Goal: Task Accomplishment & Management: Use online tool/utility

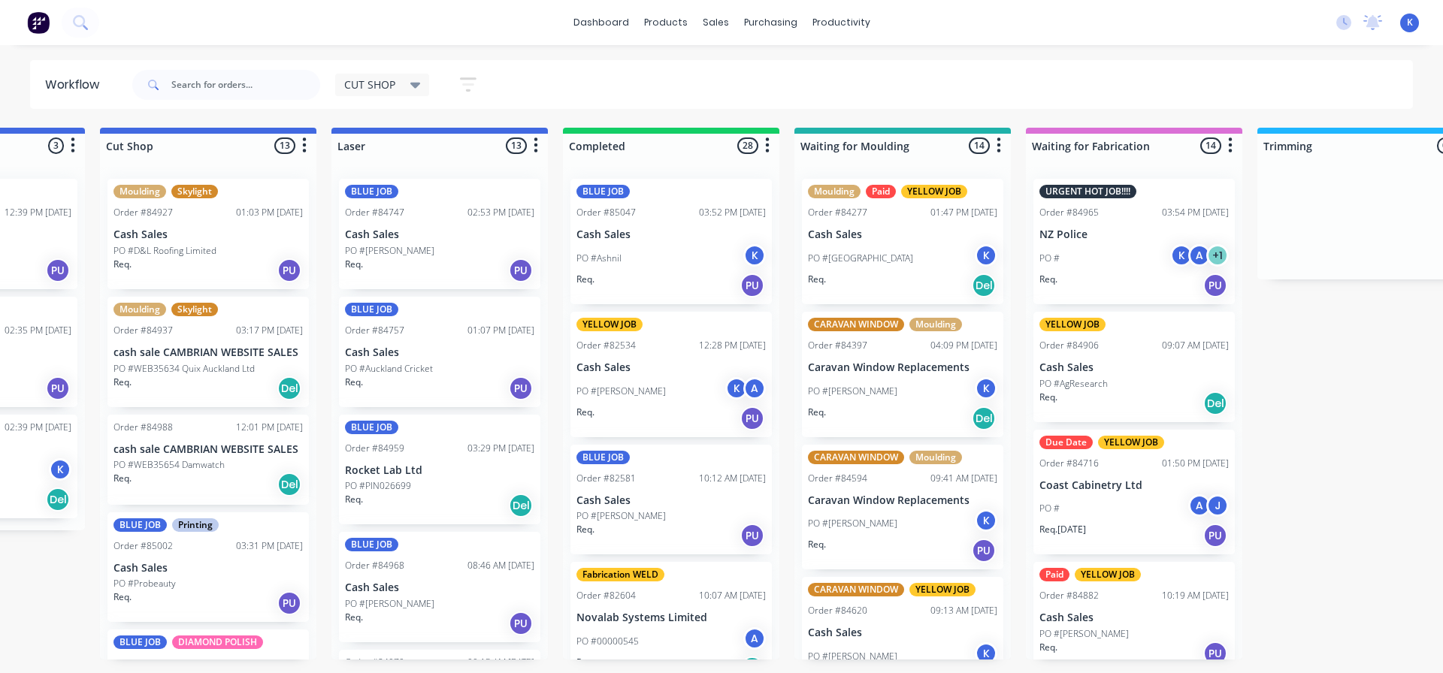
scroll to position [1004, 0]
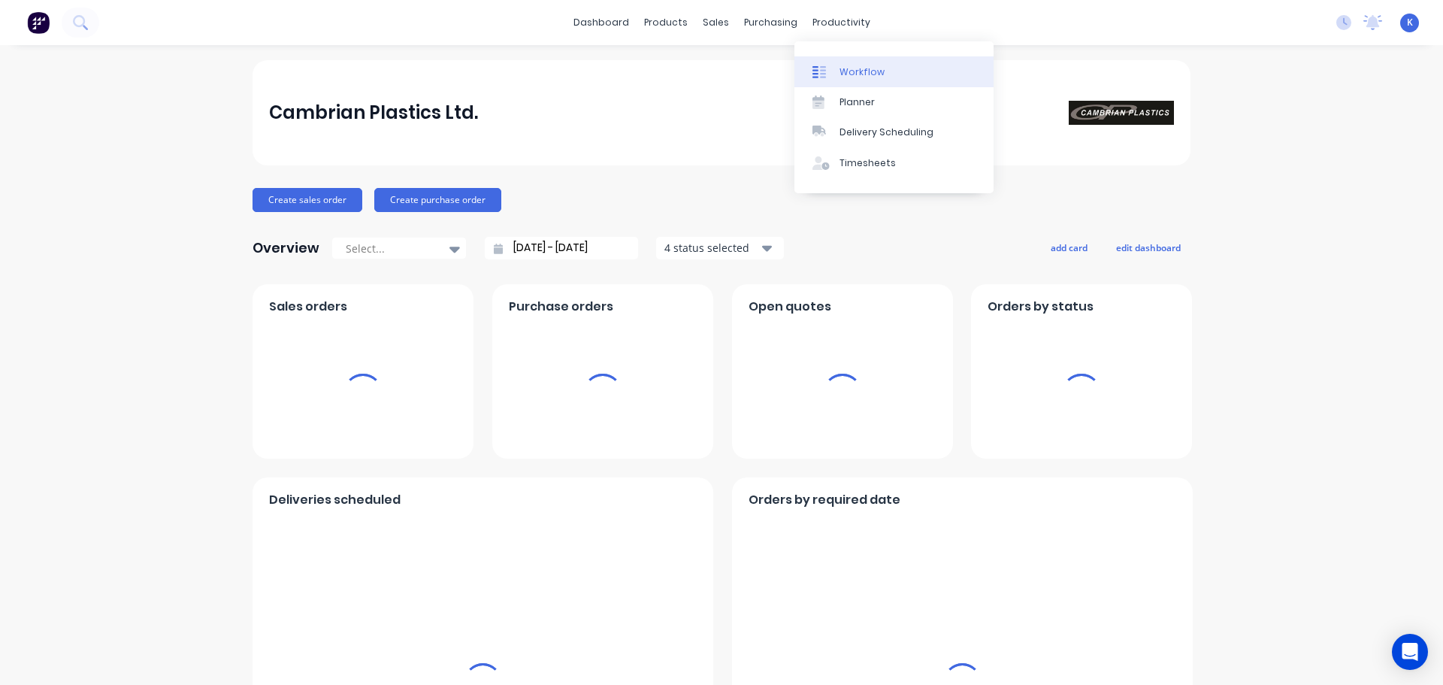
click at [862, 62] on link "Workflow" at bounding box center [893, 71] width 199 height 30
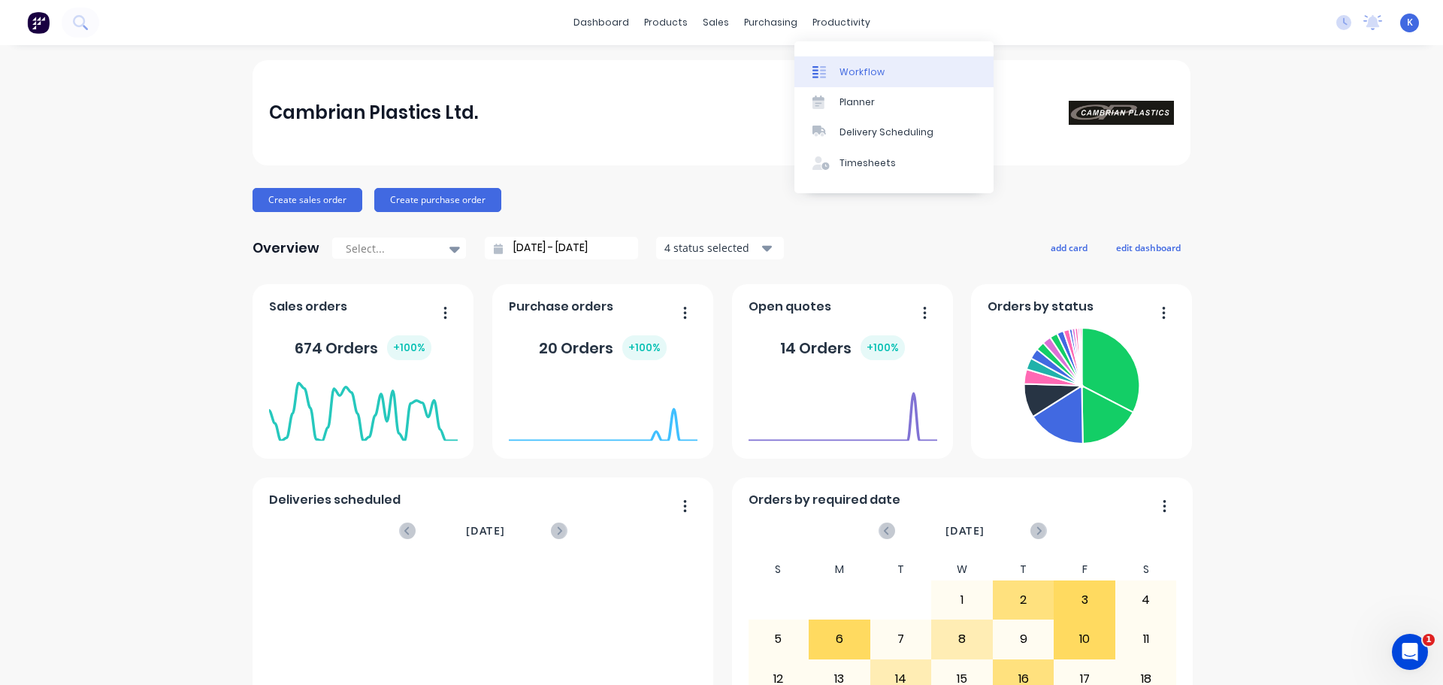
click at [876, 66] on div "Workflow" at bounding box center [862, 72] width 45 height 14
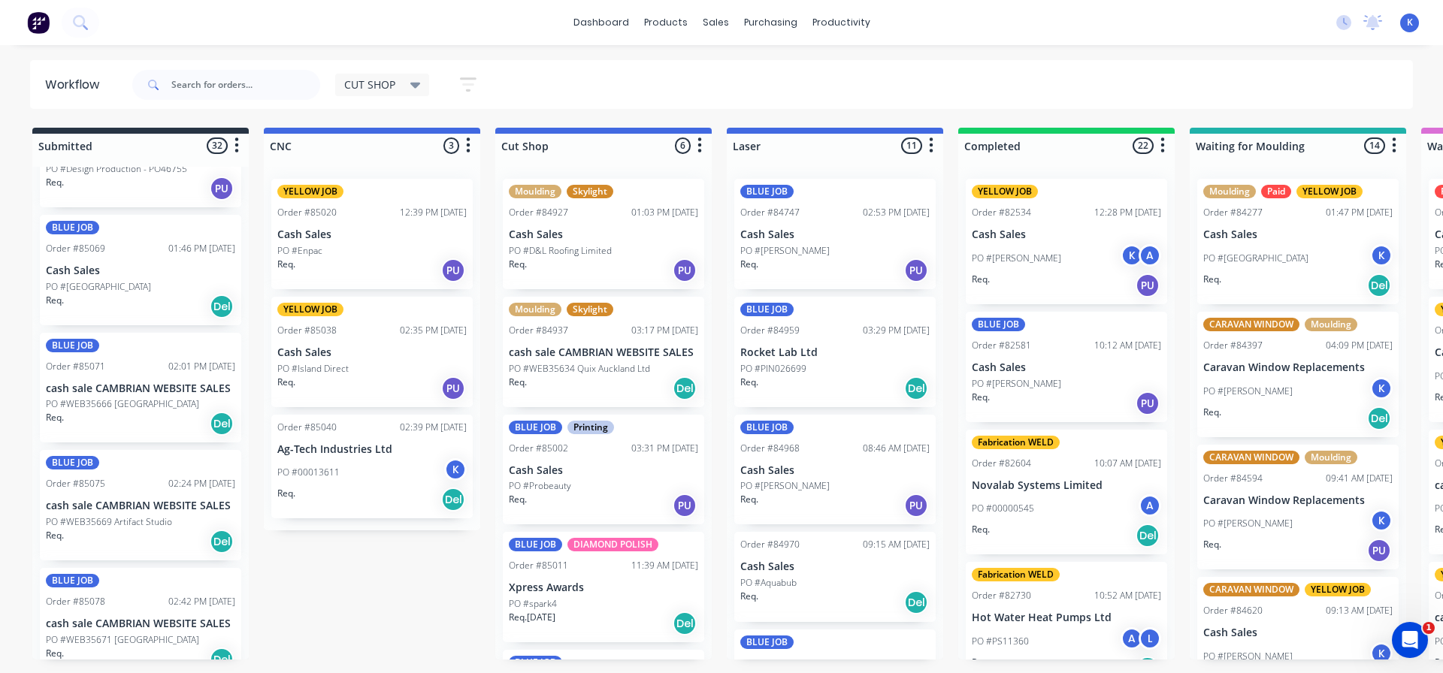
scroll to position [2931, 0]
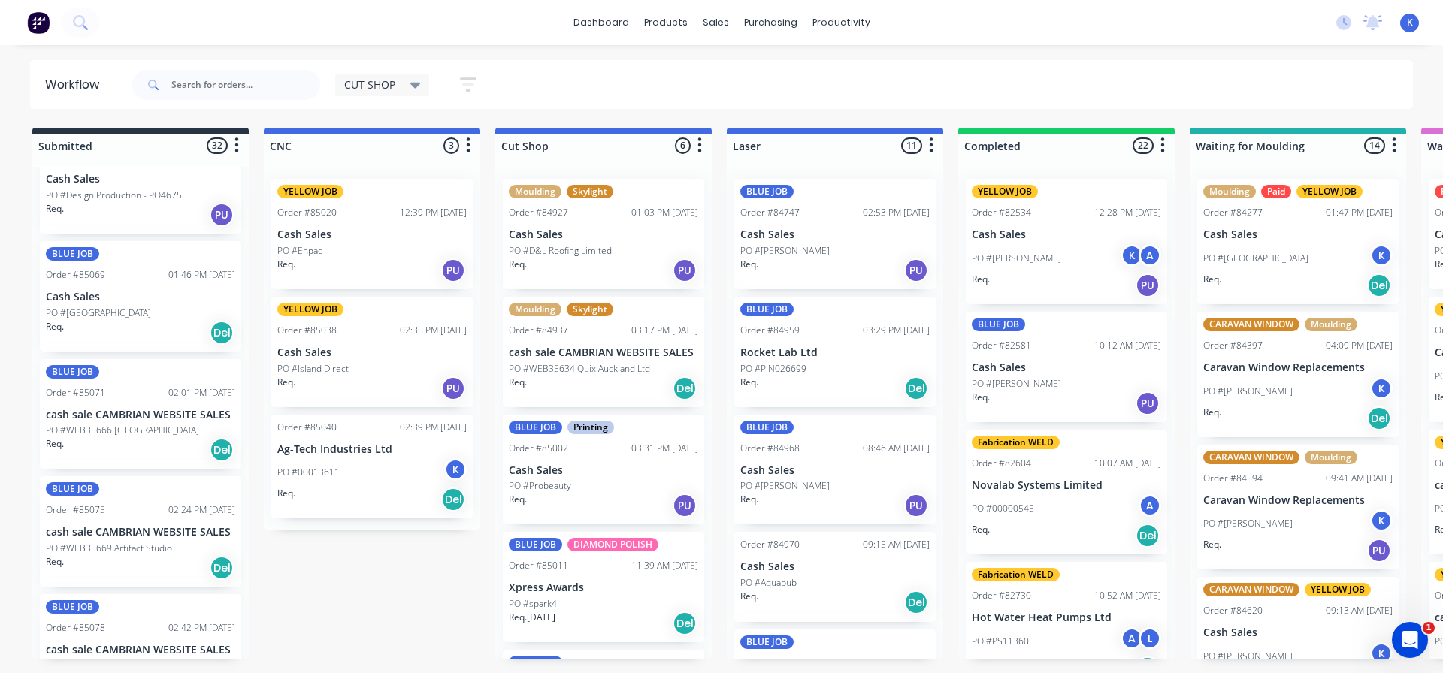
click at [396, 82] on div "CUT SHOP" at bounding box center [382, 85] width 77 height 14
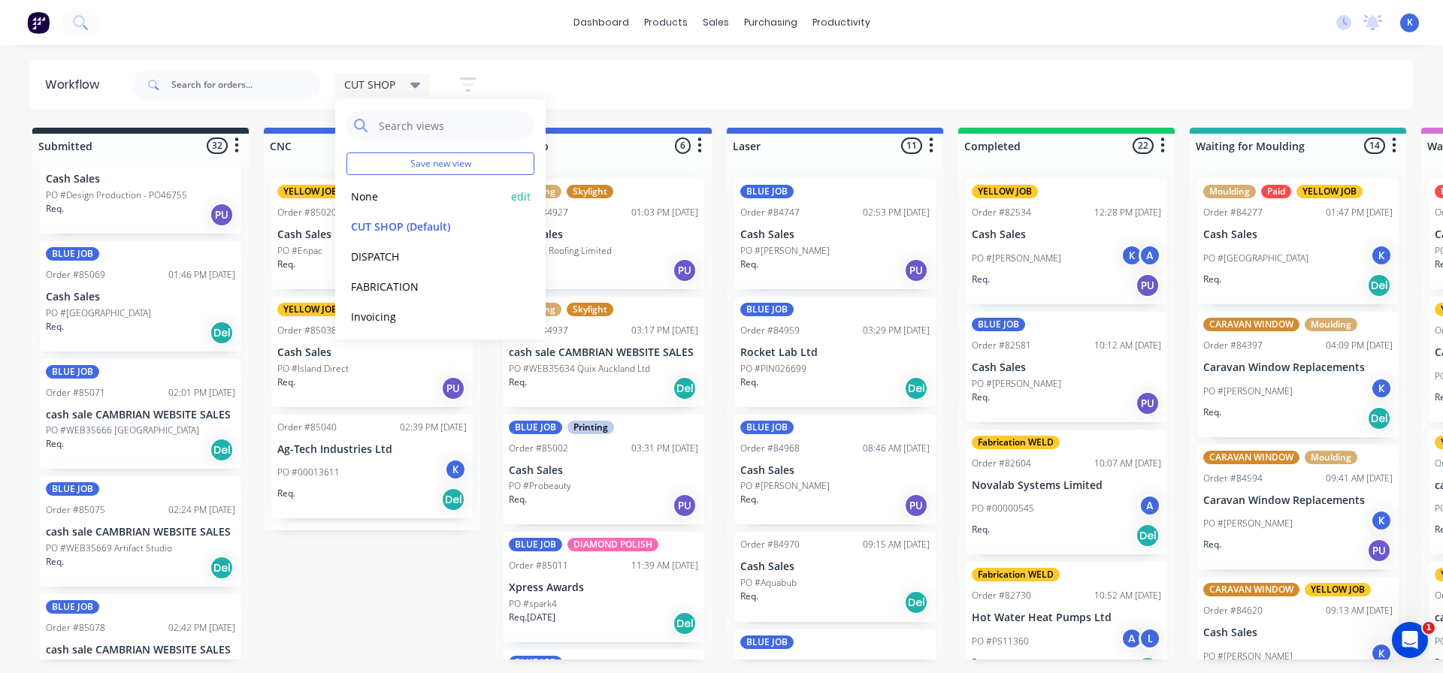
click at [367, 195] on button "None" at bounding box center [426, 196] width 160 height 17
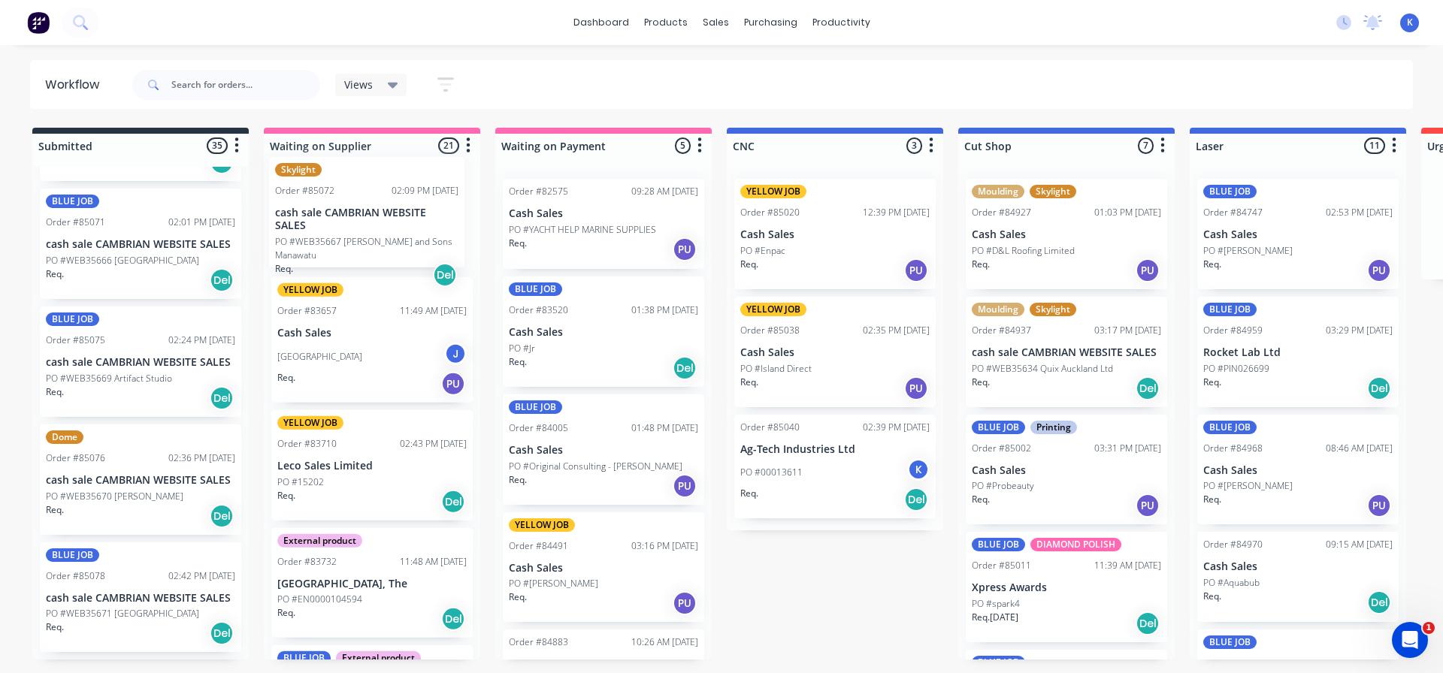
scroll to position [0, 0]
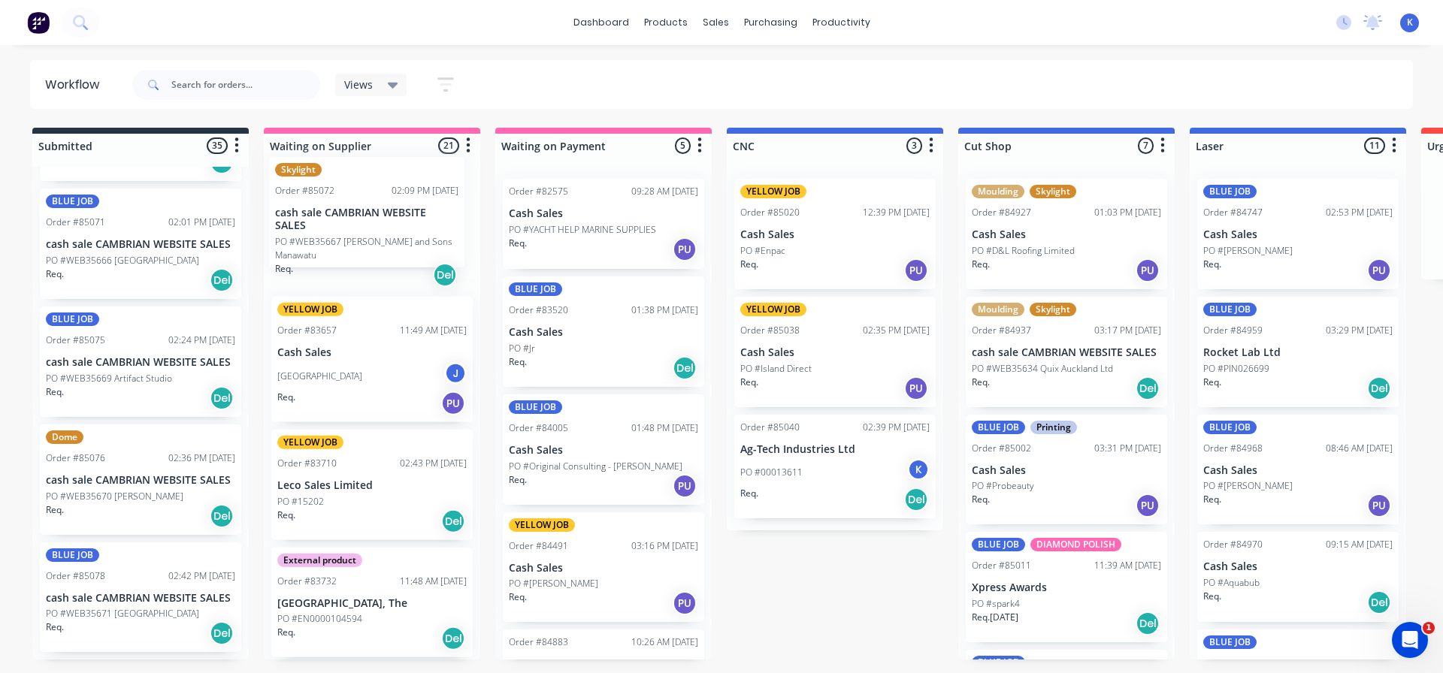
drag, startPoint x: 100, startPoint y: 371, endPoint x: 334, endPoint y: 223, distance: 276.9
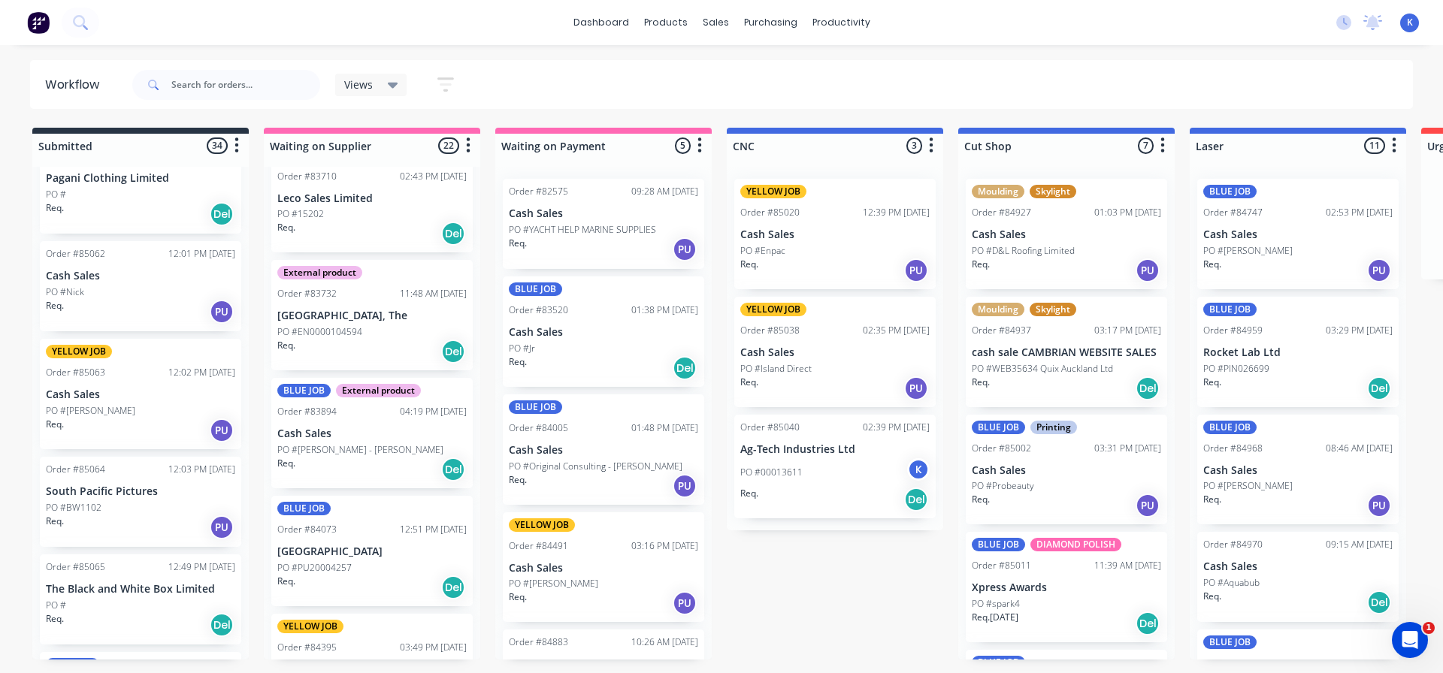
scroll to position [2313, 0]
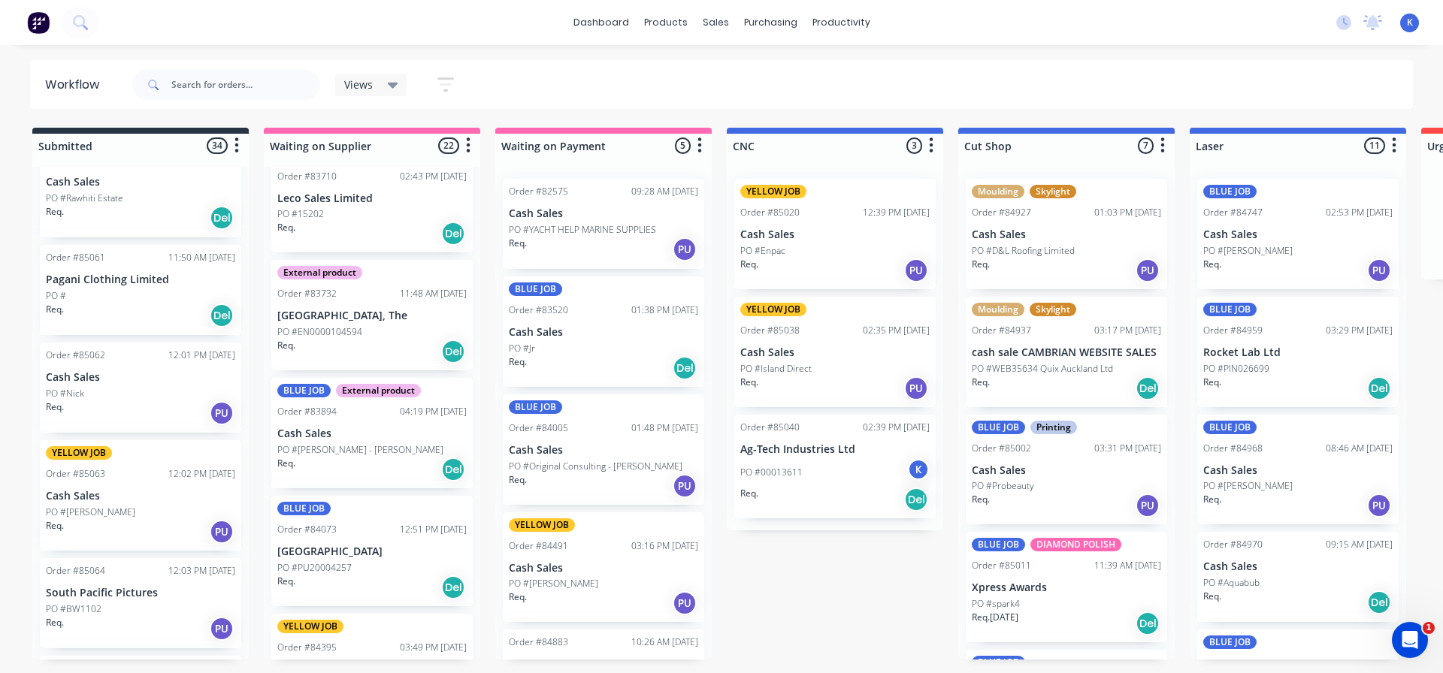
click at [101, 287] on div "Order #85061 11:50 AM [DATE] Pagani Clothing Limited PO # Req. Del" at bounding box center [140, 290] width 201 height 90
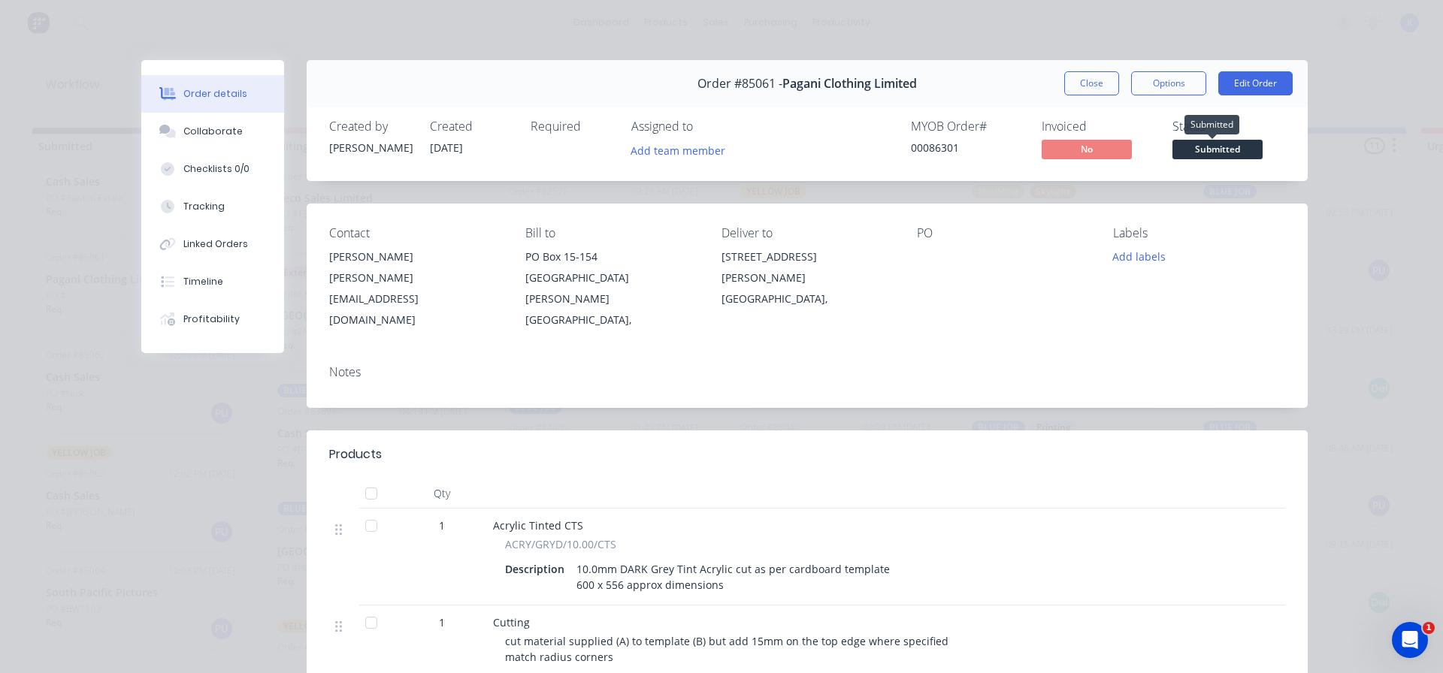
click at [1221, 145] on span "Submitted" at bounding box center [1217, 149] width 90 height 19
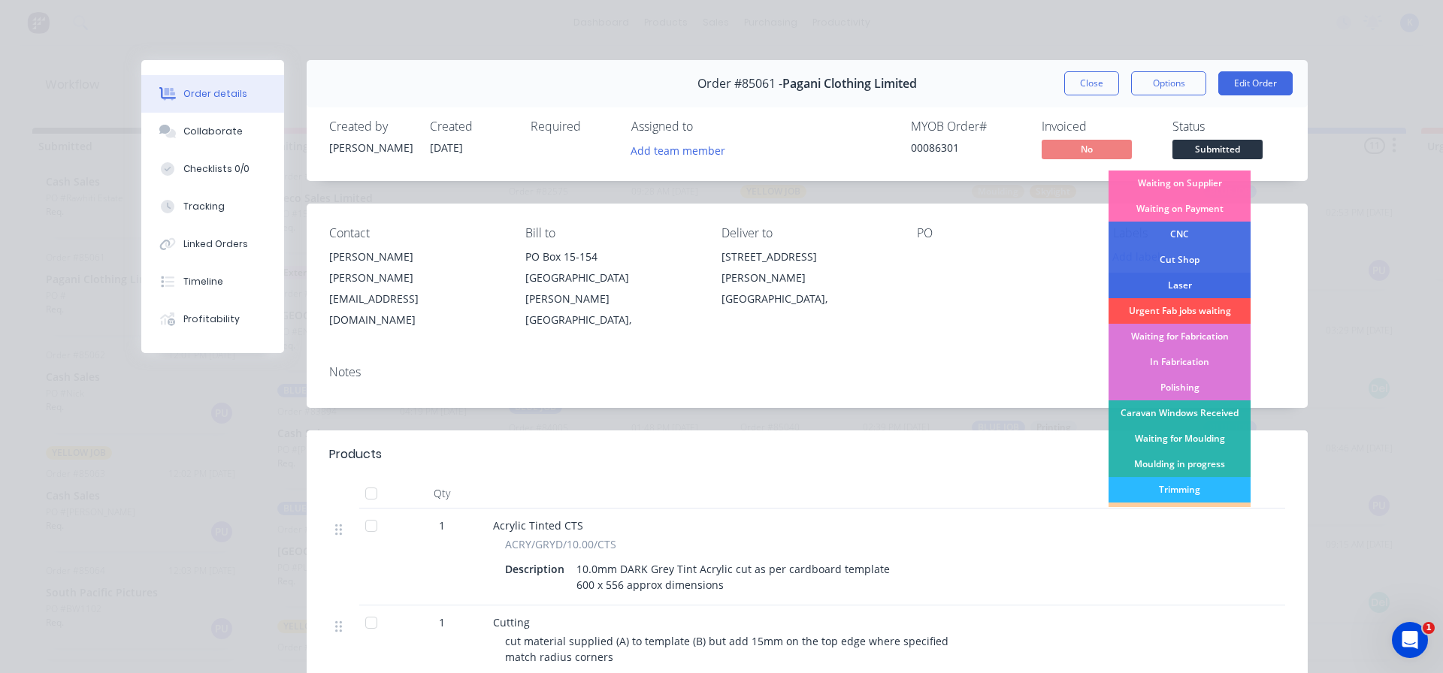
click at [1183, 280] on div "Laser" at bounding box center [1180, 286] width 142 height 26
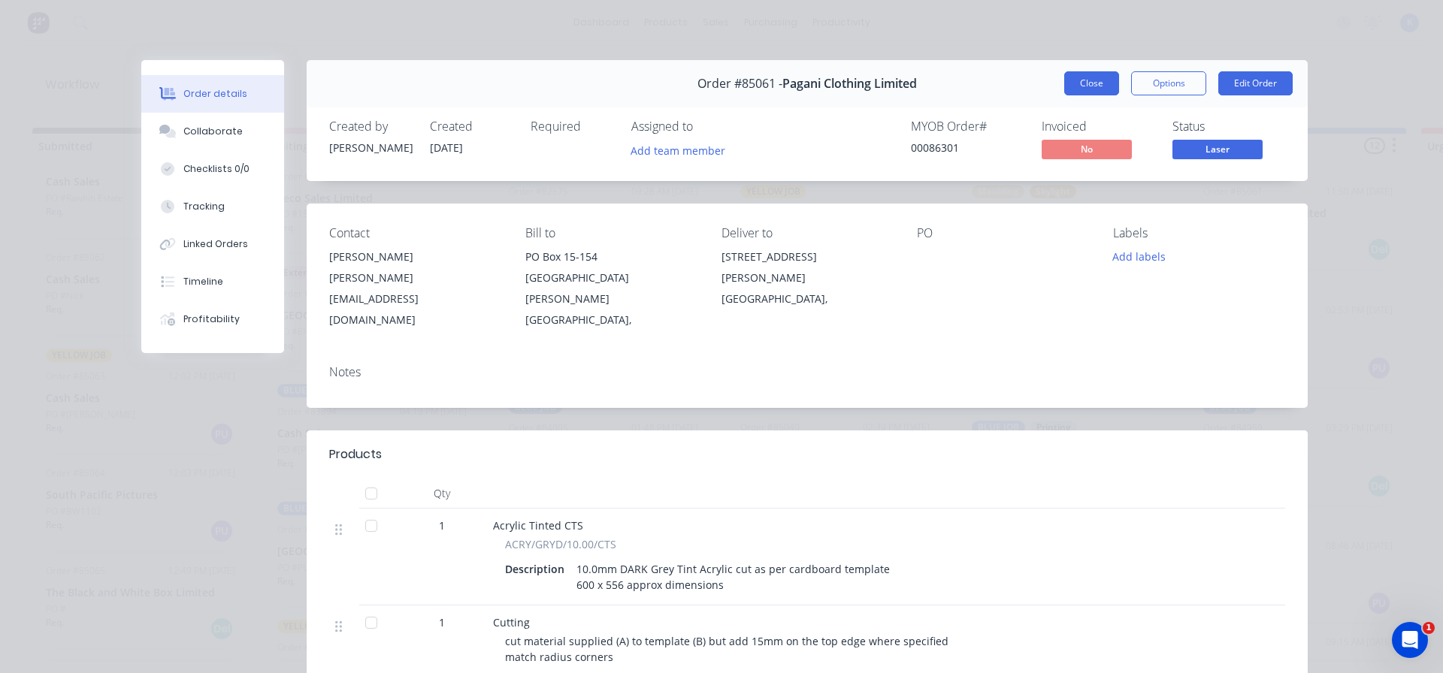
click at [1069, 83] on button "Close" at bounding box center [1091, 83] width 55 height 24
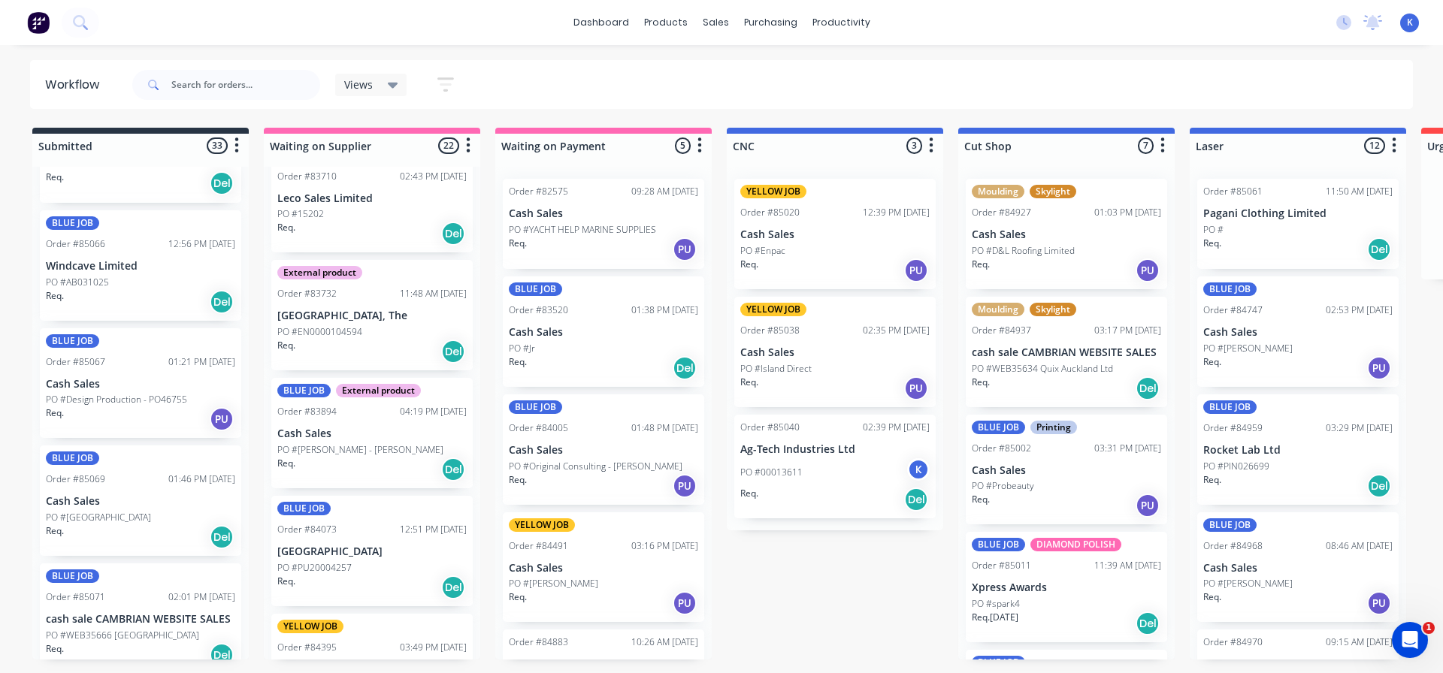
scroll to position [2764, 0]
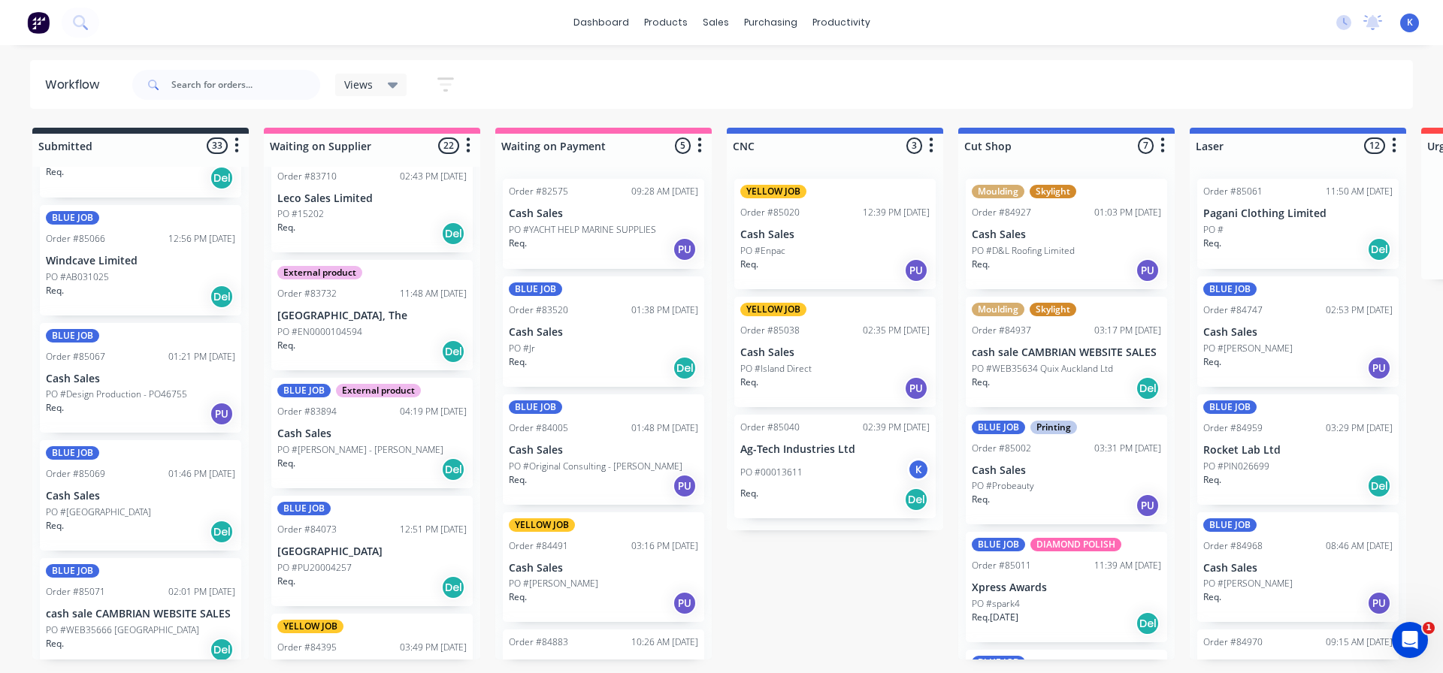
drag, startPoint x: 84, startPoint y: 501, endPoint x: 92, endPoint y: 501, distance: 7.6
click at [89, 501] on div "BLUE JOB Order #84542 04:12 PM [DATE] ABB Limited PO #3164208817 Req. [DATE] De…" at bounding box center [140, 413] width 216 height 493
click at [92, 500] on p "Cash Sales" at bounding box center [140, 496] width 189 height 13
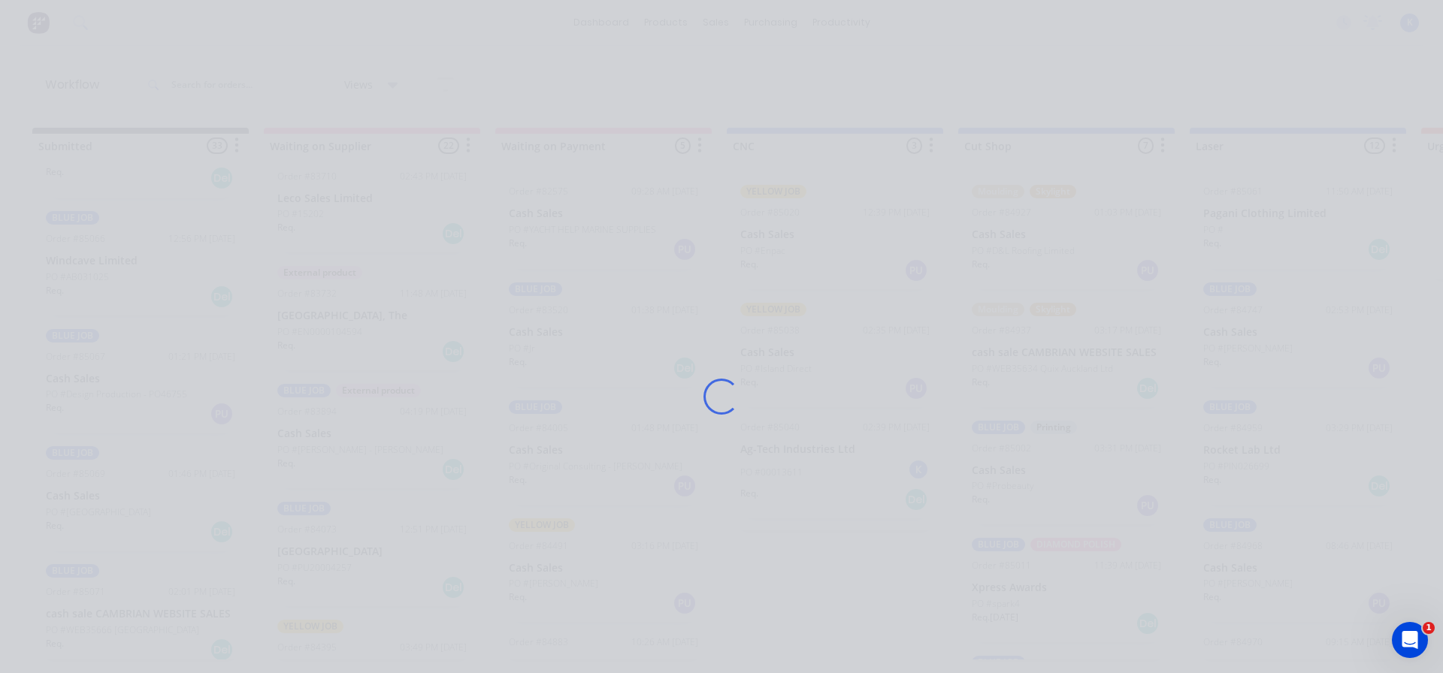
click at [92, 500] on div "Loading..." at bounding box center [721, 336] width 1443 height 673
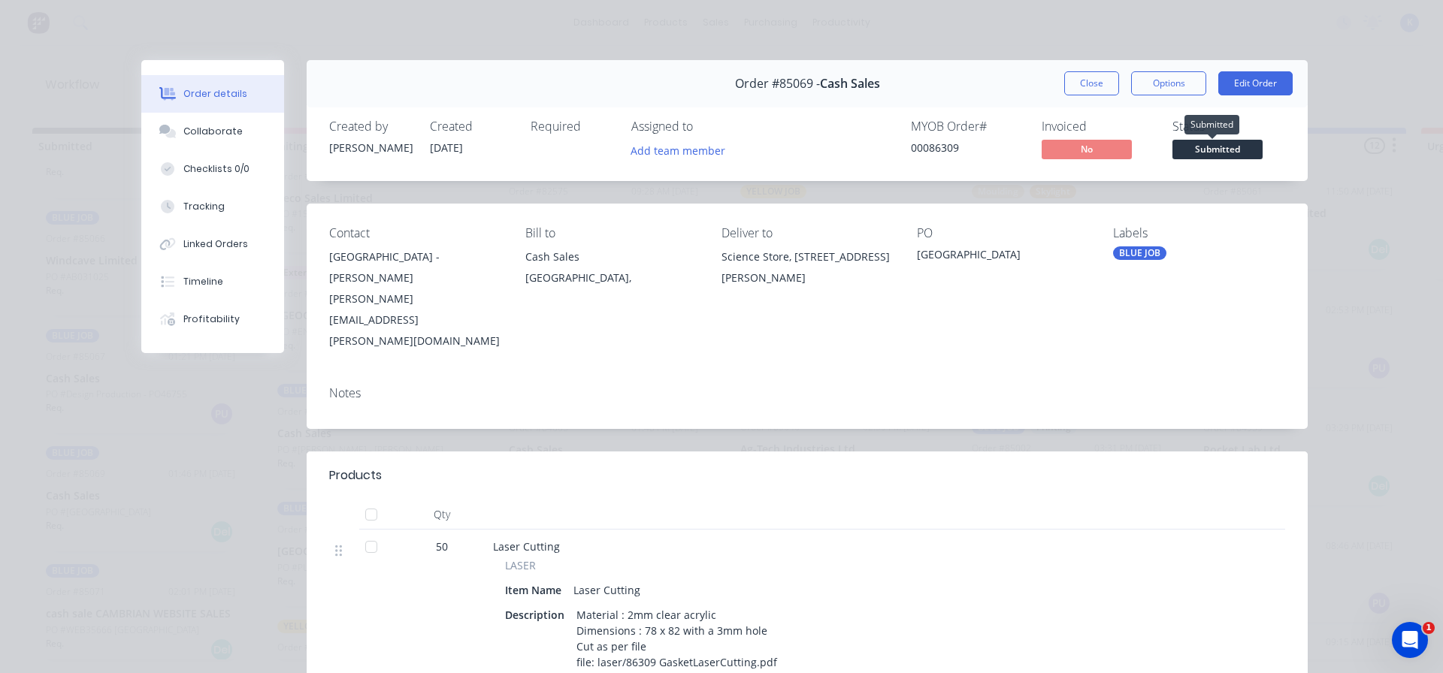
click at [1218, 144] on span "Submitted" at bounding box center [1217, 149] width 90 height 19
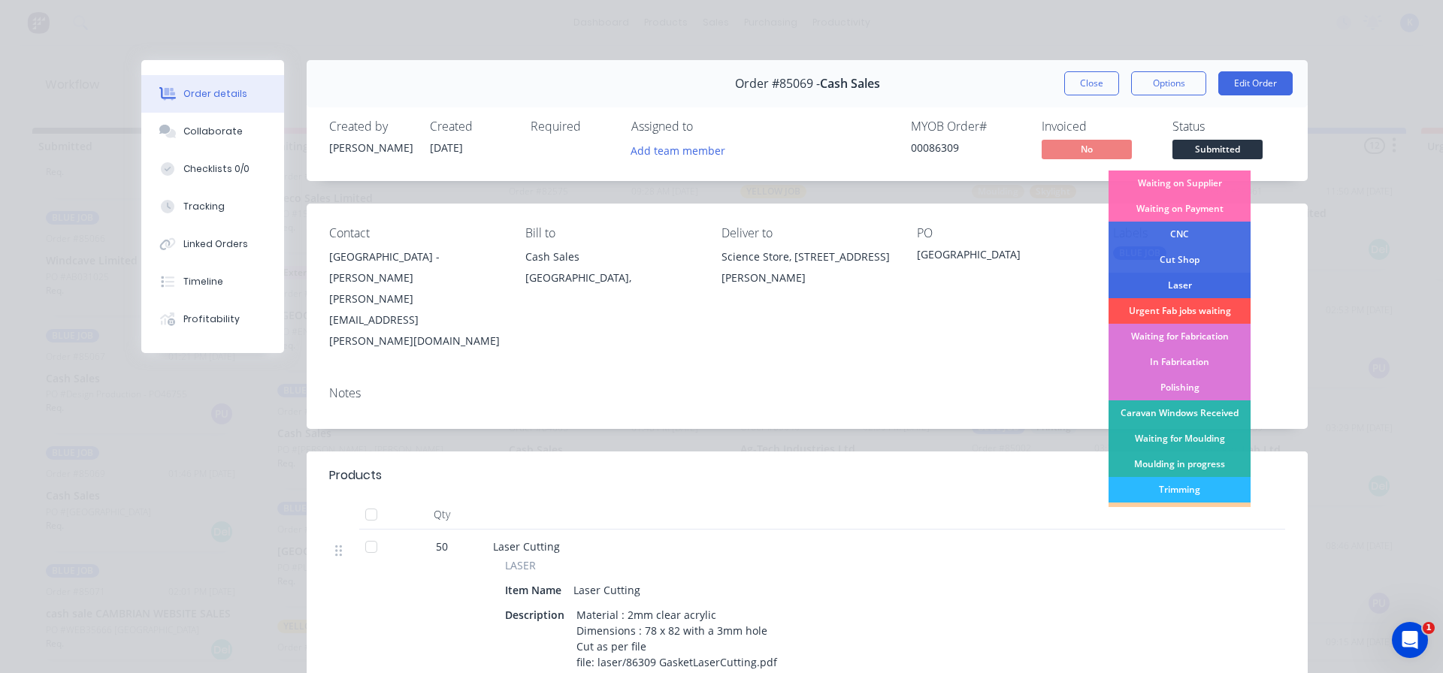
click at [1169, 283] on div "Laser" at bounding box center [1180, 286] width 142 height 26
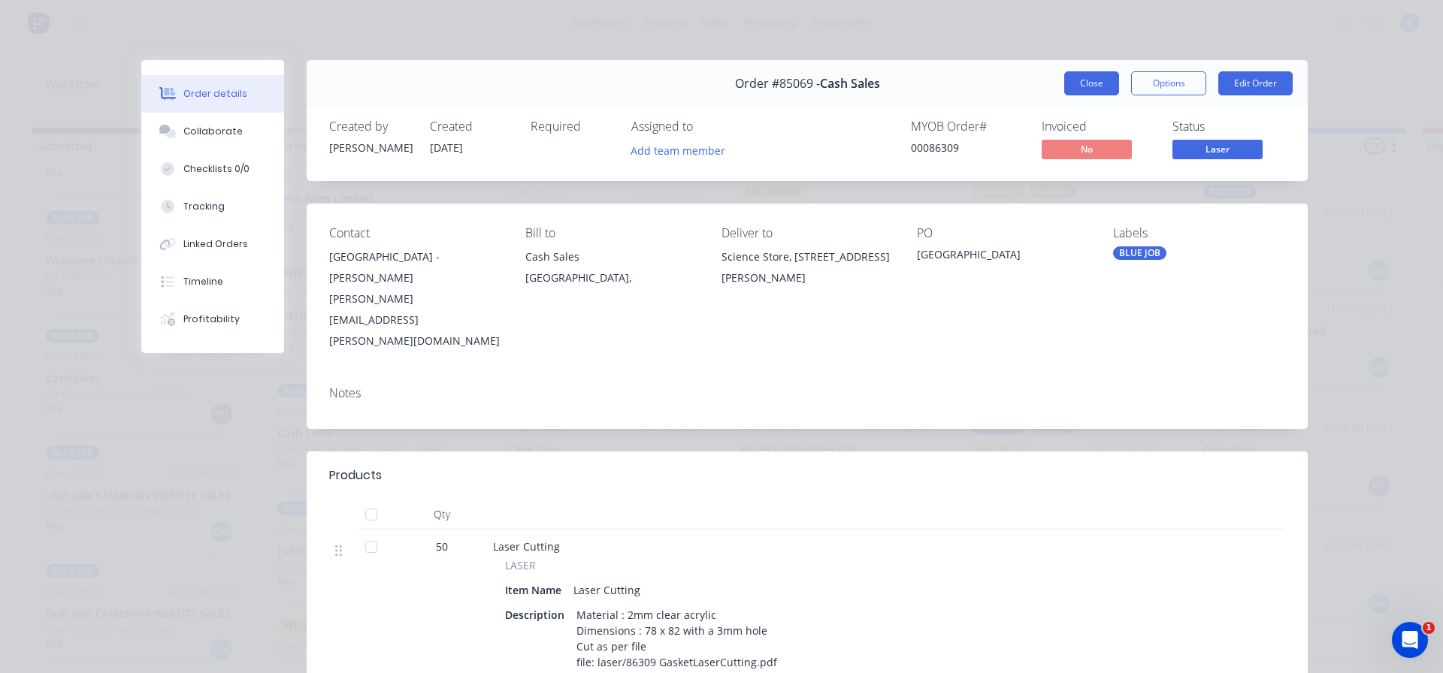
click at [1095, 83] on button "Close" at bounding box center [1091, 83] width 55 height 24
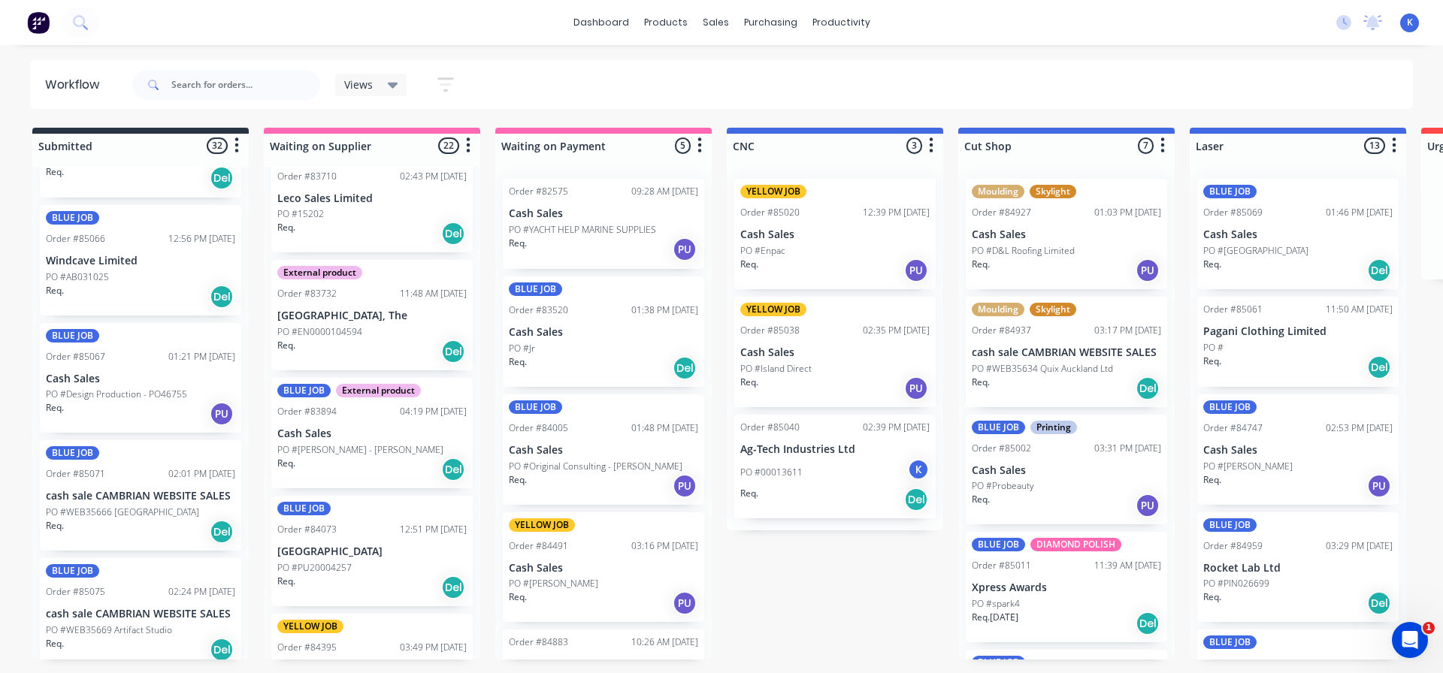
click at [72, 269] on div "BLUE JOB Order #85066 12:56 PM [DATE] Windcave Limited PO #AB031025 Req. Del" at bounding box center [140, 260] width 201 height 110
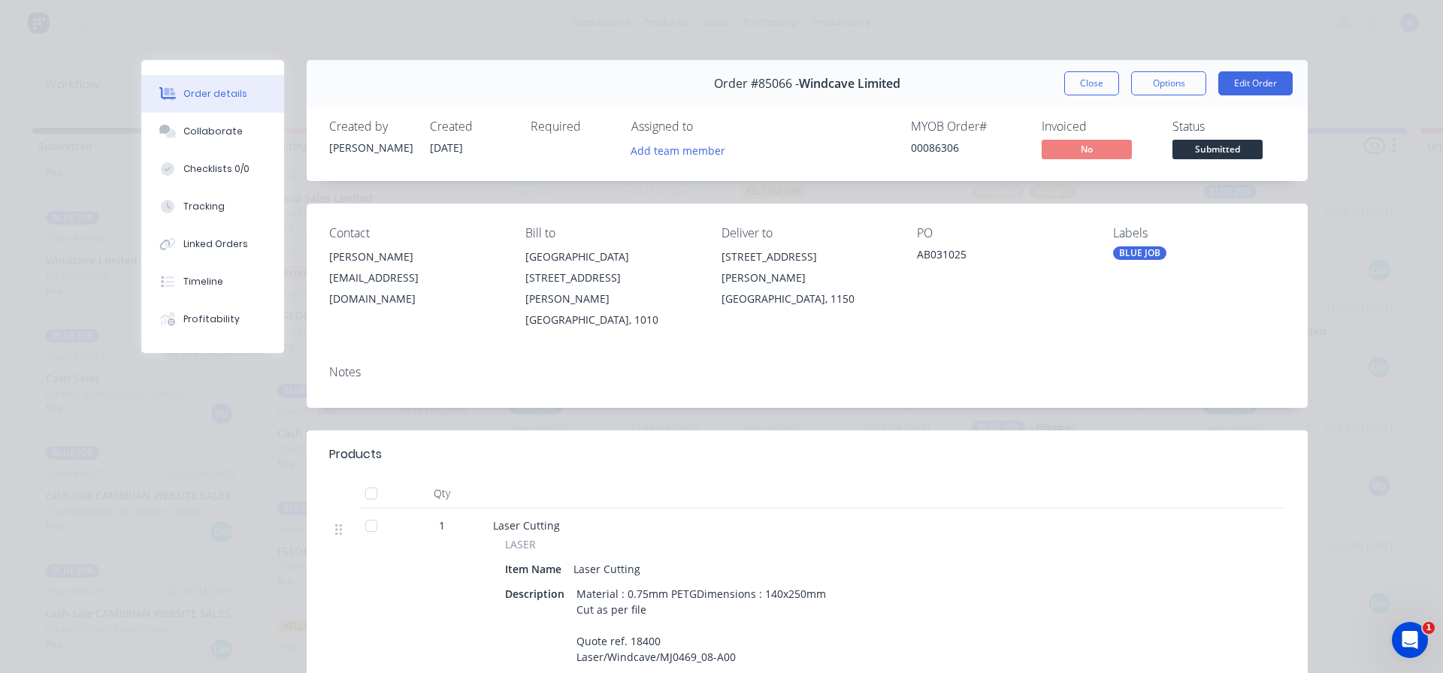
click at [1233, 155] on span "Submitted" at bounding box center [1217, 149] width 90 height 19
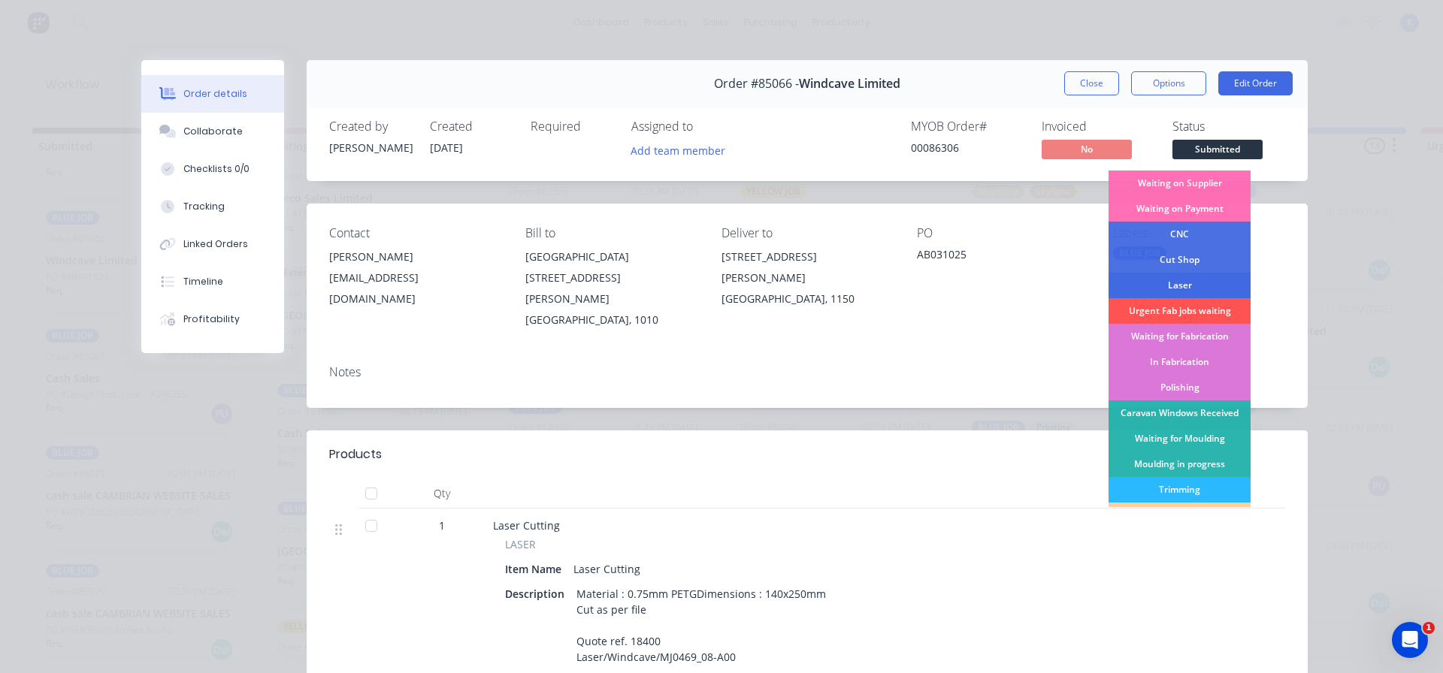
click at [1199, 283] on div "Laser" at bounding box center [1180, 286] width 142 height 26
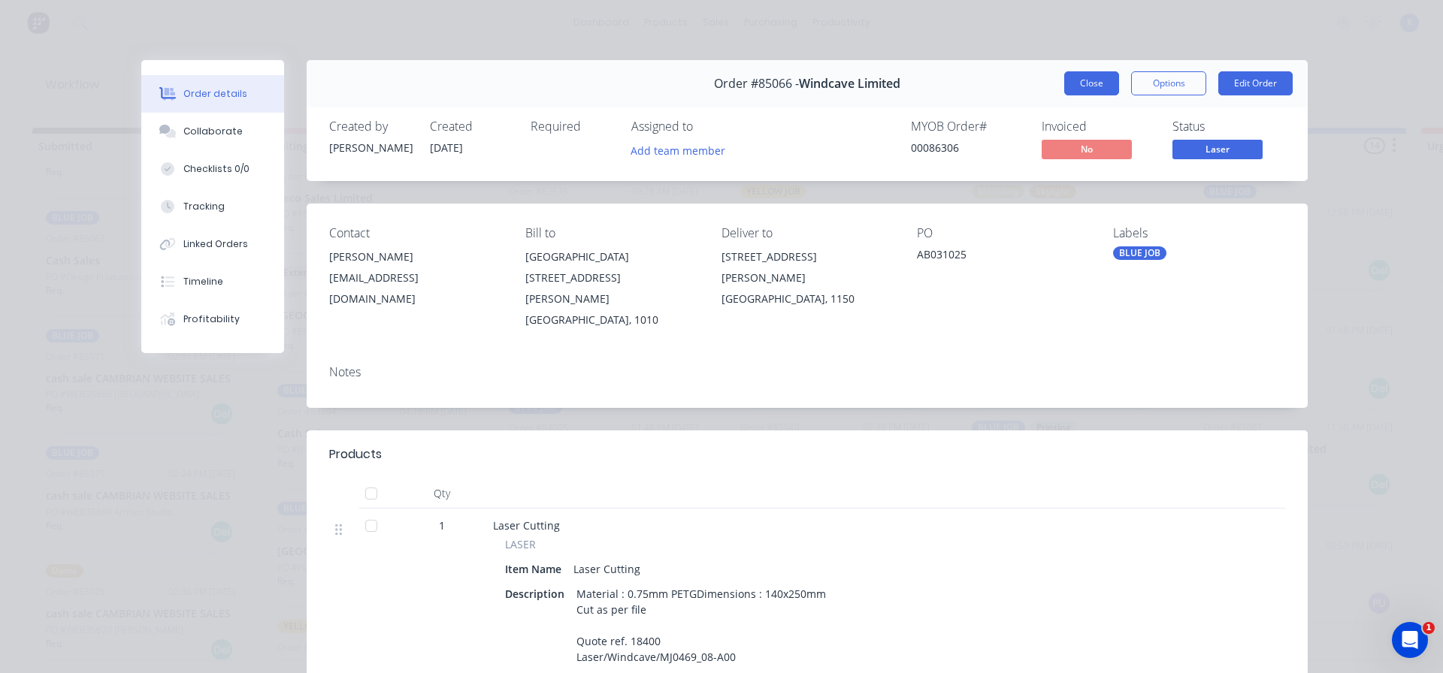
click at [1068, 82] on button "Close" at bounding box center [1091, 83] width 55 height 24
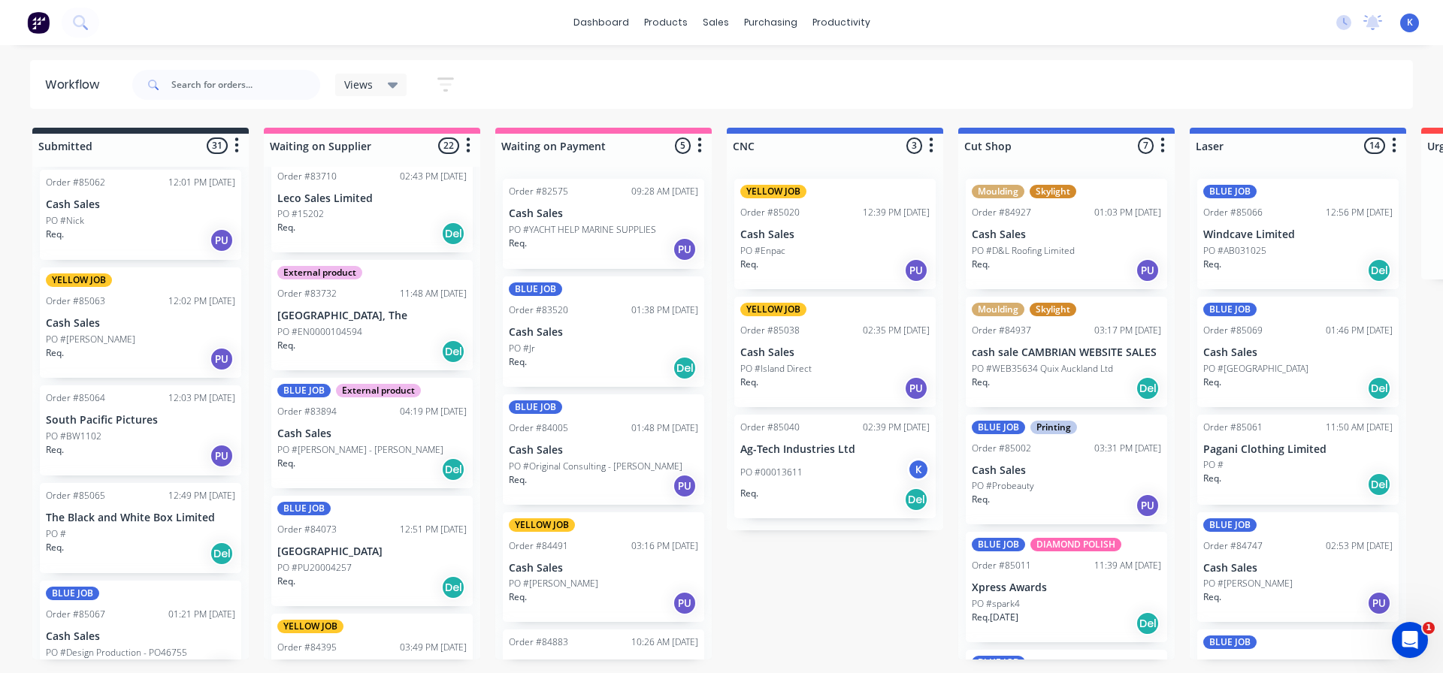
scroll to position [2313, 0]
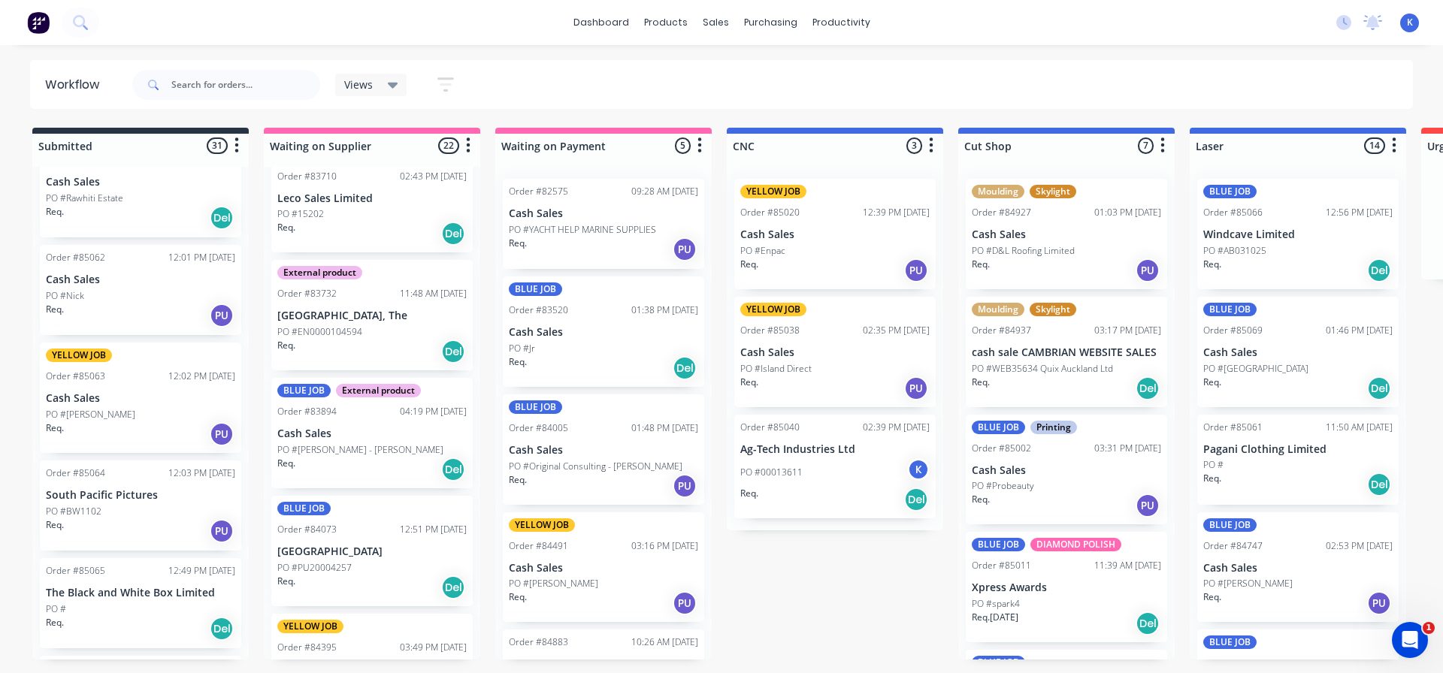
click at [79, 296] on p "PO #Nick" at bounding box center [65, 296] width 38 height 14
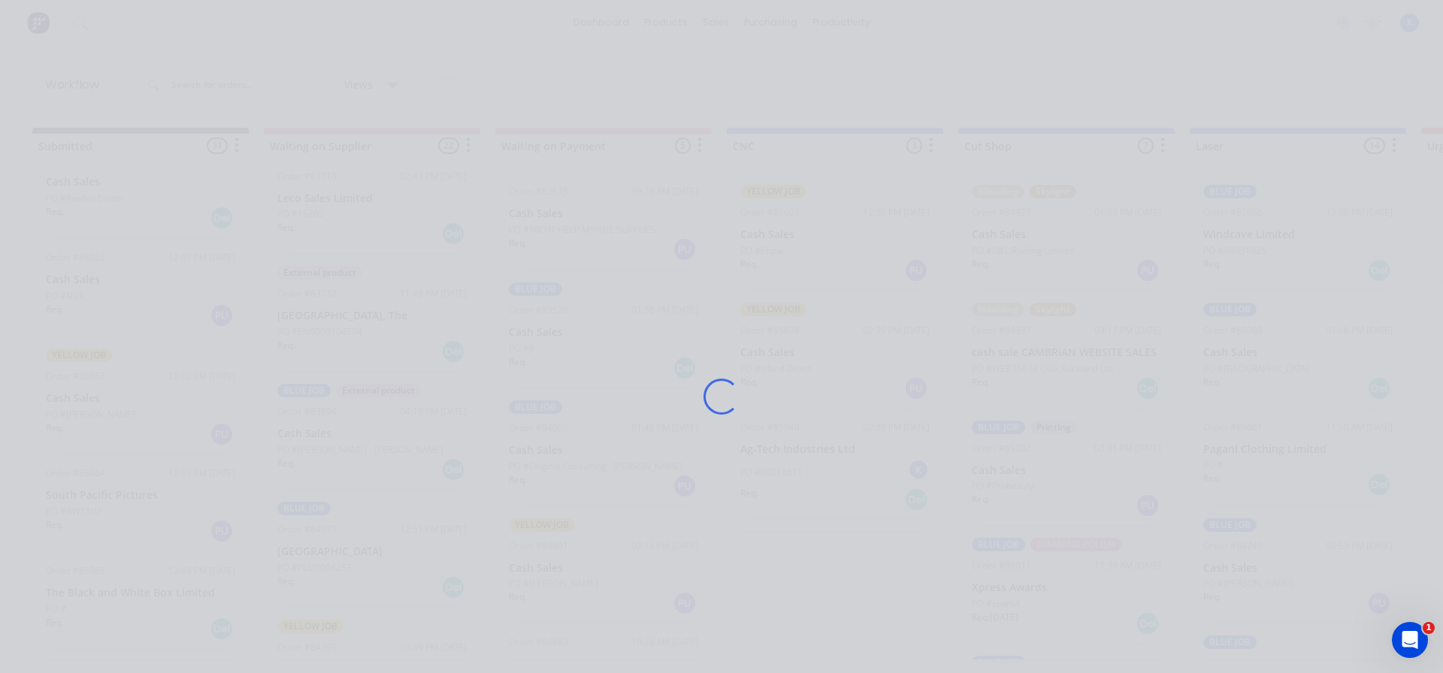
click at [79, 296] on div "Loading..." at bounding box center [721, 336] width 1443 height 673
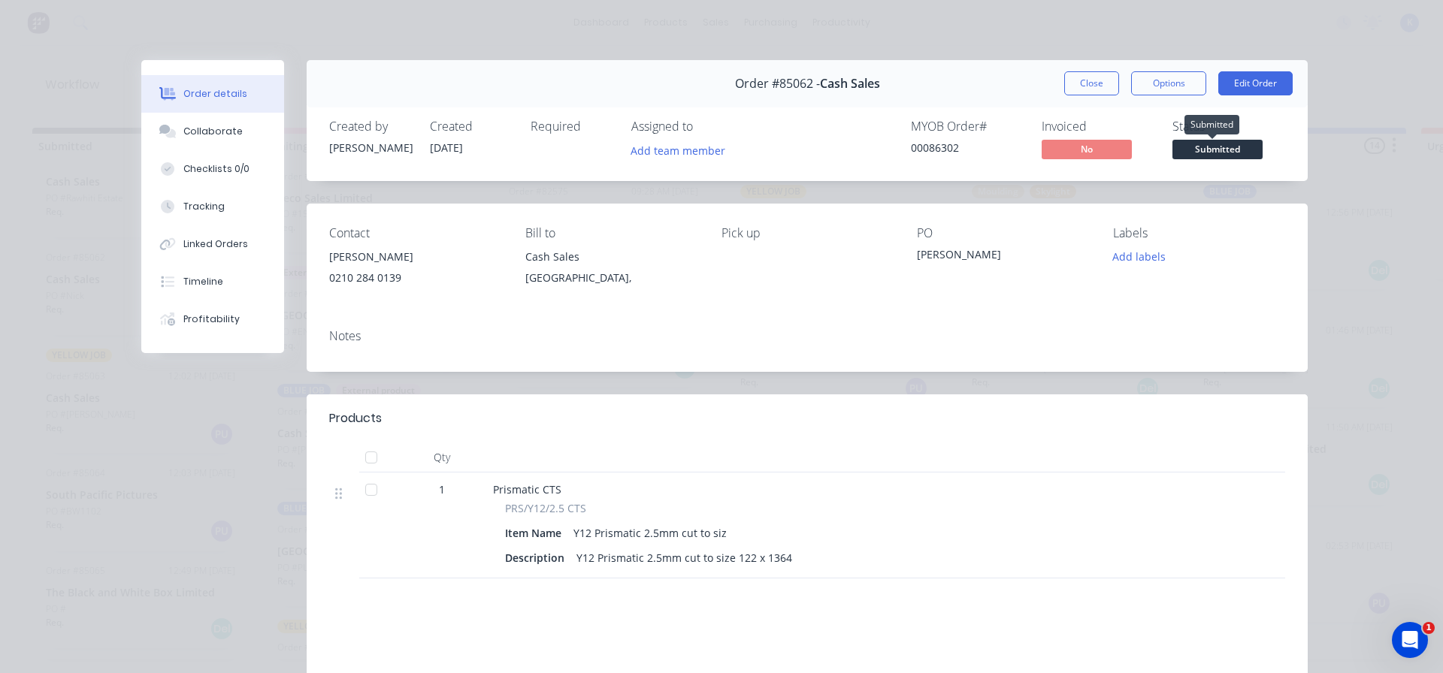
click at [1227, 149] on span "Submitted" at bounding box center [1217, 149] width 90 height 19
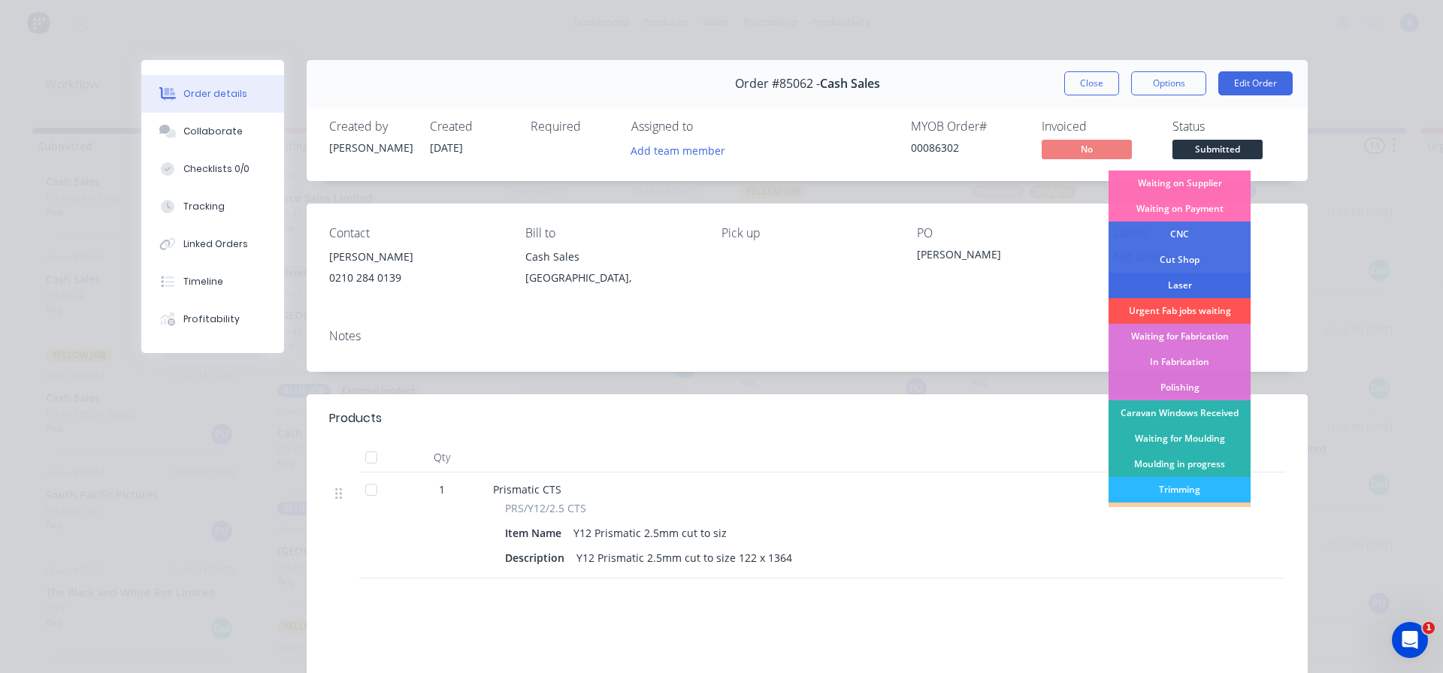
click at [1191, 283] on div "Laser" at bounding box center [1180, 286] width 142 height 26
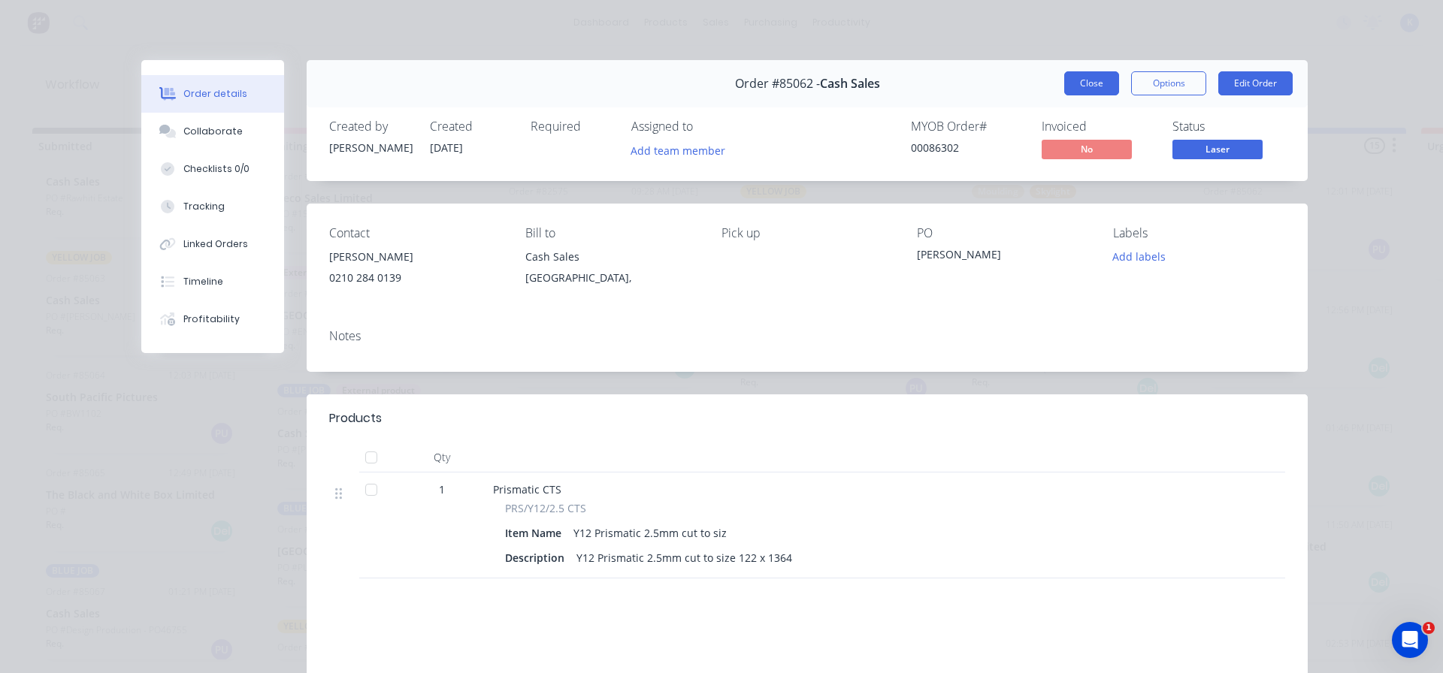
click at [1080, 77] on button "Close" at bounding box center [1091, 83] width 55 height 24
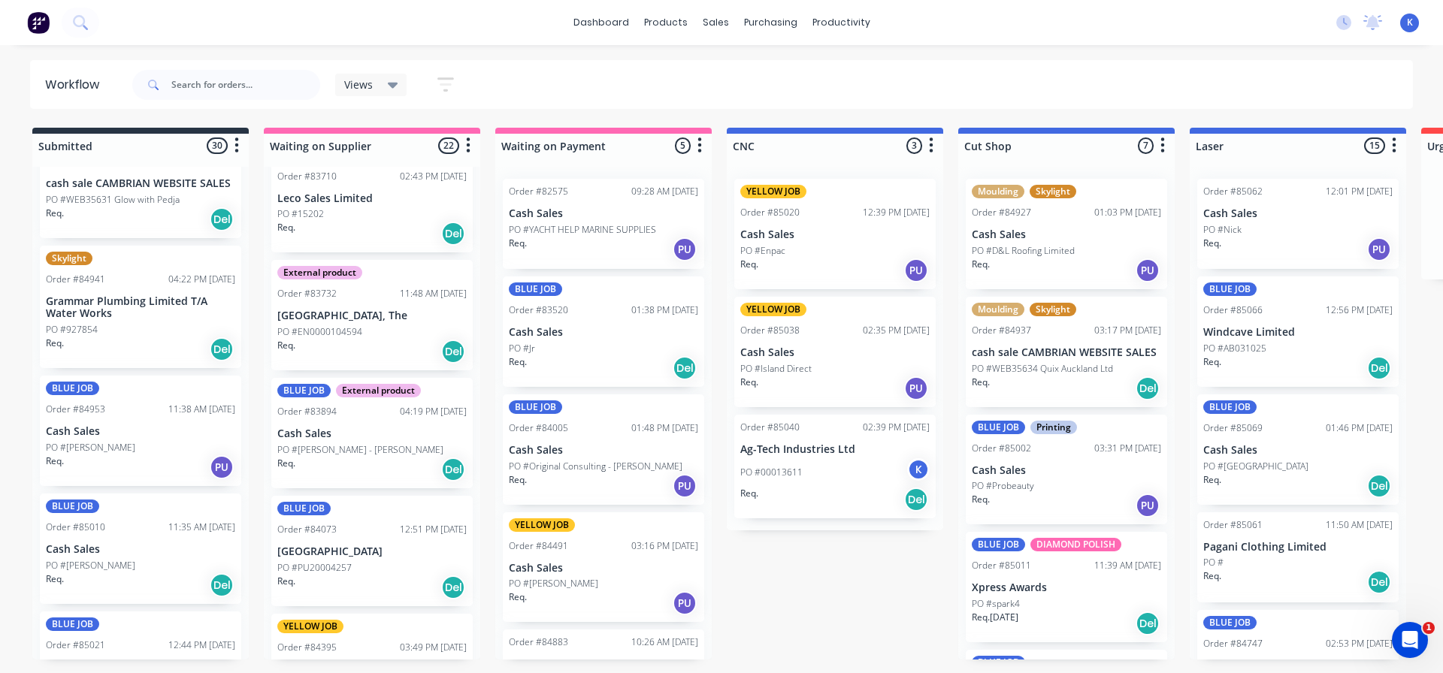
scroll to position [735, 0]
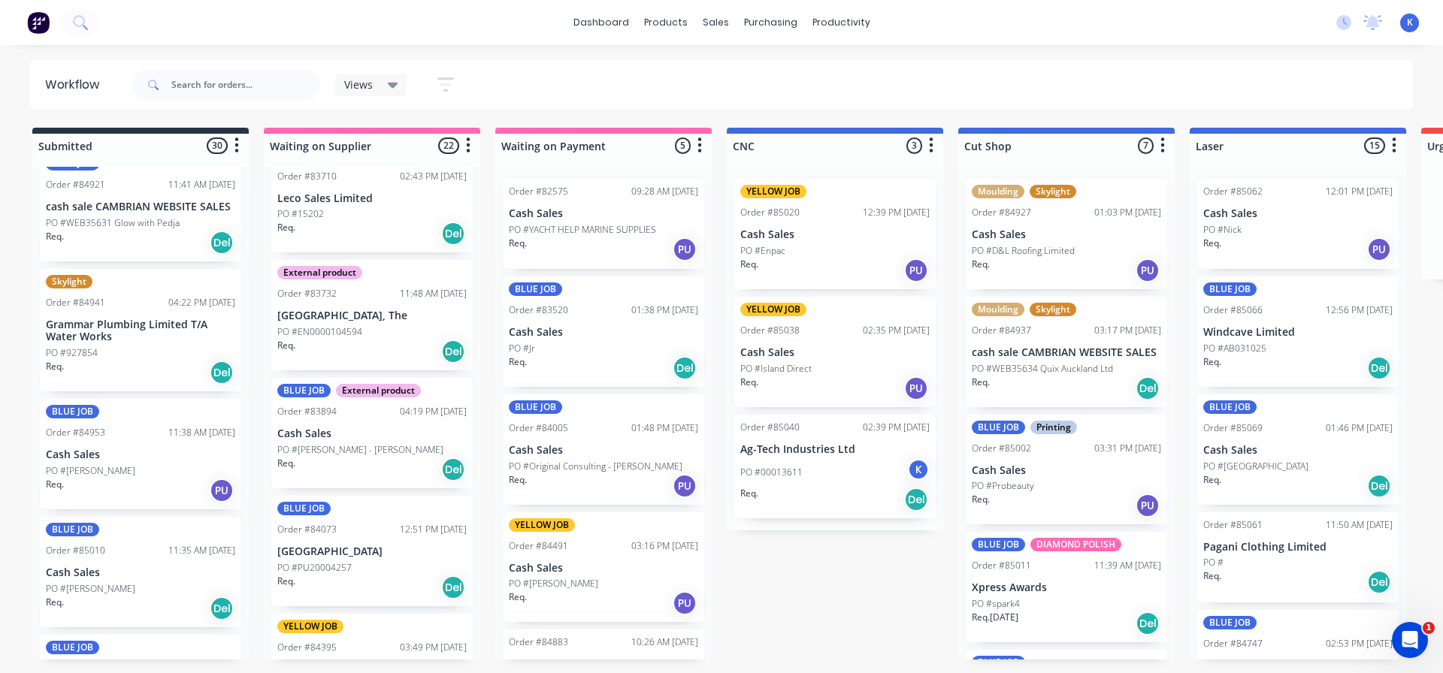
click at [84, 463] on div "BLUE JOB Order #84953 11:38 AM [DATE] Cash Sales PO #[PERSON_NAME]. PU" at bounding box center [140, 454] width 201 height 110
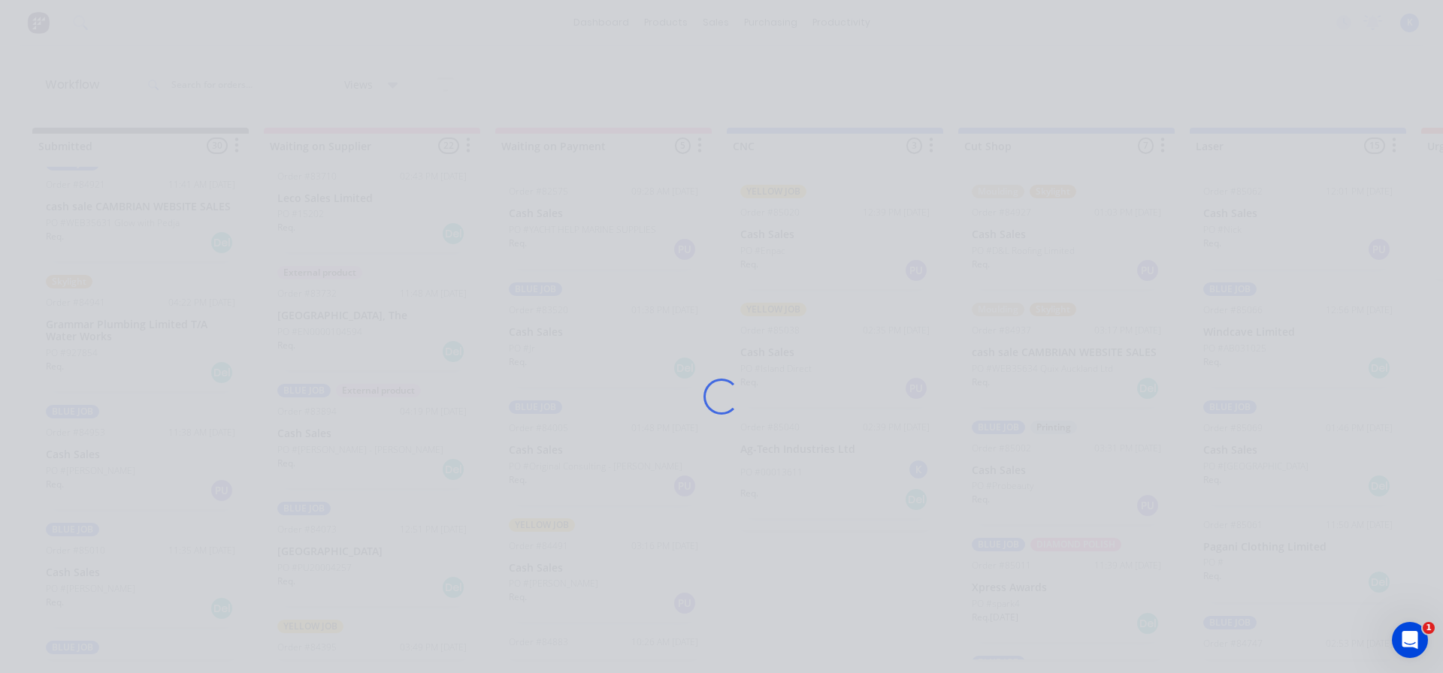
click at [84, 463] on div "Loading..." at bounding box center [721, 336] width 1443 height 673
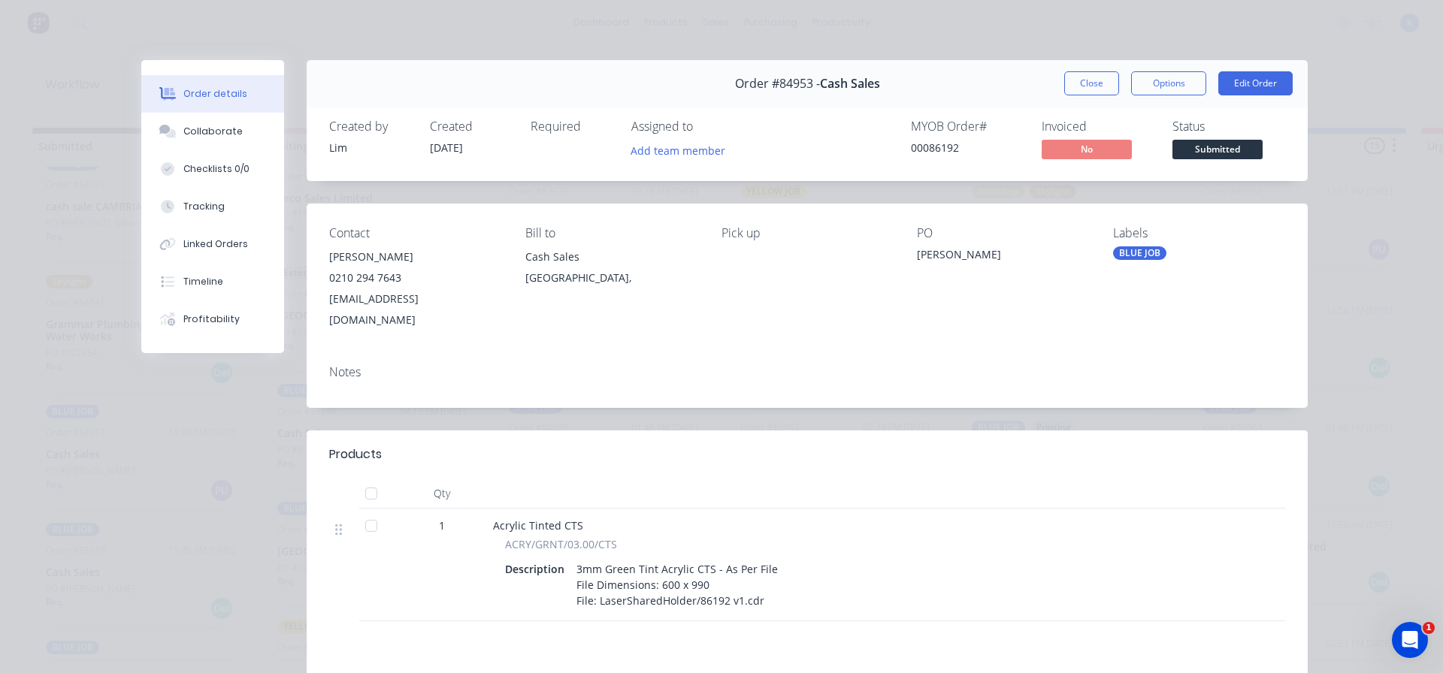
click at [1212, 147] on span "Submitted" at bounding box center [1217, 149] width 90 height 19
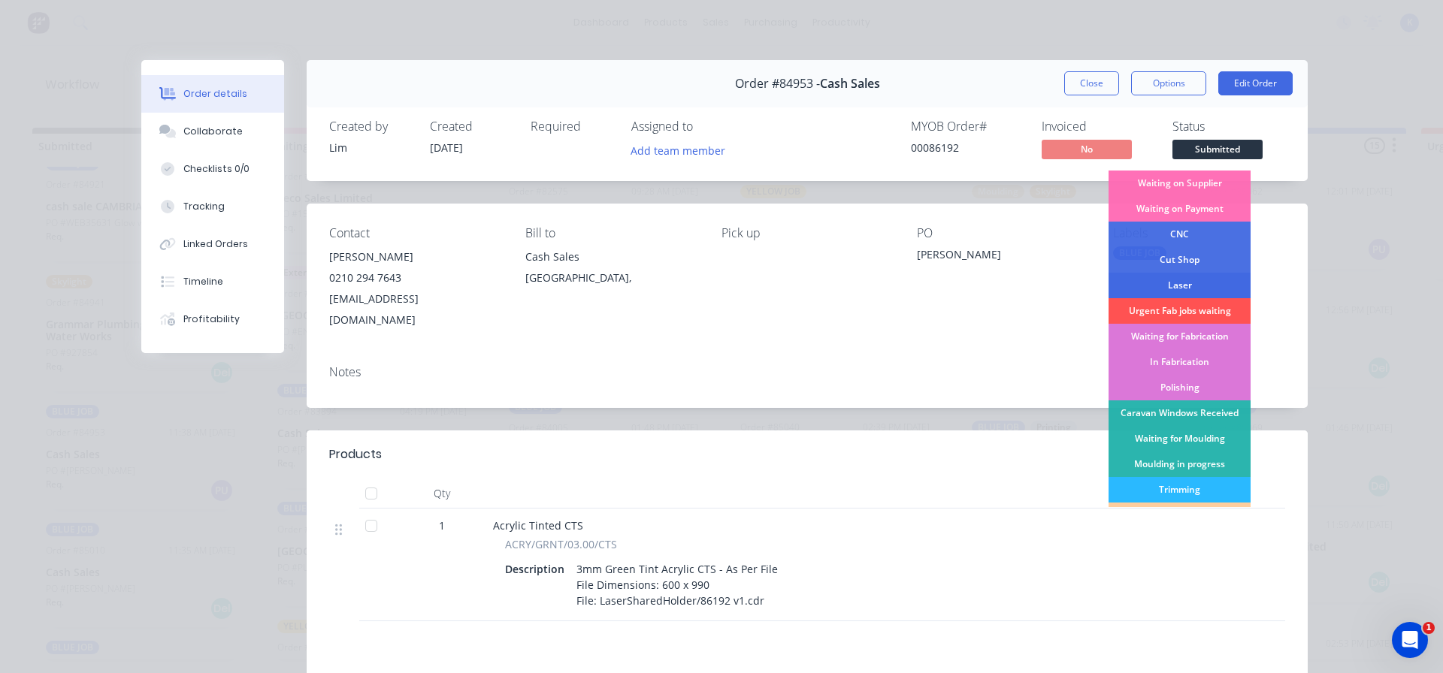
click at [1175, 288] on div "Laser" at bounding box center [1180, 286] width 142 height 26
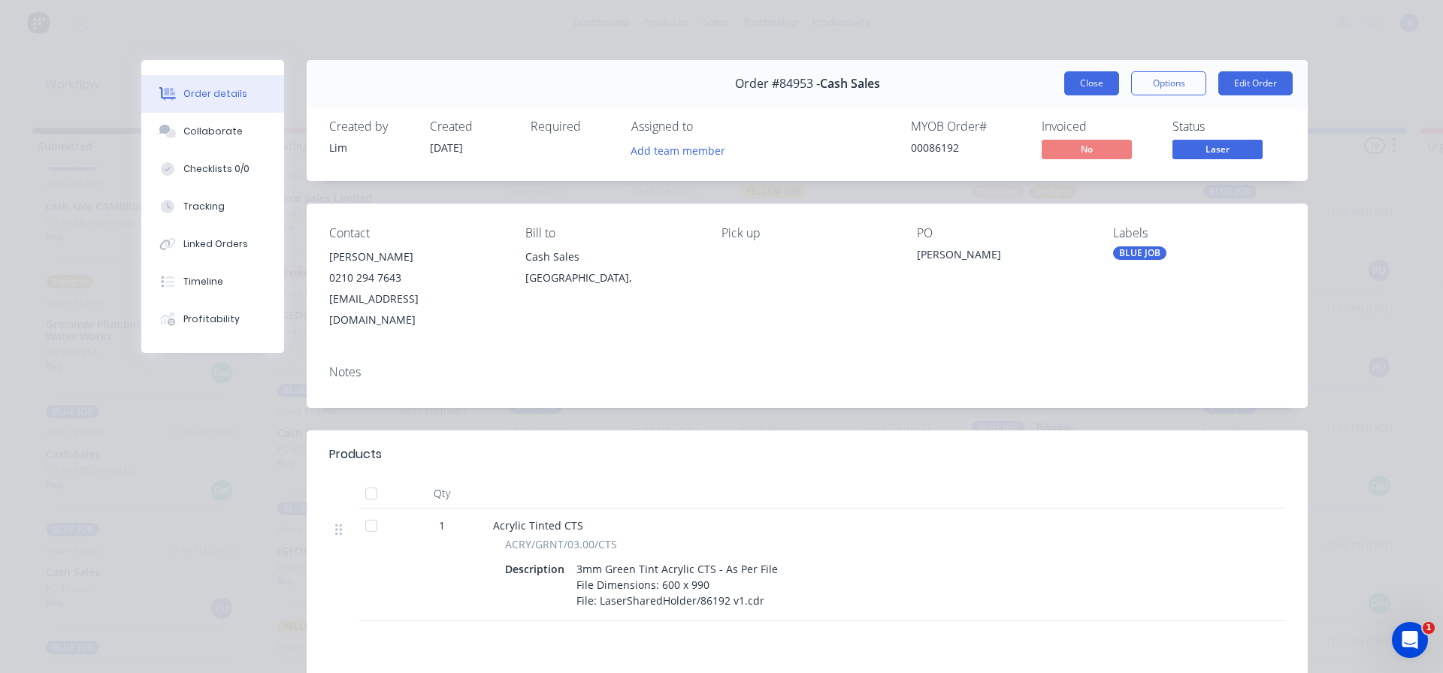
click at [1088, 83] on button "Close" at bounding box center [1091, 83] width 55 height 24
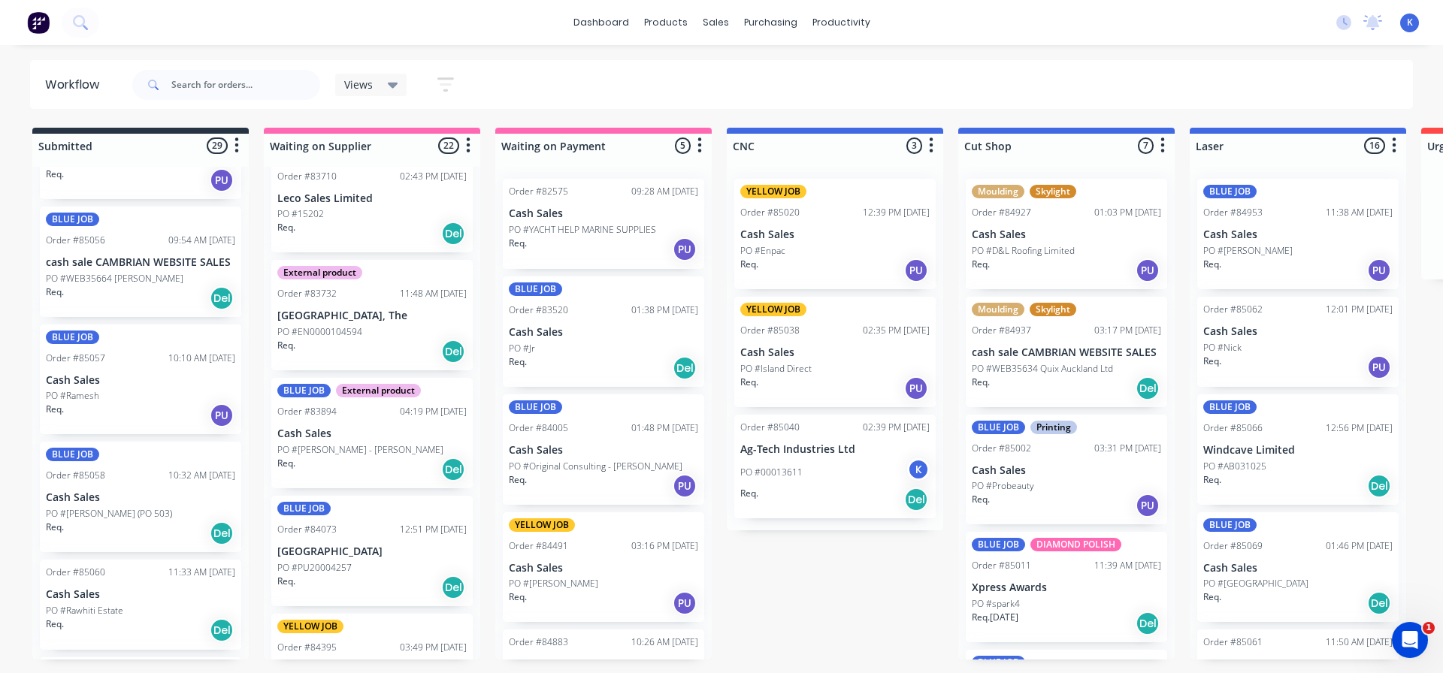
scroll to position [1787, 0]
click at [90, 508] on p "PO #[PERSON_NAME] (PO 503)" at bounding box center [109, 510] width 126 height 14
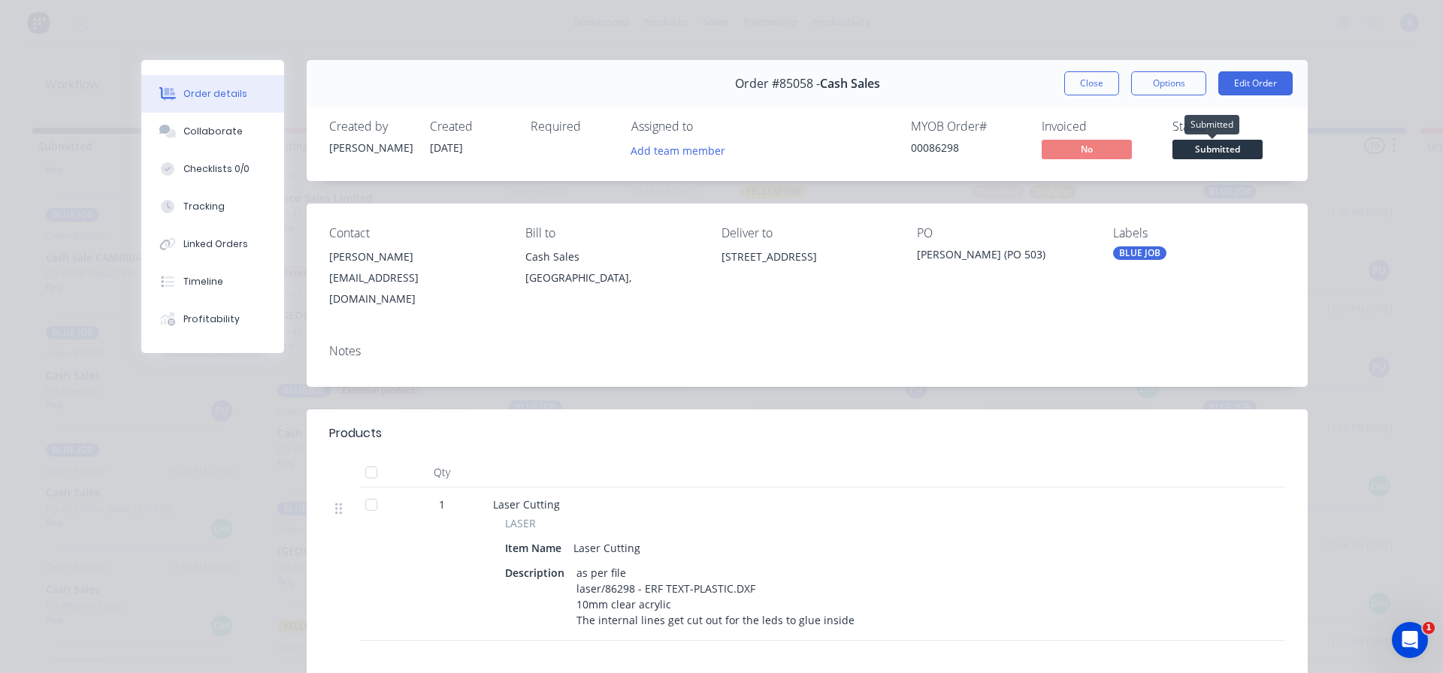
click at [1182, 153] on span "Submitted" at bounding box center [1217, 149] width 90 height 19
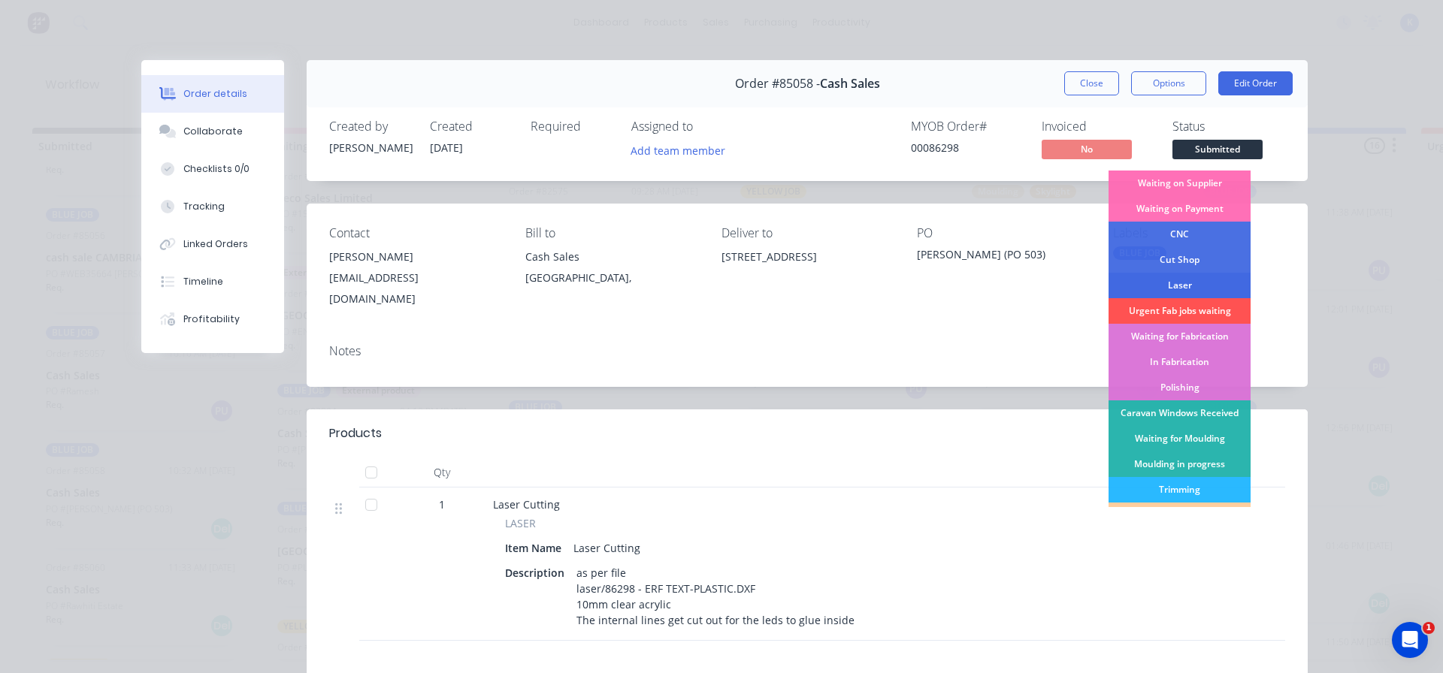
click at [1197, 285] on div "Laser" at bounding box center [1180, 286] width 142 height 26
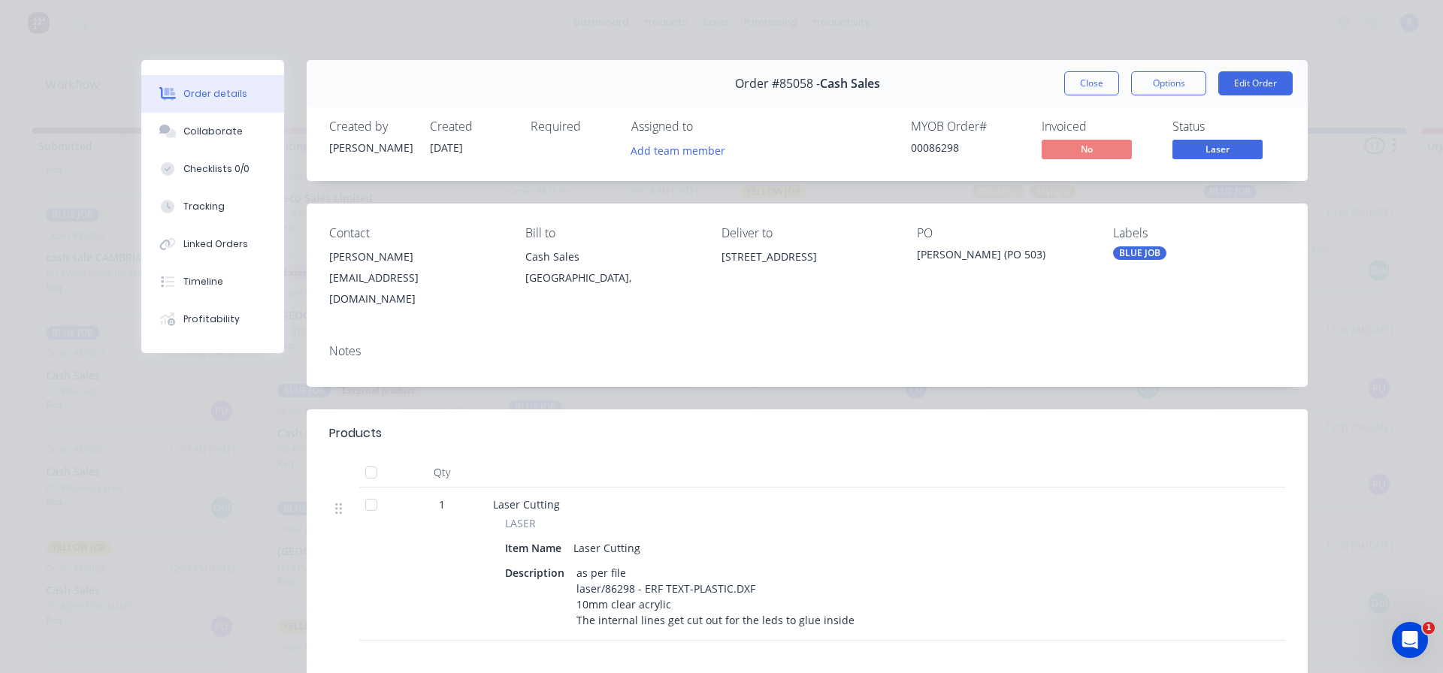
click at [1082, 83] on button "Close" at bounding box center [1091, 83] width 55 height 24
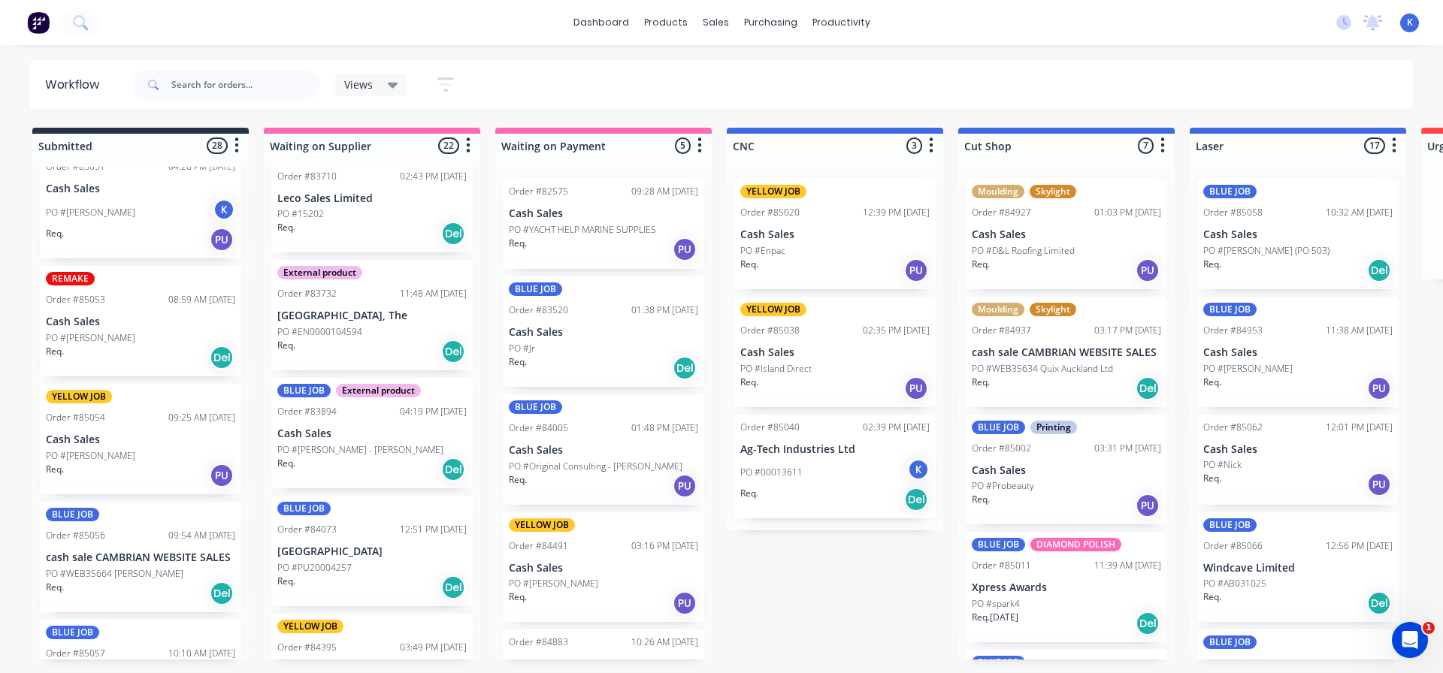
scroll to position [1487, 0]
click at [93, 340] on p "PO #[PERSON_NAME]" at bounding box center [90, 339] width 89 height 14
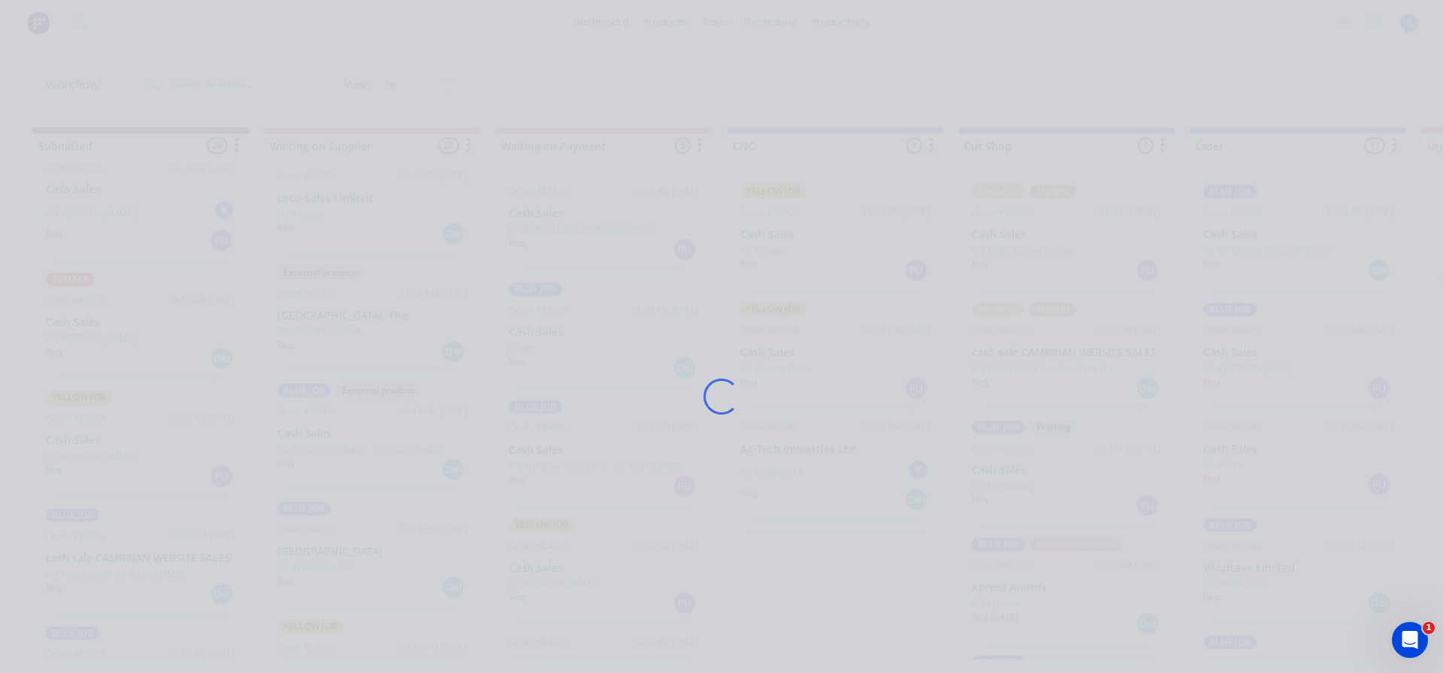
click at [93, 340] on div "Loading..." at bounding box center [721, 336] width 1443 height 673
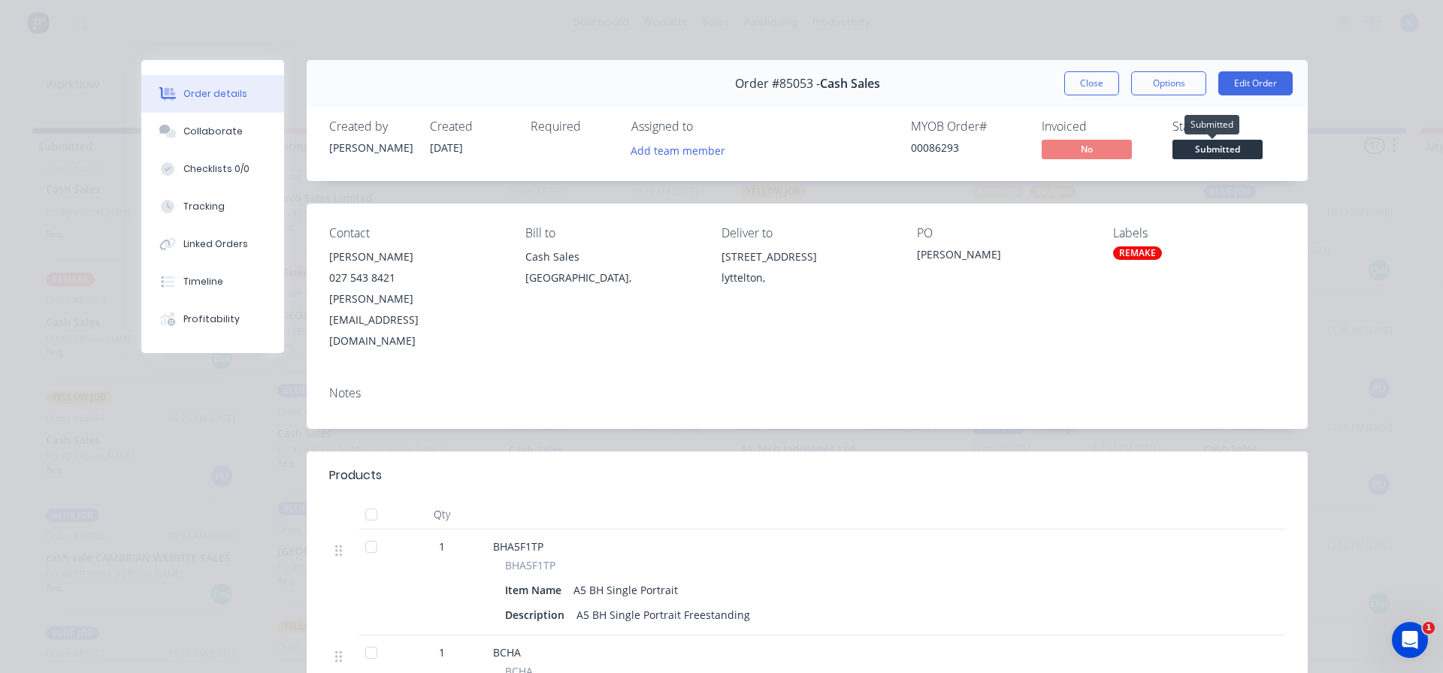
click at [1220, 143] on span "Submitted" at bounding box center [1217, 149] width 90 height 19
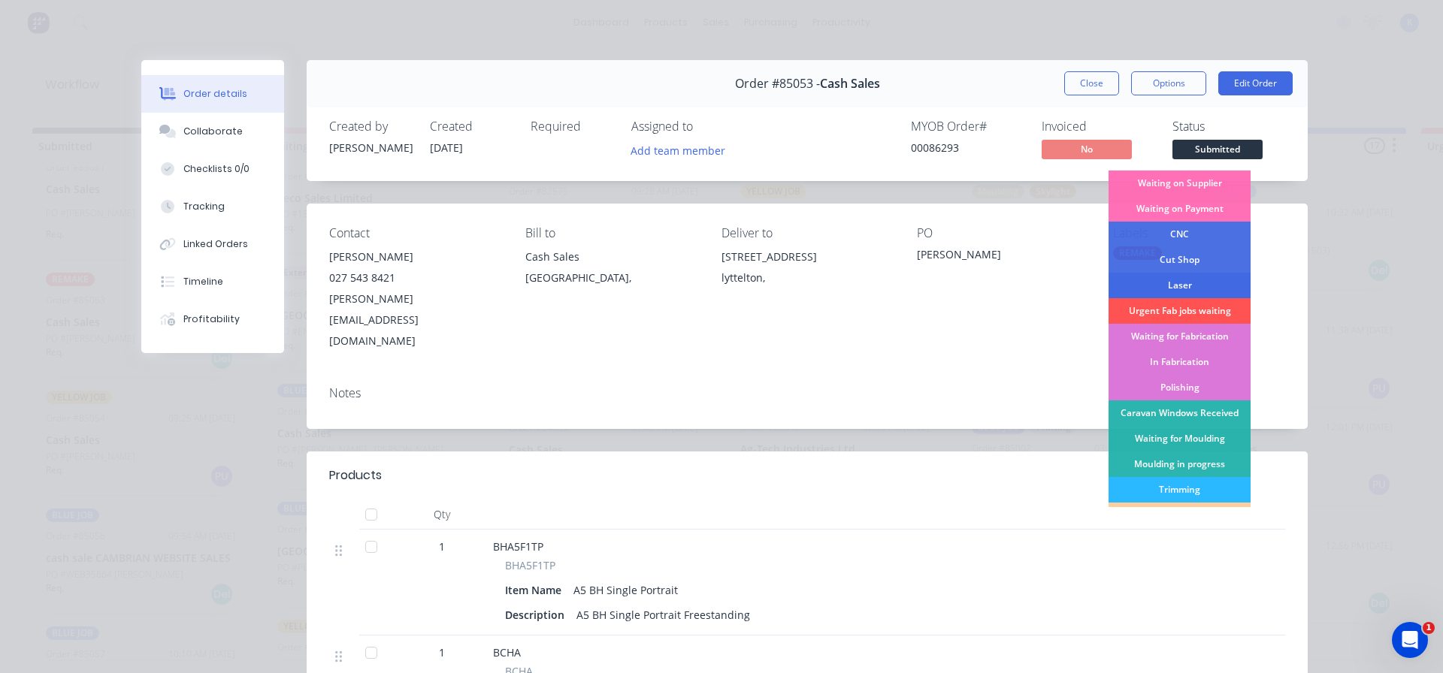
click at [1183, 288] on div "Laser" at bounding box center [1180, 286] width 142 height 26
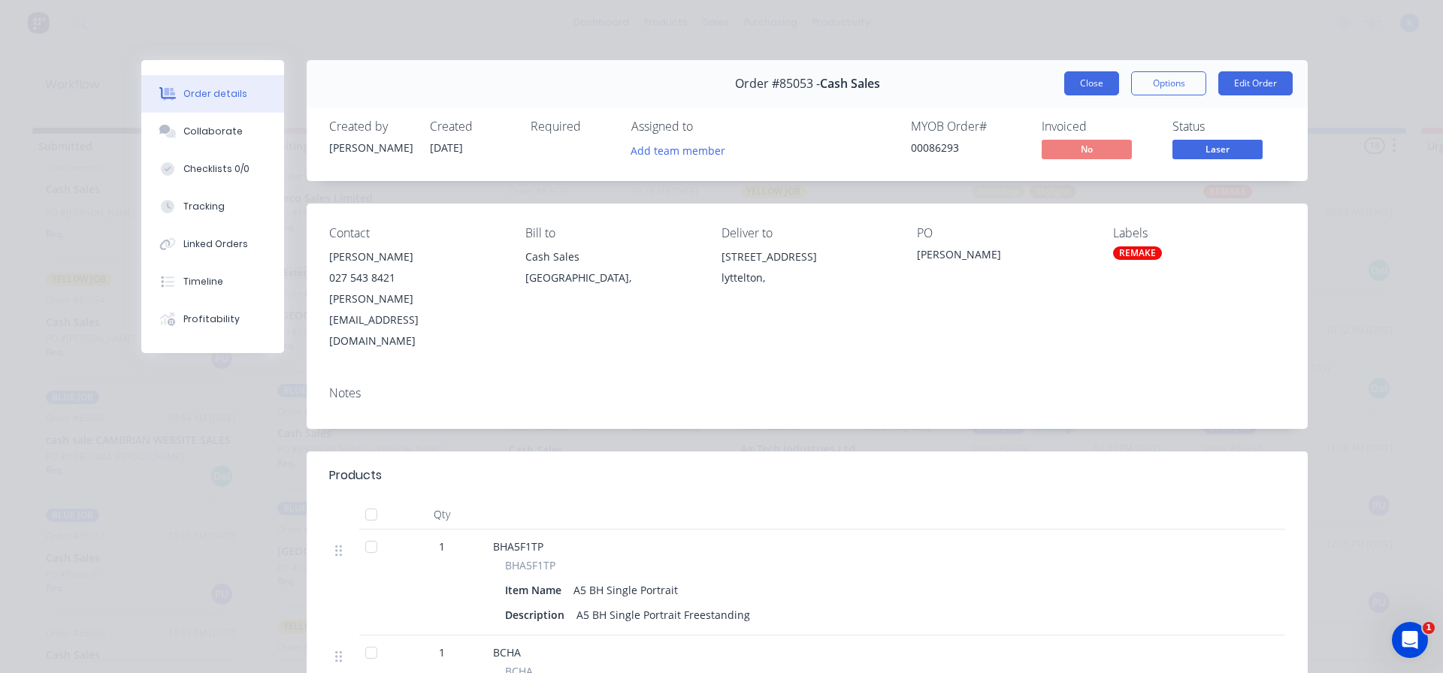
click at [1082, 77] on button "Close" at bounding box center [1091, 83] width 55 height 24
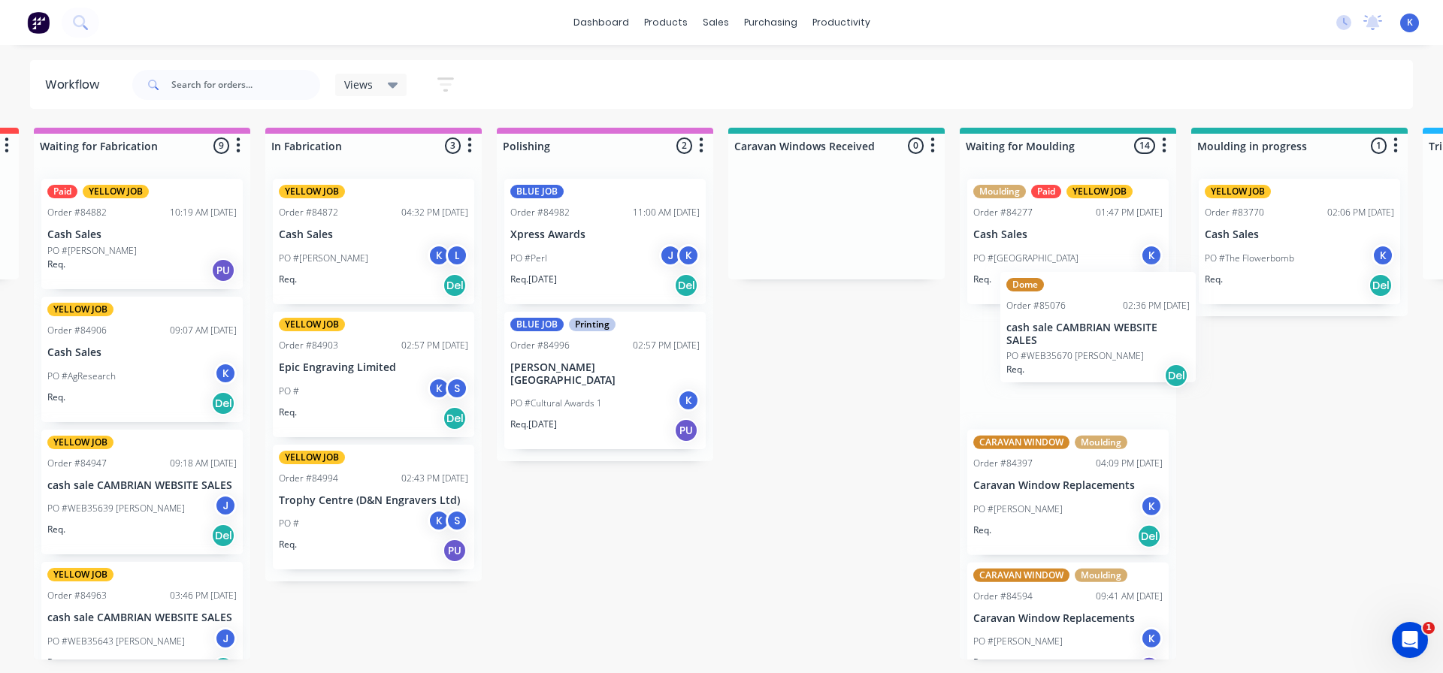
scroll to position [0, 1629]
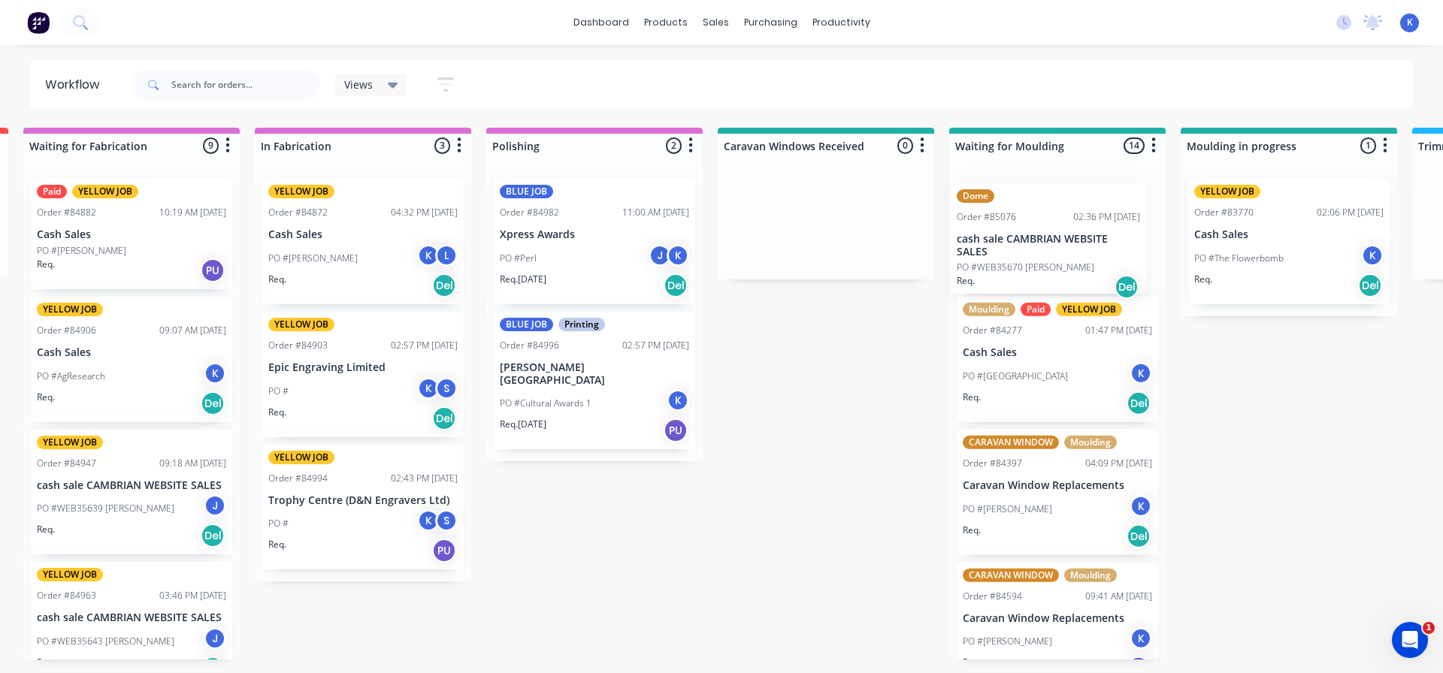
drag, startPoint x: 85, startPoint y: 483, endPoint x: 1006, endPoint y: 249, distance: 949.9
click at [1006, 249] on div "Submitted 27 Sort By Created date Required date Order number Customer name Most…" at bounding box center [1247, 394] width 5776 height 532
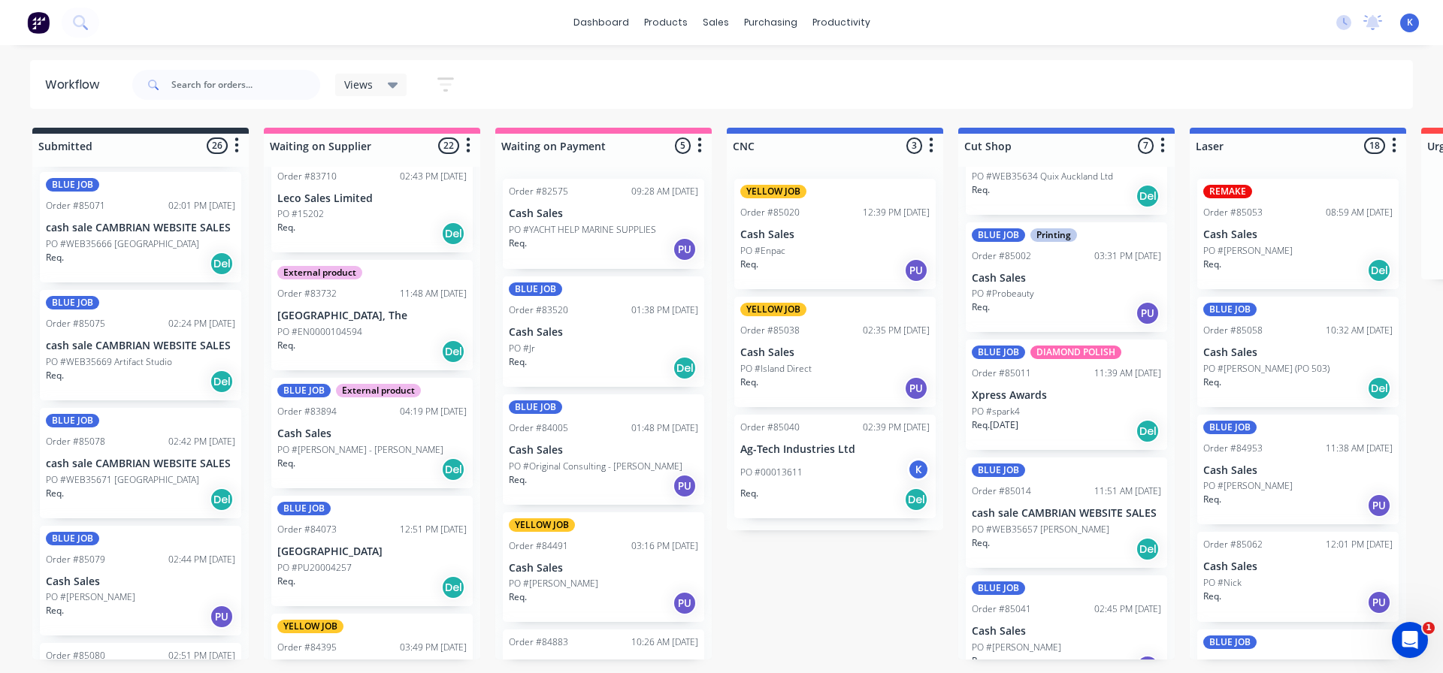
scroll to position [0, 0]
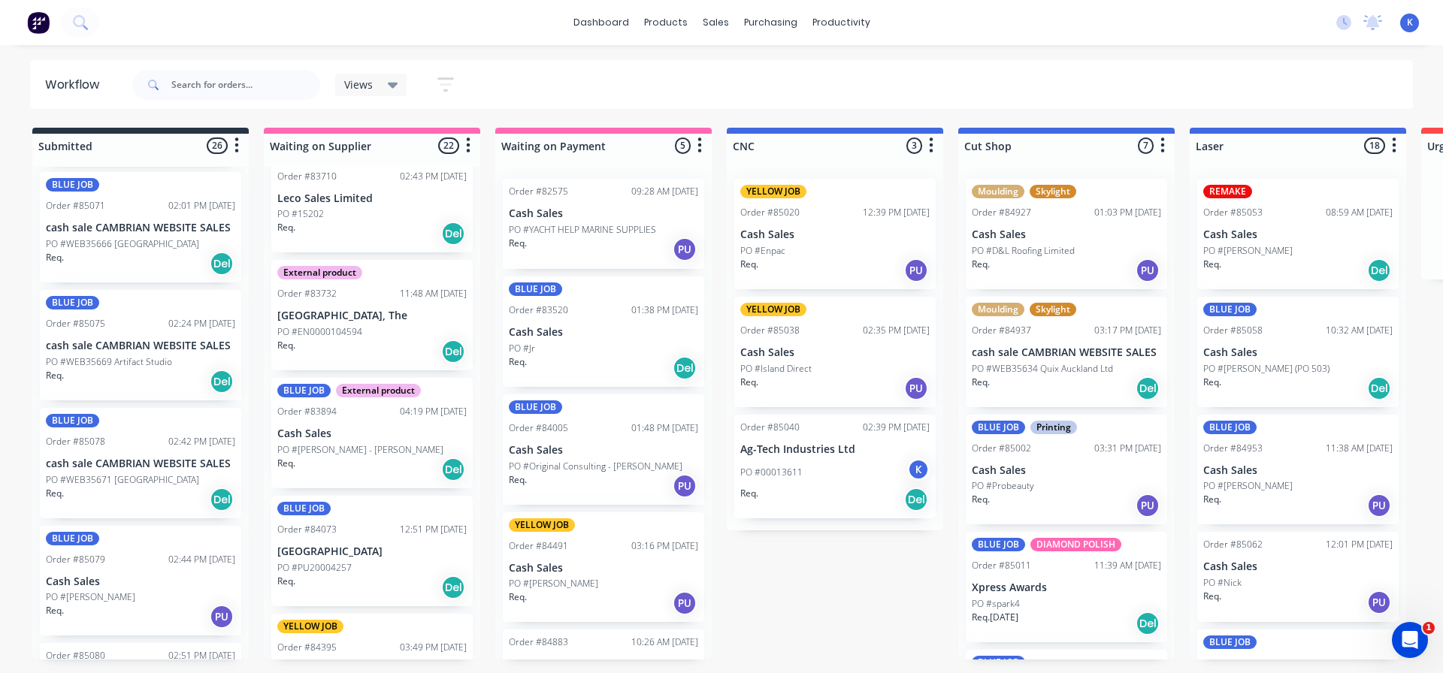
click at [367, 86] on span "Views" at bounding box center [358, 85] width 29 height 16
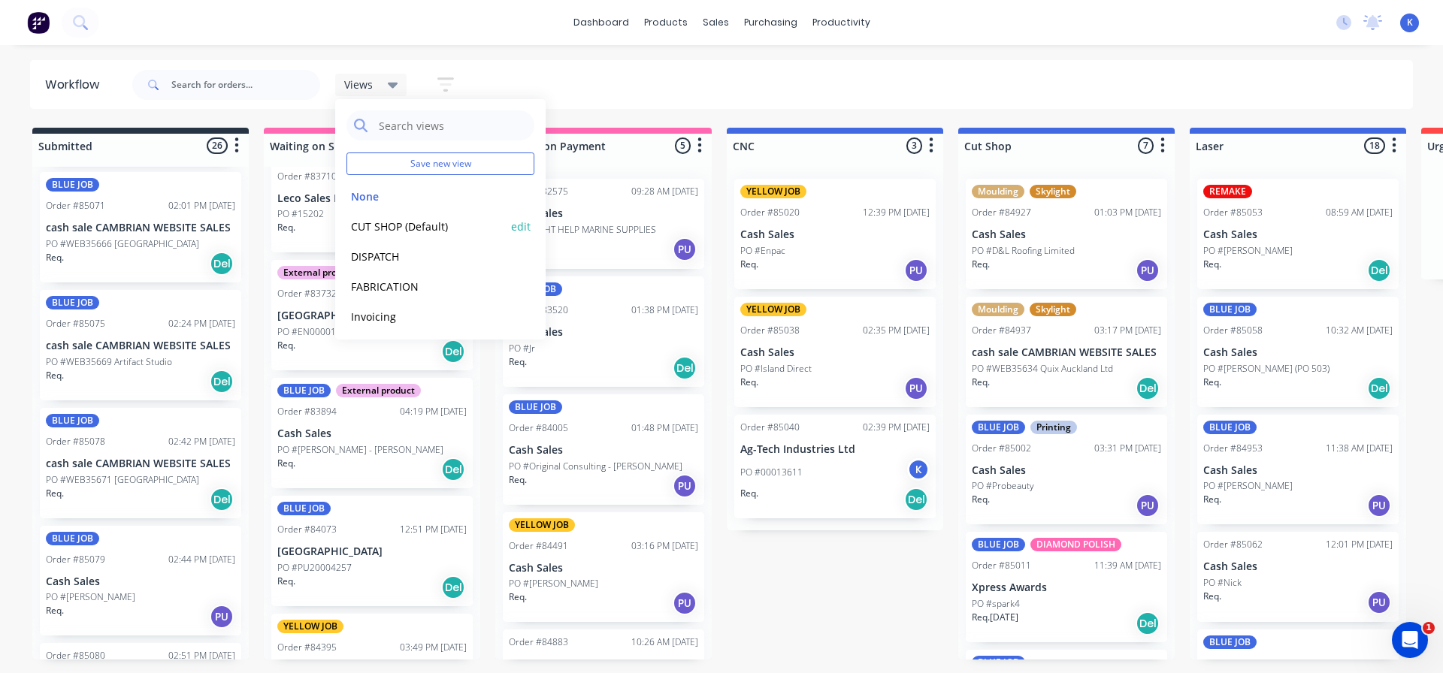
click at [407, 228] on button "CUT SHOP (Default)" at bounding box center [426, 226] width 160 height 17
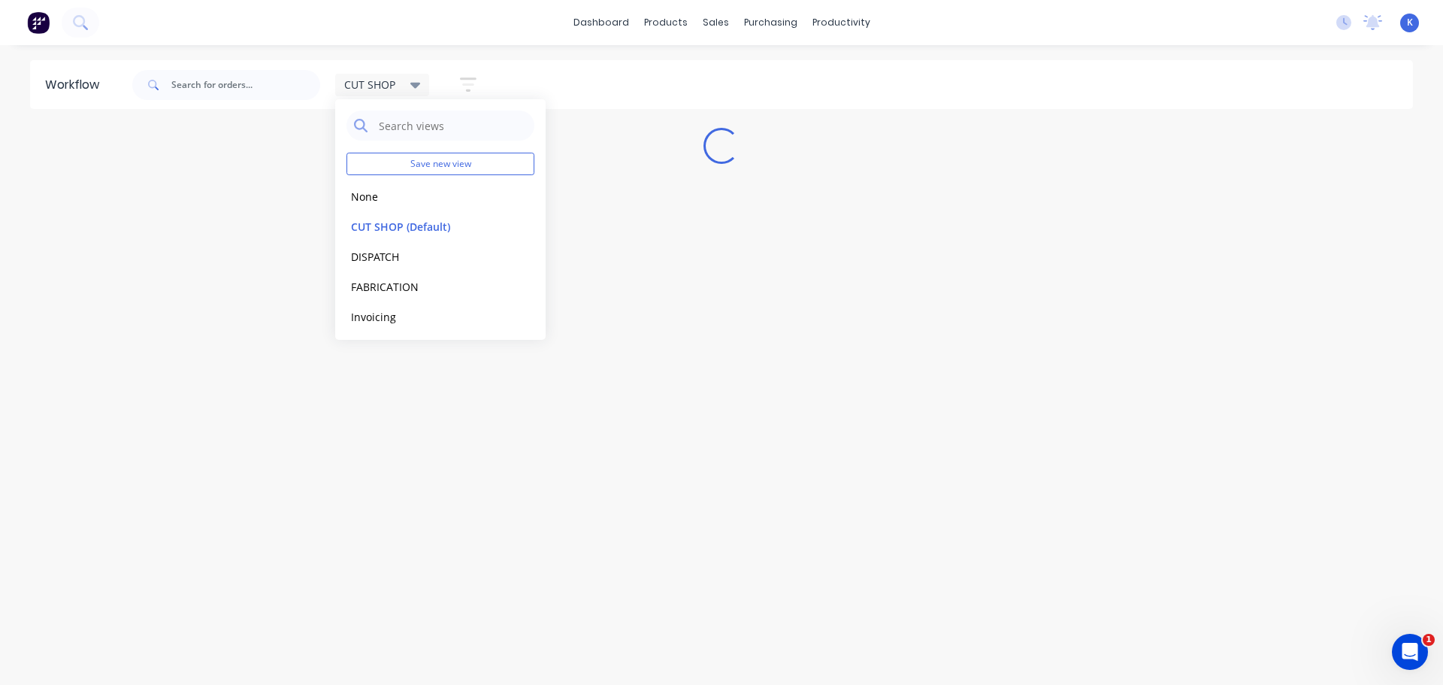
click at [157, 279] on div "Workflow CUT SHOP Save new view None edit CUT SHOP (Default) edit DISPATCH edit…" at bounding box center [721, 357] width 1443 height 595
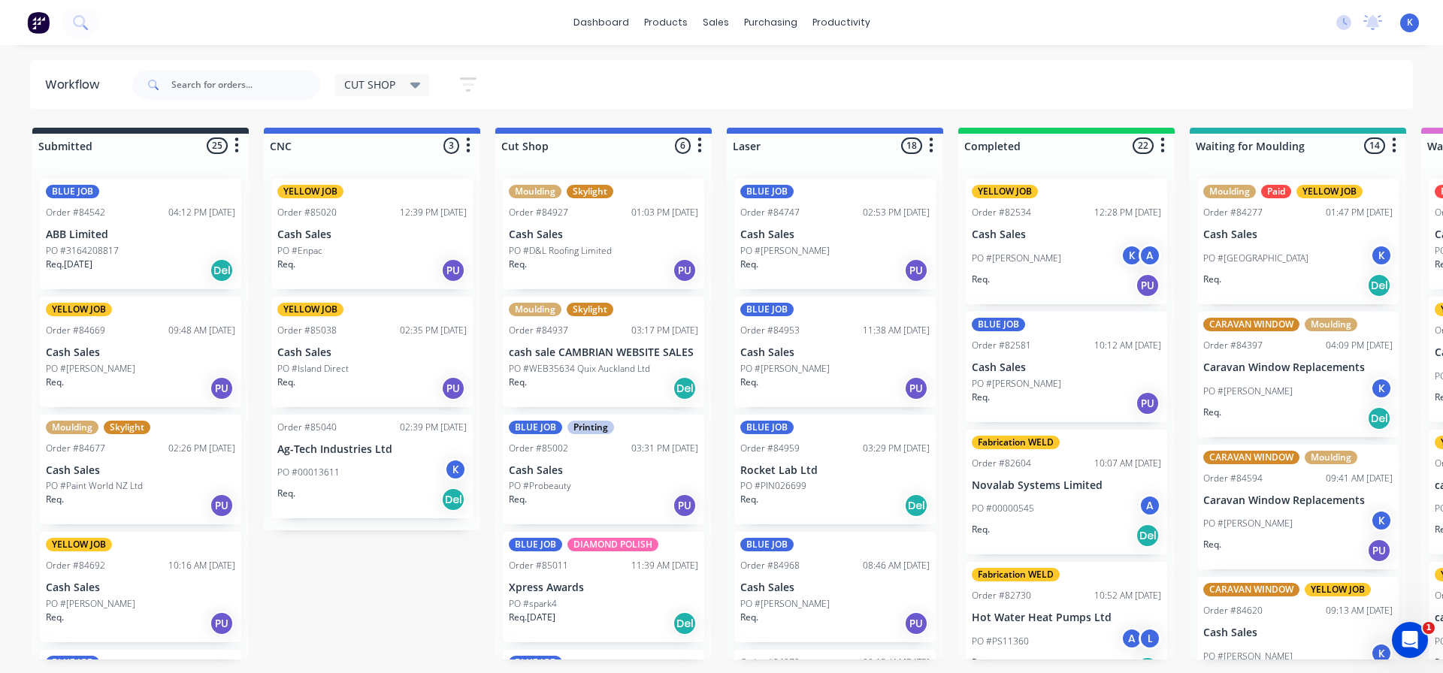
click at [395, 87] on span "CUT SHOP" at bounding box center [369, 85] width 51 height 16
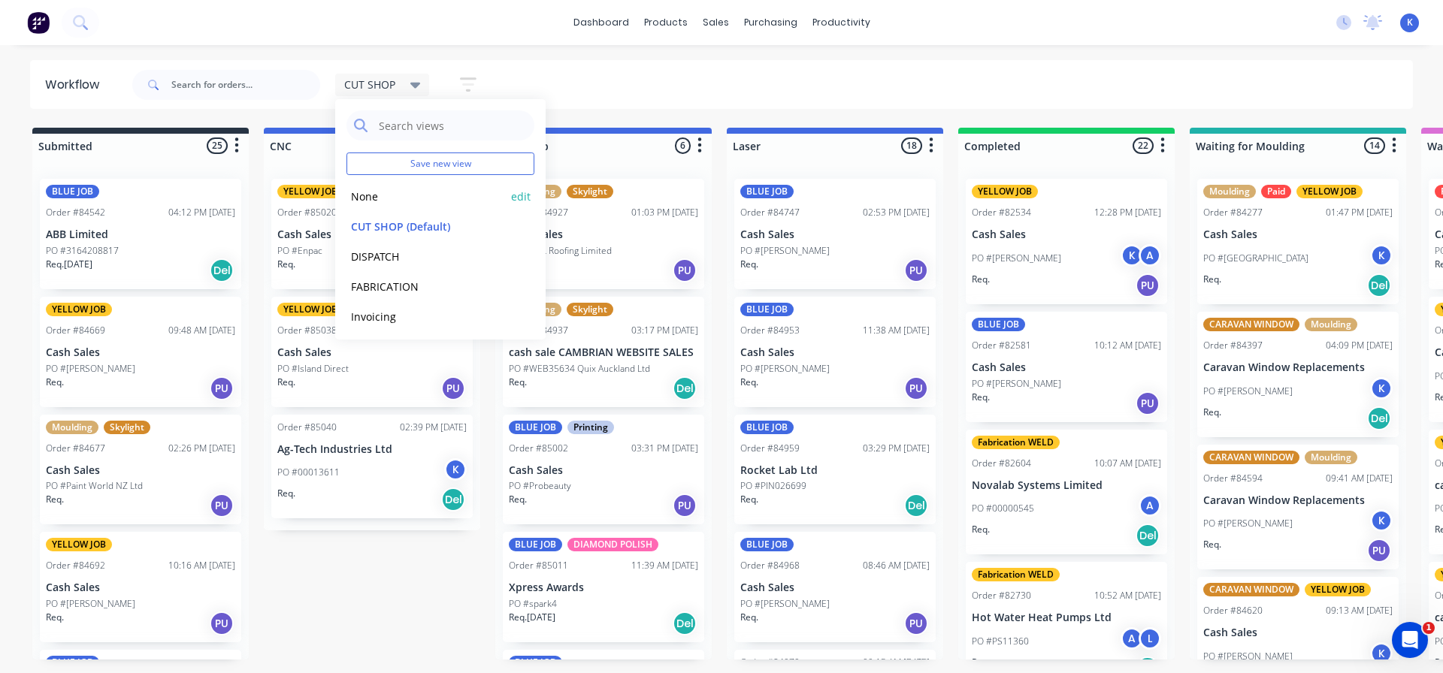
click at [392, 198] on button "None" at bounding box center [426, 196] width 160 height 17
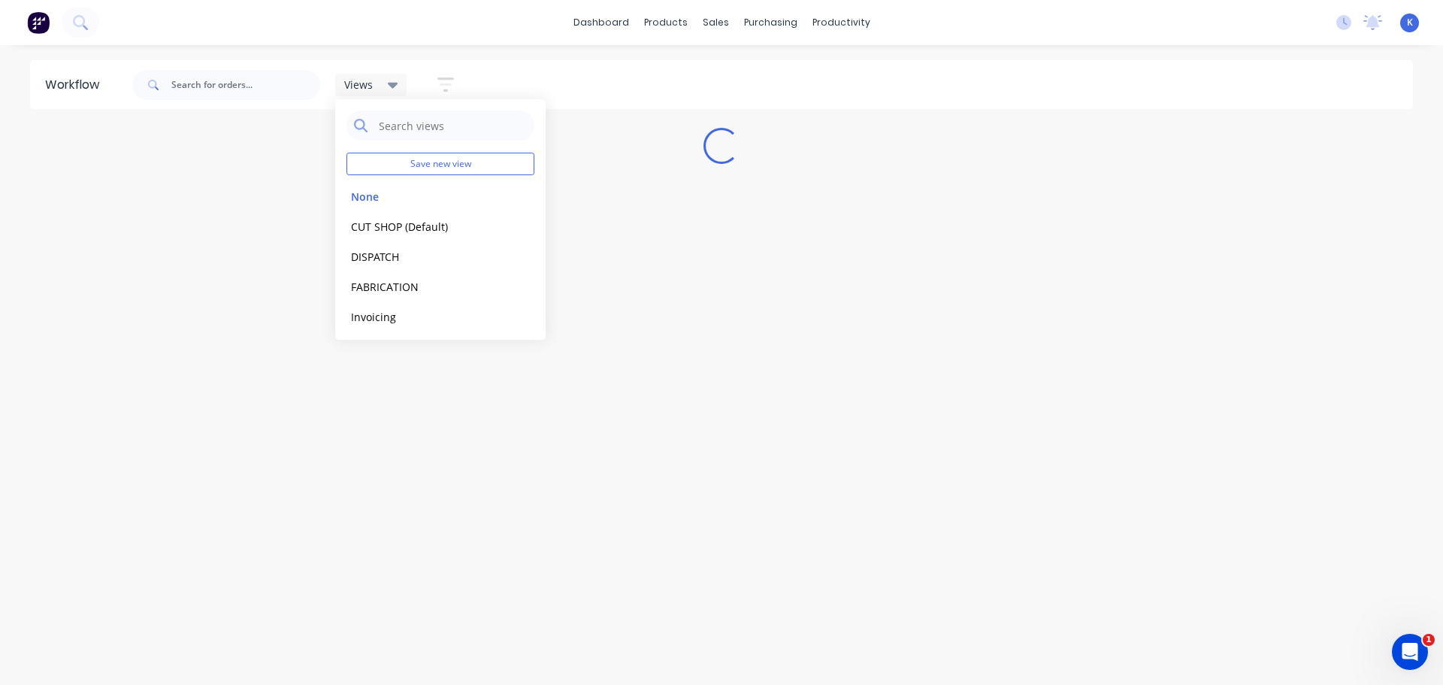
click at [425, 620] on div "Workflow Views Save new view None edit CUT SHOP (Default) edit DISPATCH edit FA…" at bounding box center [721, 357] width 1443 height 595
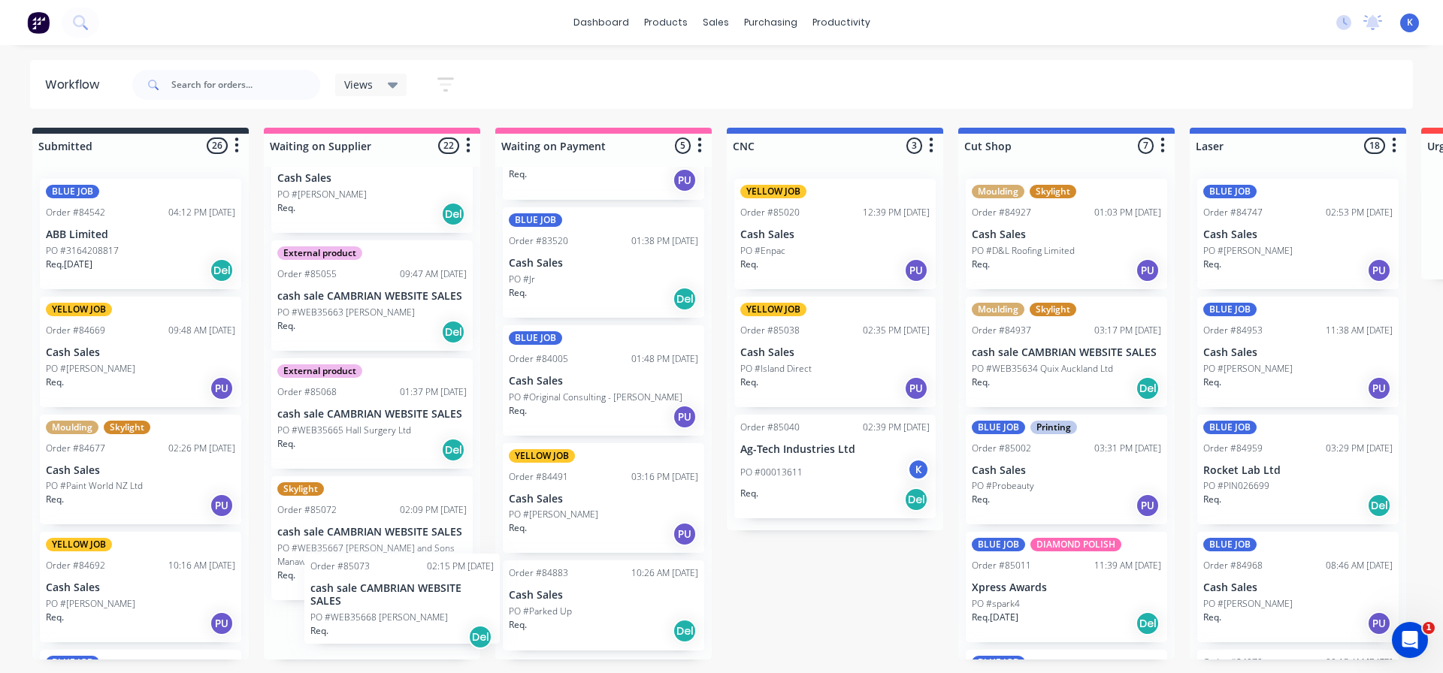
scroll to position [61, 0]
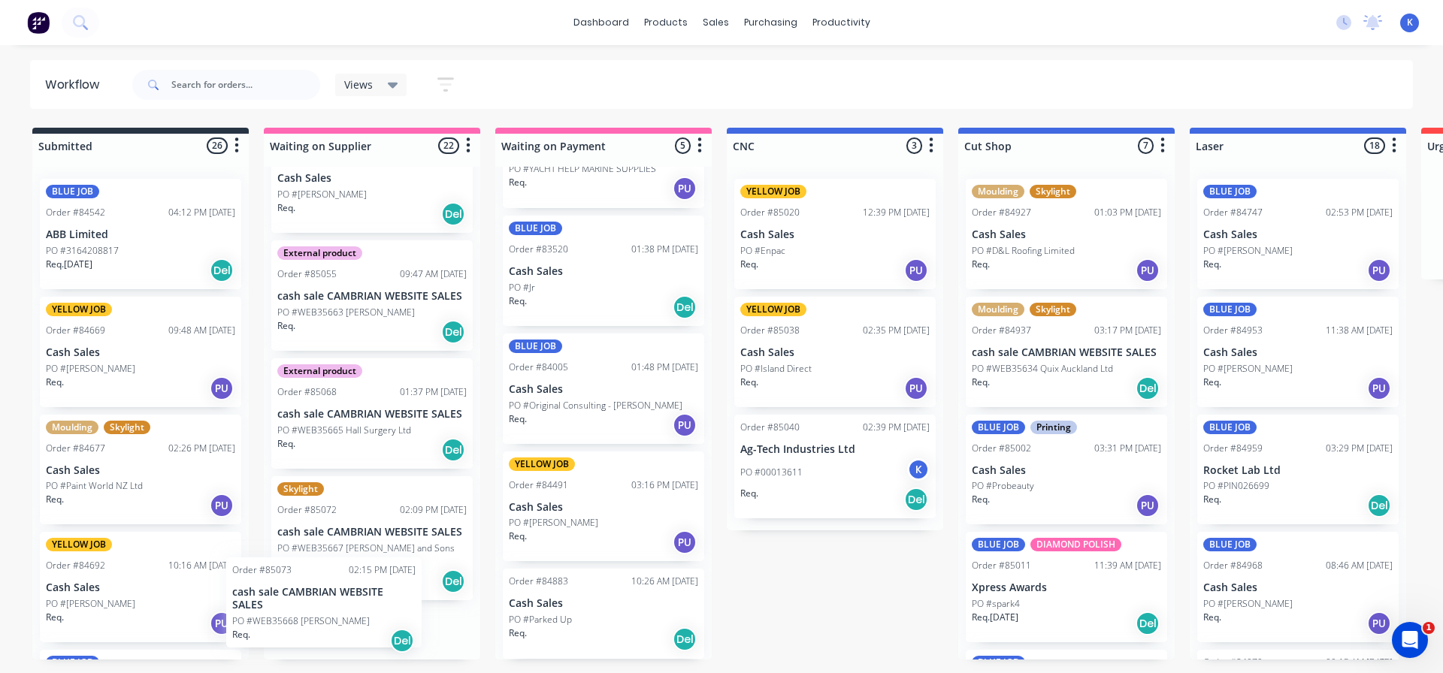
drag, startPoint x: 339, startPoint y: 607, endPoint x: 307, endPoint y: 598, distance: 32.8
click at [305, 598] on div "YELLOW JOB Order #83657 11:49 AM [DATE] Cash Sales PO #[GEOGRAPHIC_DATA] J Req.…" at bounding box center [372, 413] width 216 height 493
click at [342, 652] on p "PO #WEB35668 [PERSON_NAME]" at bounding box center [346, 659] width 138 height 14
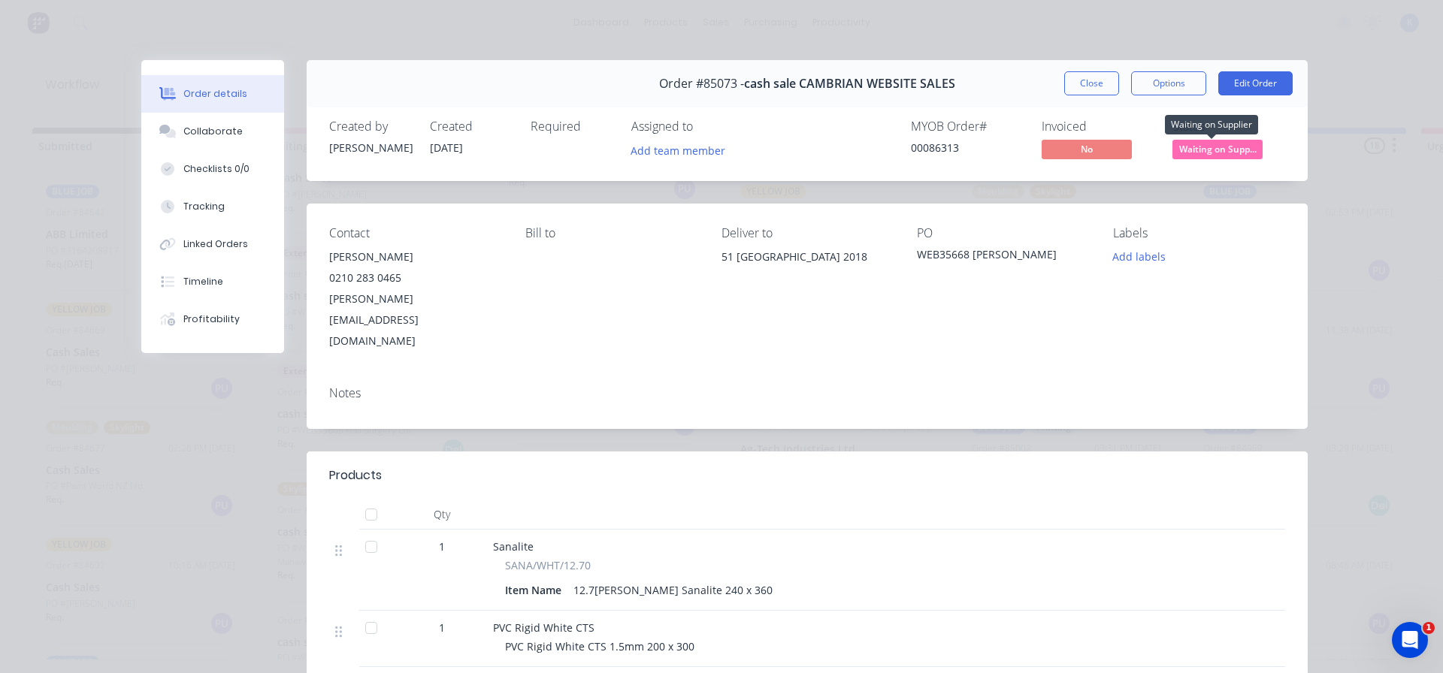
click at [1222, 153] on span "Waiting on Supp..." at bounding box center [1217, 149] width 90 height 19
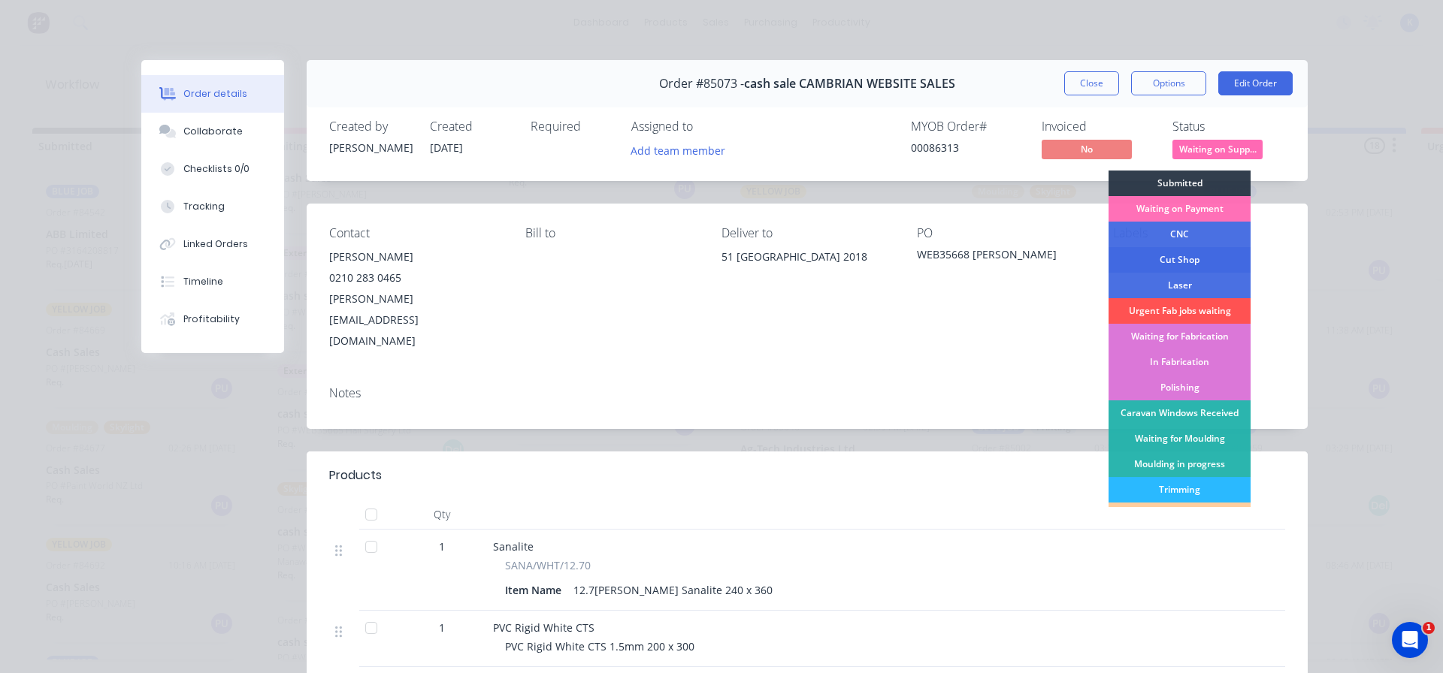
click at [1200, 257] on div "Cut Shop" at bounding box center [1180, 260] width 142 height 26
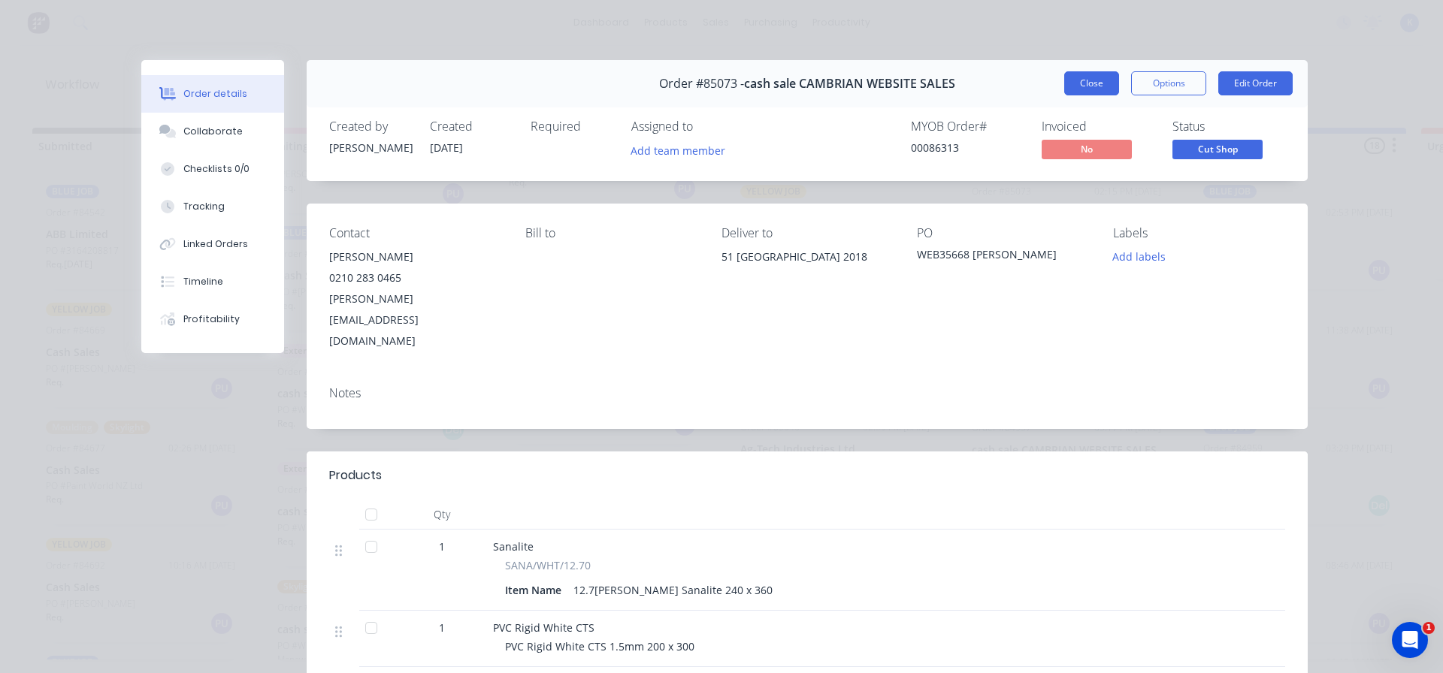
click at [1083, 82] on button "Close" at bounding box center [1091, 83] width 55 height 24
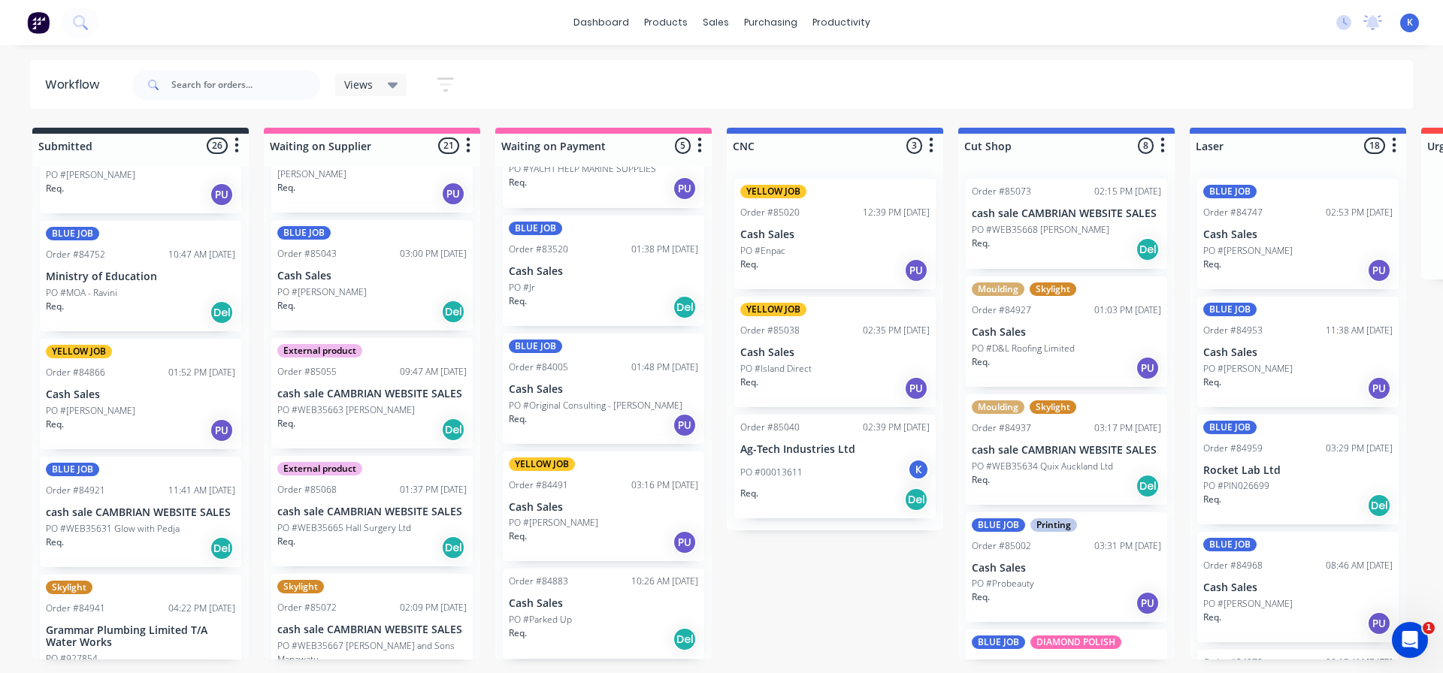
scroll to position [451, 0]
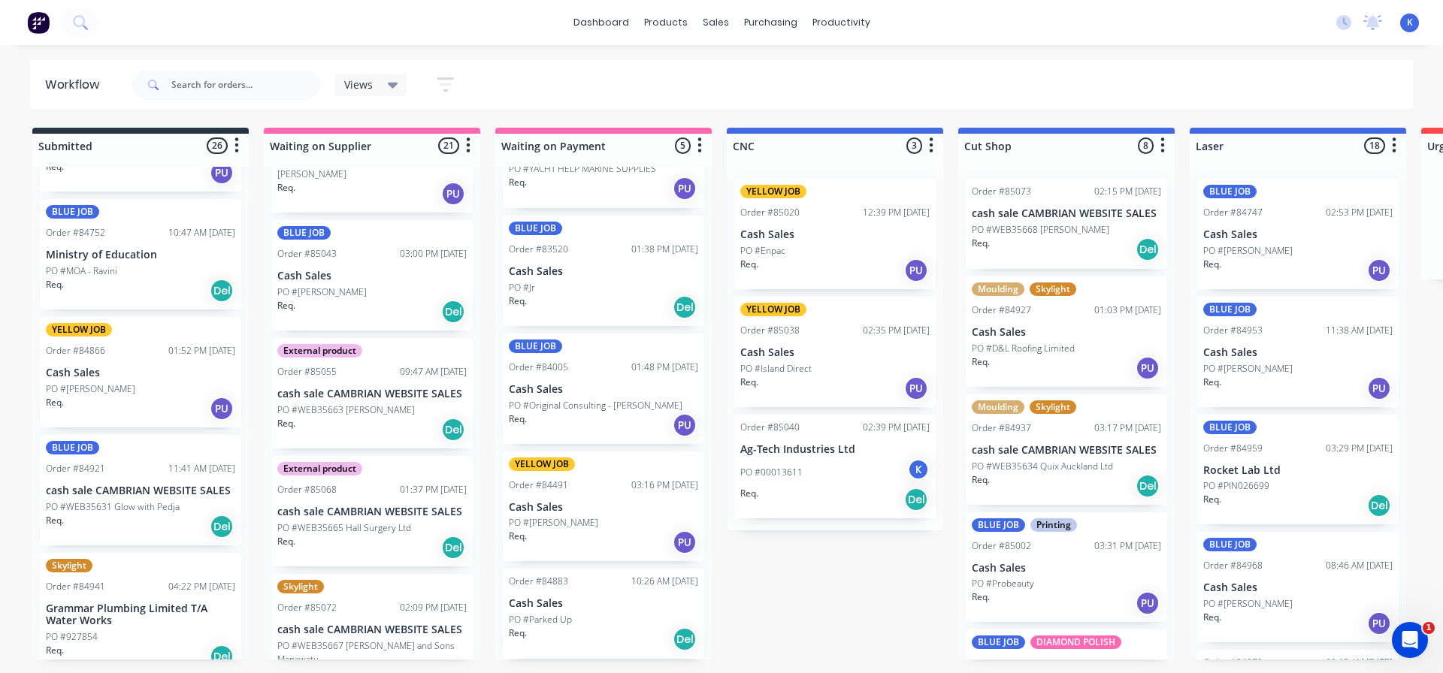
click at [413, 51] on div "dashboard products sales purchasing productivity dashboard products Product Cat…" at bounding box center [721, 291] width 1443 height 583
click at [386, 80] on div "Views" at bounding box center [371, 85] width 54 height 14
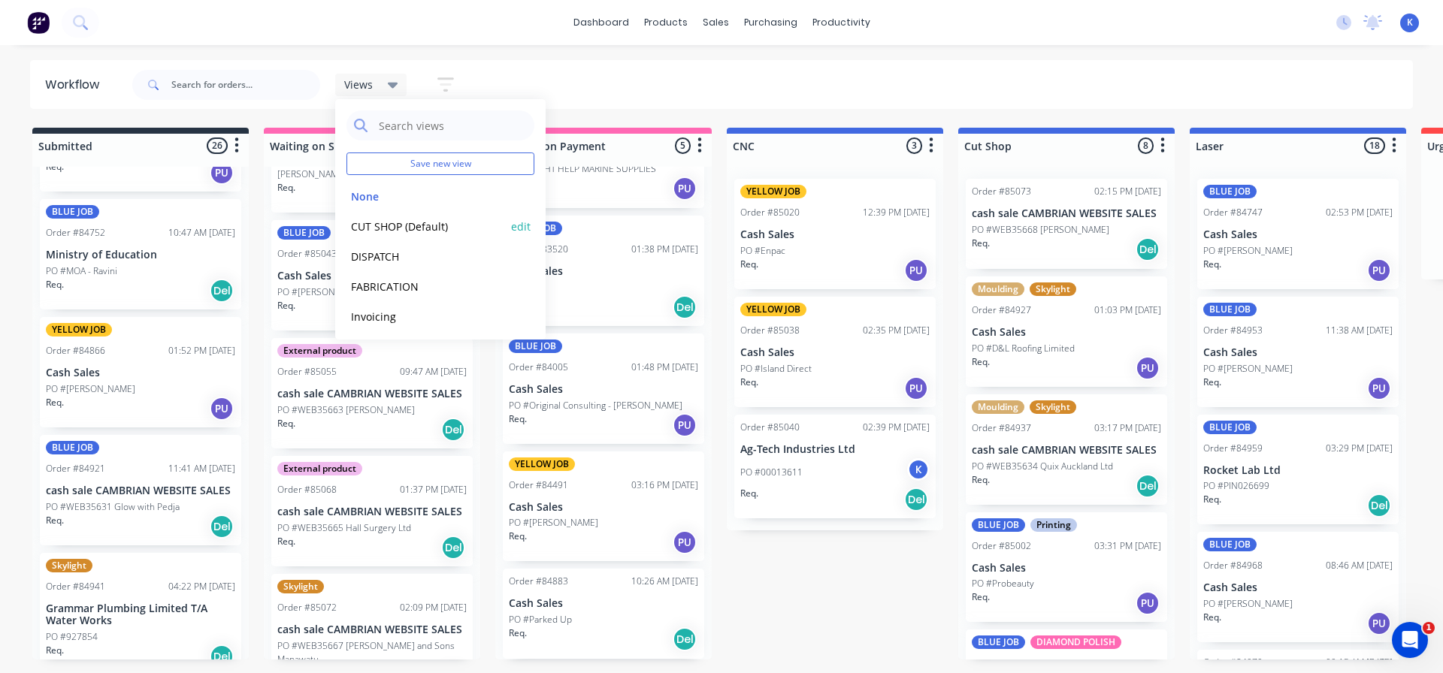
click at [405, 227] on button "CUT SHOP (Default)" at bounding box center [426, 226] width 160 height 17
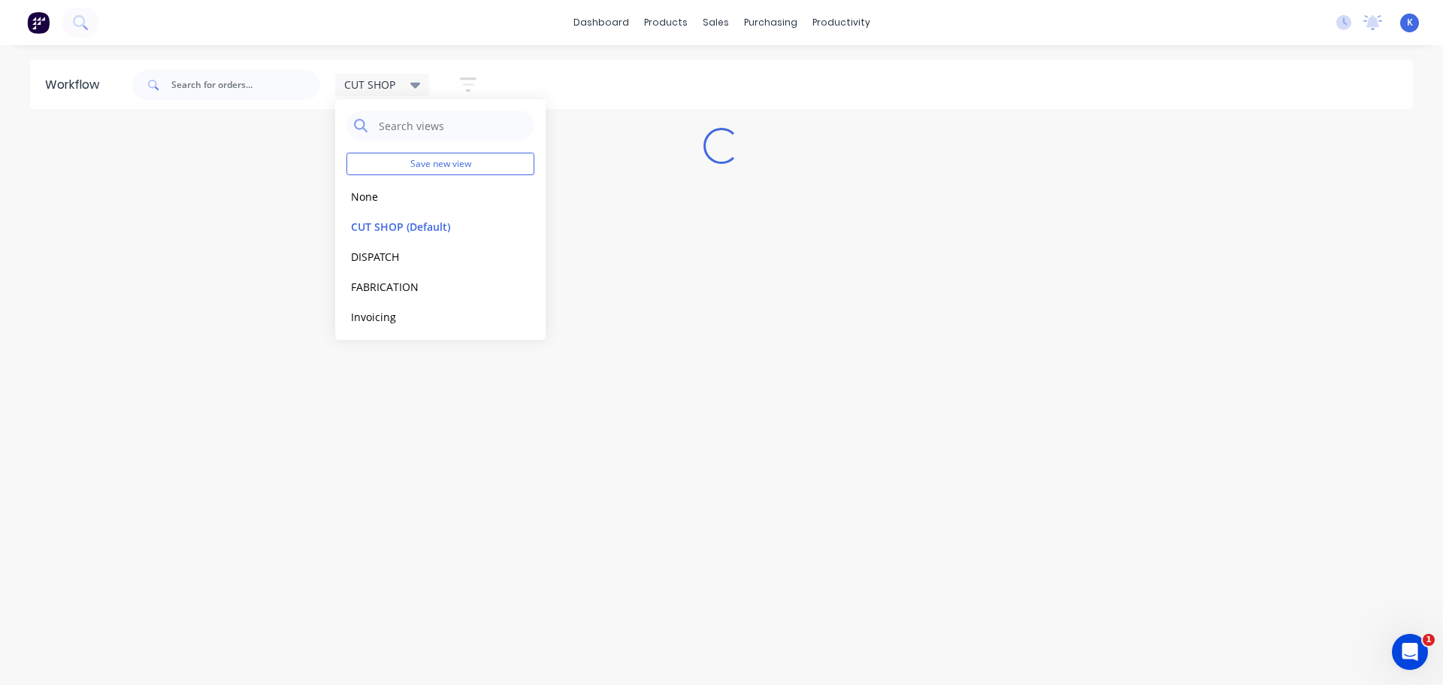
click at [465, 449] on div "Workflow CUT SHOP Save new view None edit CUT SHOP (Default) edit DISPATCH edit…" at bounding box center [721, 357] width 1443 height 595
click at [377, 348] on div "Workflow CUT SHOP Save new view None edit CUT SHOP (Default) edit DISPATCH edit…" at bounding box center [721, 357] width 1443 height 595
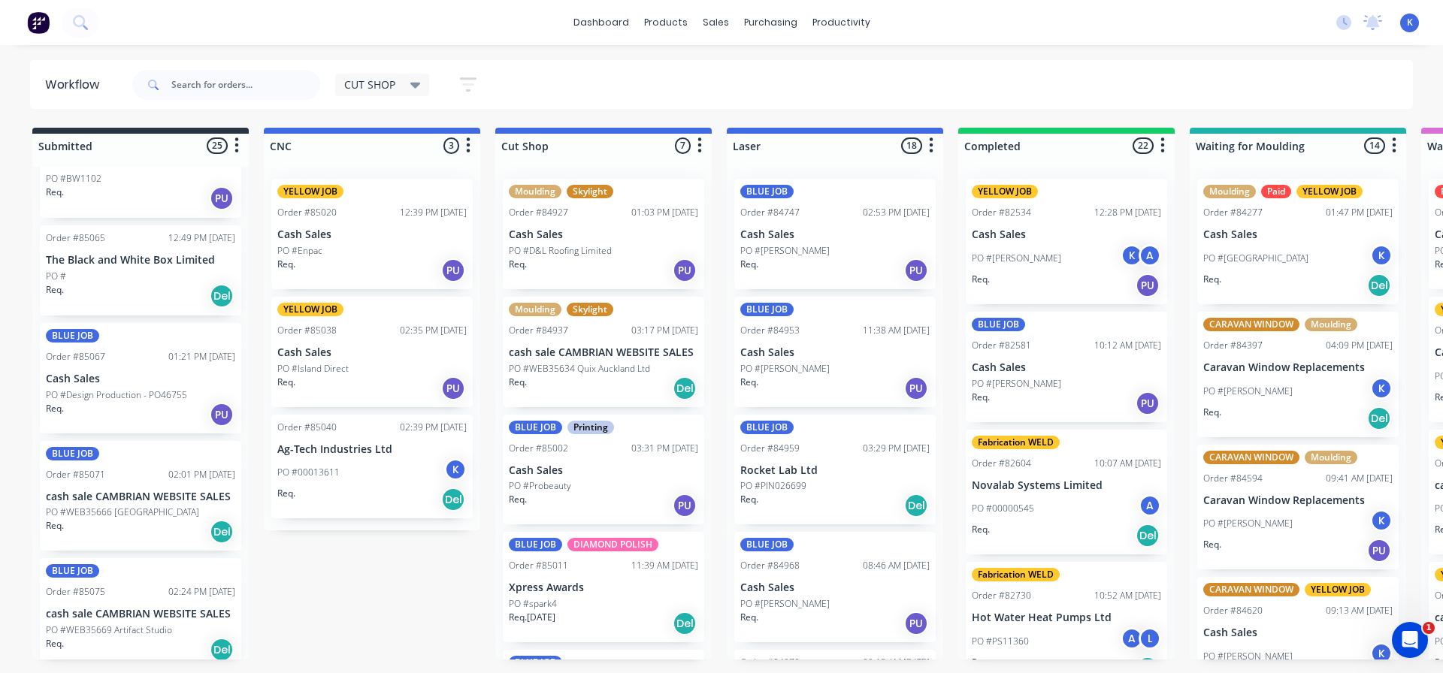
scroll to position [2255, 0]
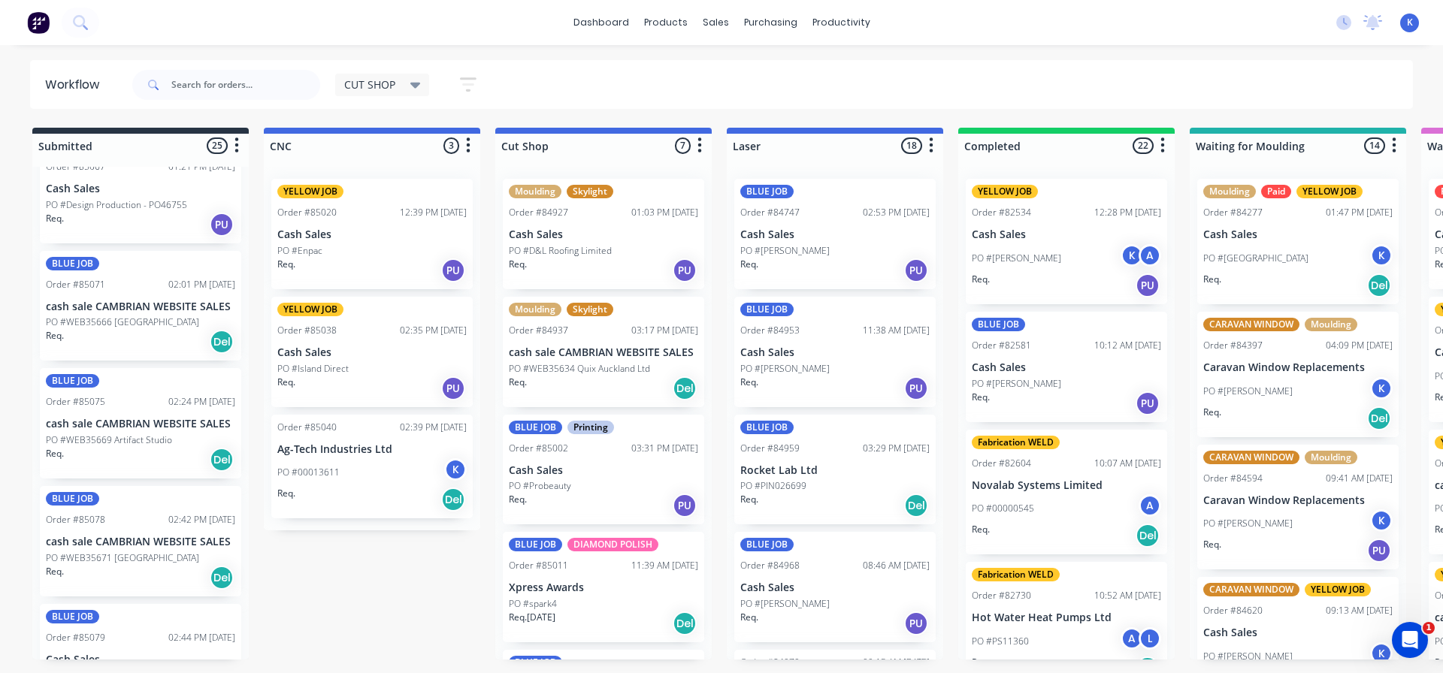
click at [81, 555] on p "PO #WEB35671 [GEOGRAPHIC_DATA]" at bounding box center [122, 559] width 153 height 14
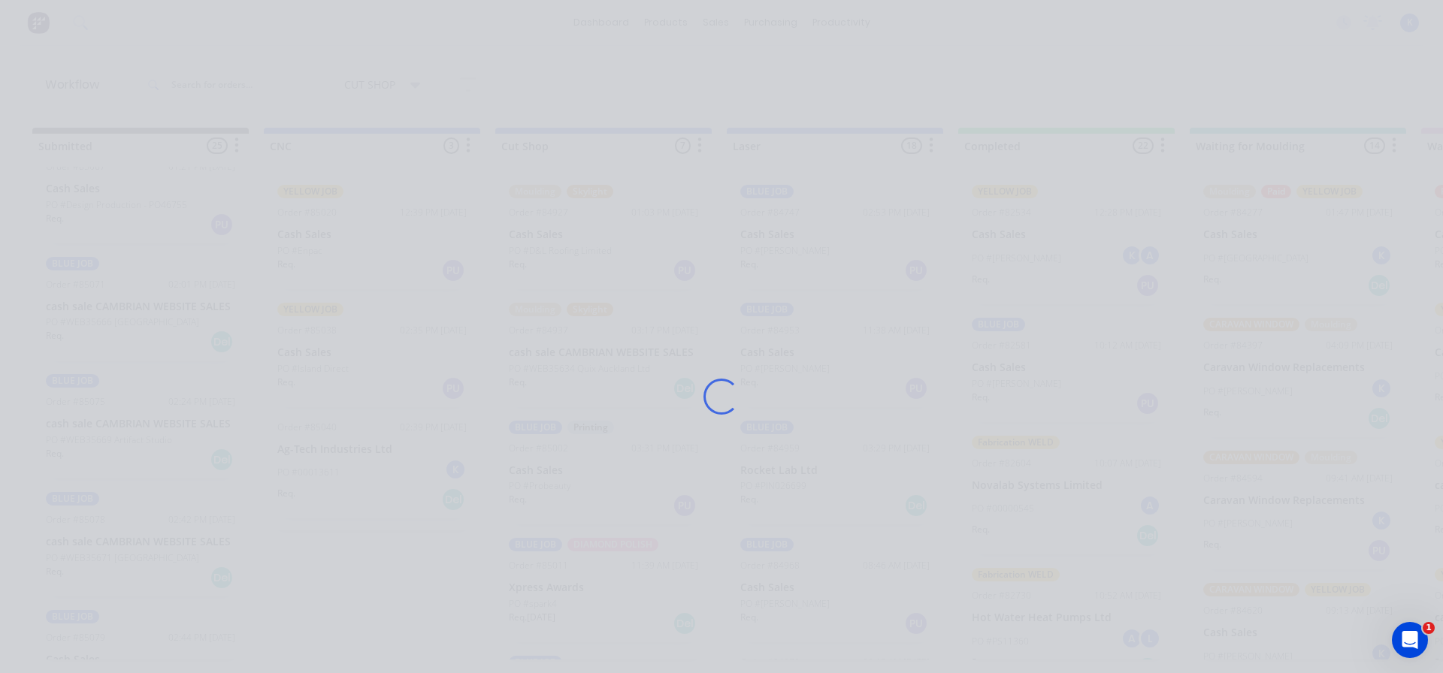
click at [81, 555] on div "Loading..." at bounding box center [721, 336] width 1443 height 673
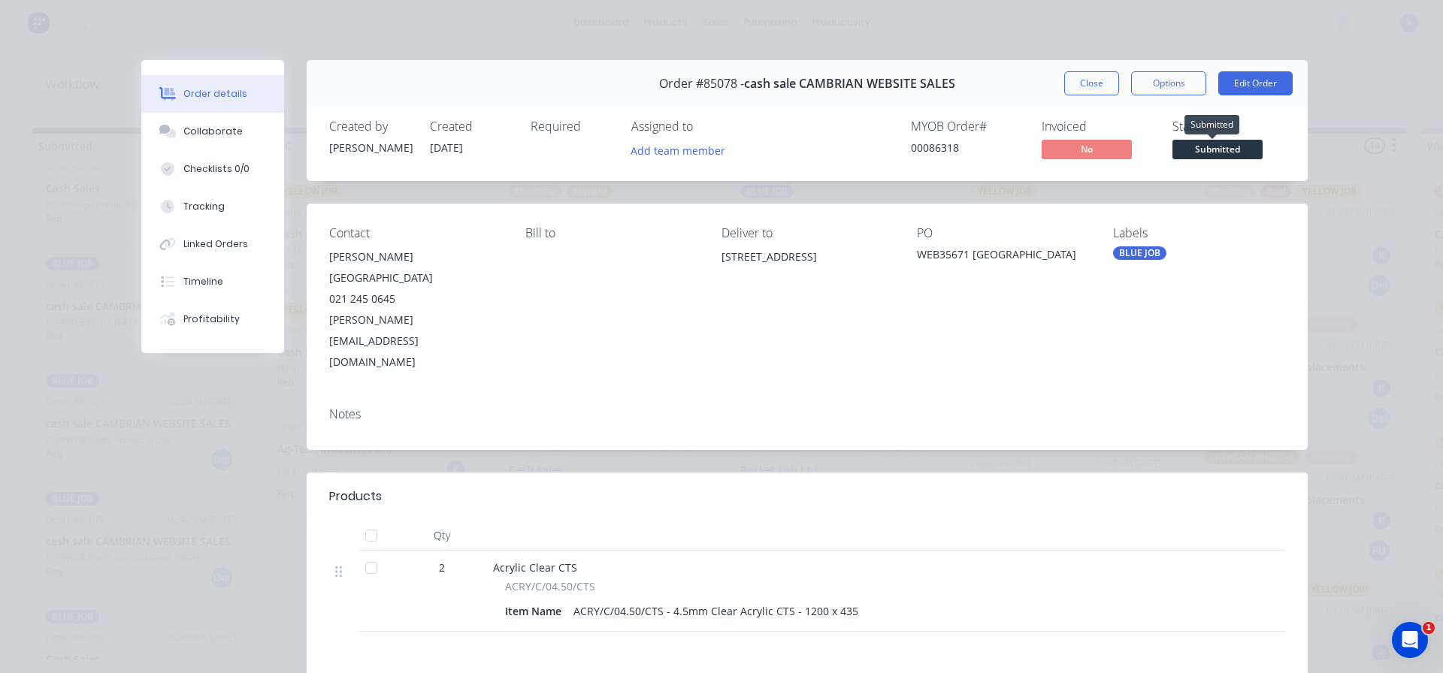
click at [1196, 150] on span "Submitted" at bounding box center [1217, 149] width 90 height 19
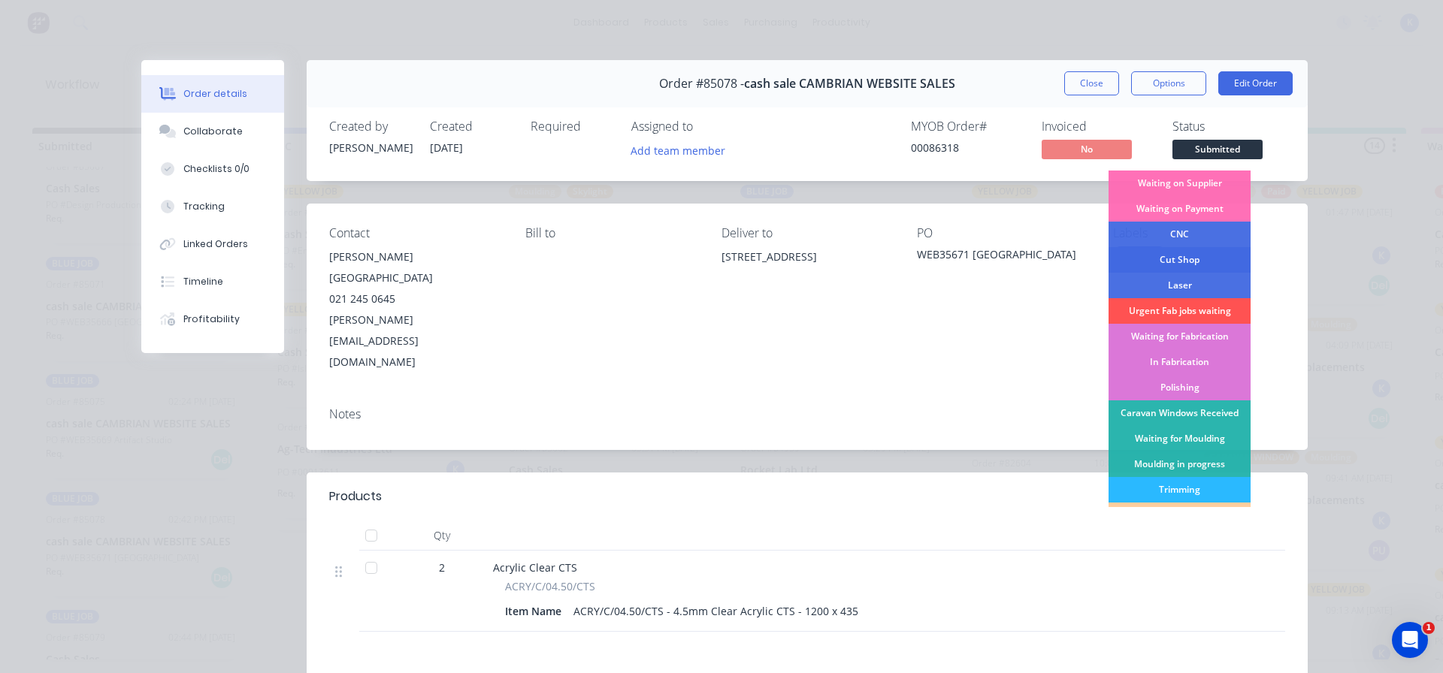
click at [1147, 252] on div "Cut Shop" at bounding box center [1180, 260] width 142 height 26
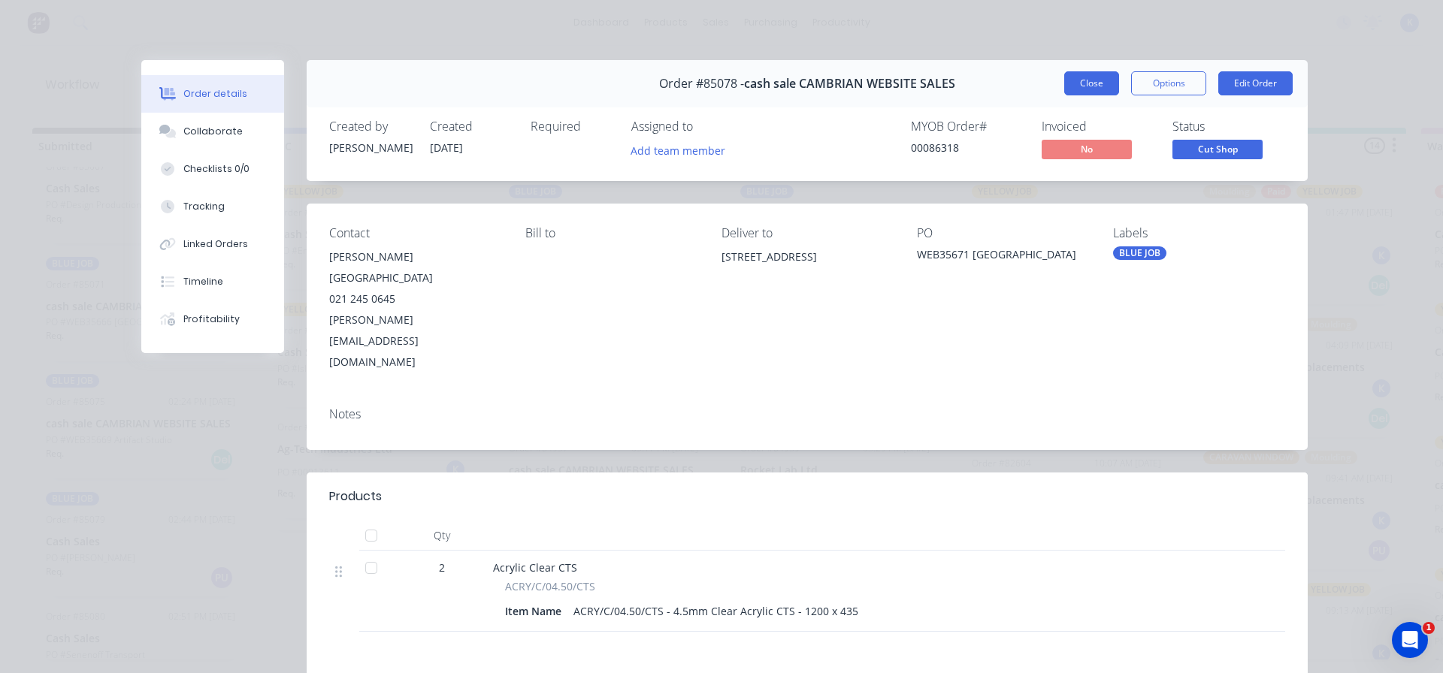
click at [1085, 80] on button "Close" at bounding box center [1091, 83] width 55 height 24
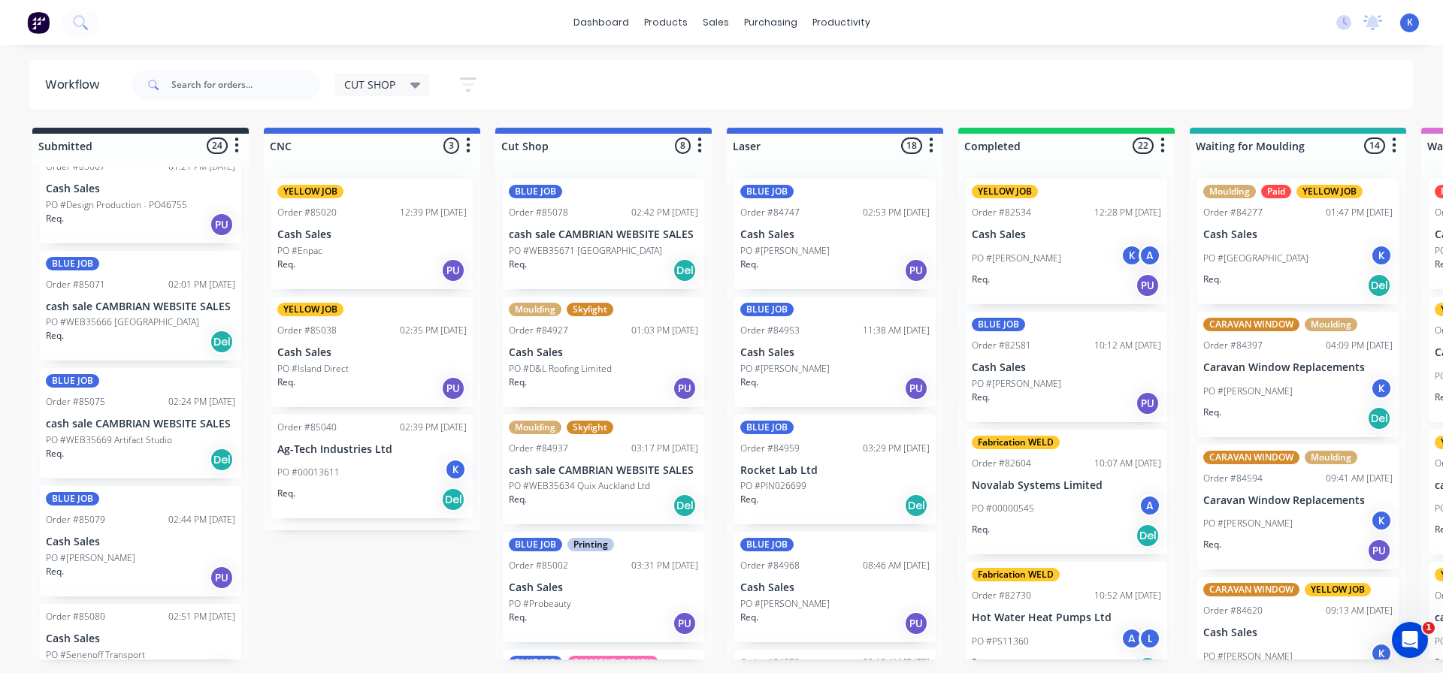
click at [109, 542] on p "Cash Sales" at bounding box center [140, 542] width 189 height 13
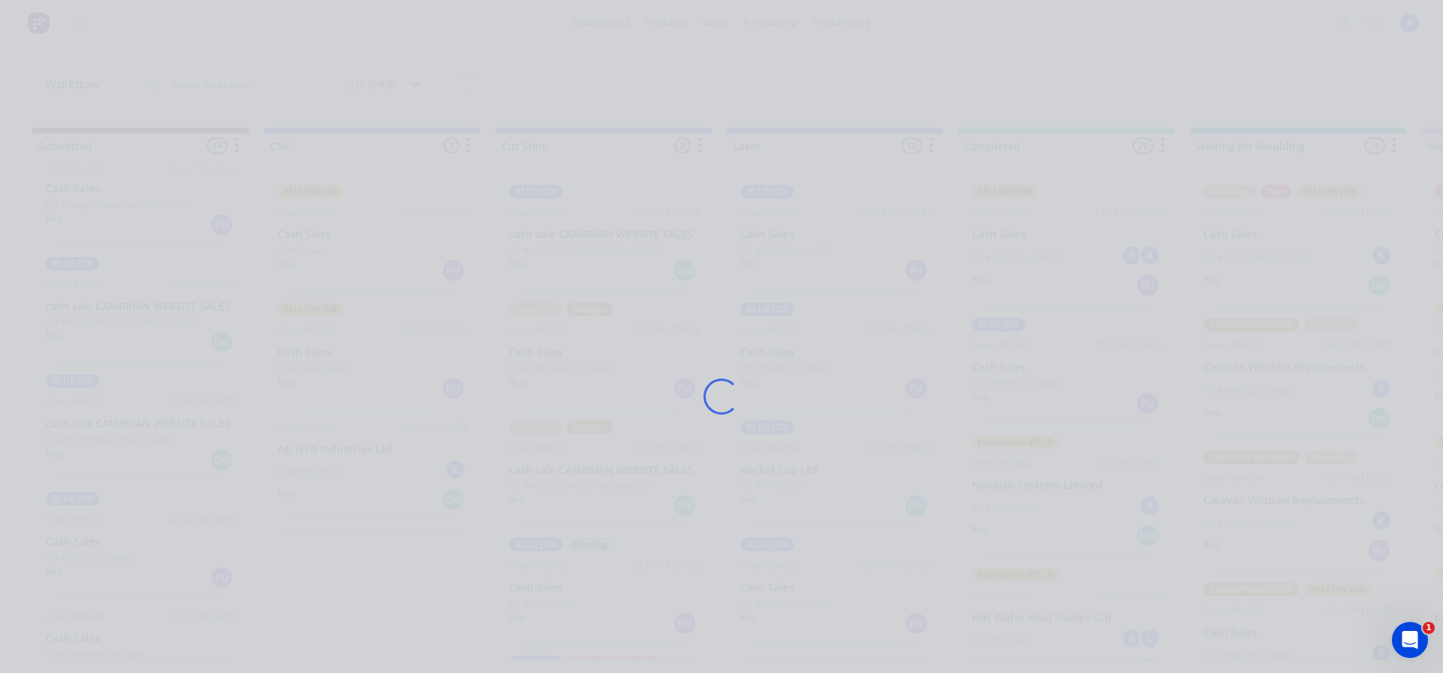
click at [109, 542] on div "Loading..." at bounding box center [721, 336] width 1443 height 673
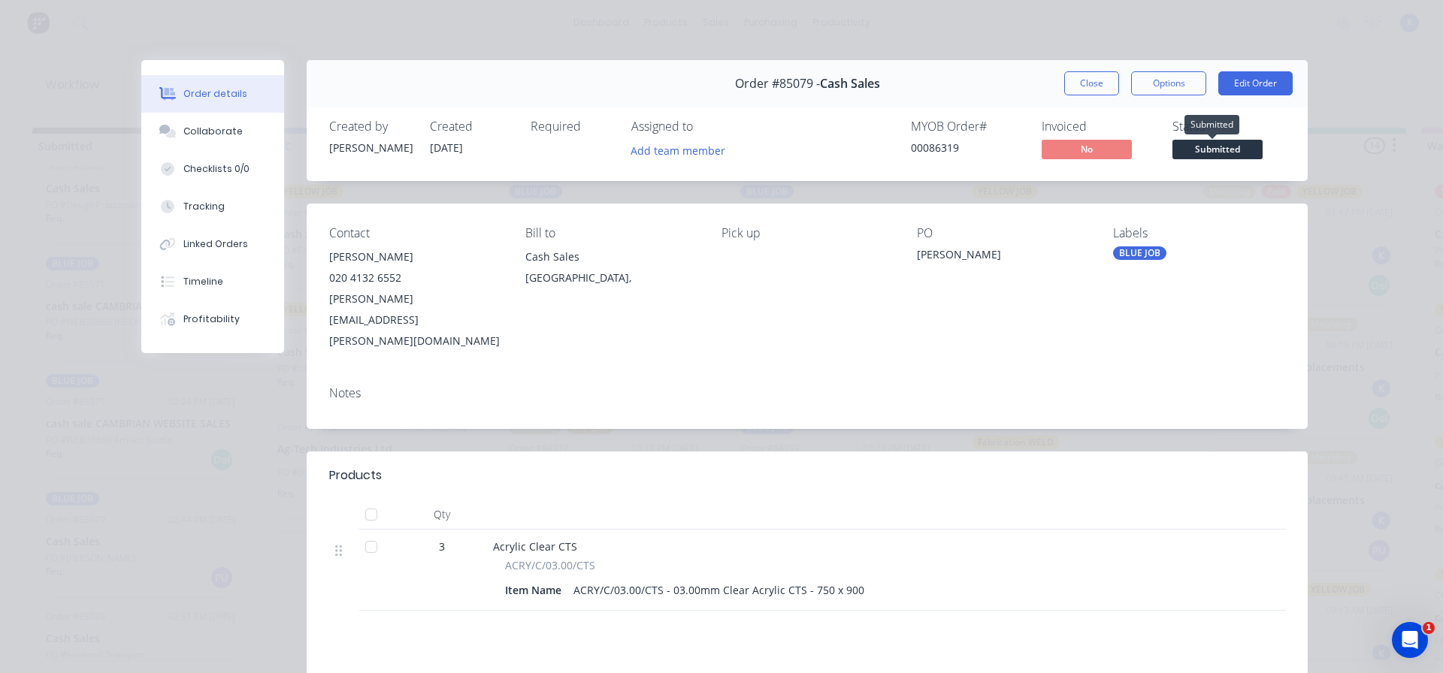
click at [1201, 153] on span "Submitted" at bounding box center [1217, 149] width 90 height 19
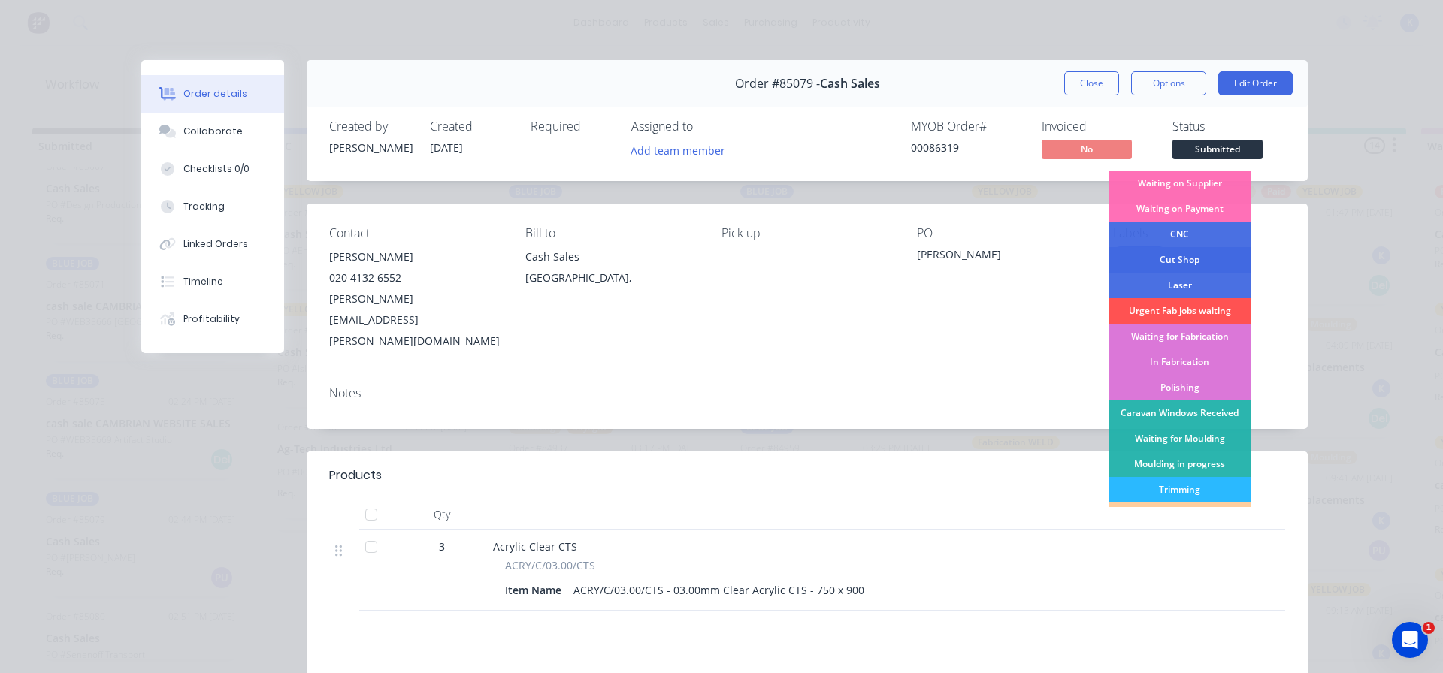
click at [1169, 254] on div "Cut Shop" at bounding box center [1180, 260] width 142 height 26
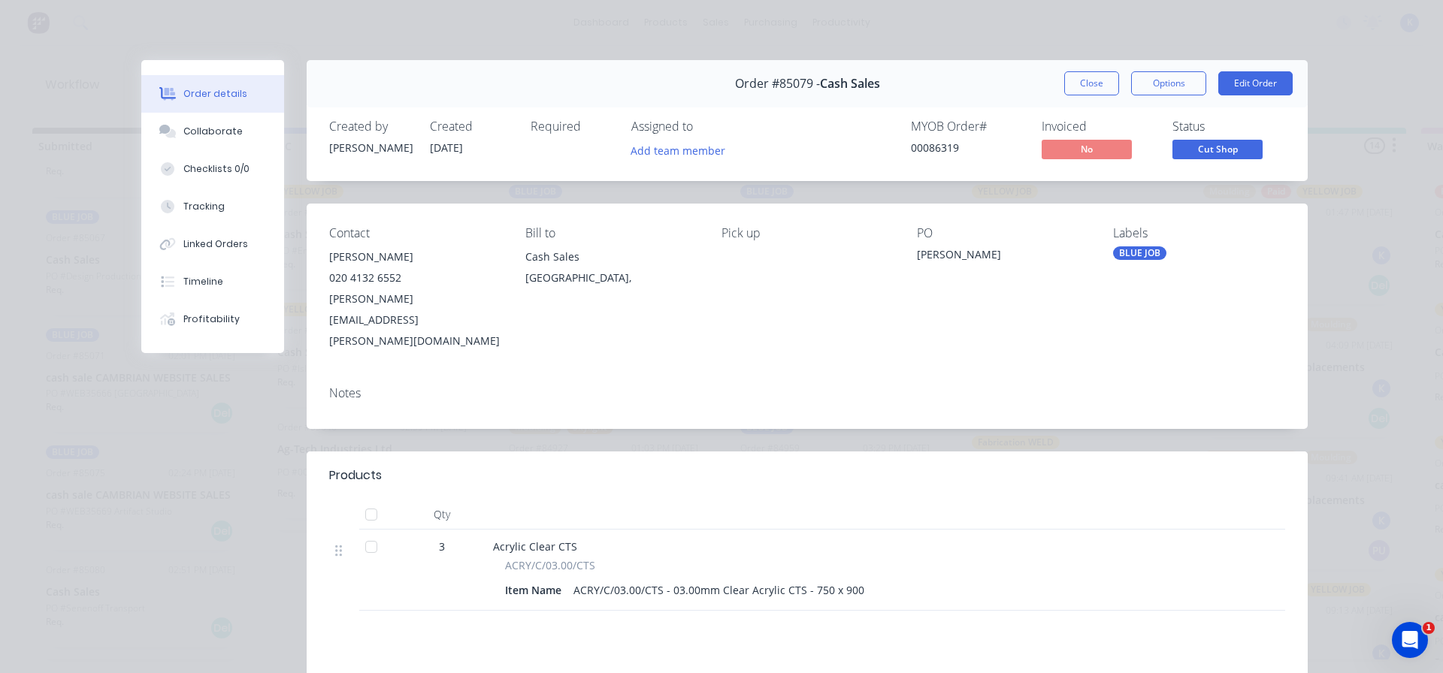
scroll to position [2172, 0]
click at [1092, 83] on button "Close" at bounding box center [1091, 83] width 55 height 24
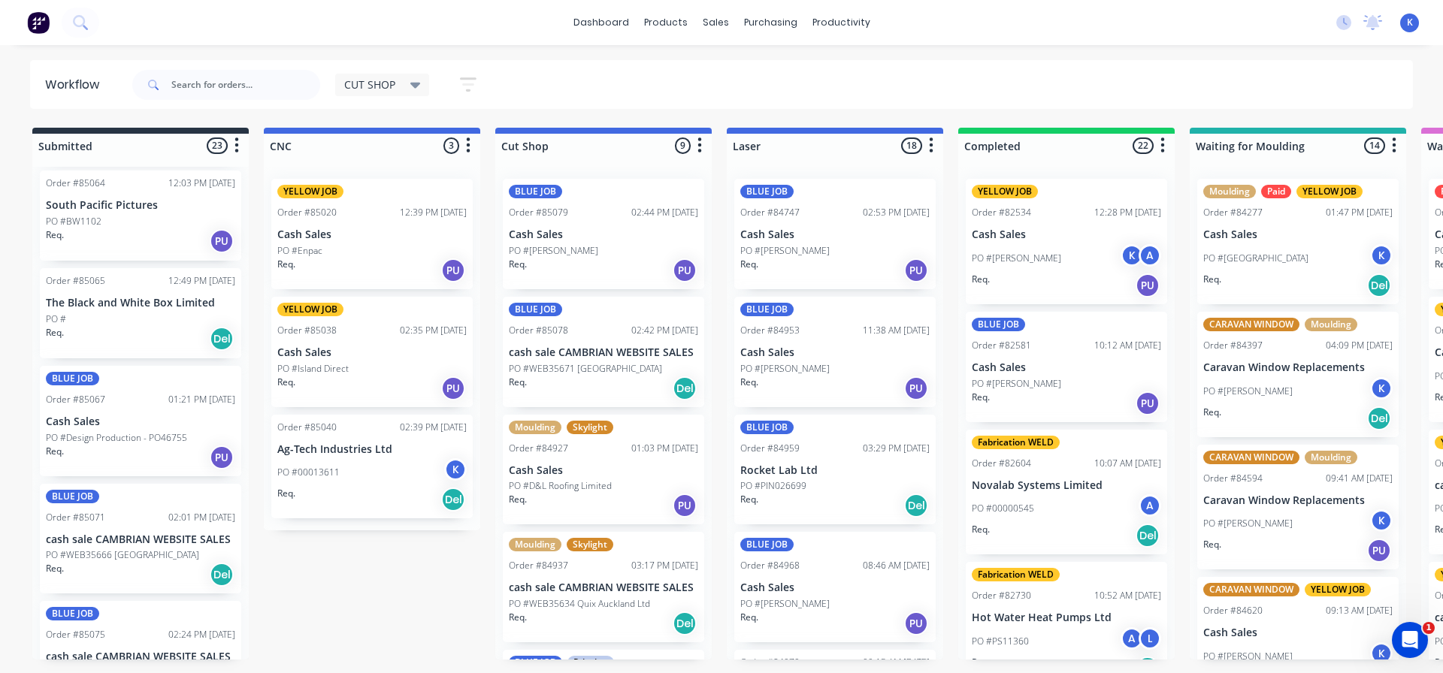
scroll to position [1947, 0]
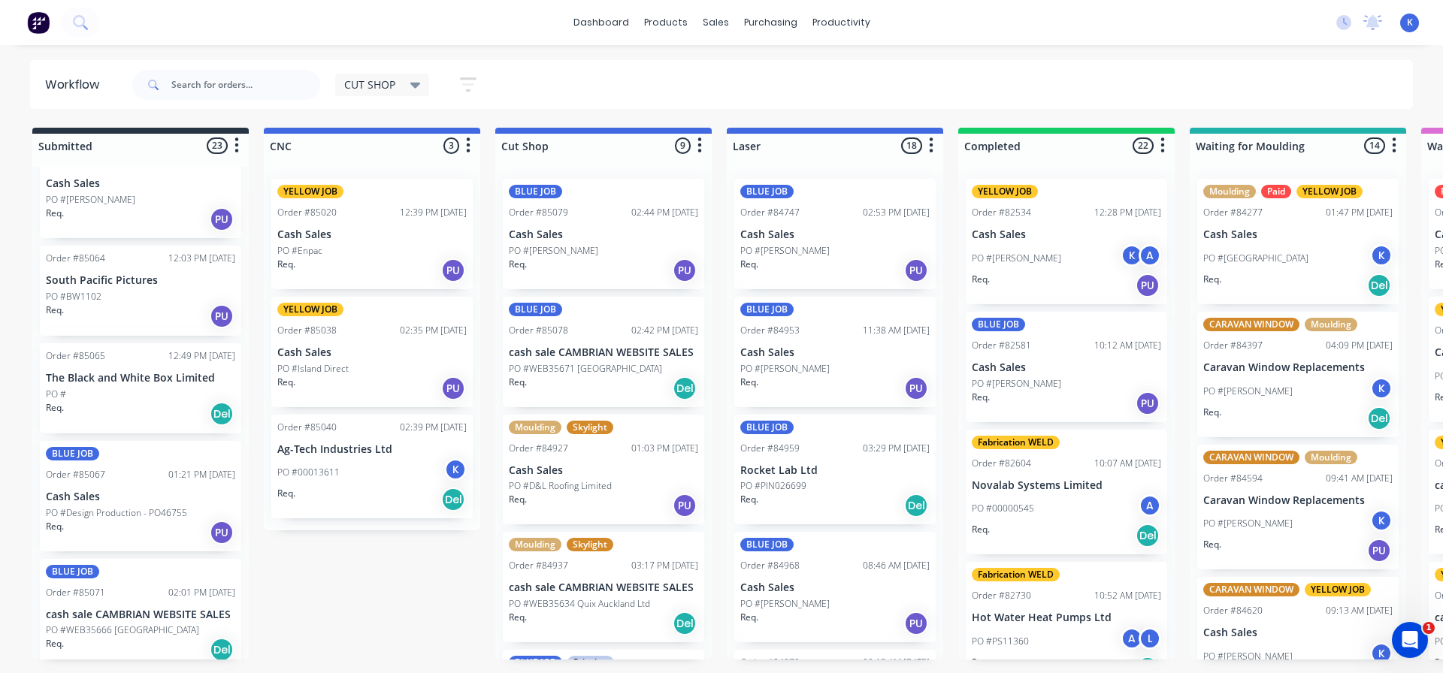
click at [104, 292] on div "PO #BW1102" at bounding box center [140, 297] width 189 height 14
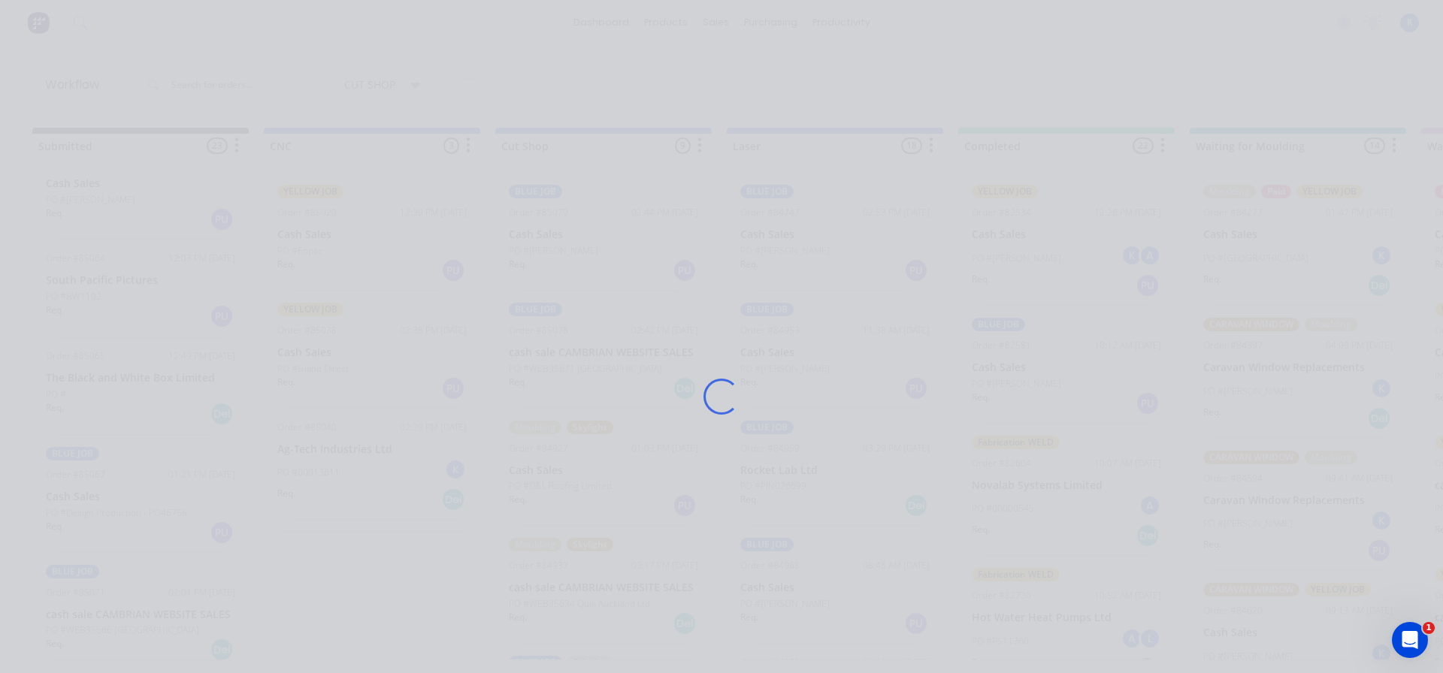
click at [104, 292] on div "Loading..." at bounding box center [721, 336] width 1443 height 673
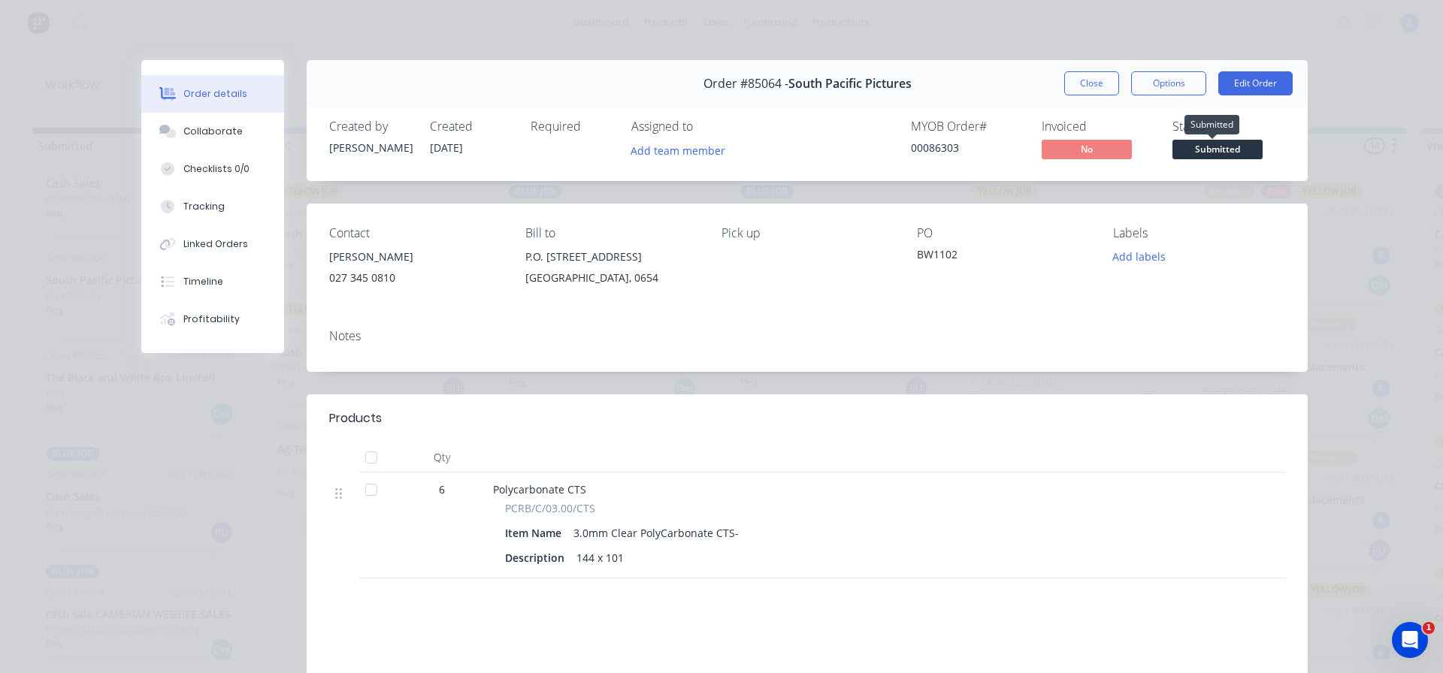
click at [1209, 147] on span "Submitted" at bounding box center [1217, 149] width 90 height 19
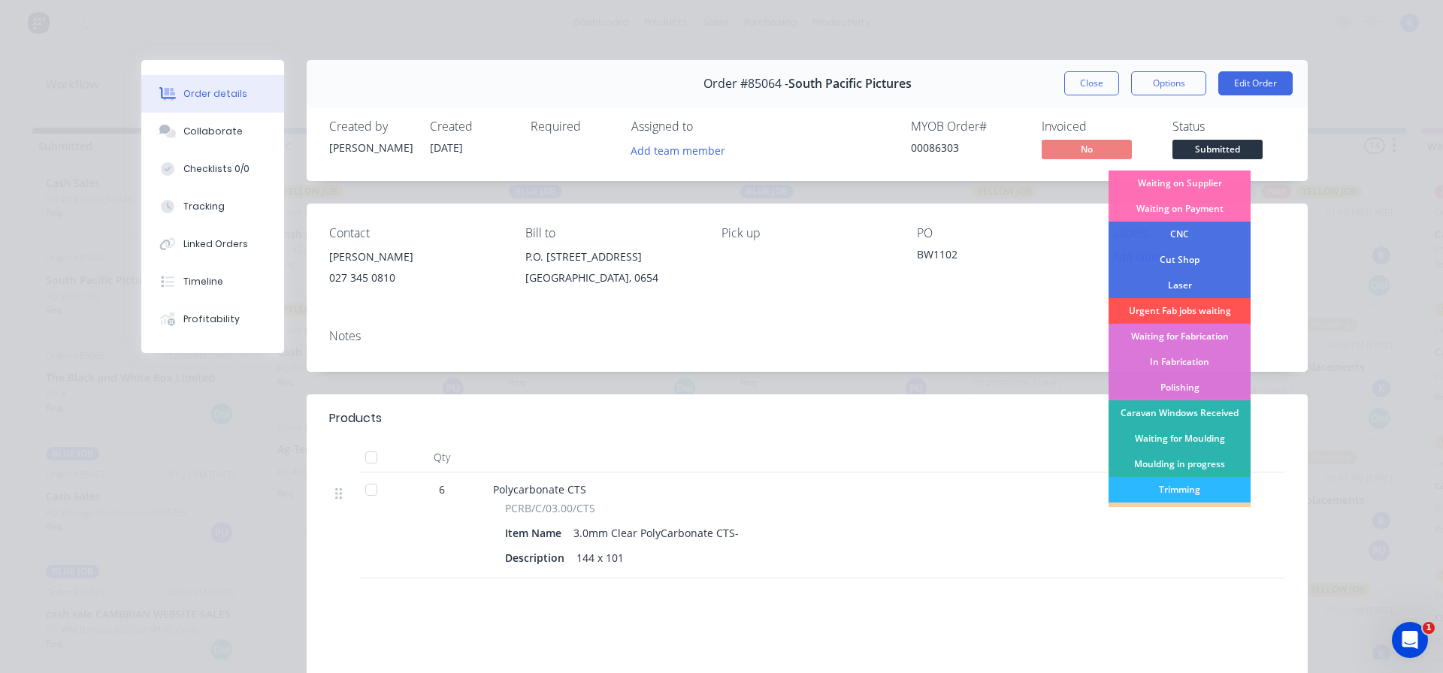
drag, startPoint x: 1170, startPoint y: 260, endPoint x: 1166, endPoint y: 243, distance: 17.9
click at [1171, 259] on div "Cut Shop" at bounding box center [1180, 260] width 142 height 26
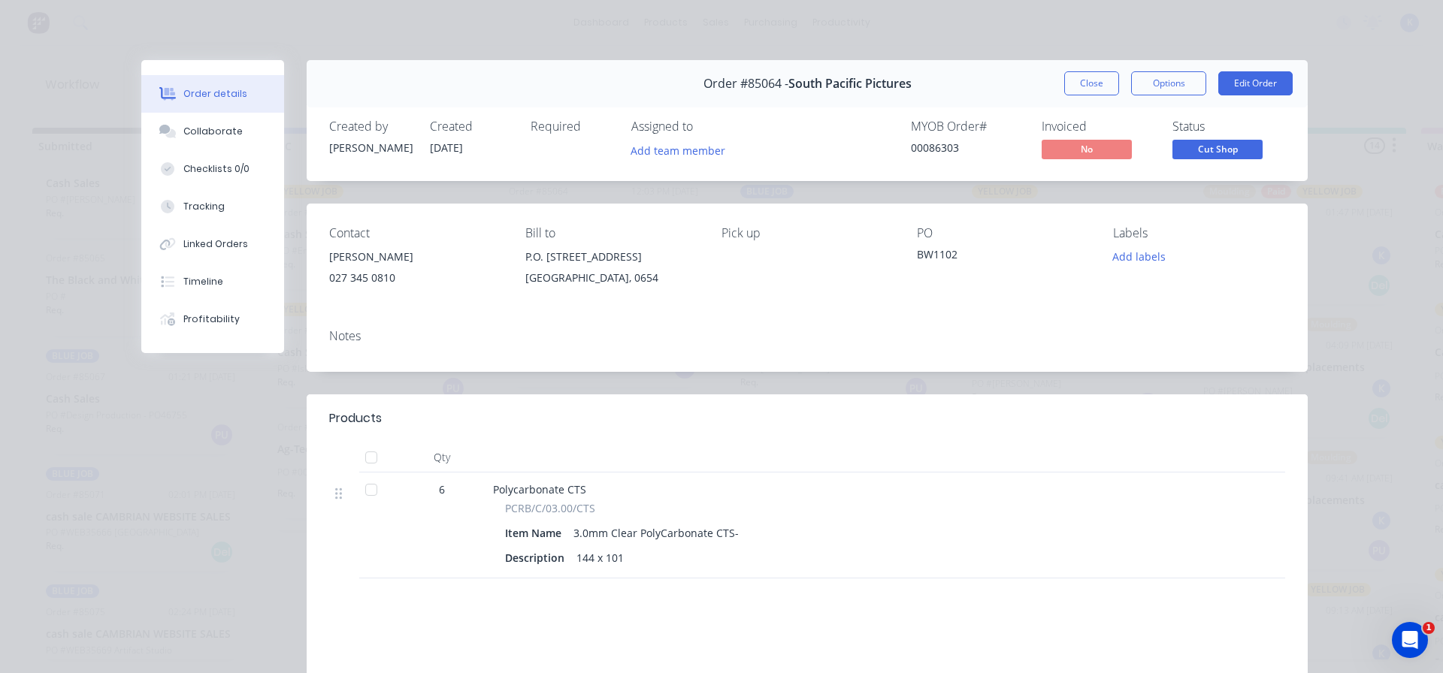
click at [1068, 89] on button "Close" at bounding box center [1091, 83] width 55 height 24
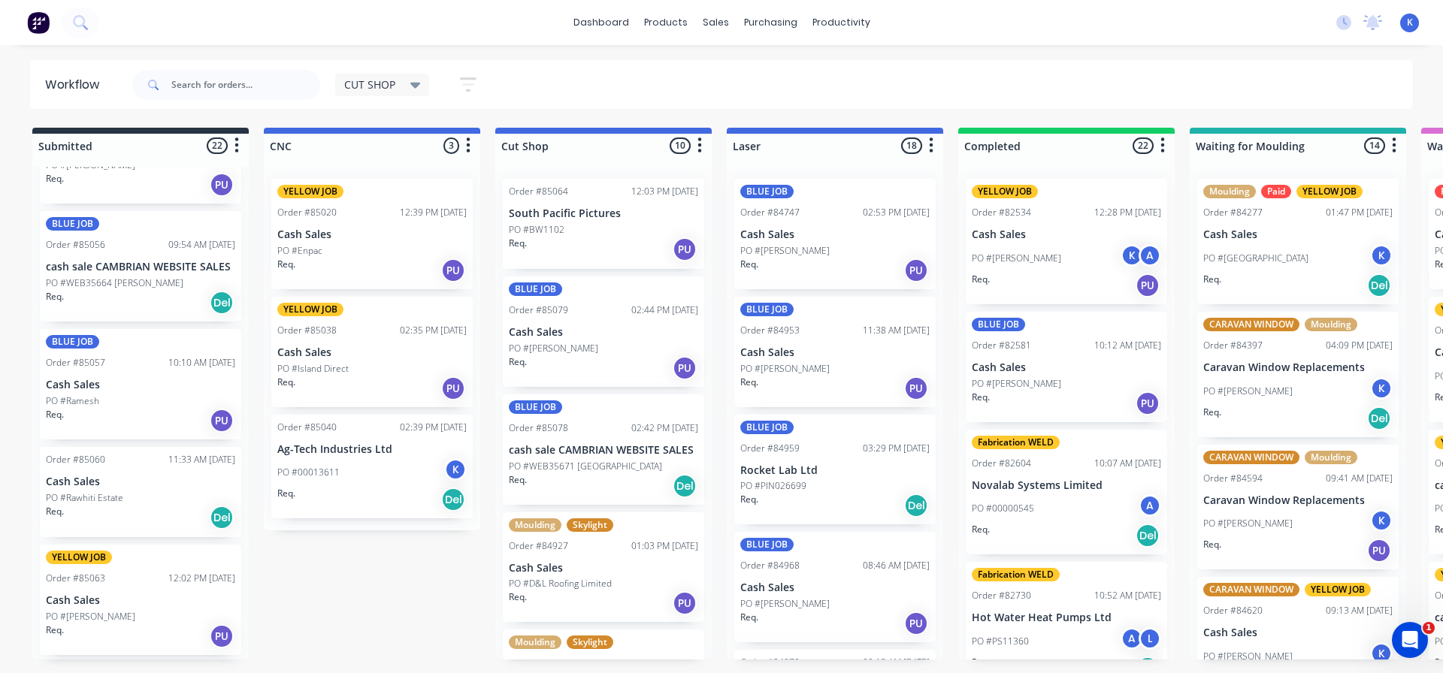
scroll to position [1496, 0]
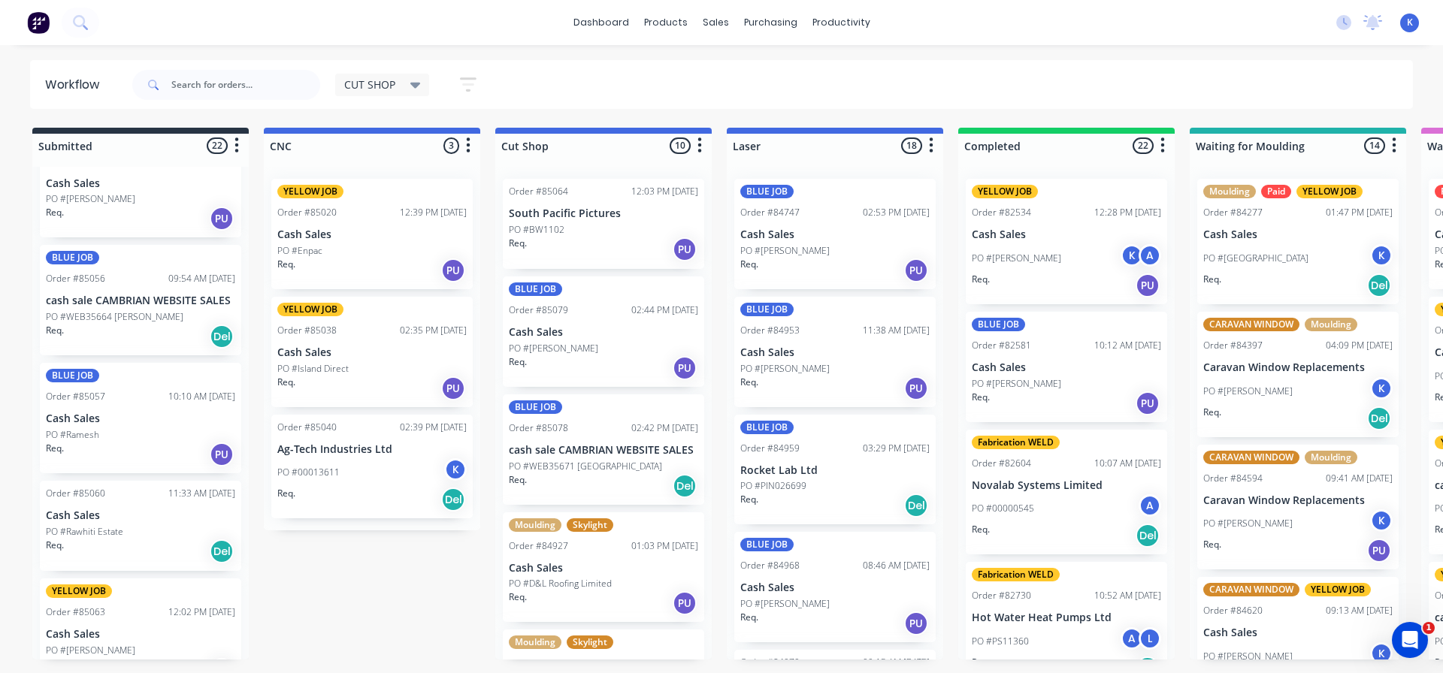
click at [83, 303] on p "cash sale CAMBRIAN WEBSITE SALES" at bounding box center [140, 301] width 189 height 13
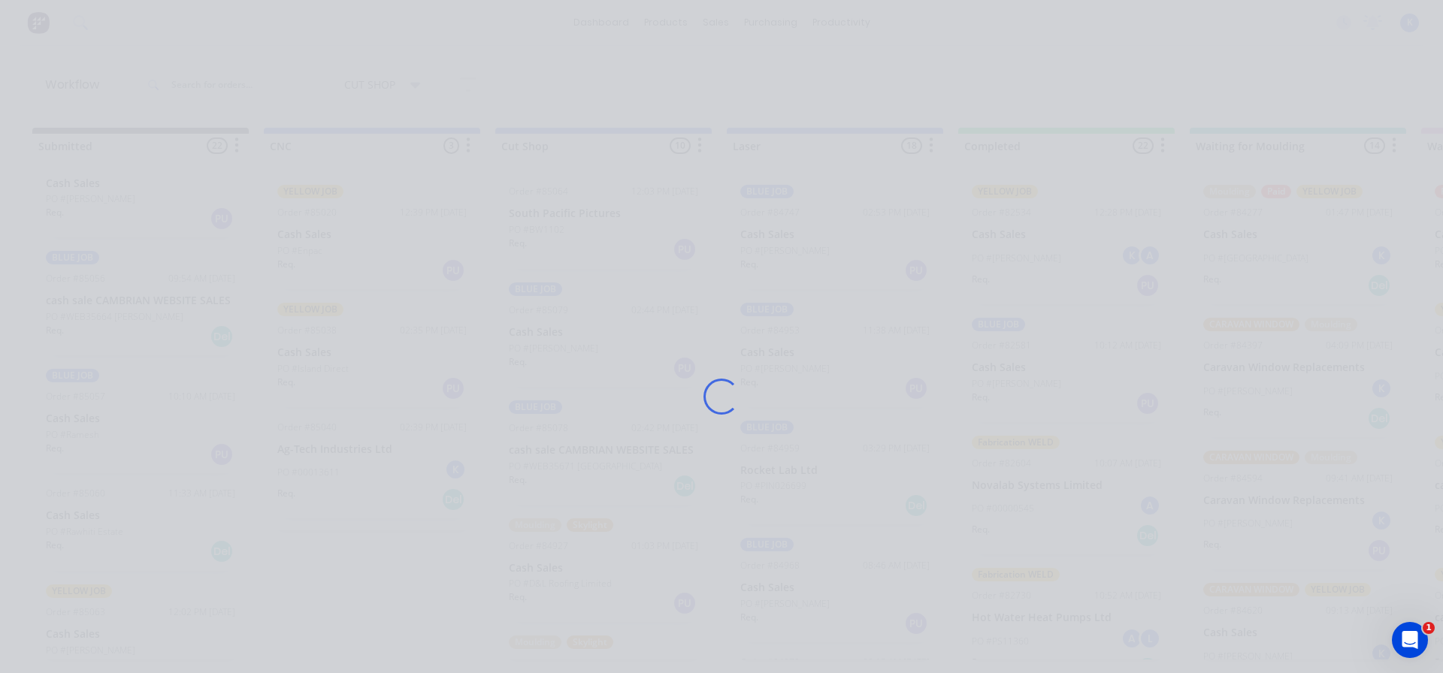
click at [83, 302] on div "Loading..." at bounding box center [721, 336] width 1443 height 673
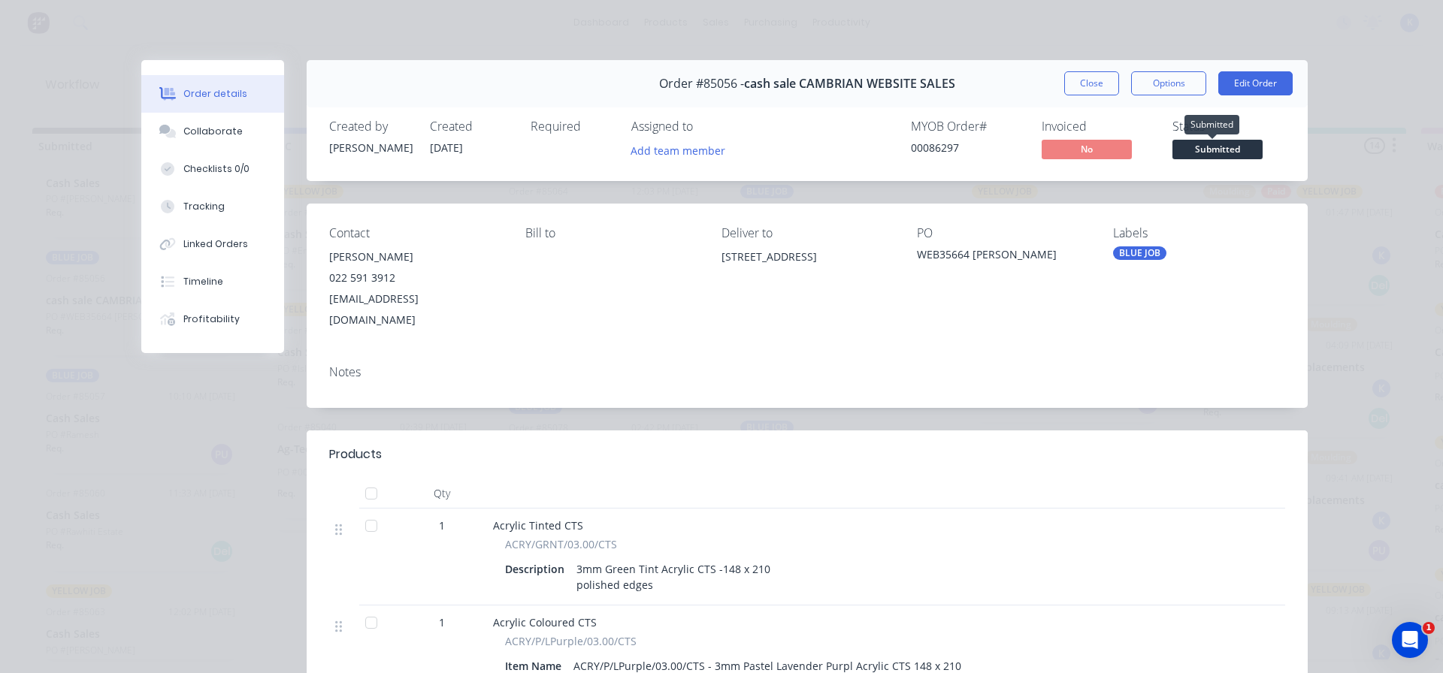
click at [1224, 150] on span "Submitted" at bounding box center [1217, 149] width 90 height 19
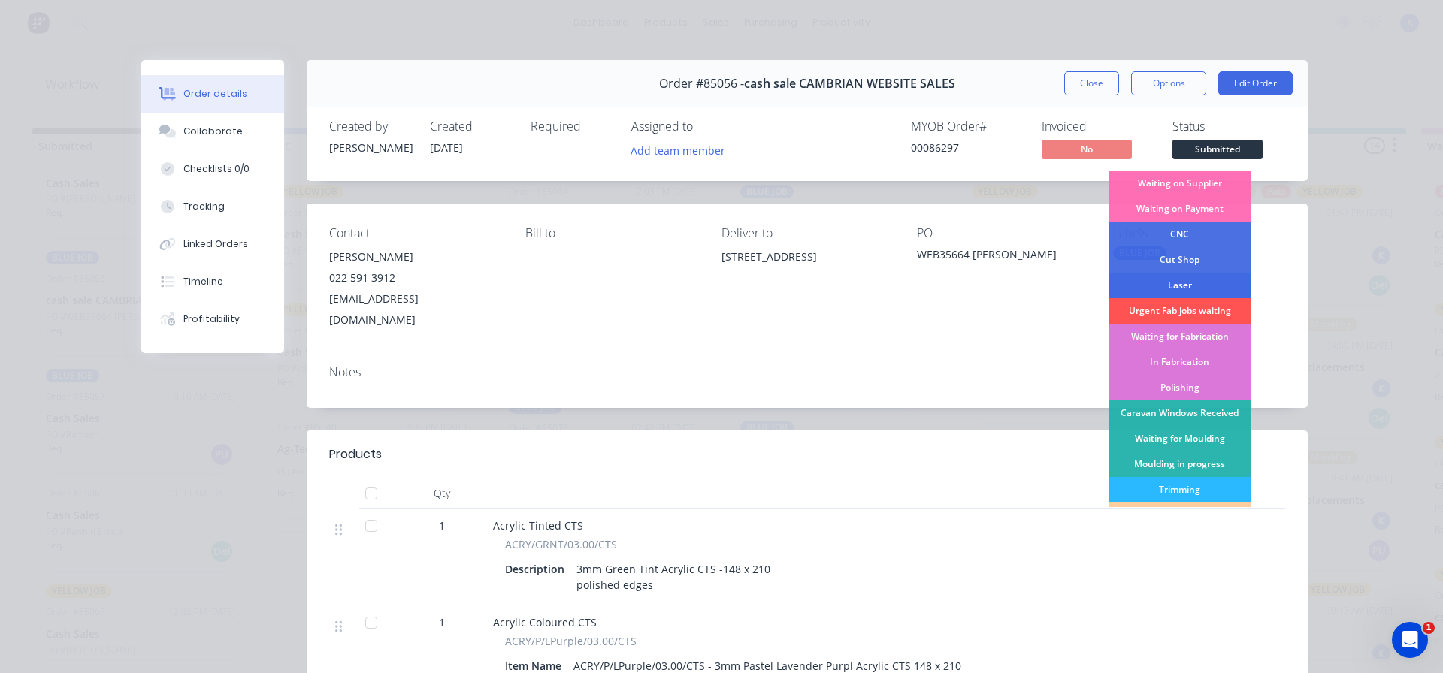
click at [1187, 282] on div "Laser" at bounding box center [1180, 286] width 142 height 26
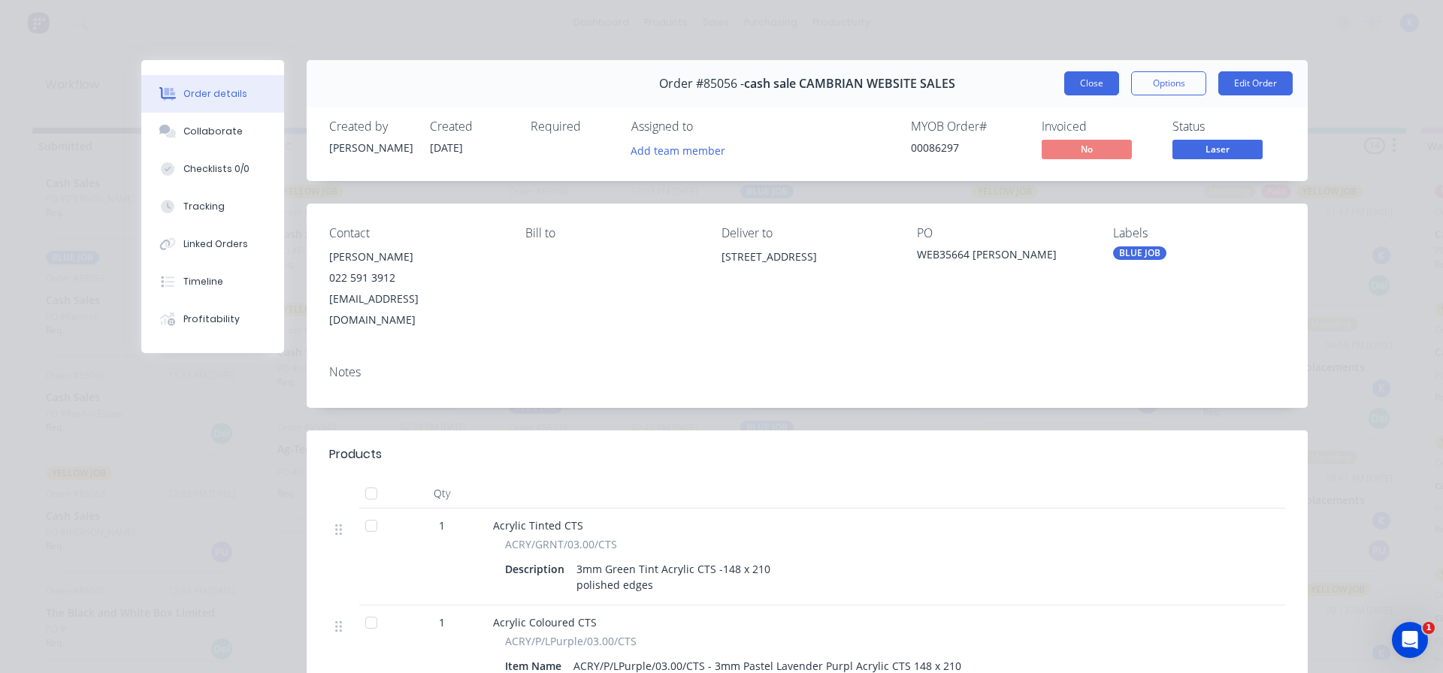
click at [1091, 84] on button "Close" at bounding box center [1091, 83] width 55 height 24
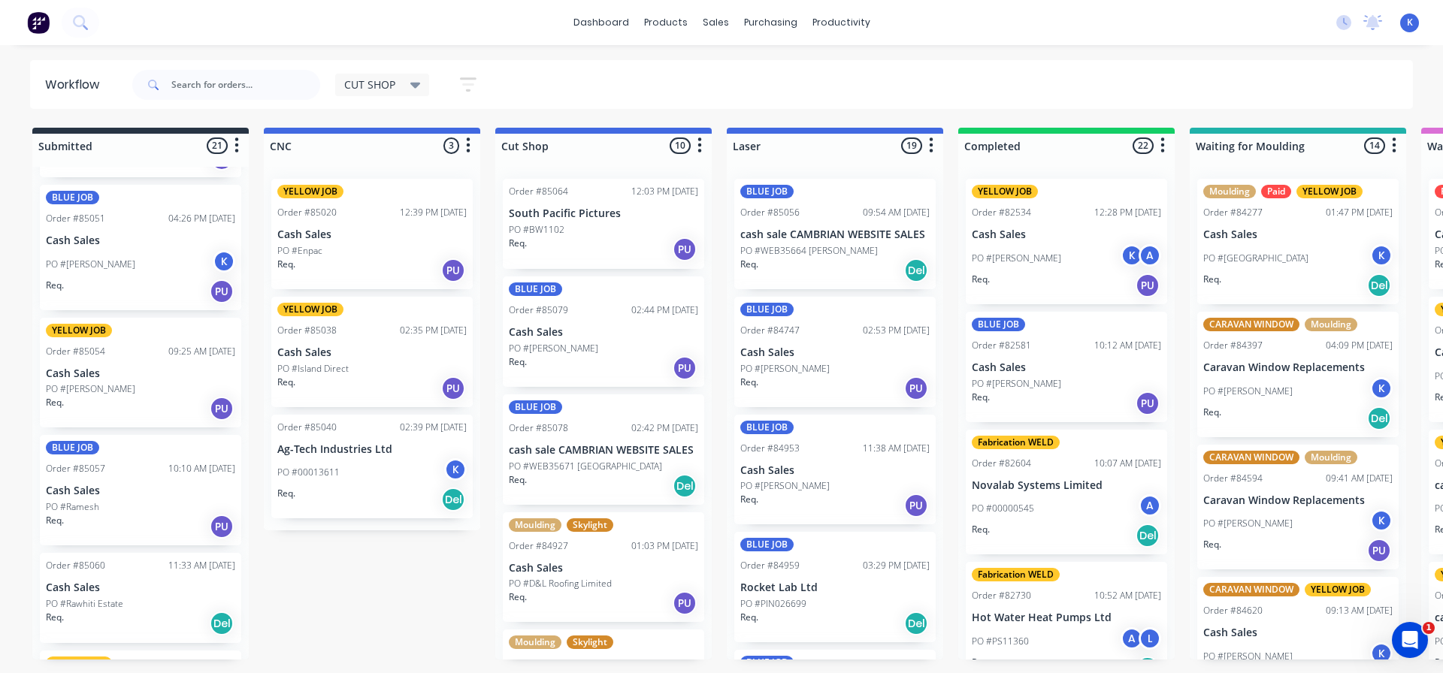
scroll to position [1270, 0]
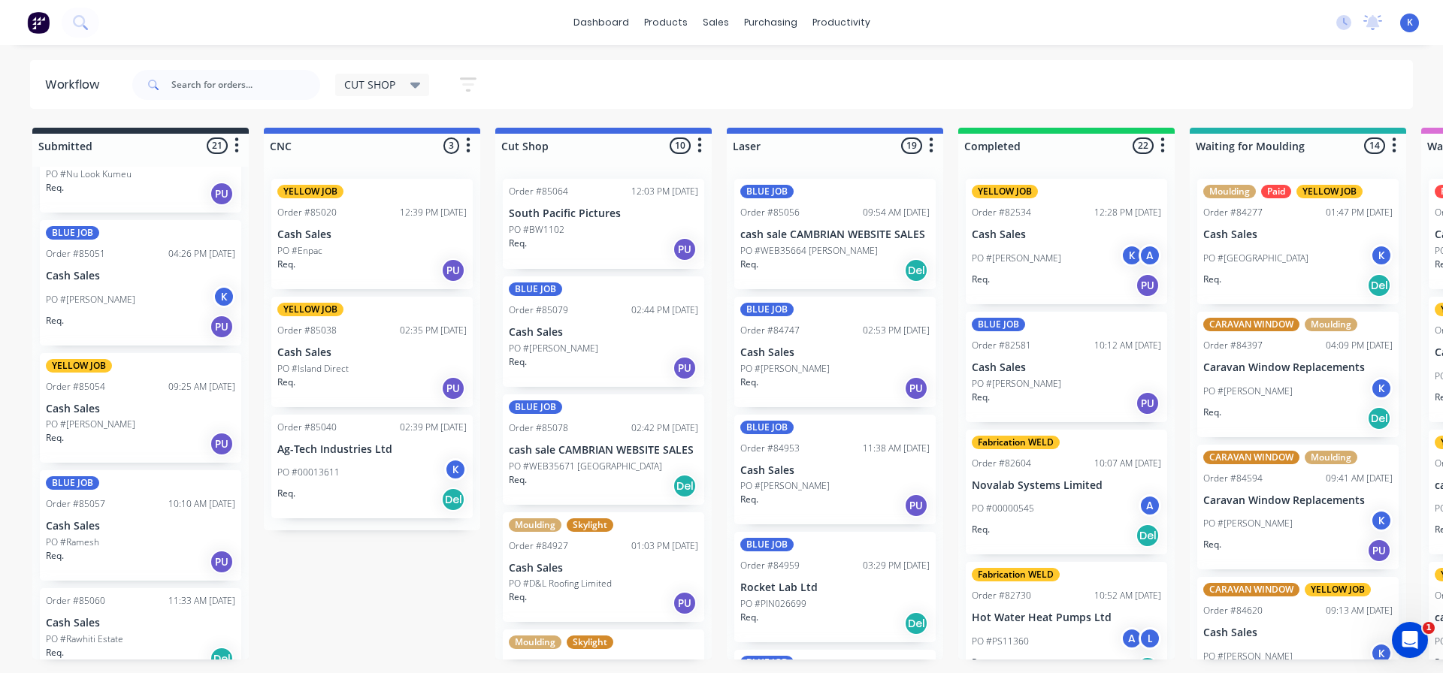
click at [85, 292] on div "PO #[PERSON_NAME]" at bounding box center [140, 300] width 189 height 29
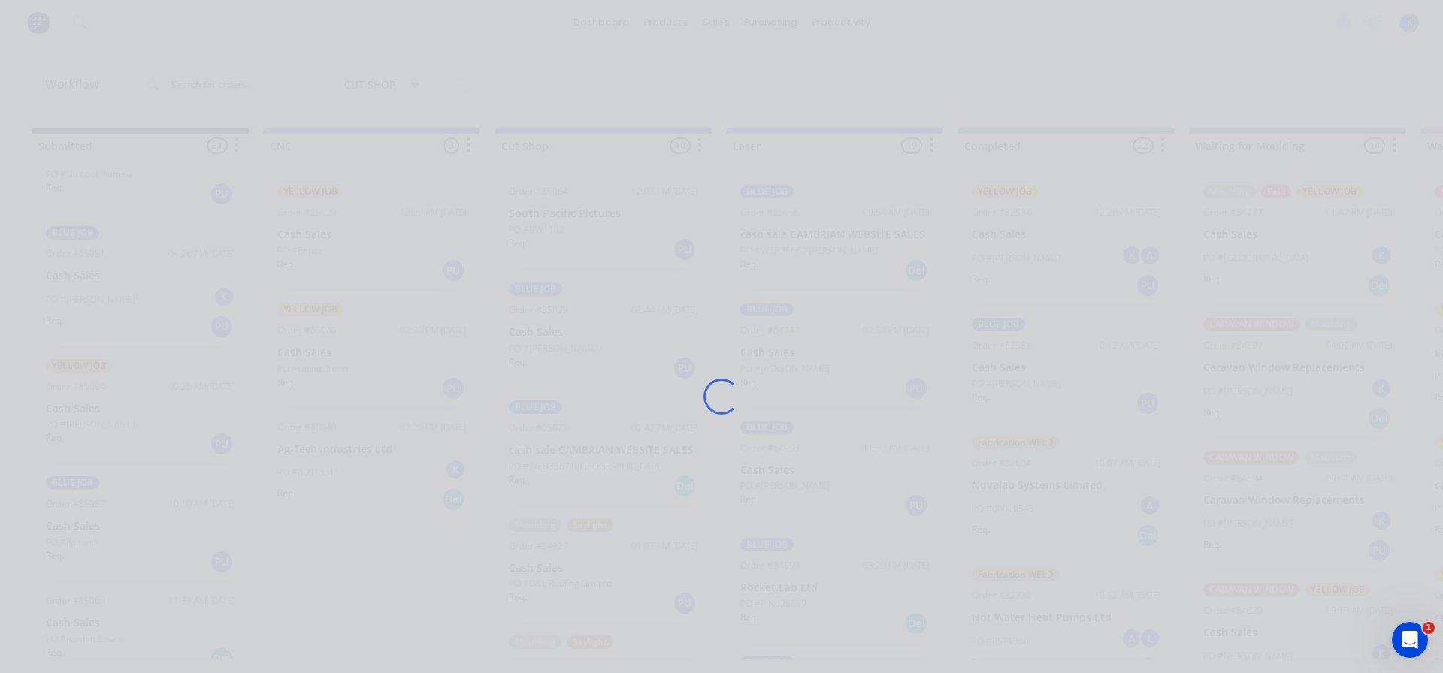
click at [85, 292] on div "Loading..." at bounding box center [721, 336] width 1443 height 673
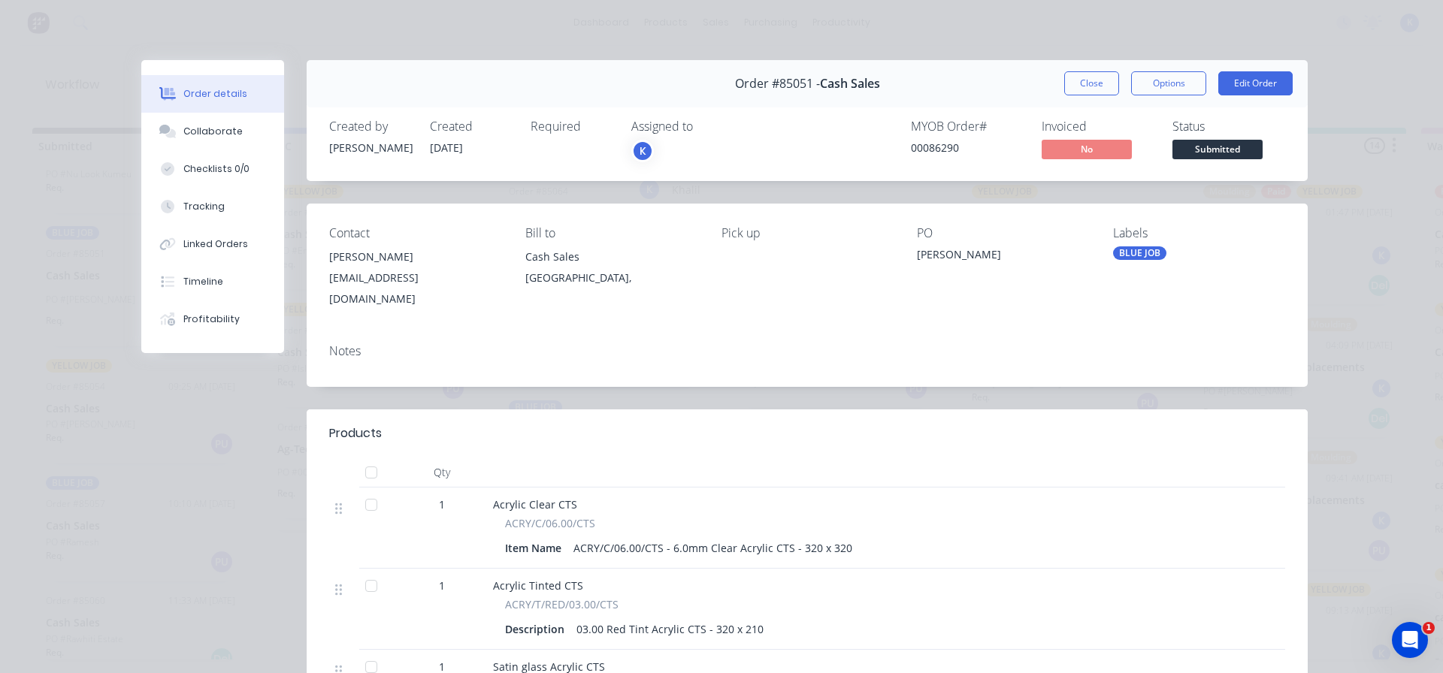
click at [632, 151] on div "K" at bounding box center [642, 151] width 23 height 23
drag, startPoint x: 749, startPoint y: 108, endPoint x: 800, endPoint y: 126, distance: 54.0
click at [750, 108] on div "Created by [PERSON_NAME] Created [DATE] Required Assigned to K MYOB Order # 000…" at bounding box center [807, 141] width 1001 height 80
click at [1214, 154] on span "Submitted" at bounding box center [1217, 149] width 90 height 19
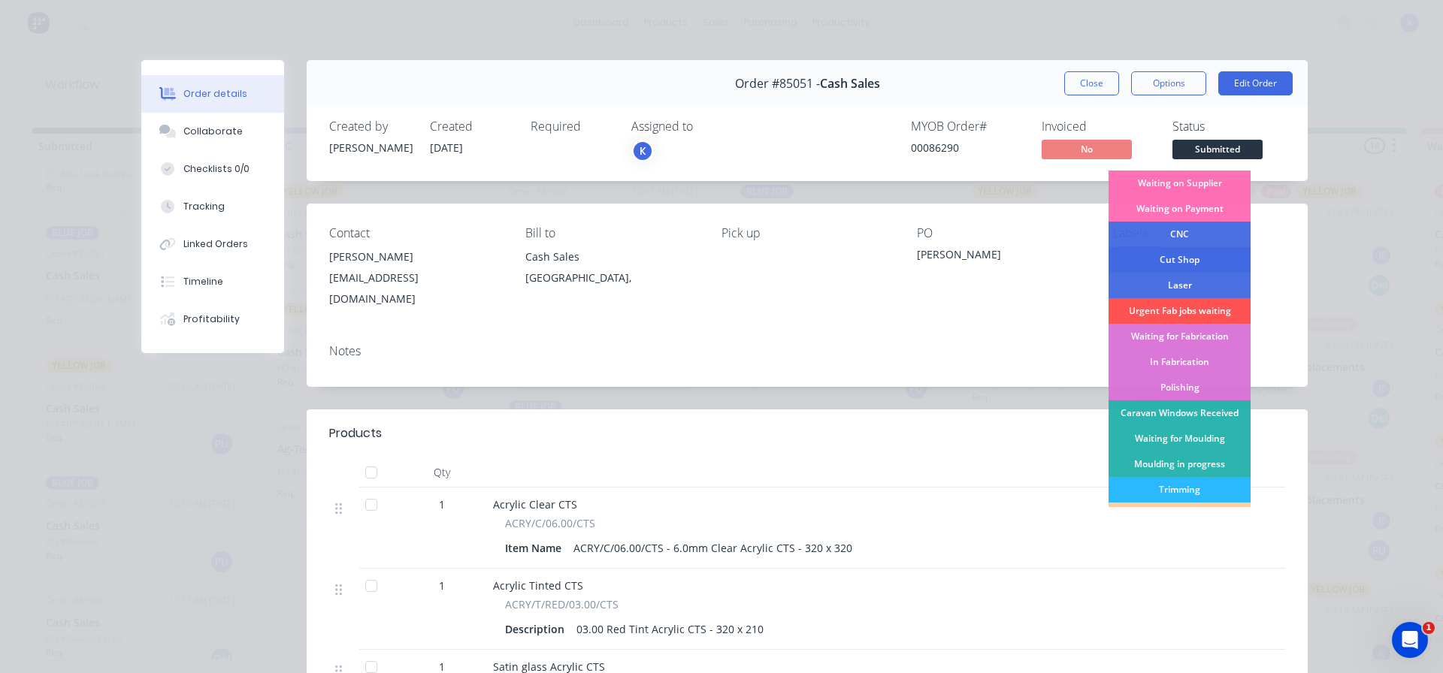
click at [1203, 252] on div "Cut Shop" at bounding box center [1180, 260] width 142 height 26
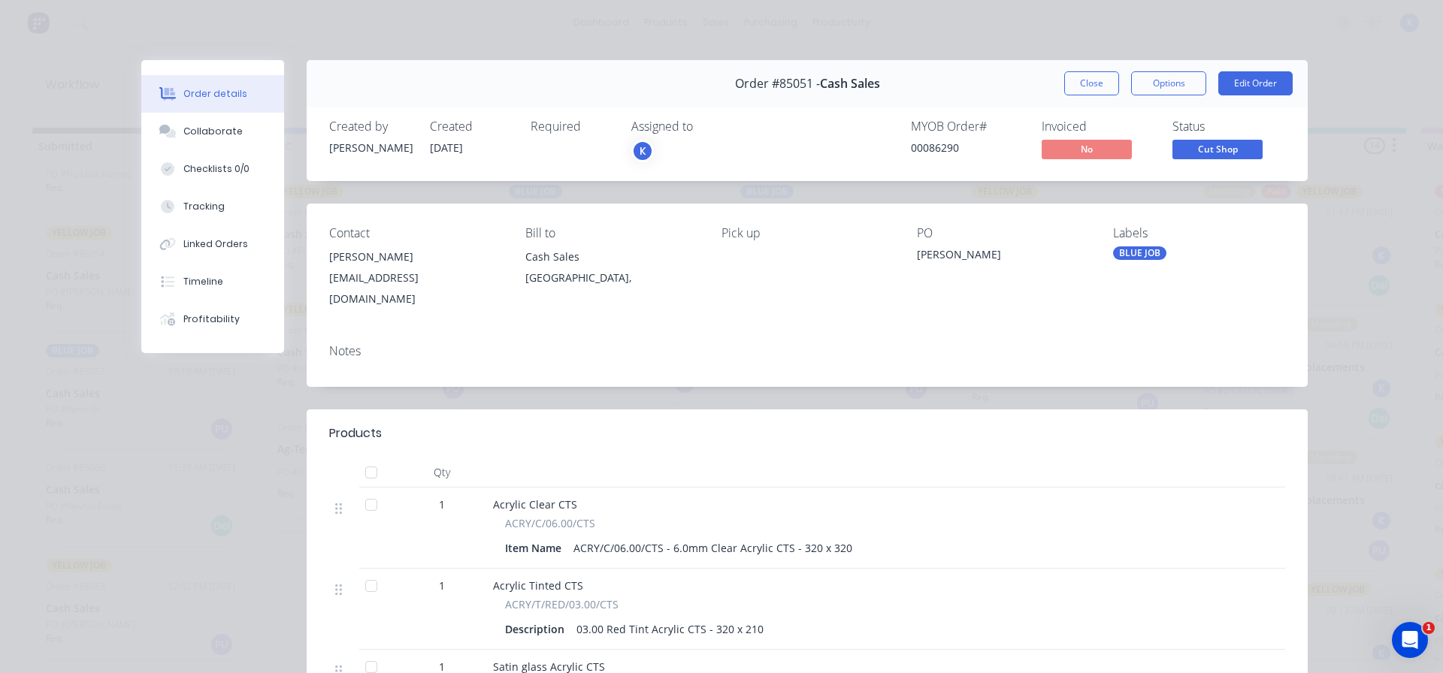
click at [1075, 79] on button "Close" at bounding box center [1091, 83] width 55 height 24
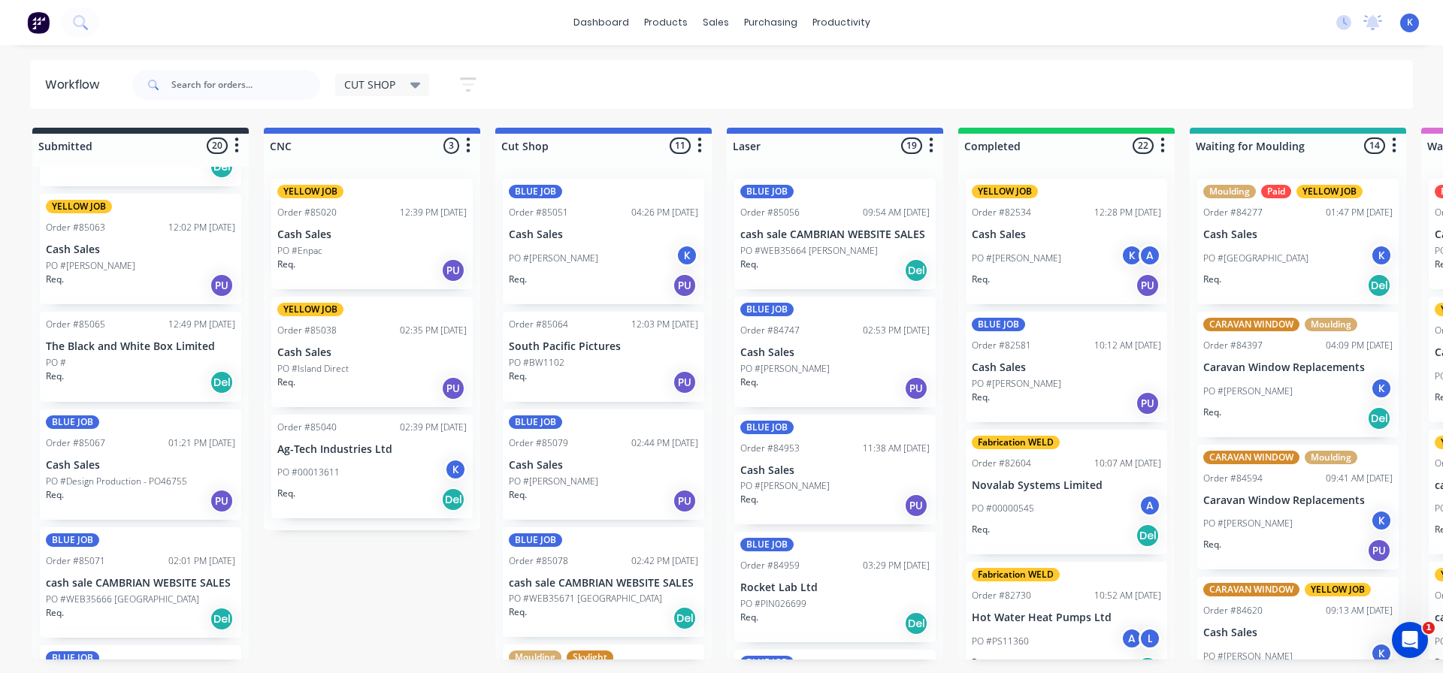
scroll to position [1646, 0]
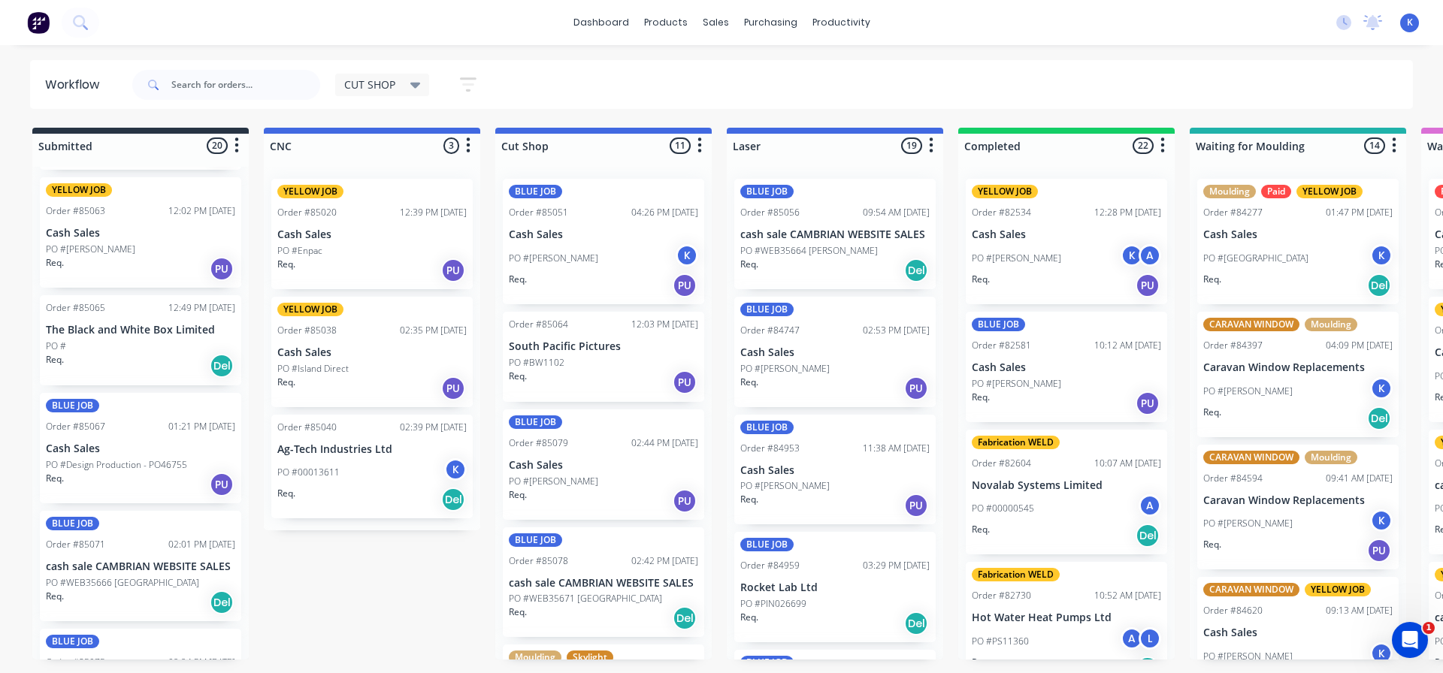
click at [90, 334] on p "The Black and White Box Limited" at bounding box center [140, 330] width 189 height 13
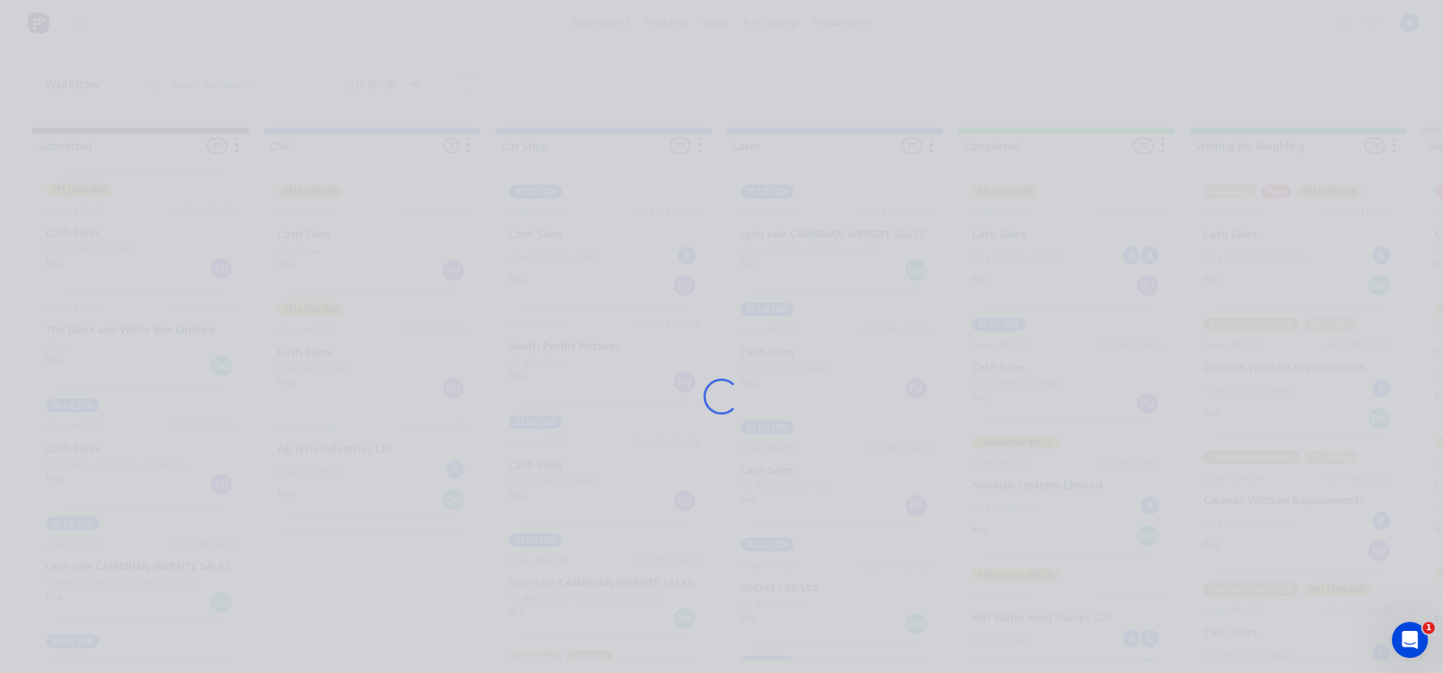
click at [90, 334] on div "Loading..." at bounding box center [721, 336] width 1443 height 673
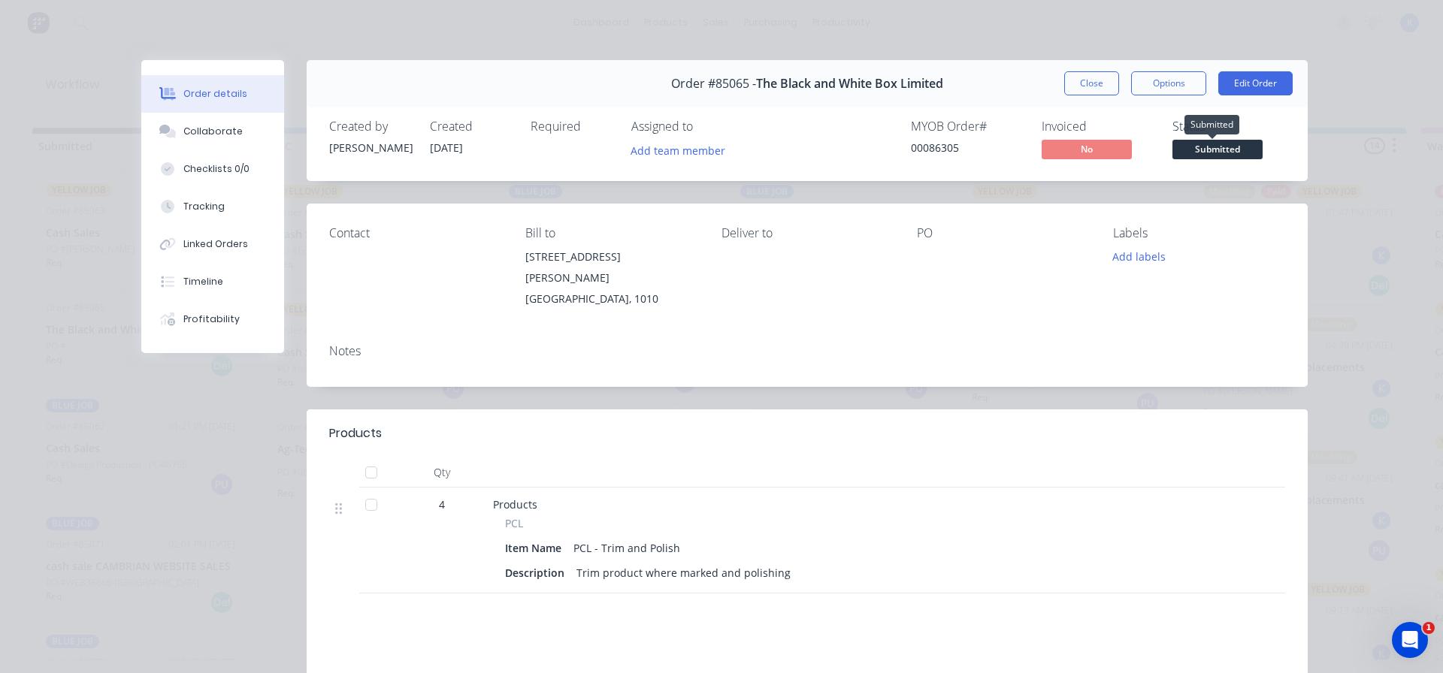
click at [1200, 139] on div "Status Submitted" at bounding box center [1228, 142] width 113 height 44
click at [1197, 147] on span "Submitted" at bounding box center [1217, 149] width 90 height 19
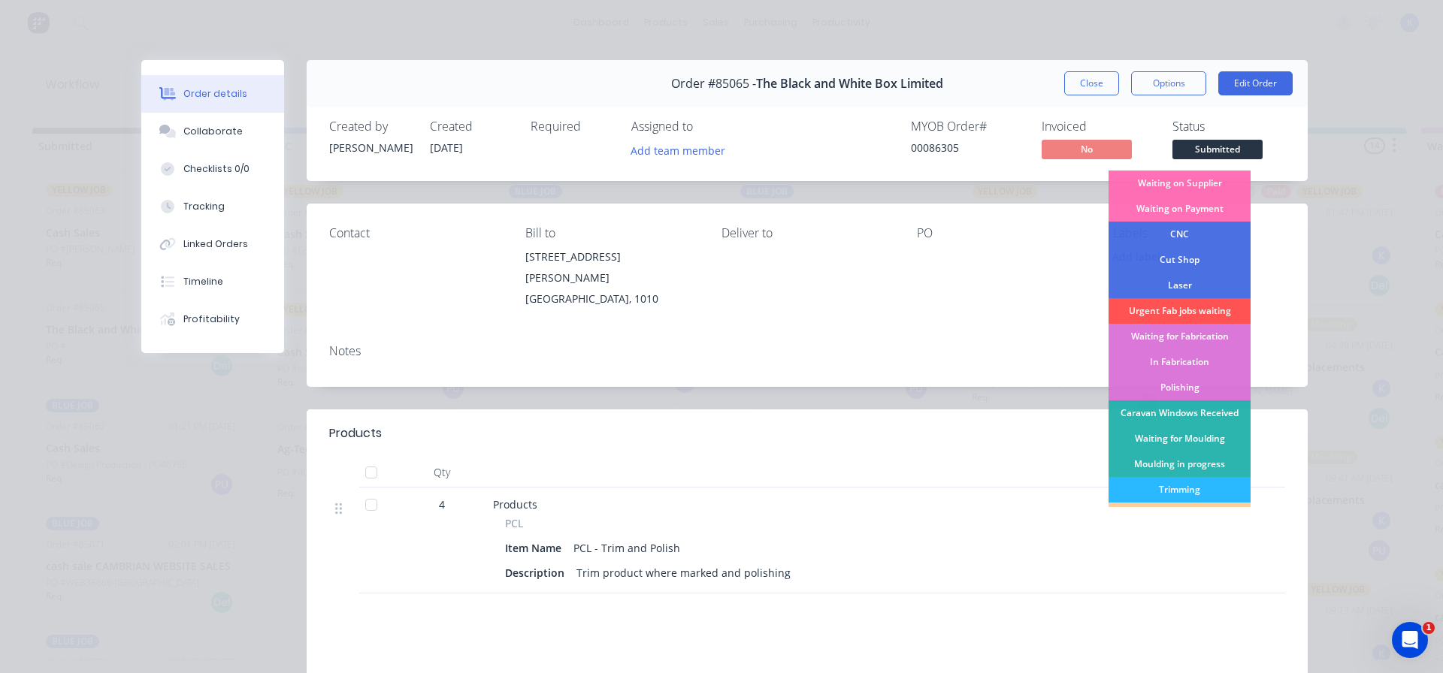
drag, startPoint x: 1161, startPoint y: 250, endPoint x: 1172, endPoint y: 243, distance: 12.5
click at [1162, 250] on div "Cut Shop" at bounding box center [1180, 260] width 142 height 26
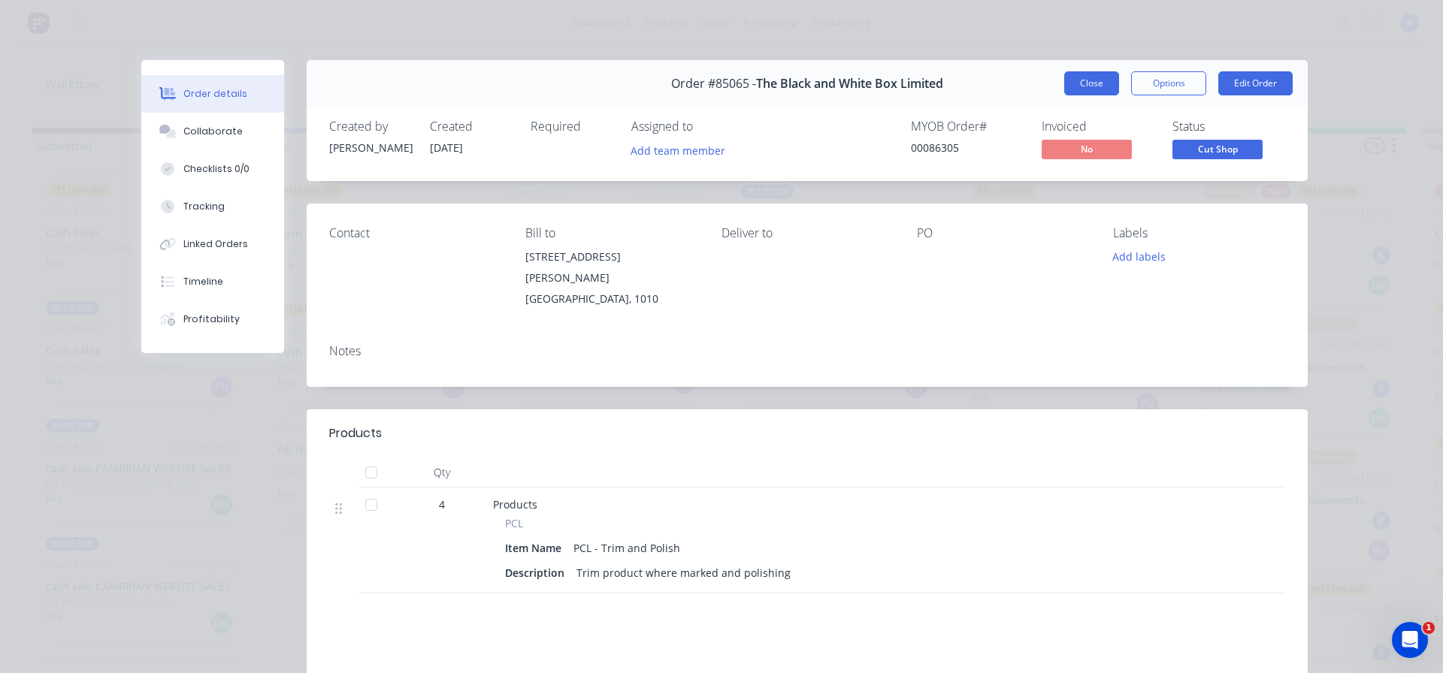
click at [1104, 86] on button "Close" at bounding box center [1091, 83] width 55 height 24
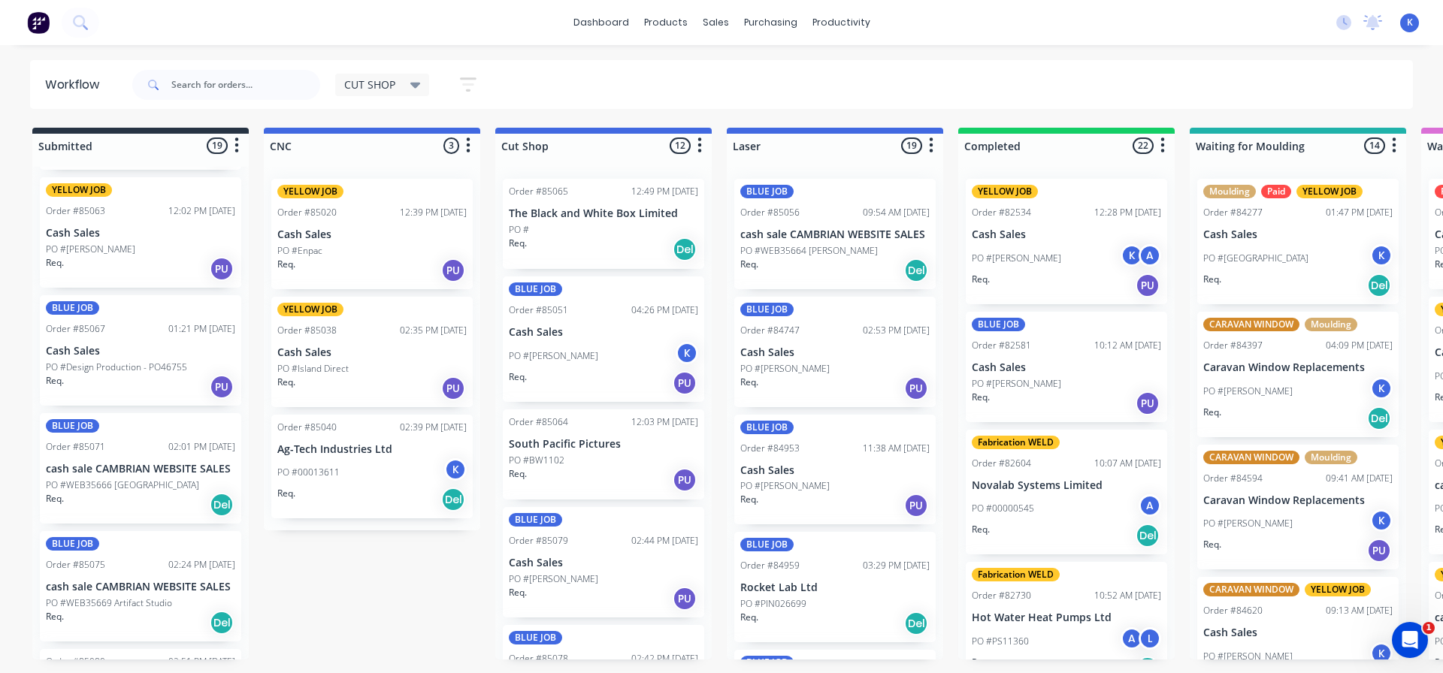
click at [373, 83] on span "CUT SHOP" at bounding box center [369, 85] width 51 height 16
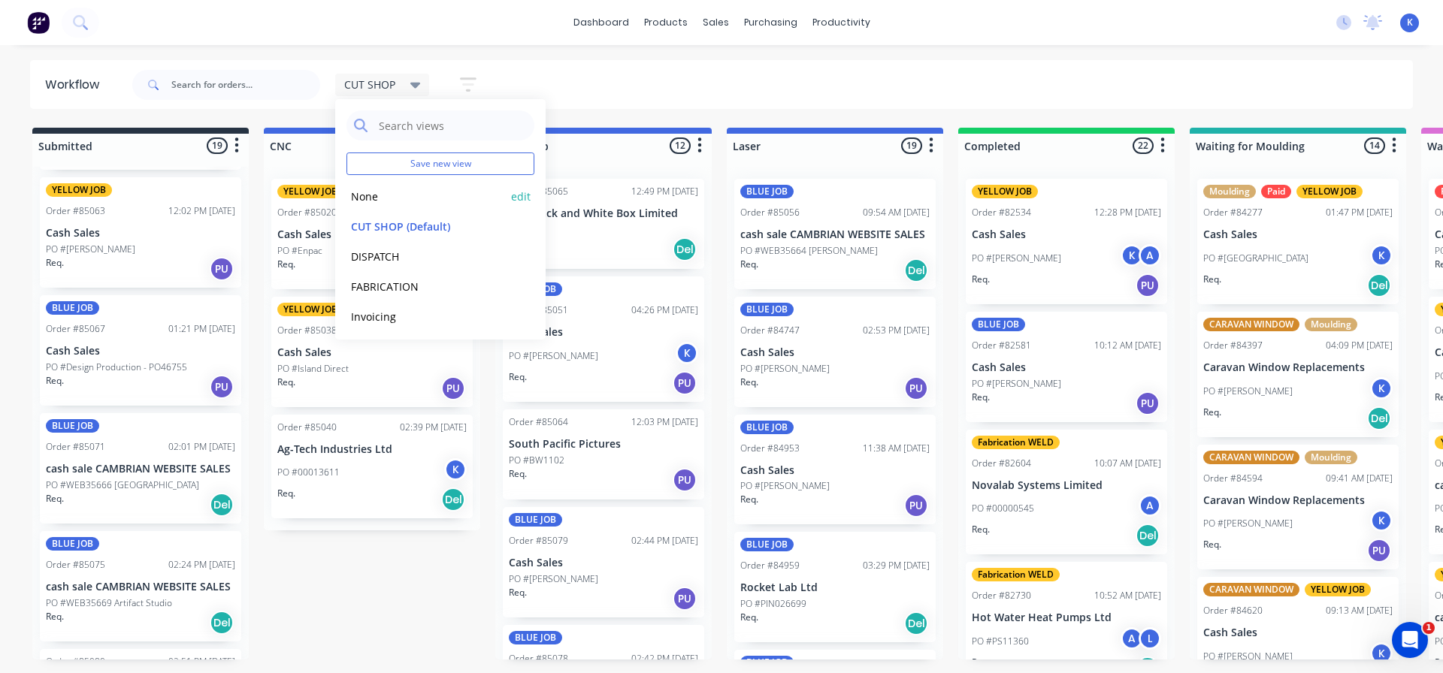
click at [389, 196] on button "None" at bounding box center [426, 196] width 160 height 17
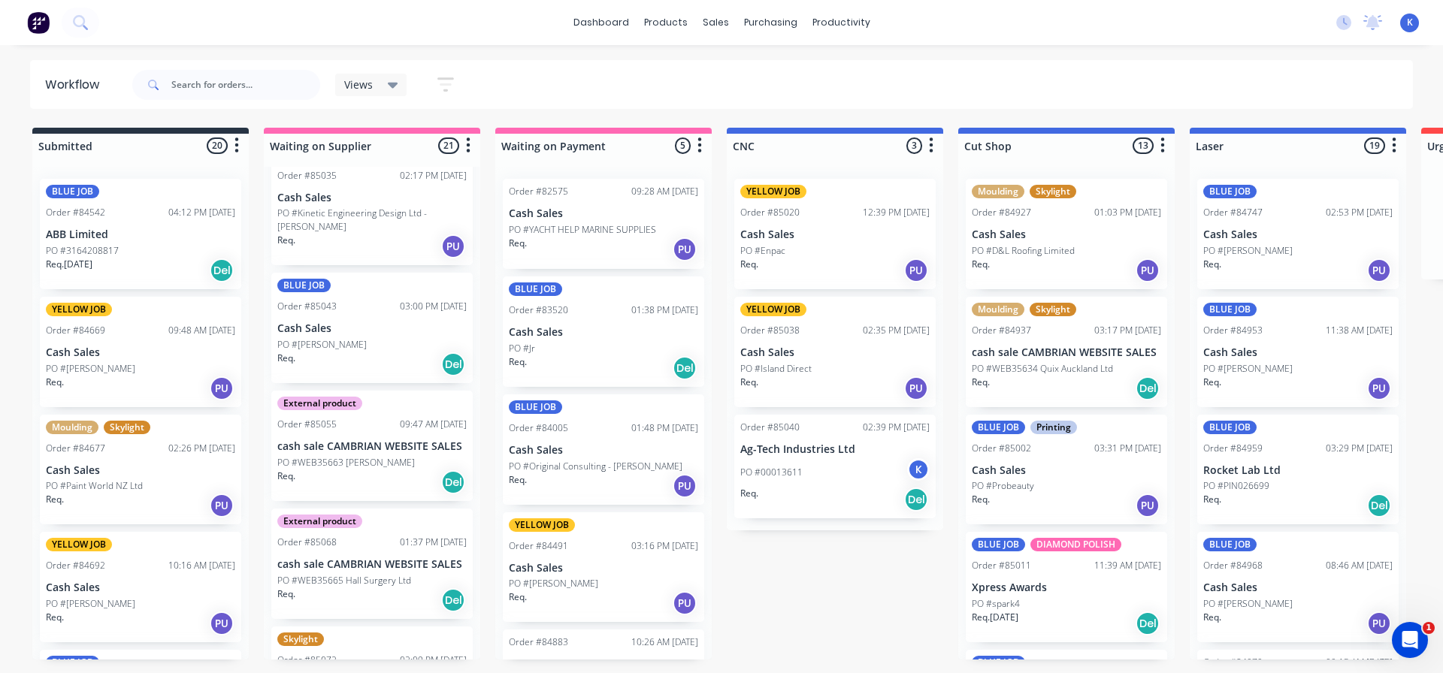
scroll to position [2056, 0]
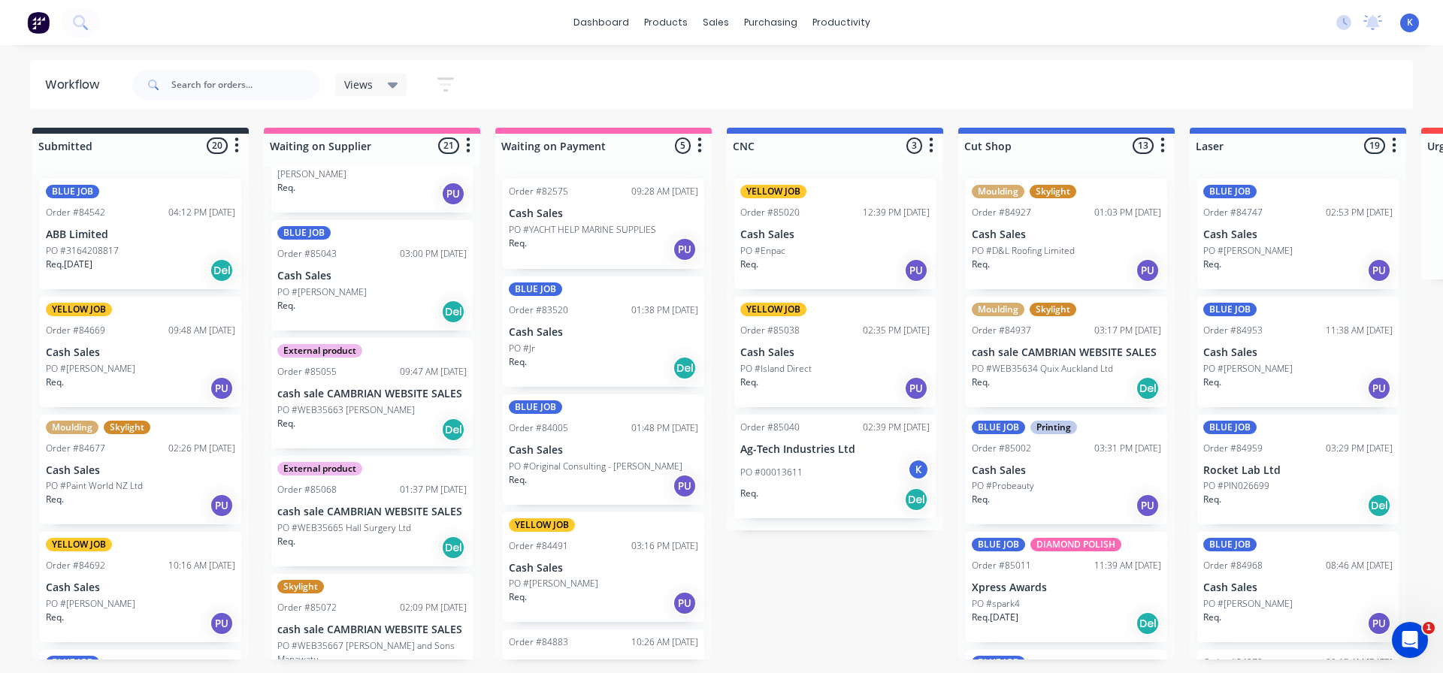
click at [338, 506] on p "cash sale CAMBRIAN WEBSITE SALES" at bounding box center [371, 512] width 189 height 13
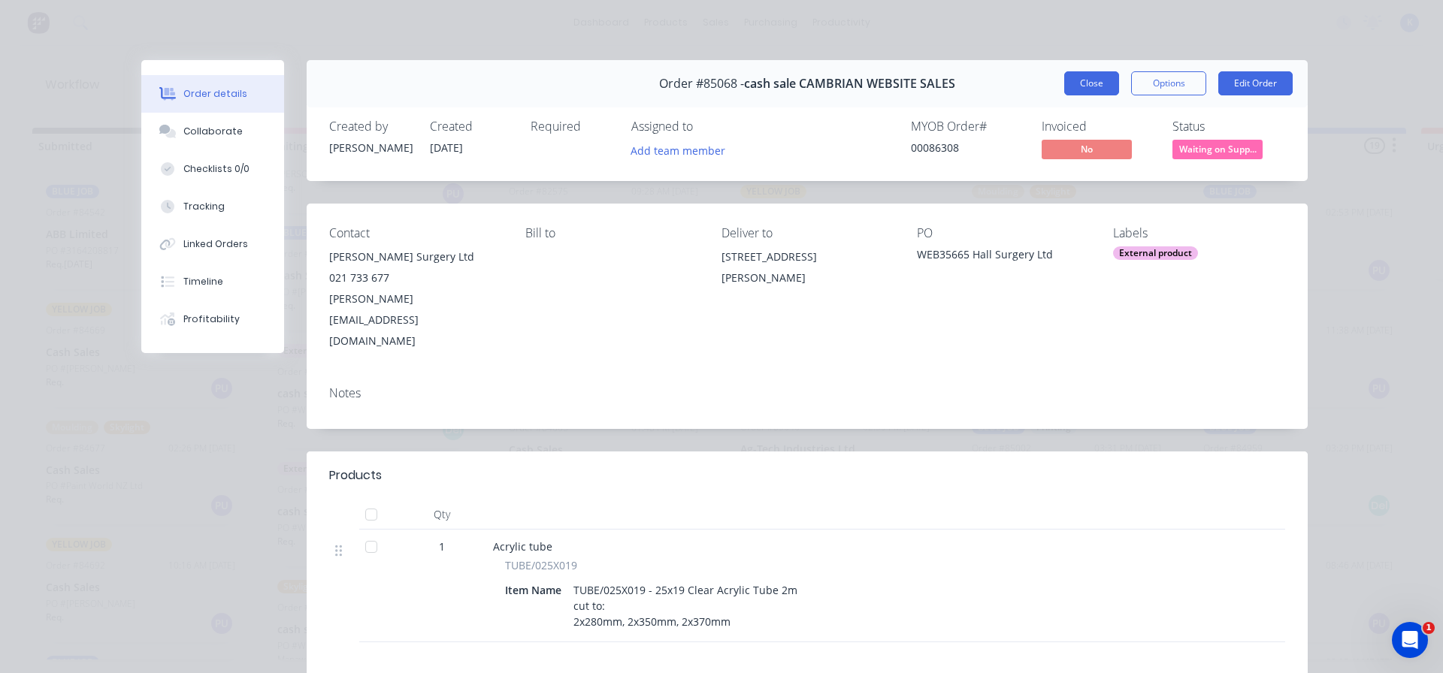
click at [1071, 77] on button "Close" at bounding box center [1091, 83] width 55 height 24
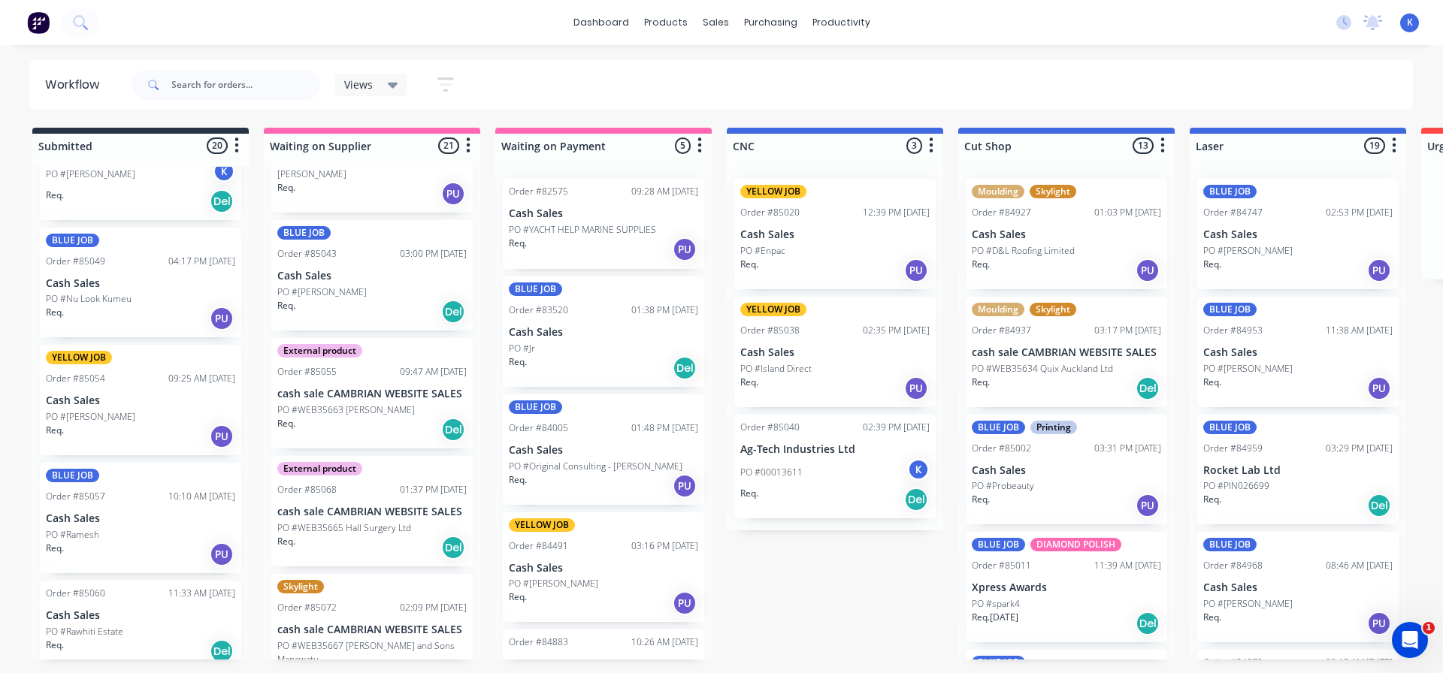
scroll to position [1278, 0]
click at [101, 538] on div "PO #Ramesh" at bounding box center [140, 533] width 189 height 14
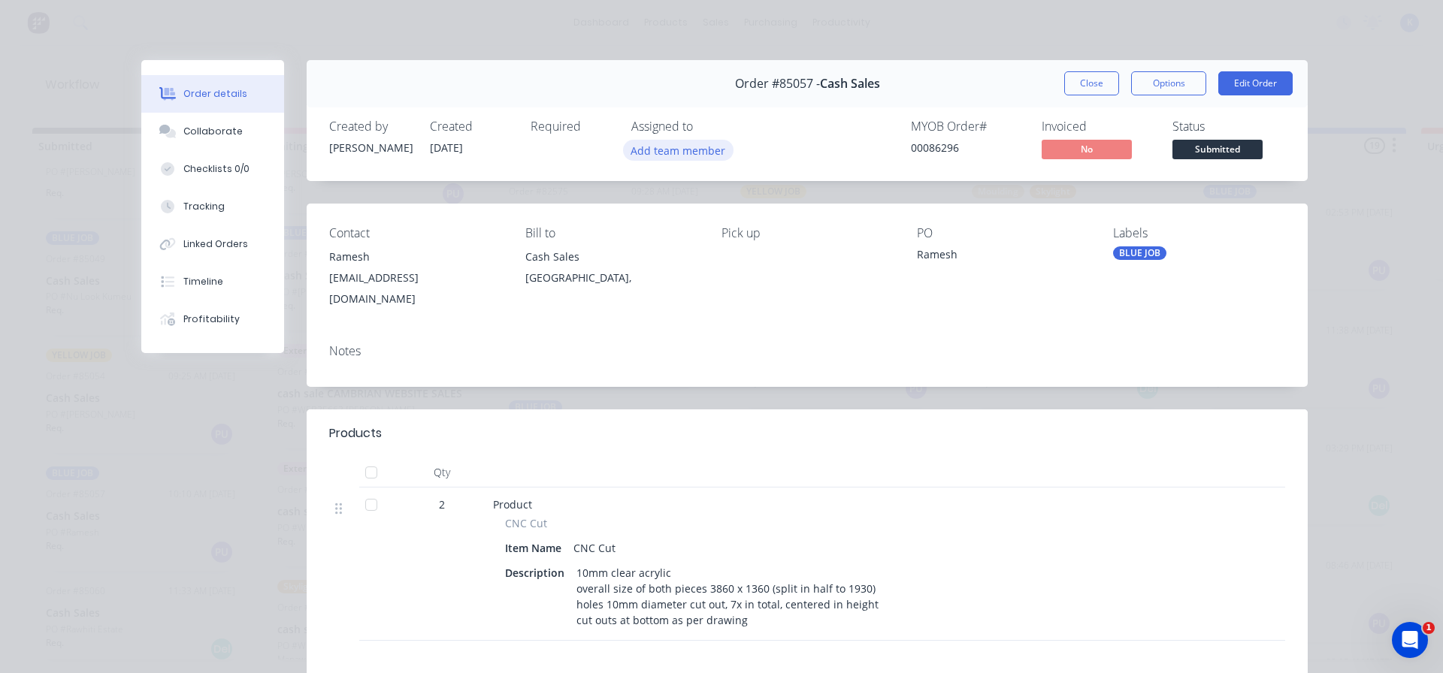
click at [652, 153] on button "Add team member" at bounding box center [678, 150] width 110 height 20
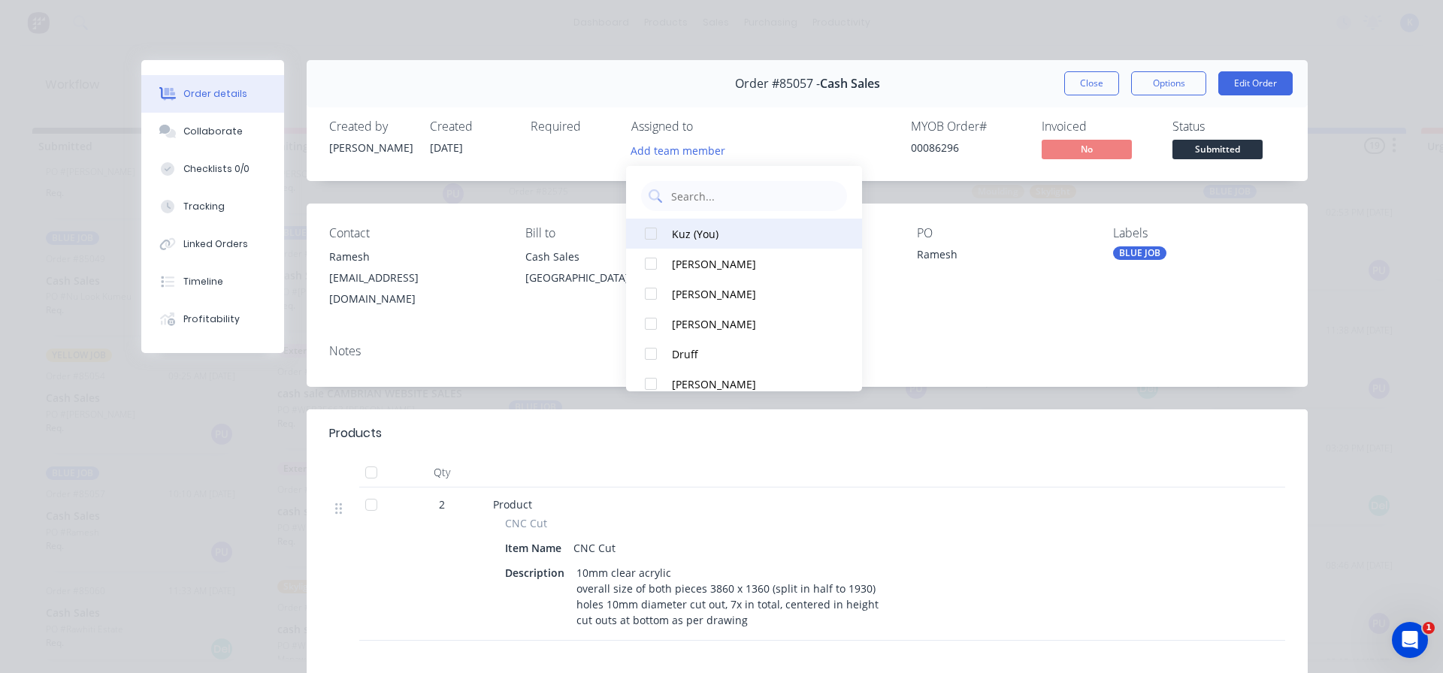
click at [675, 234] on div "Kuz (You)" at bounding box center [751, 234] width 159 height 16
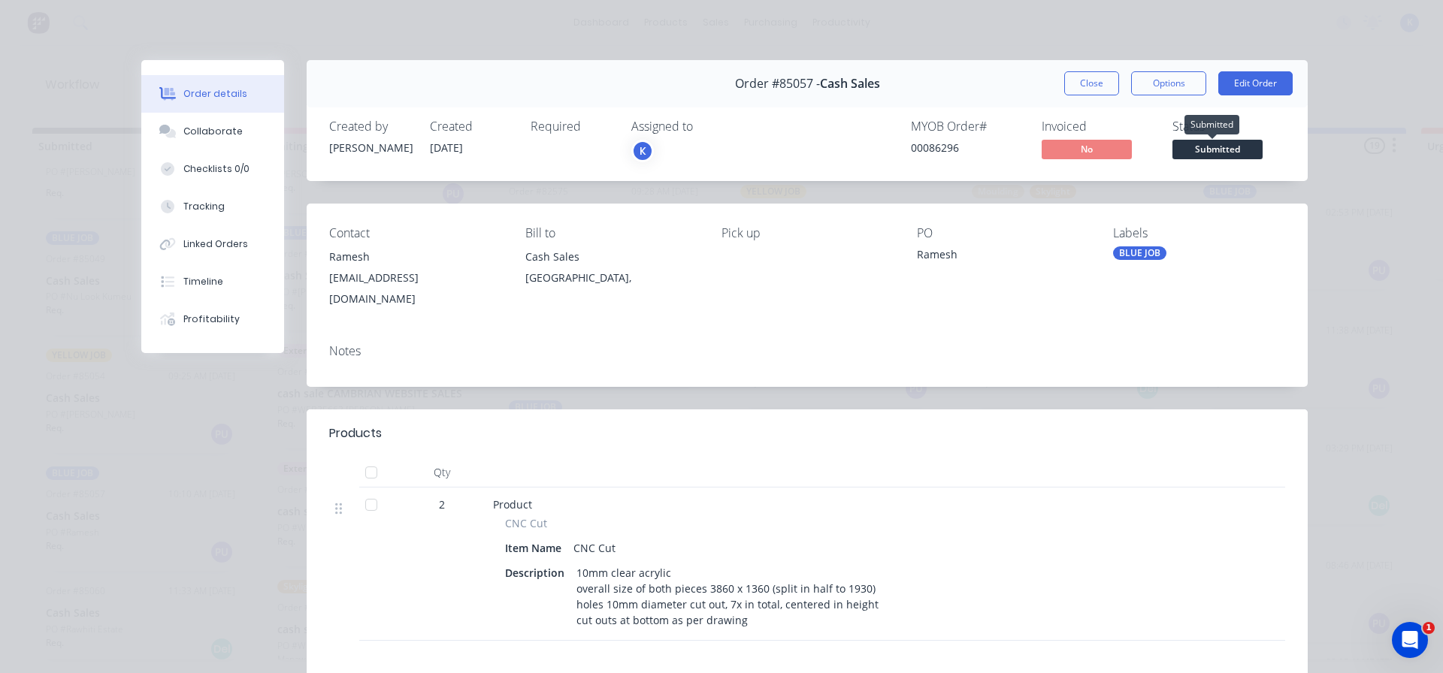
click at [1218, 153] on span "Submitted" at bounding box center [1217, 149] width 90 height 19
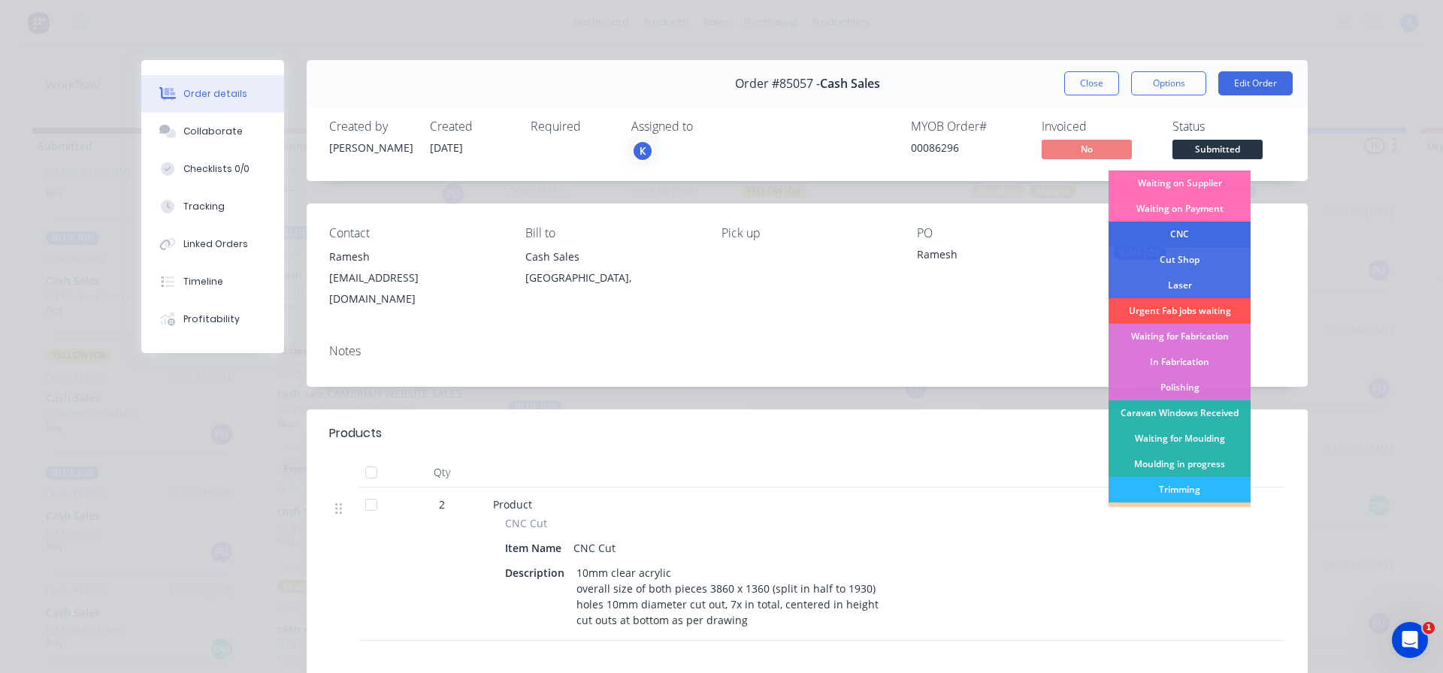
click at [1187, 234] on div "CNC" at bounding box center [1180, 235] width 142 height 26
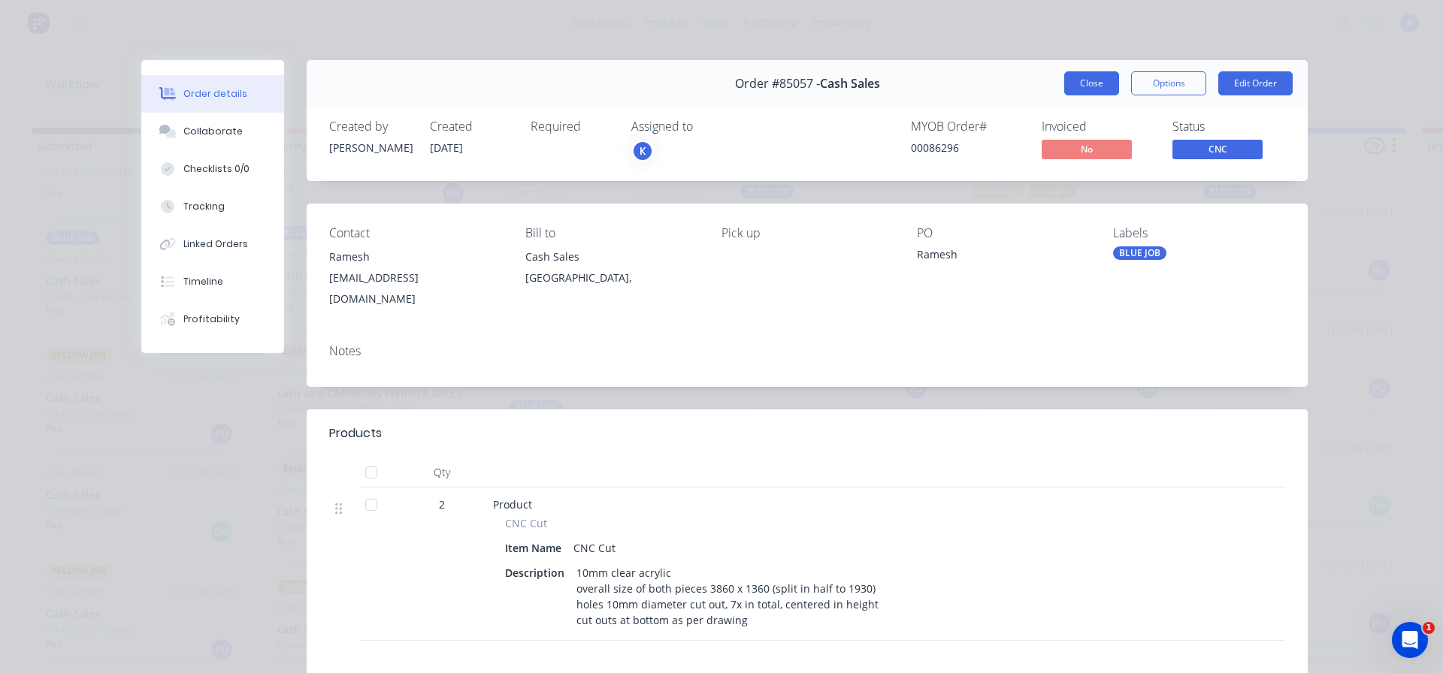
click at [1076, 84] on button "Close" at bounding box center [1091, 83] width 55 height 24
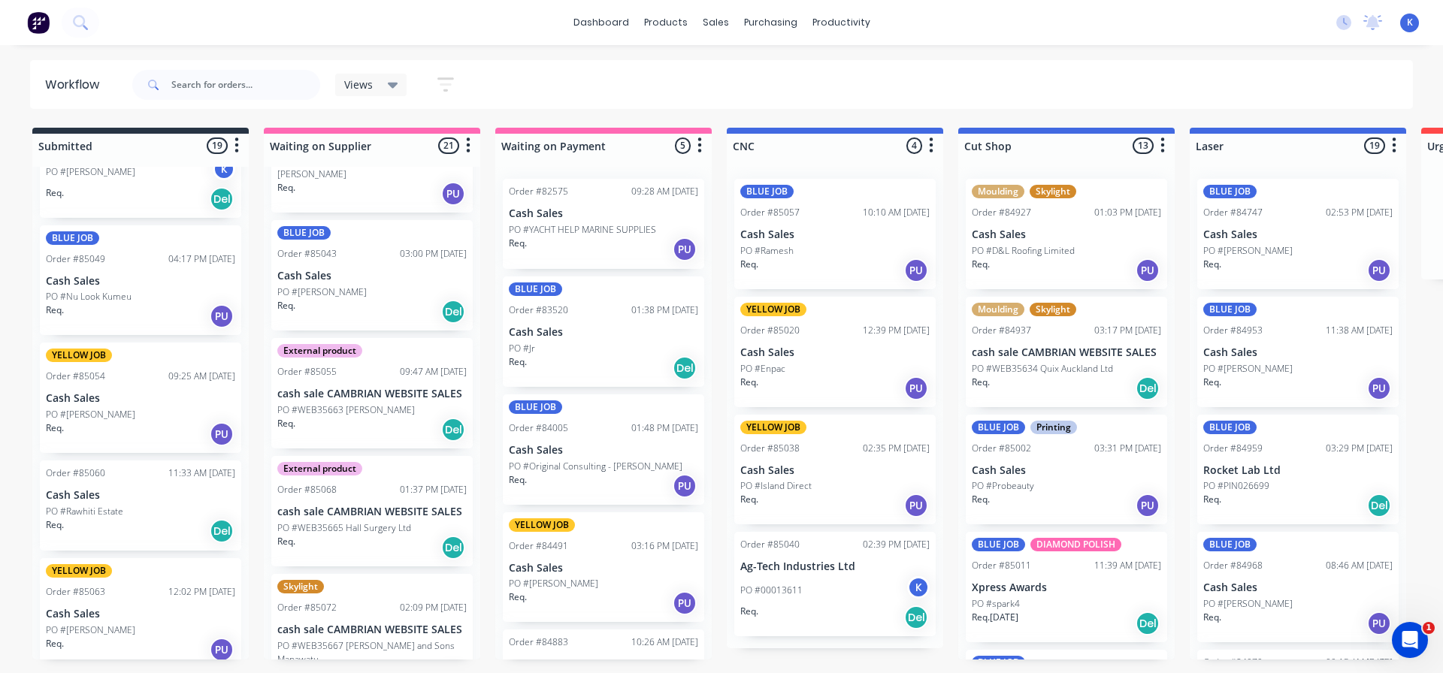
click at [101, 519] on div "Req. Del" at bounding box center [140, 532] width 189 height 26
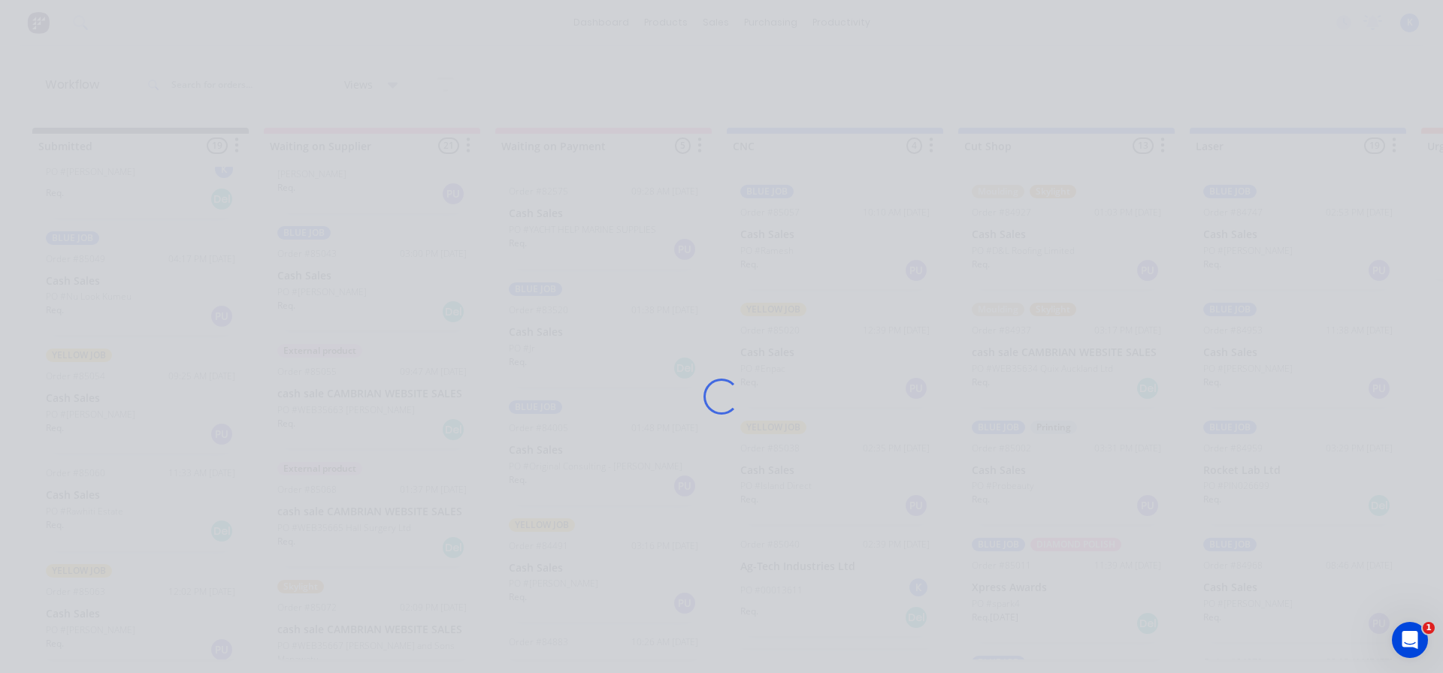
click at [101, 519] on div "Loading..." at bounding box center [721, 336] width 1443 height 673
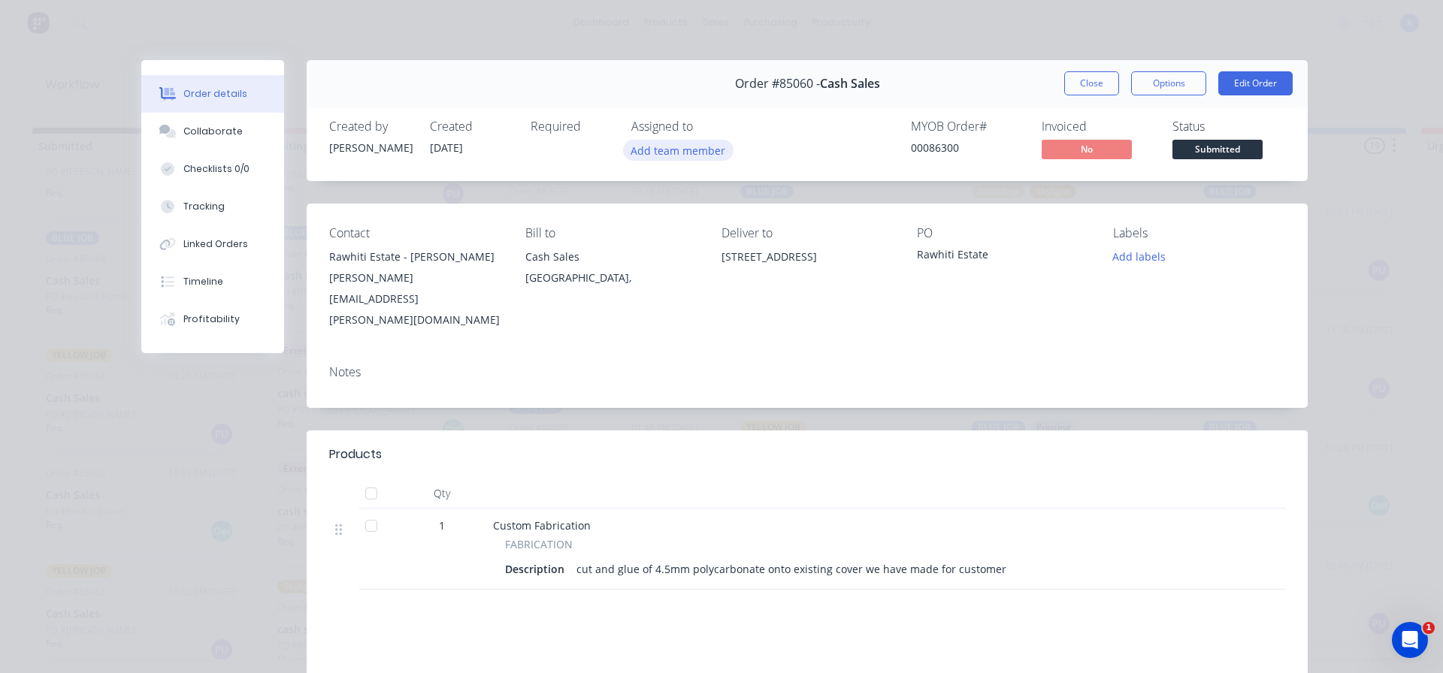
click at [631, 152] on button "Add team member" at bounding box center [678, 150] width 110 height 20
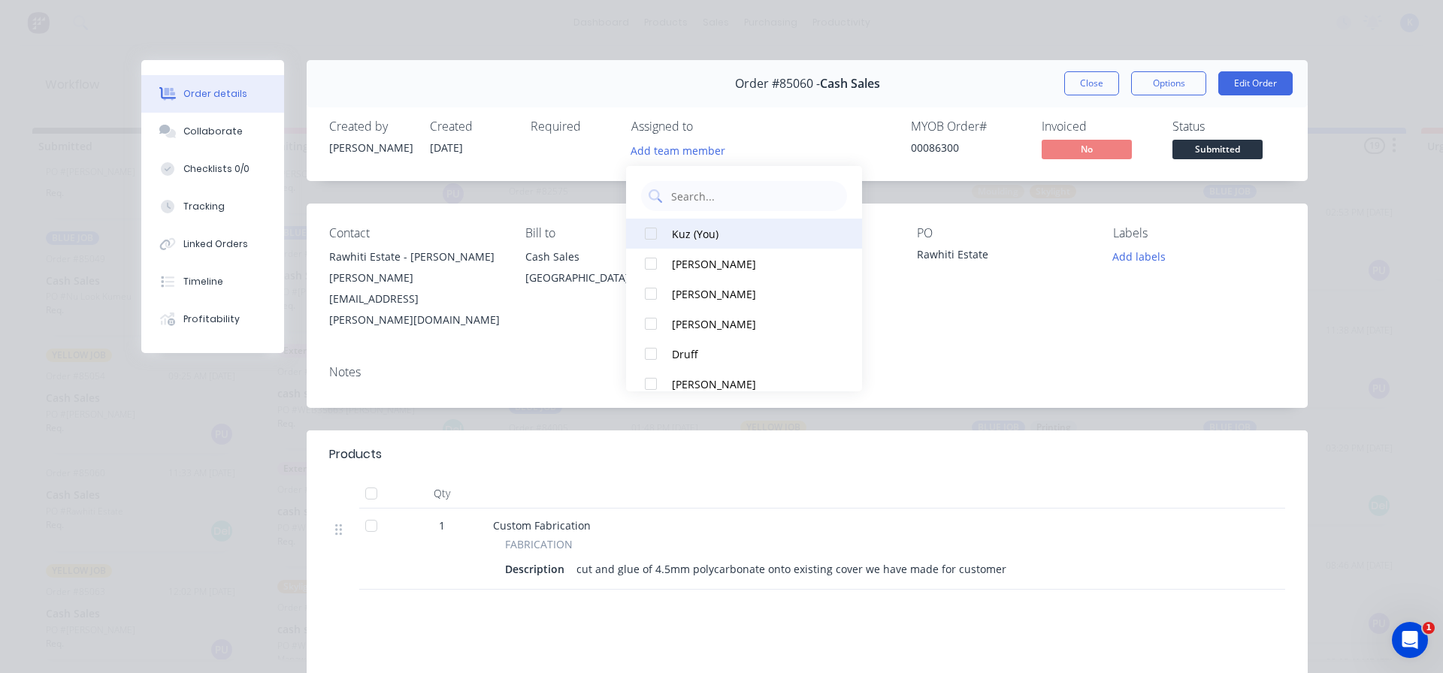
click at [669, 228] on button "Kuz (You)" at bounding box center [744, 234] width 236 height 30
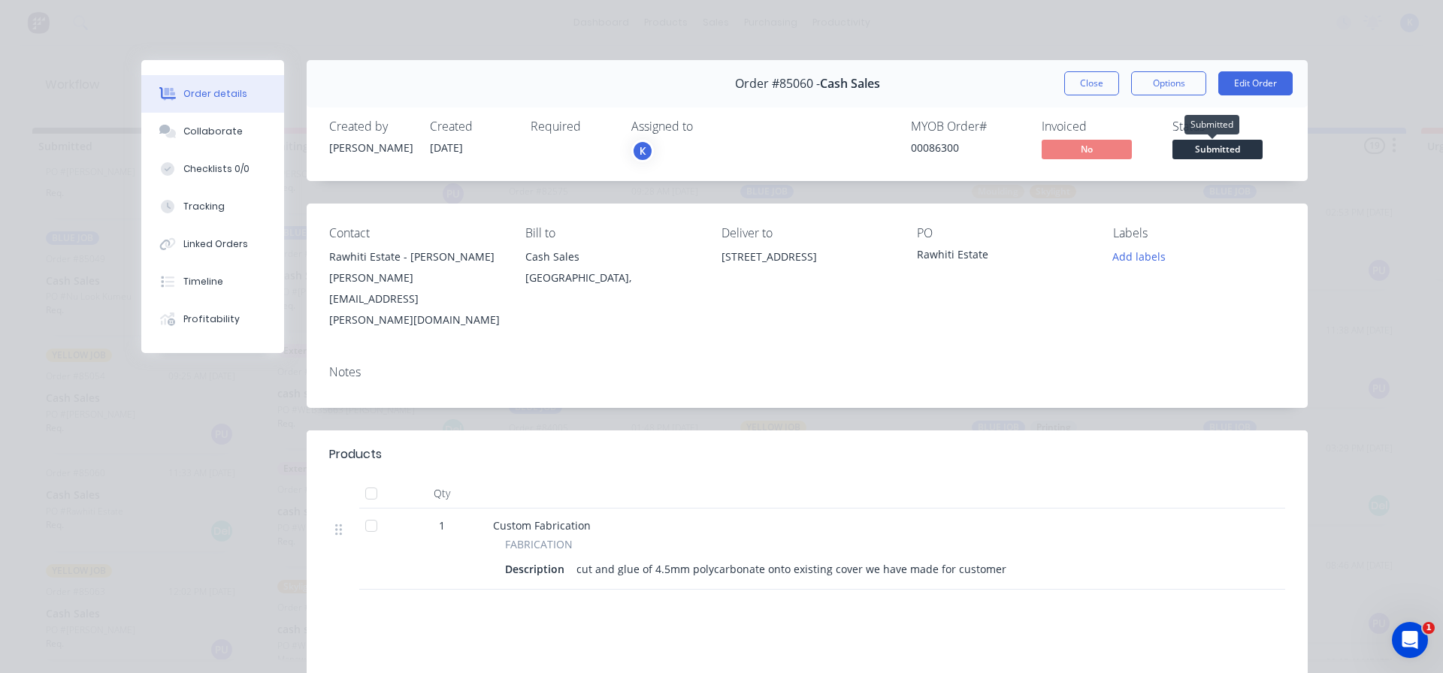
click at [1214, 149] on span "Submitted" at bounding box center [1217, 149] width 90 height 19
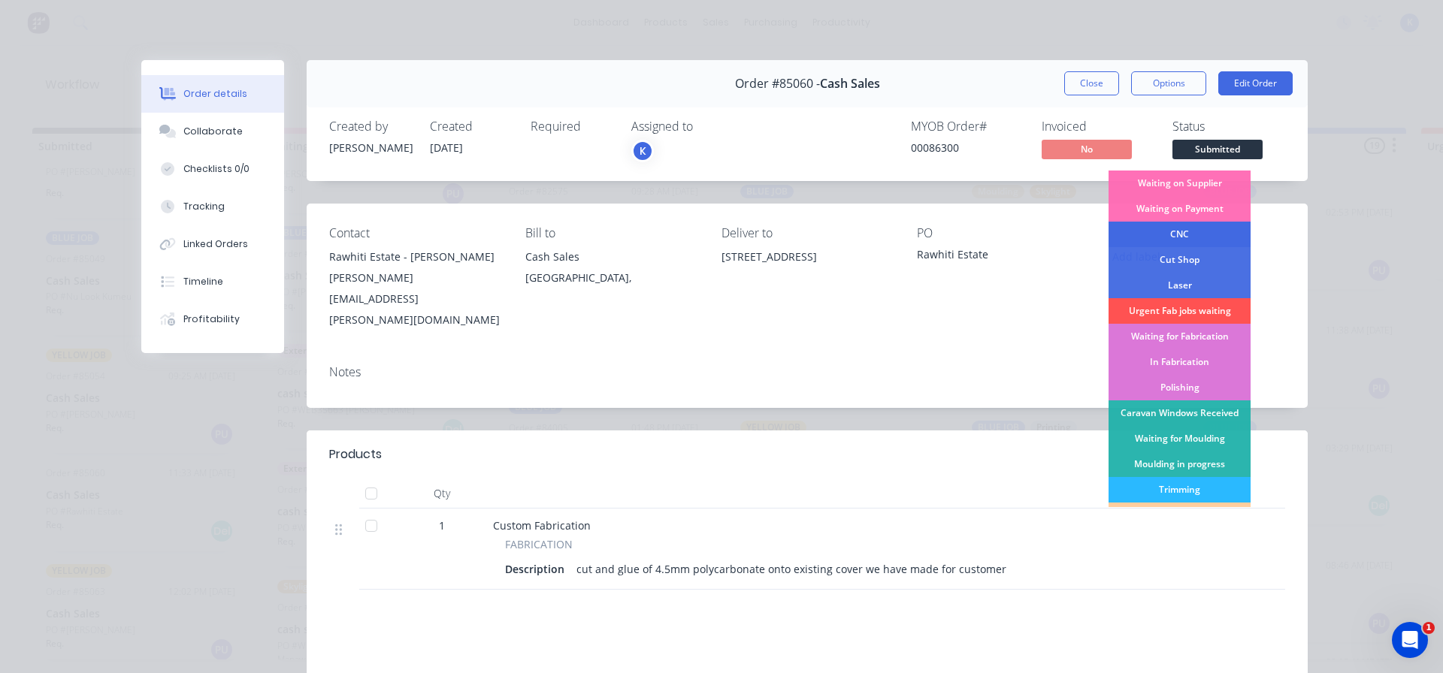
click at [1188, 241] on div "CNC" at bounding box center [1180, 235] width 142 height 26
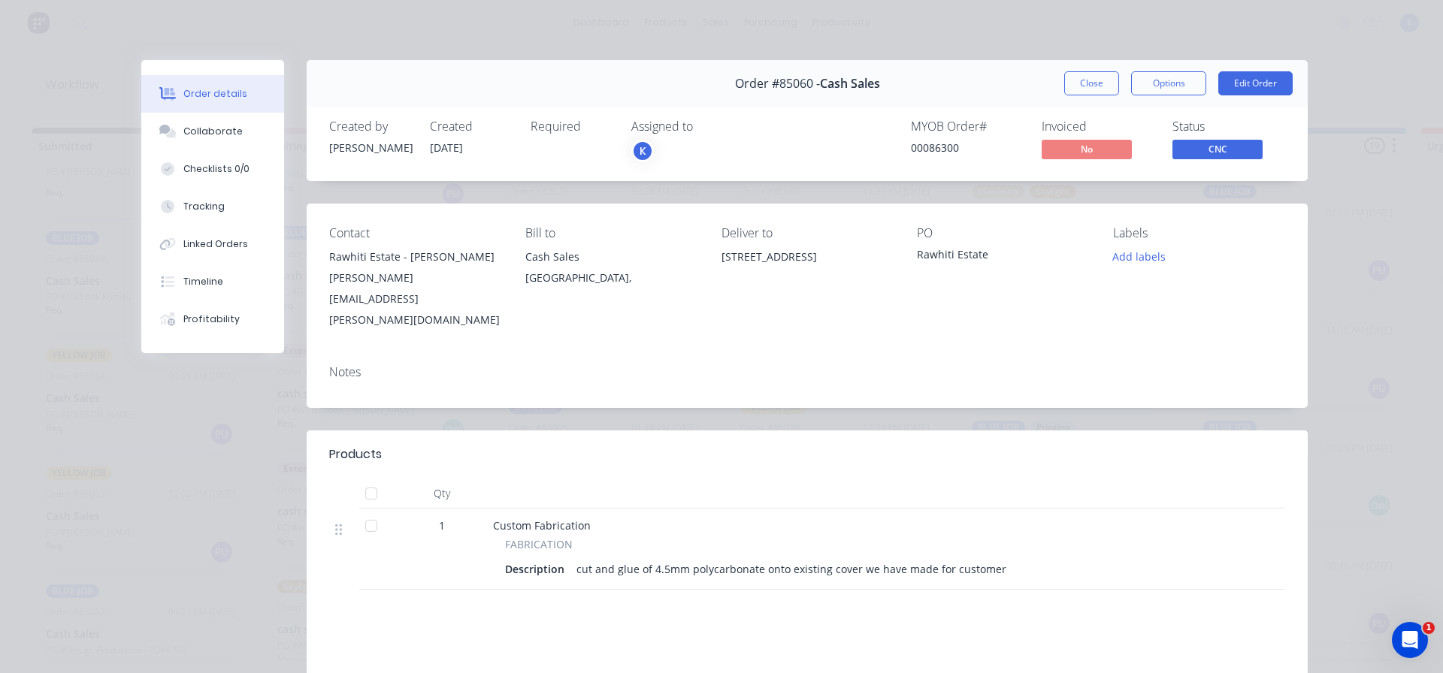
click at [1090, 83] on button "Close" at bounding box center [1091, 83] width 55 height 24
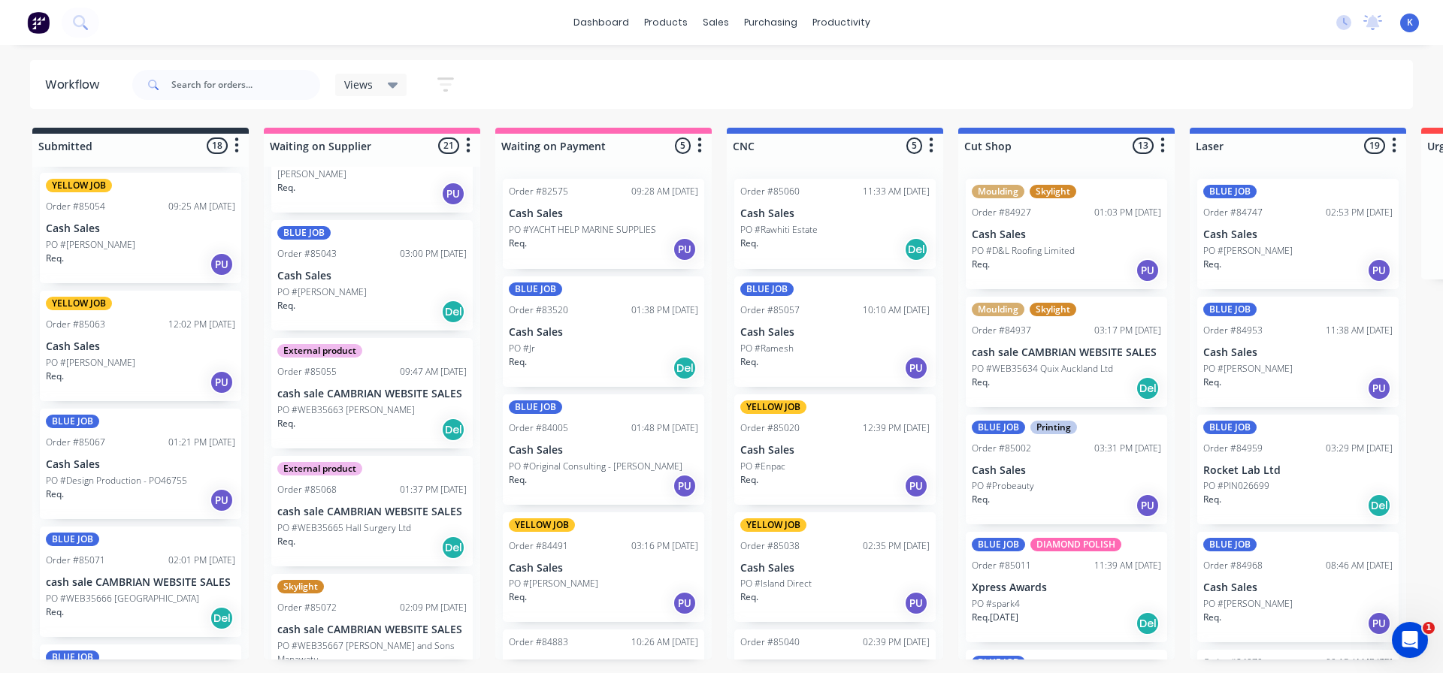
scroll to position [1641, 0]
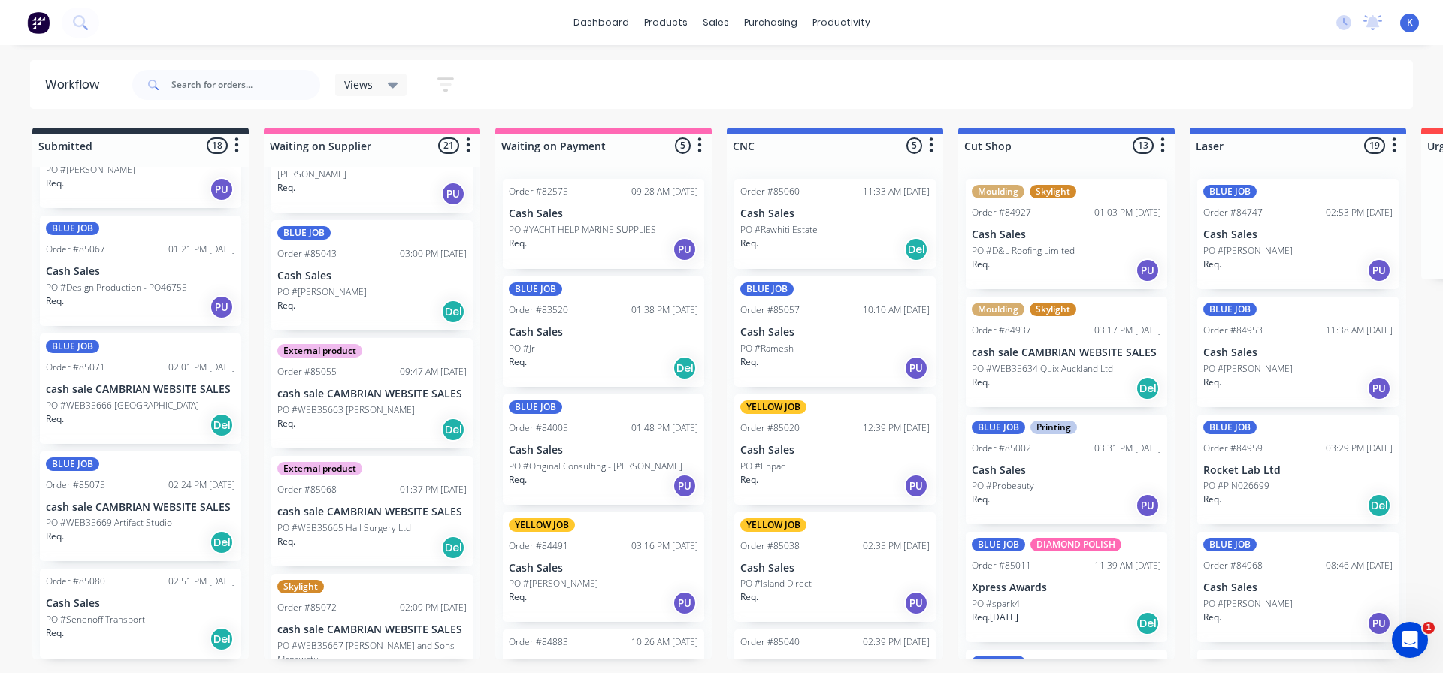
click at [103, 519] on p "PO #WEB35669 Artifact Studio" at bounding box center [109, 523] width 126 height 14
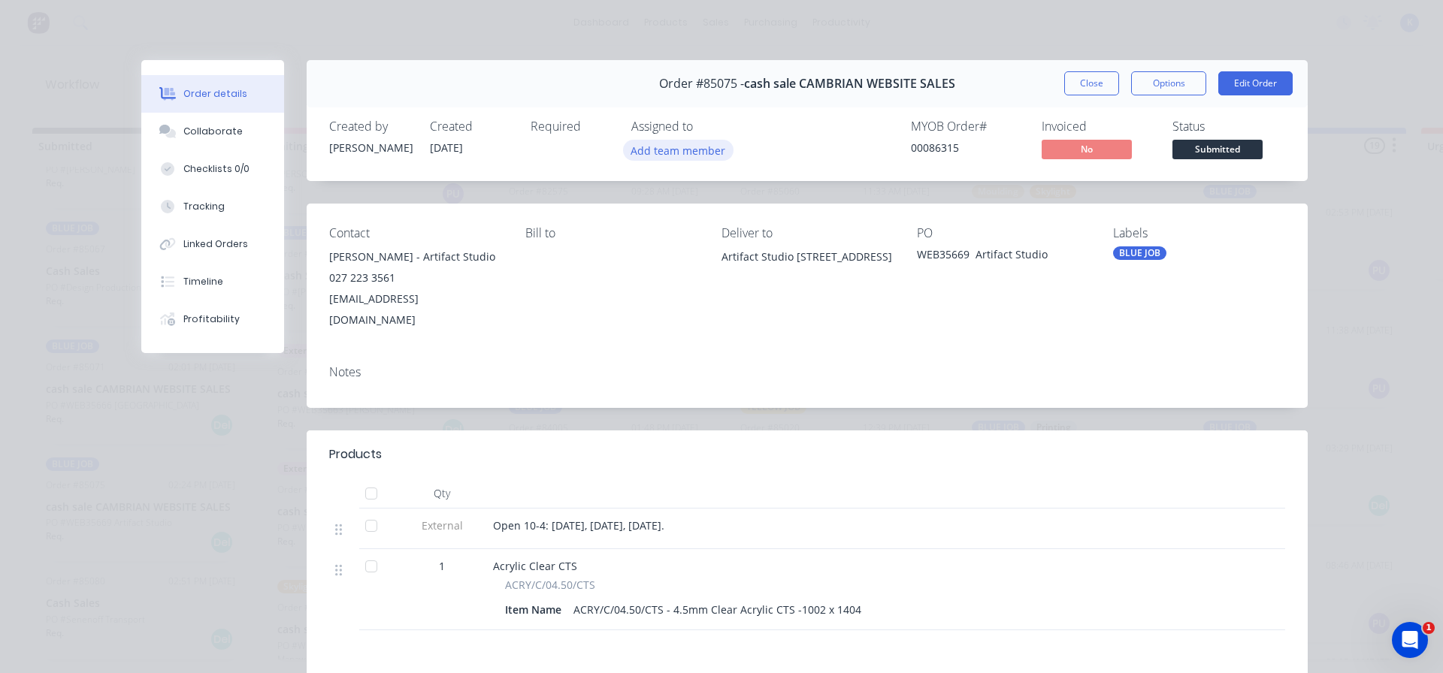
click at [655, 148] on button "Add team member" at bounding box center [678, 150] width 110 height 20
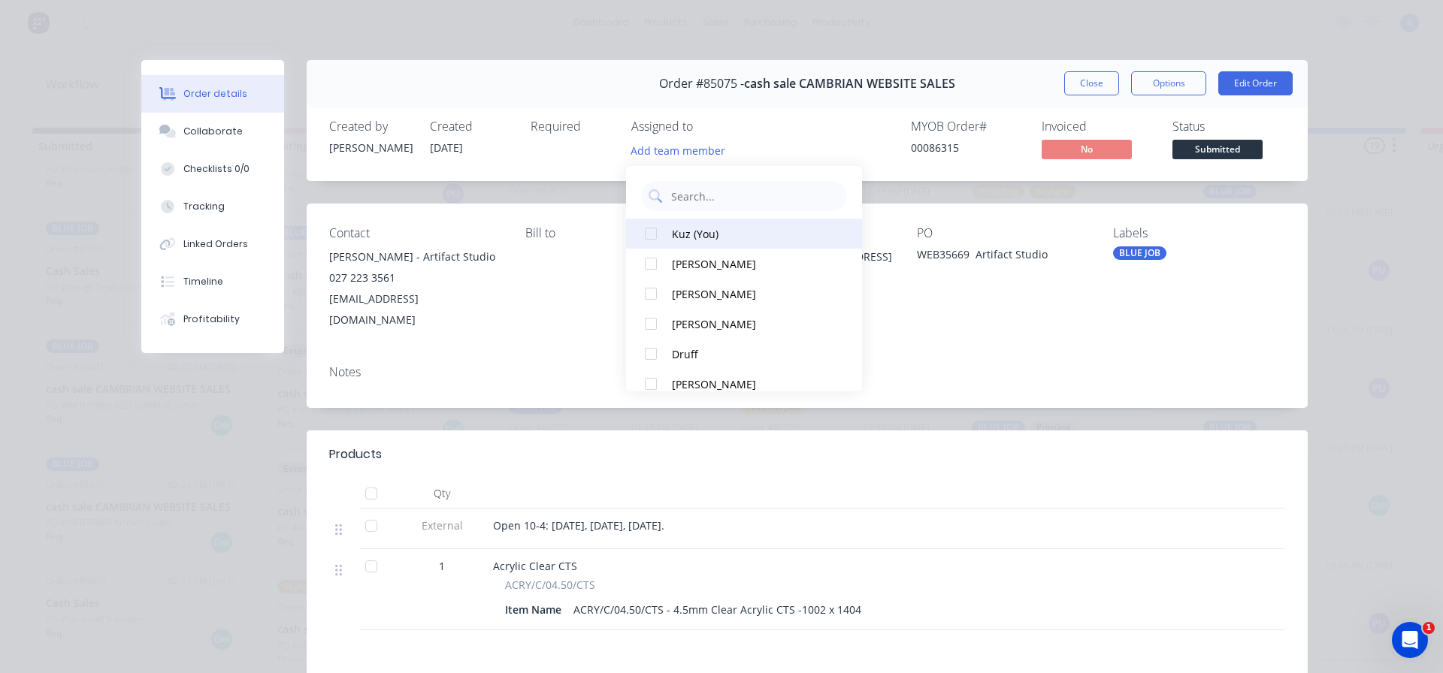
drag, startPoint x: 651, startPoint y: 232, endPoint x: 672, endPoint y: 228, distance: 21.5
click at [652, 231] on div at bounding box center [651, 234] width 30 height 30
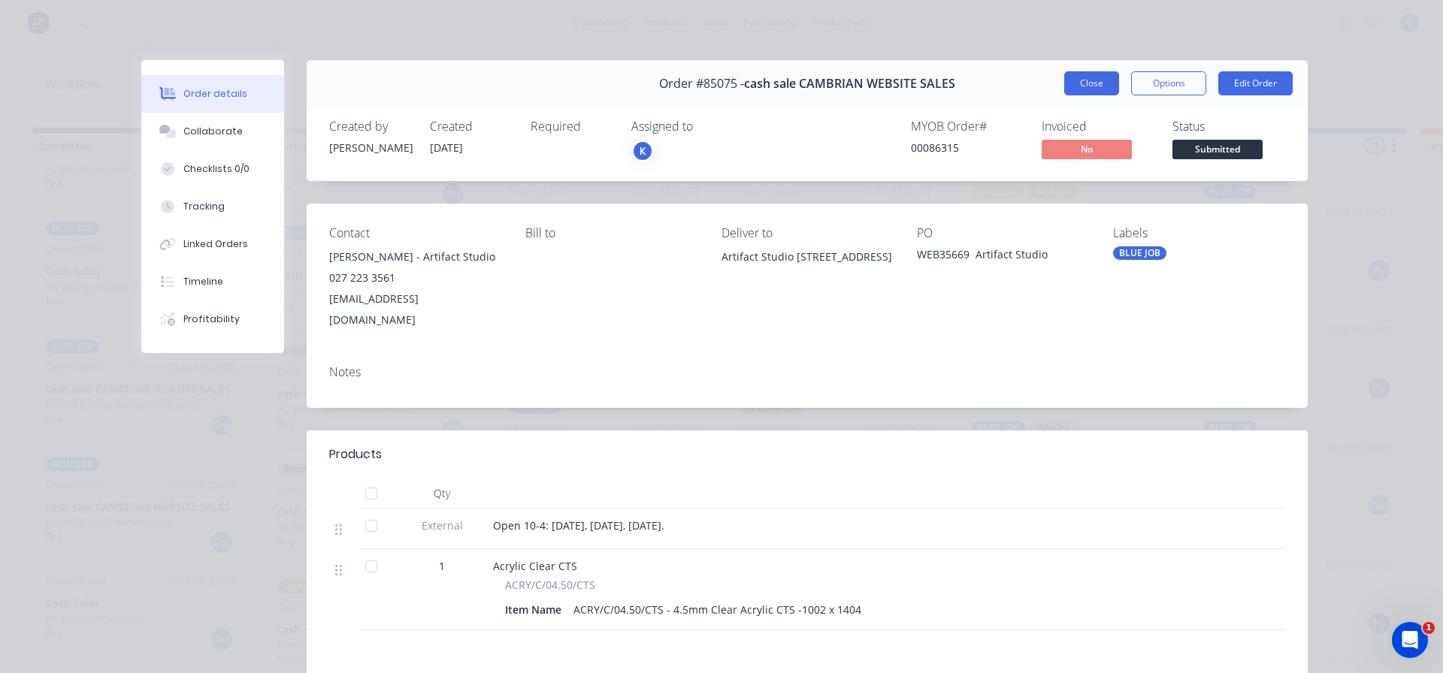
click at [1067, 85] on button "Close" at bounding box center [1091, 83] width 55 height 24
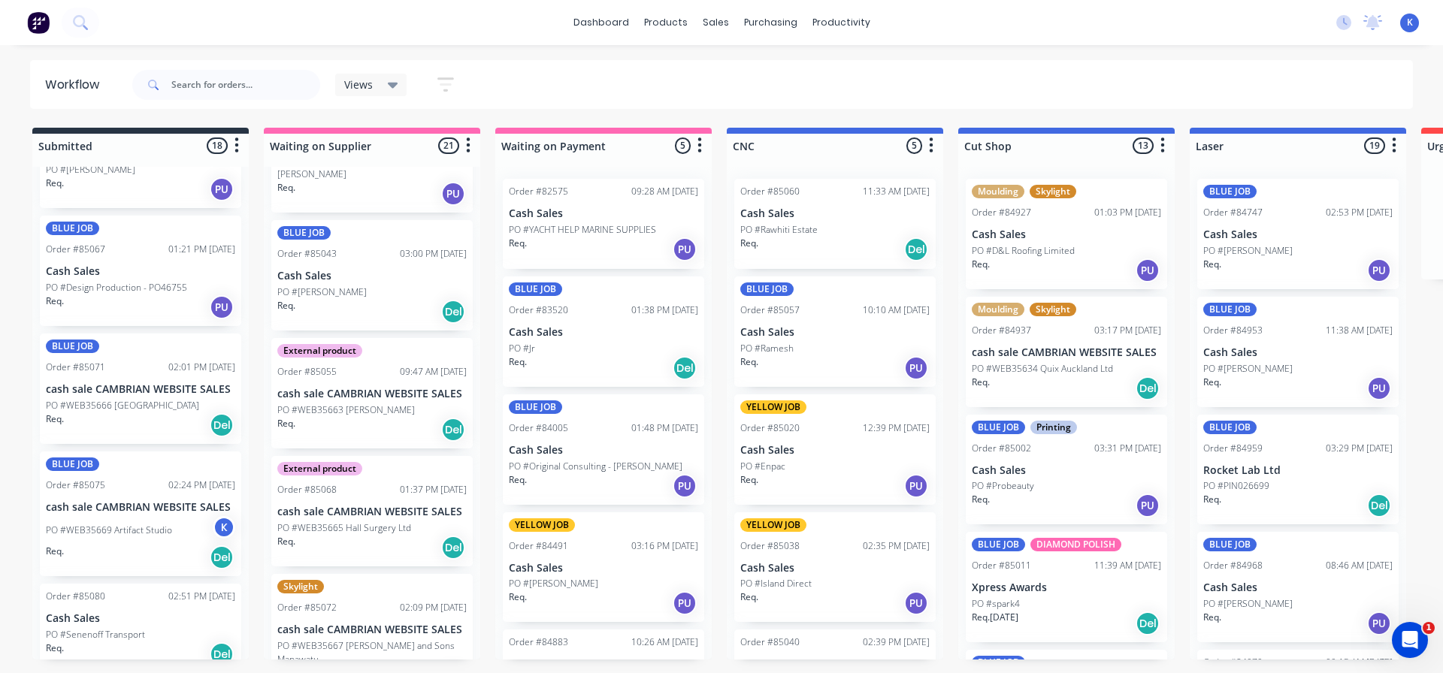
click at [93, 515] on div "BLUE JOB Order #85075 02:24 PM [DATE] cash sale CAMBRIAN WEBSITE SALES PO #WEB3…" at bounding box center [140, 515] width 201 height 126
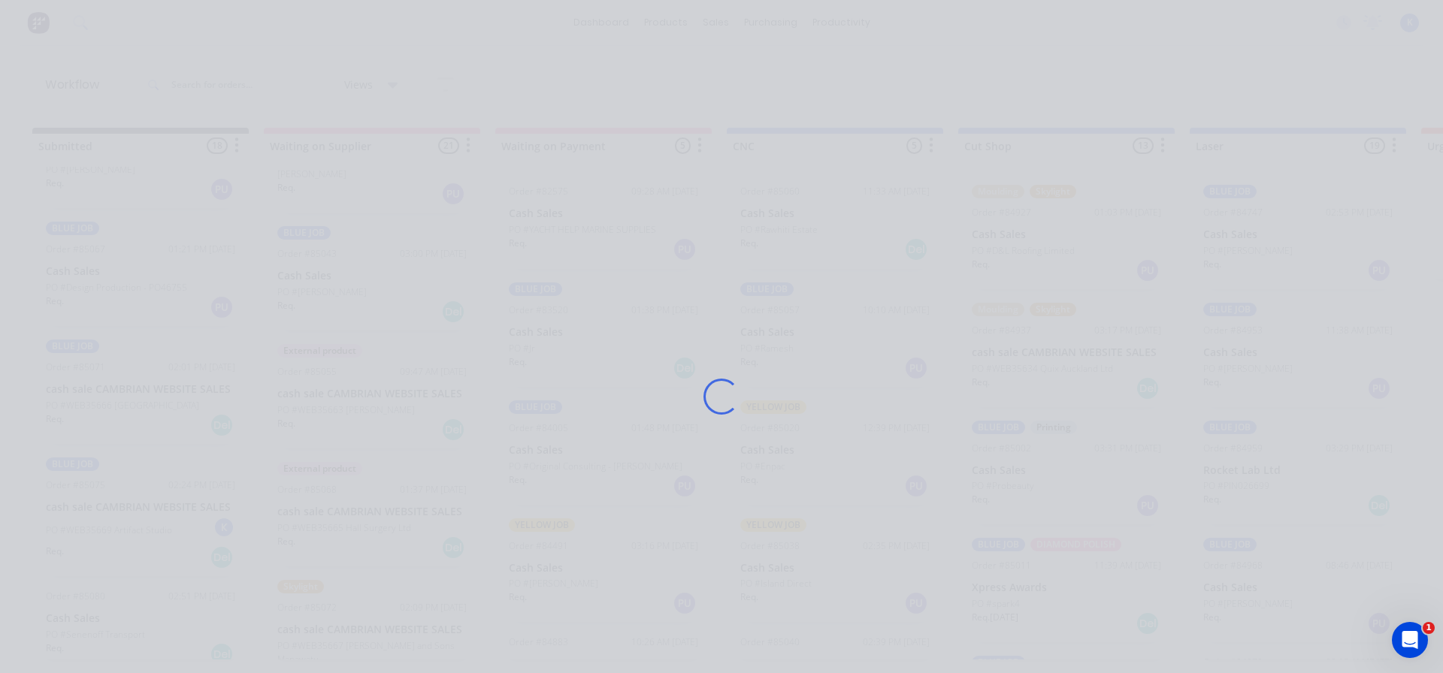
click at [93, 515] on div "Loading..." at bounding box center [721, 336] width 1443 height 673
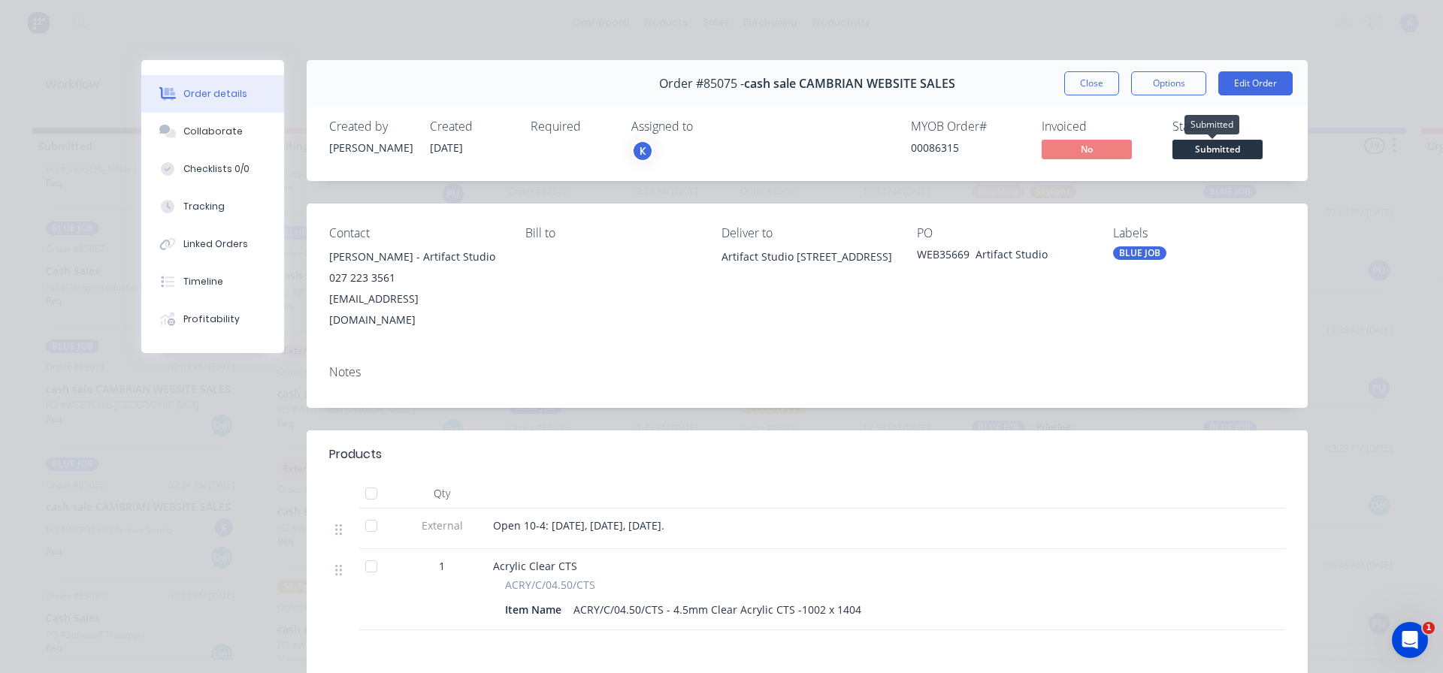
click at [1240, 153] on span "Submitted" at bounding box center [1217, 149] width 90 height 19
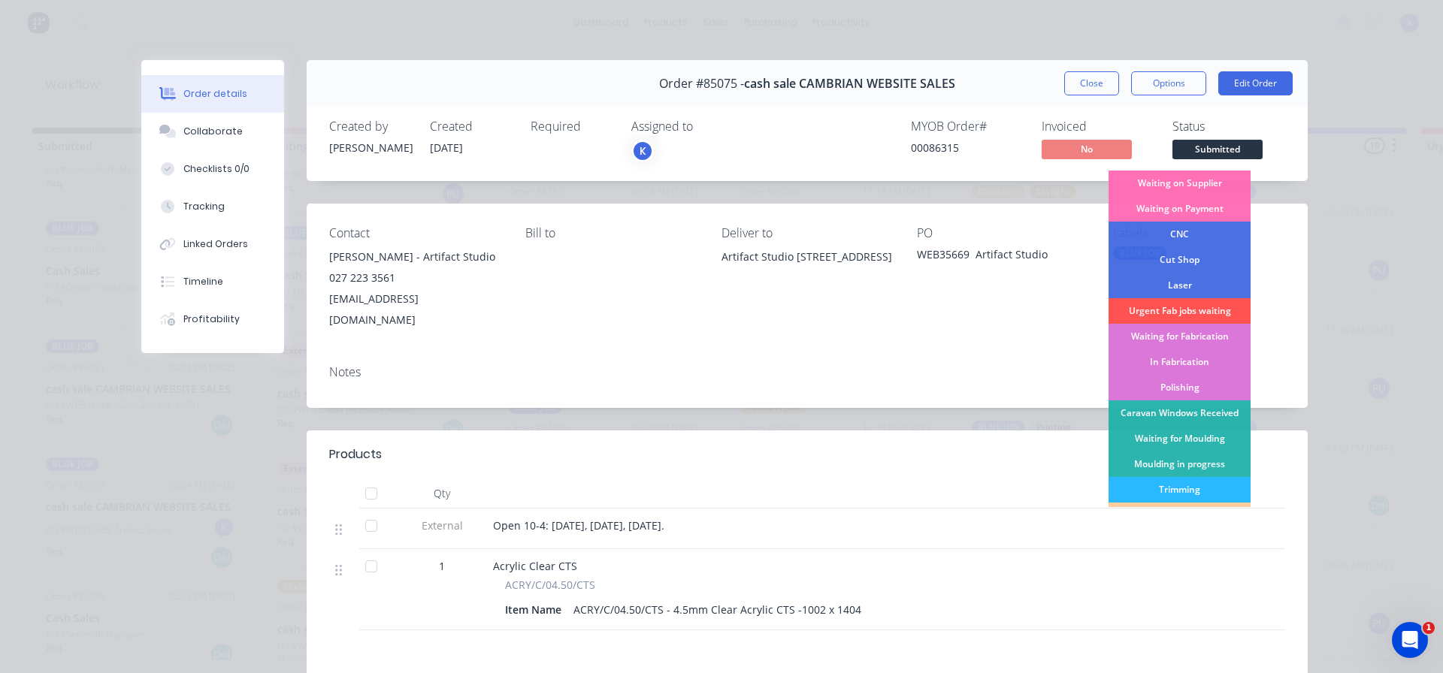
click at [1181, 235] on div "CNC" at bounding box center [1180, 235] width 142 height 26
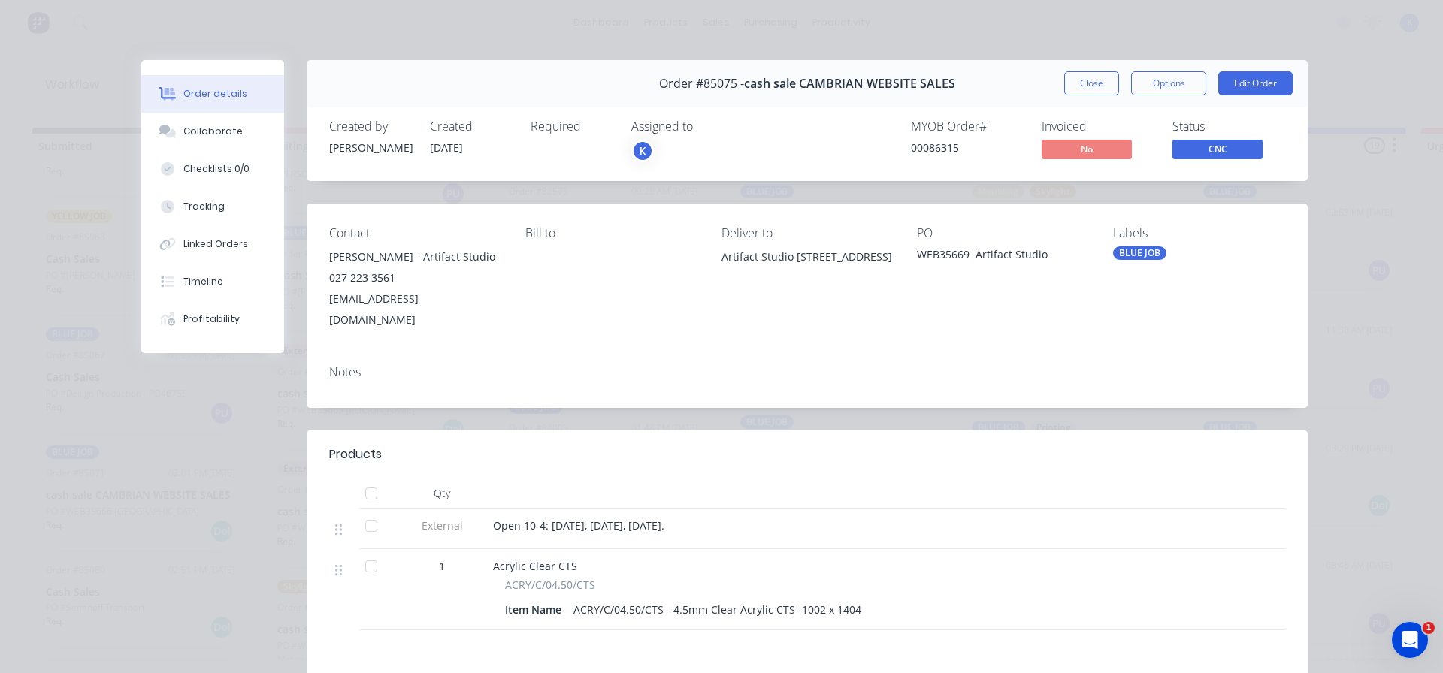
scroll to position [1523, 0]
click at [1090, 82] on button "Close" at bounding box center [1091, 83] width 55 height 24
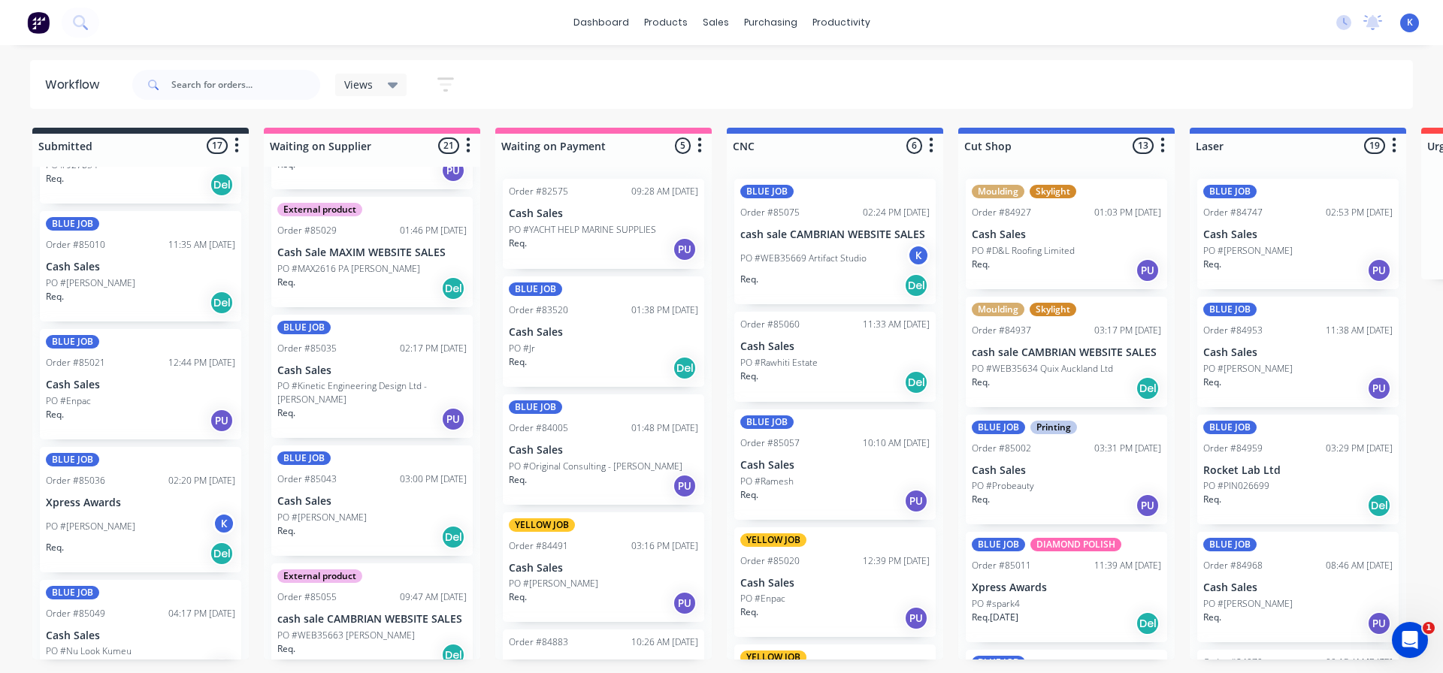
scroll to position [922, 0]
click at [88, 513] on div "PO #[PERSON_NAME] K" at bounding box center [140, 527] width 189 height 29
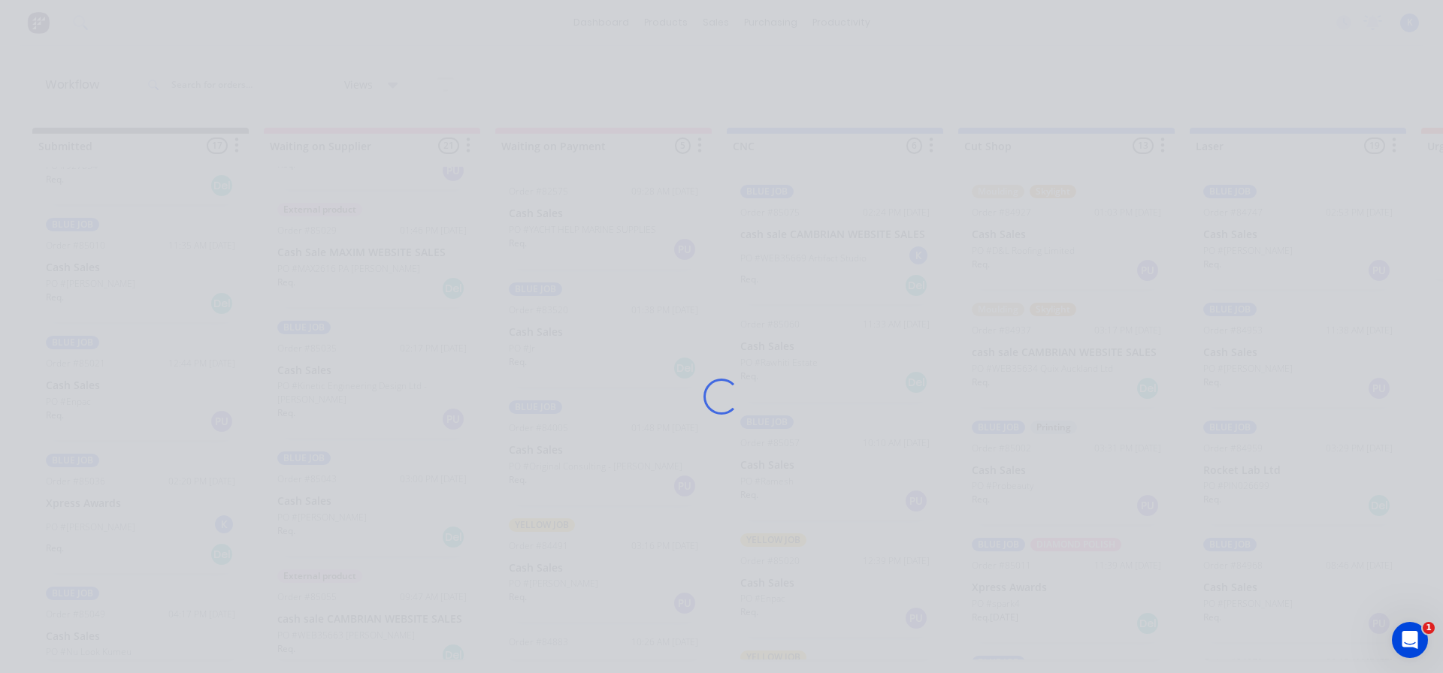
click at [88, 513] on div "Loading..." at bounding box center [721, 336] width 1443 height 673
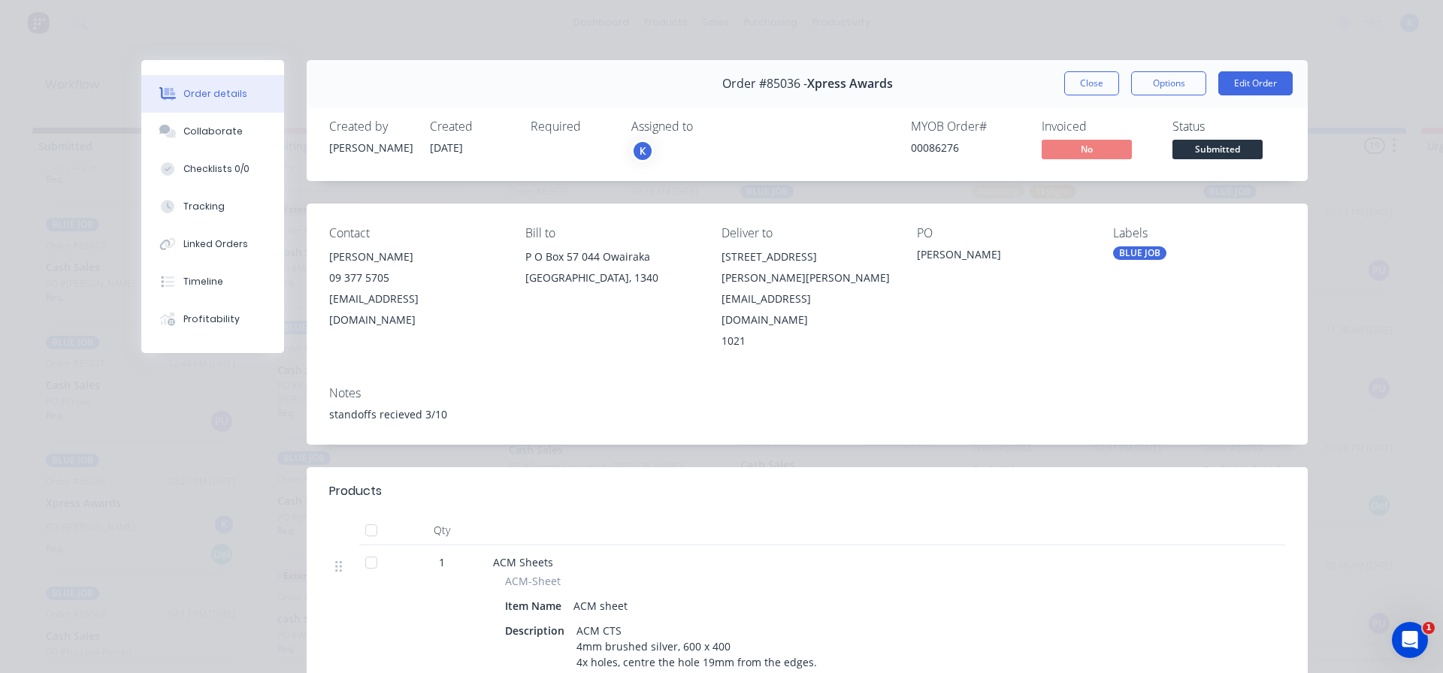
click at [1206, 144] on span "Submitted" at bounding box center [1217, 149] width 90 height 19
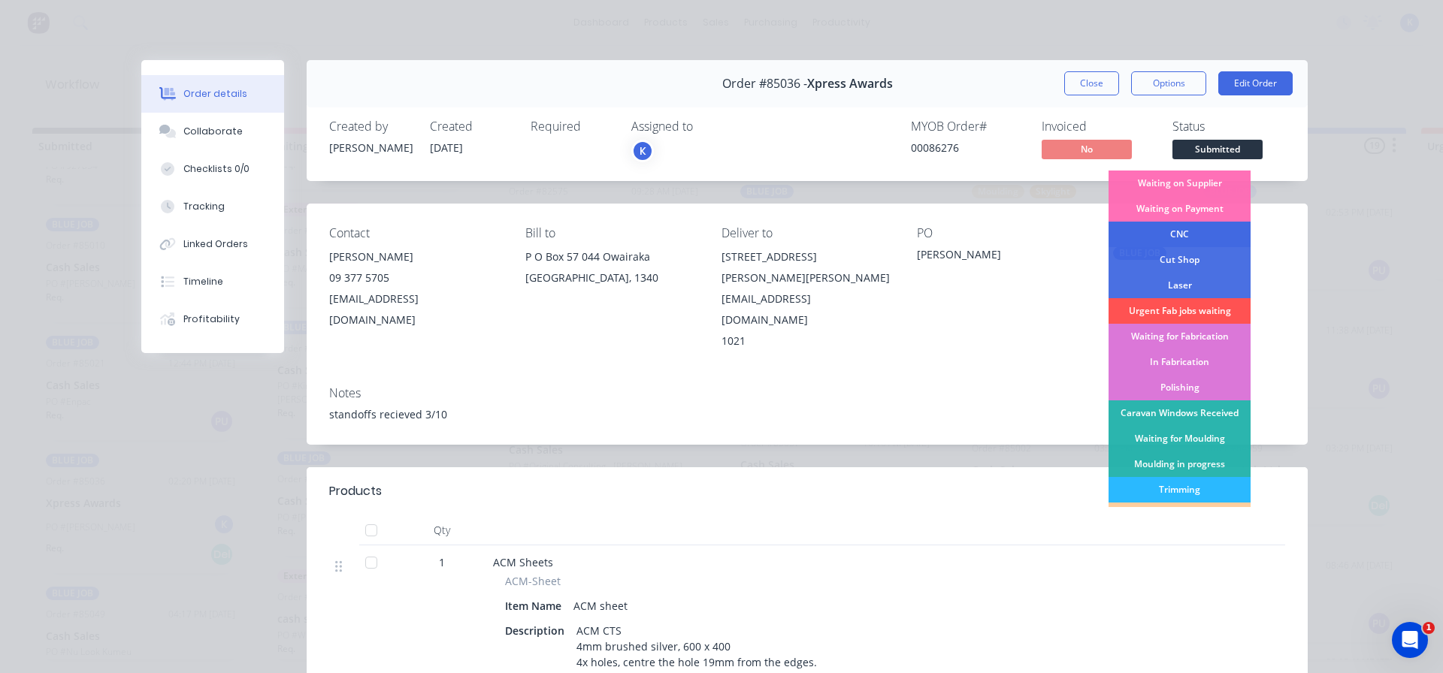
click at [1168, 228] on div "CNC" at bounding box center [1180, 235] width 142 height 26
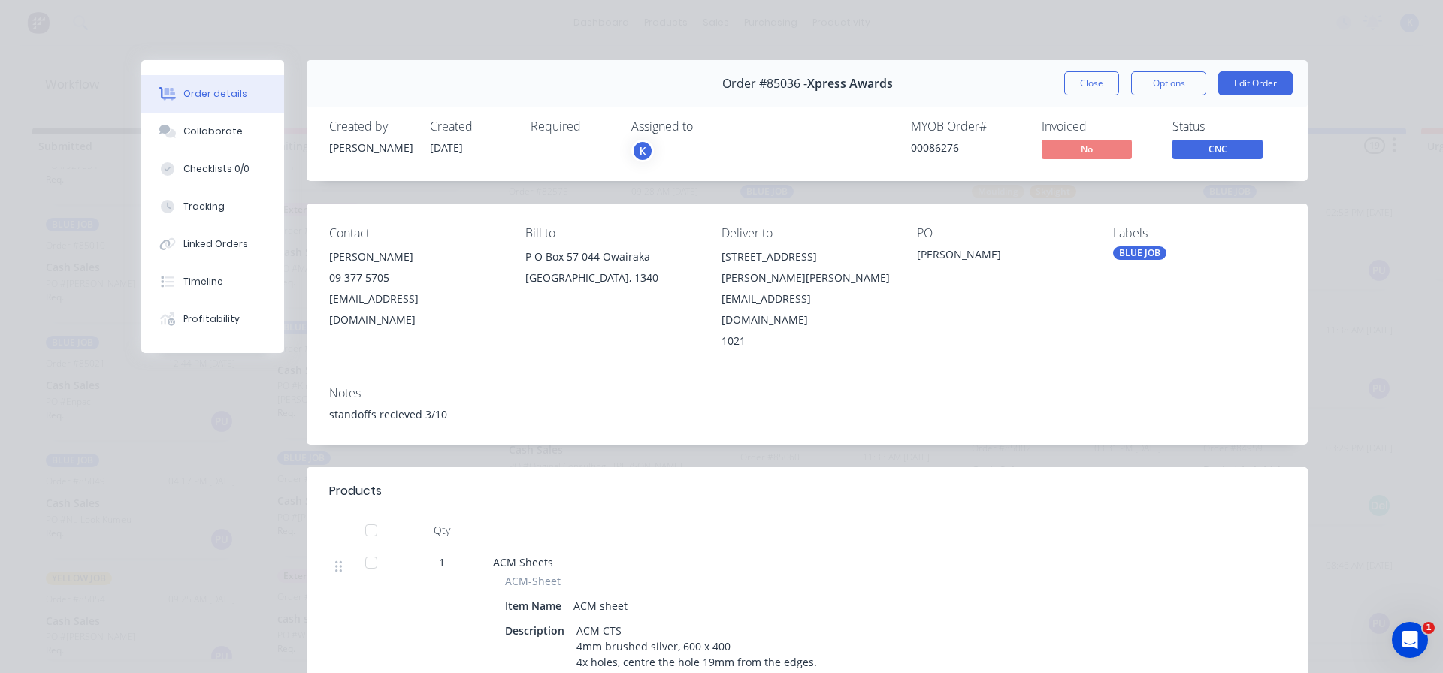
click at [1070, 82] on button "Close" at bounding box center [1091, 83] width 55 height 24
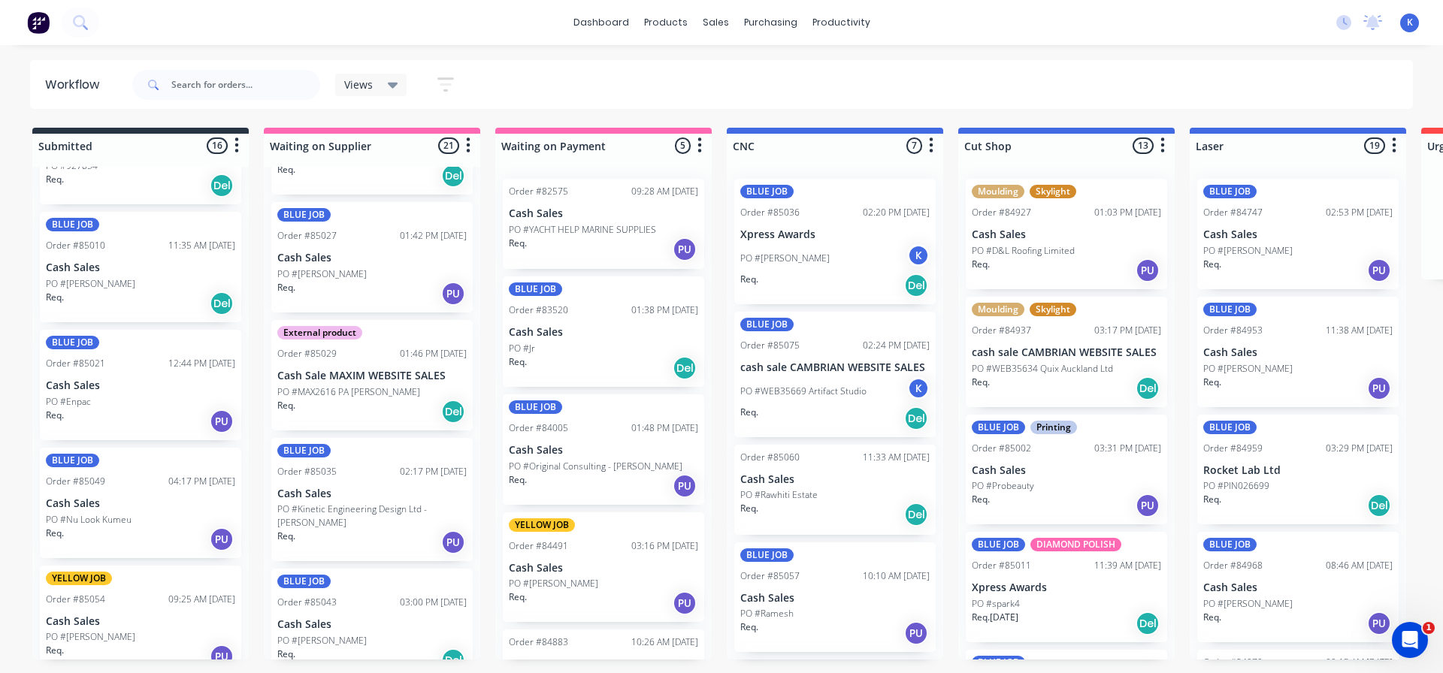
scroll to position [1680, 0]
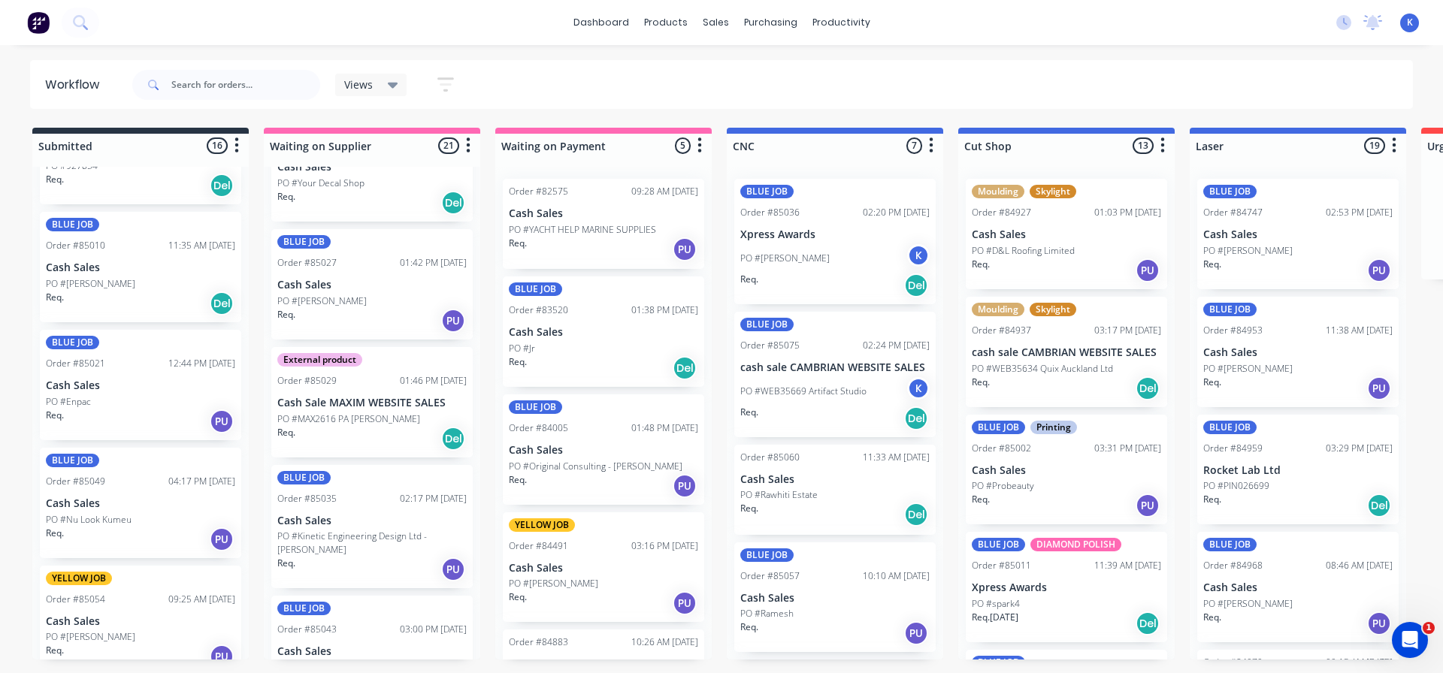
click at [319, 267] on div "BLUE JOB Order #85027 01:42 PM [DATE] Cash Sales PO #[PERSON_NAME] Req. PU" at bounding box center [371, 284] width 201 height 110
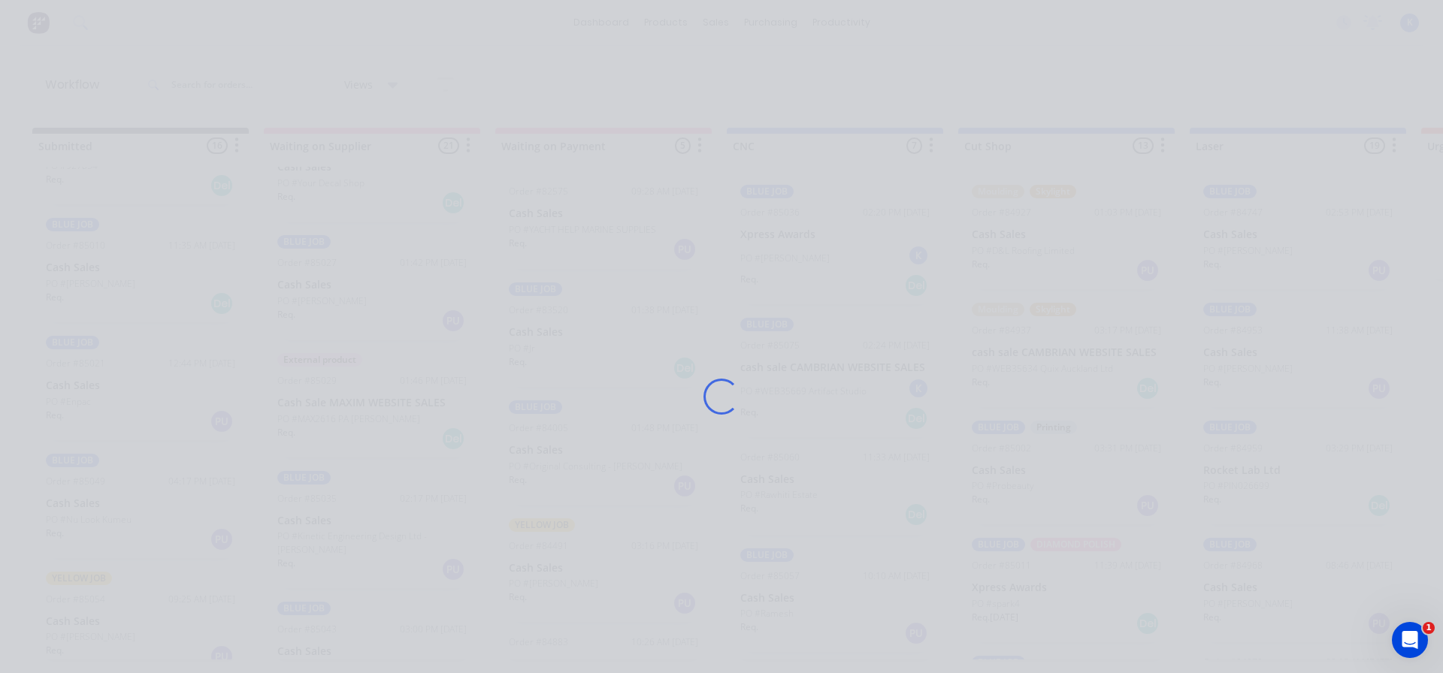
click at [319, 267] on div "Loading..." at bounding box center [721, 396] width 1203 height 673
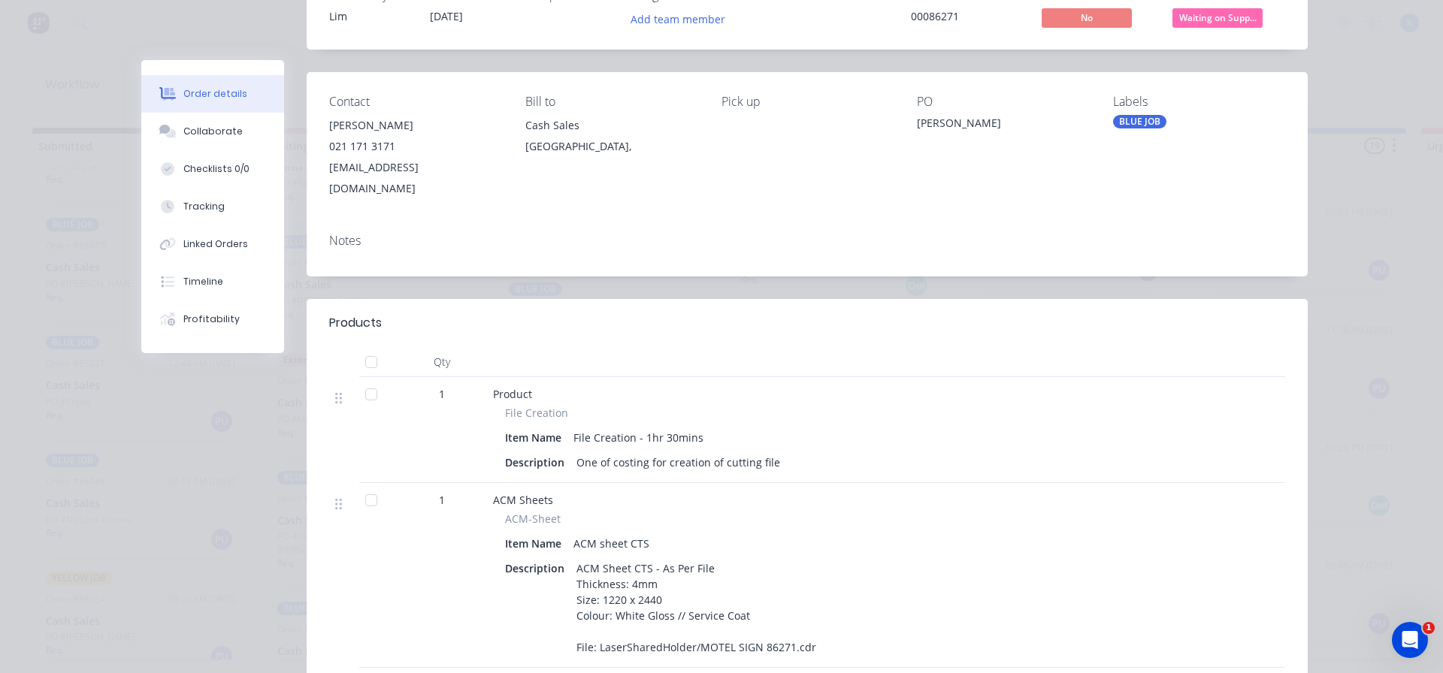
scroll to position [0, 0]
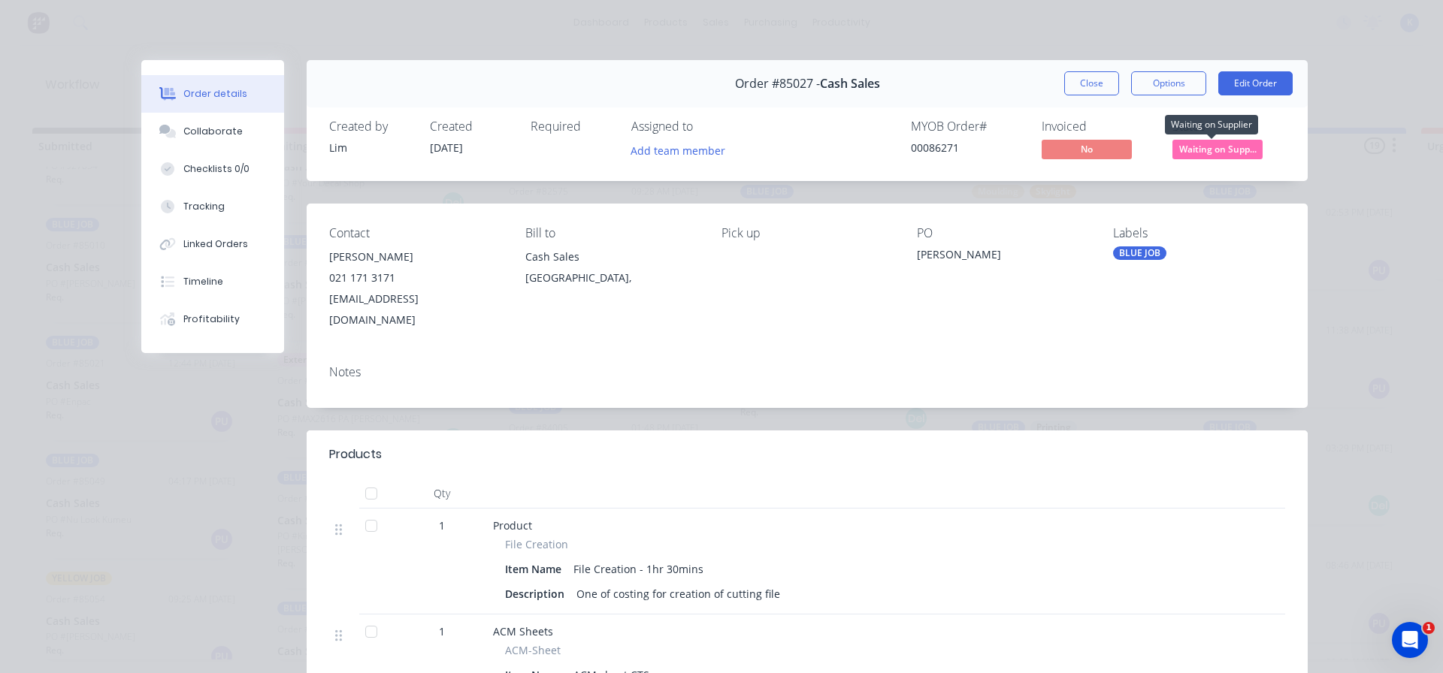
click at [1216, 150] on span "Waiting on Supp..." at bounding box center [1217, 149] width 90 height 19
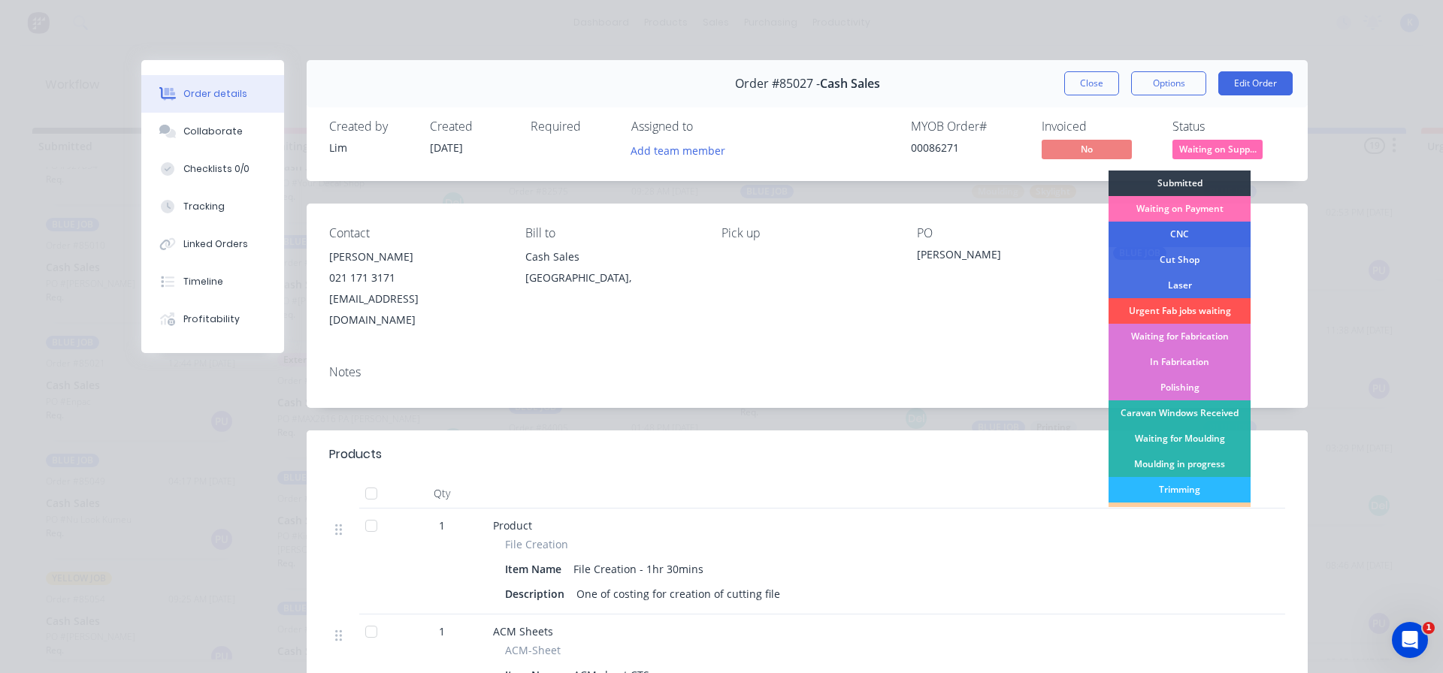
click at [1195, 231] on div "CNC" at bounding box center [1180, 235] width 142 height 26
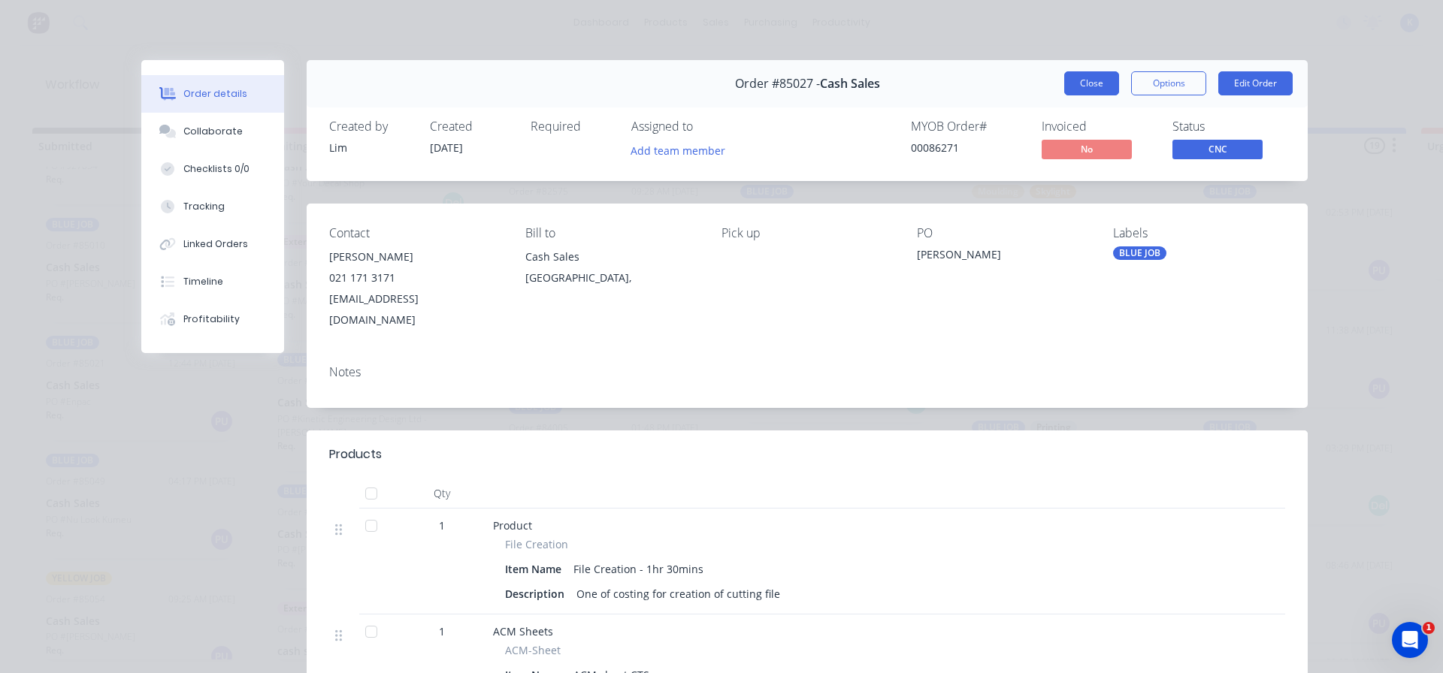
click at [1076, 79] on button "Close" at bounding box center [1091, 83] width 55 height 24
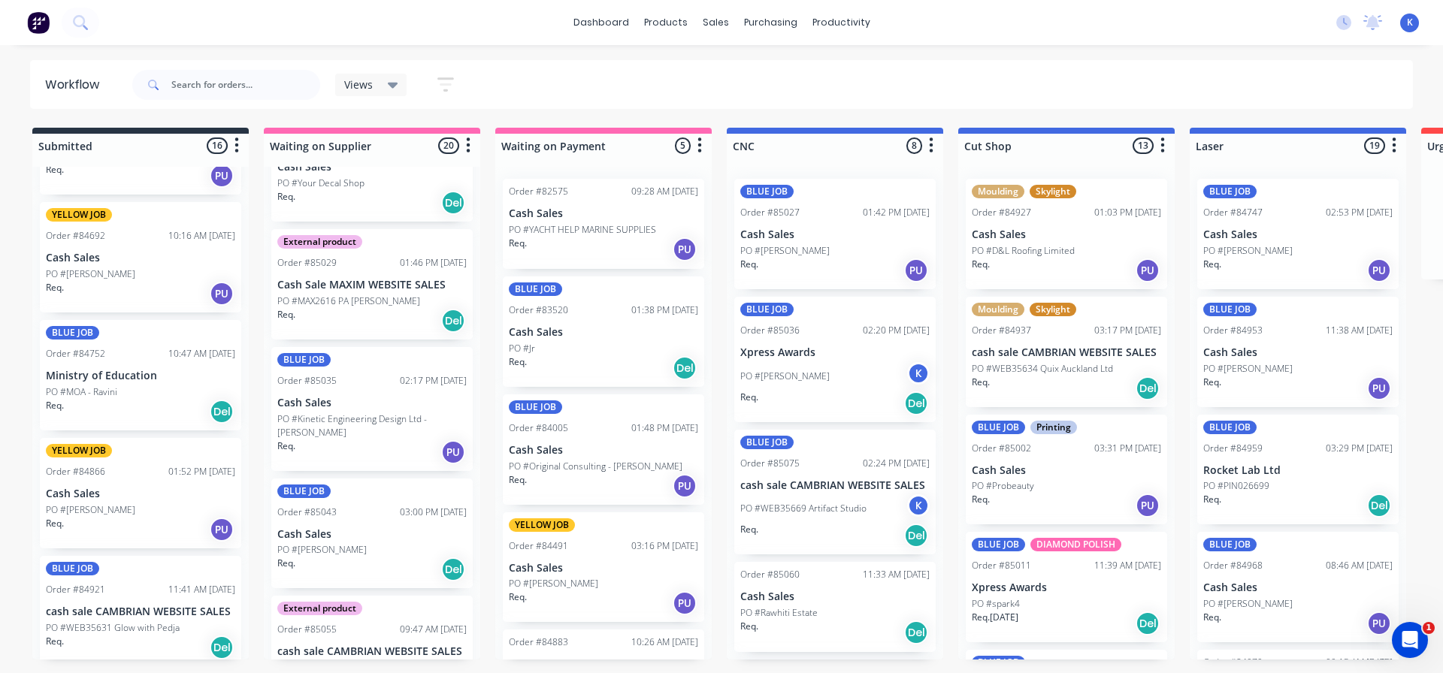
scroll to position [321, 0]
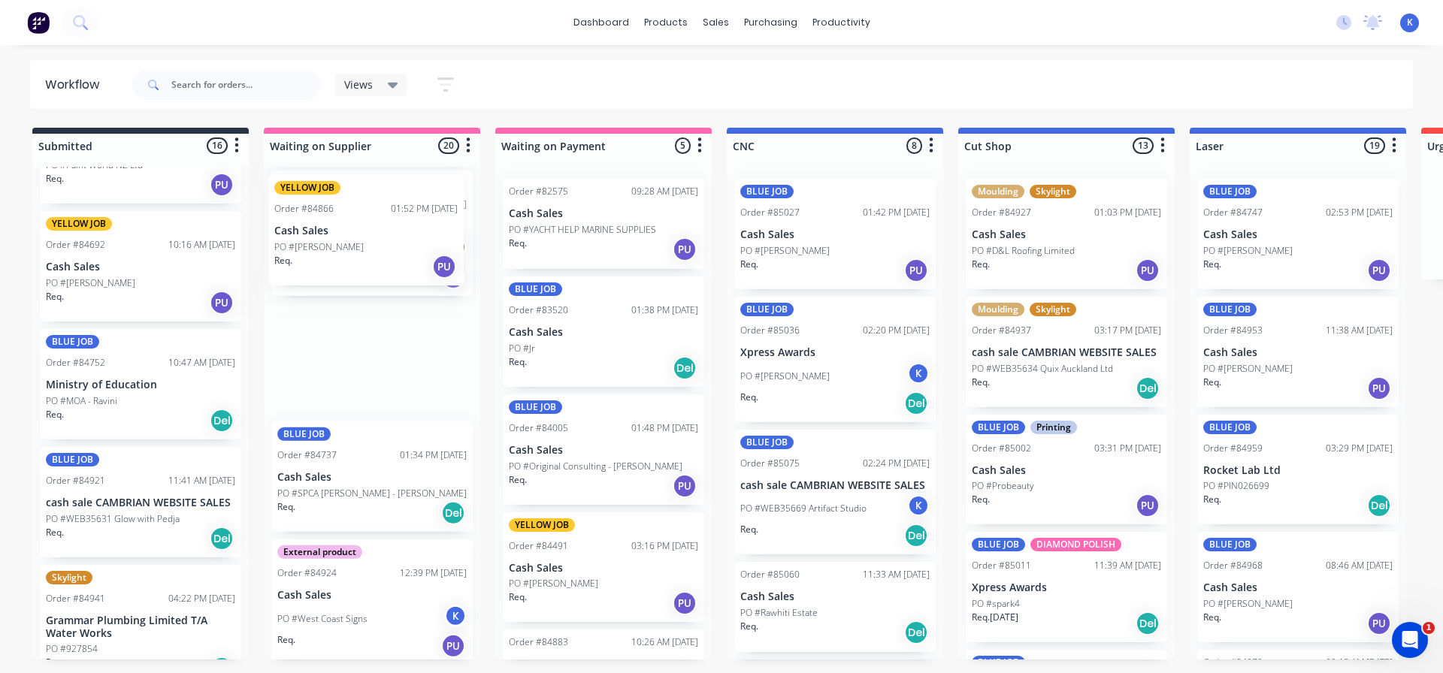
drag, startPoint x: 101, startPoint y: 513, endPoint x: 333, endPoint y: 245, distance: 354.4
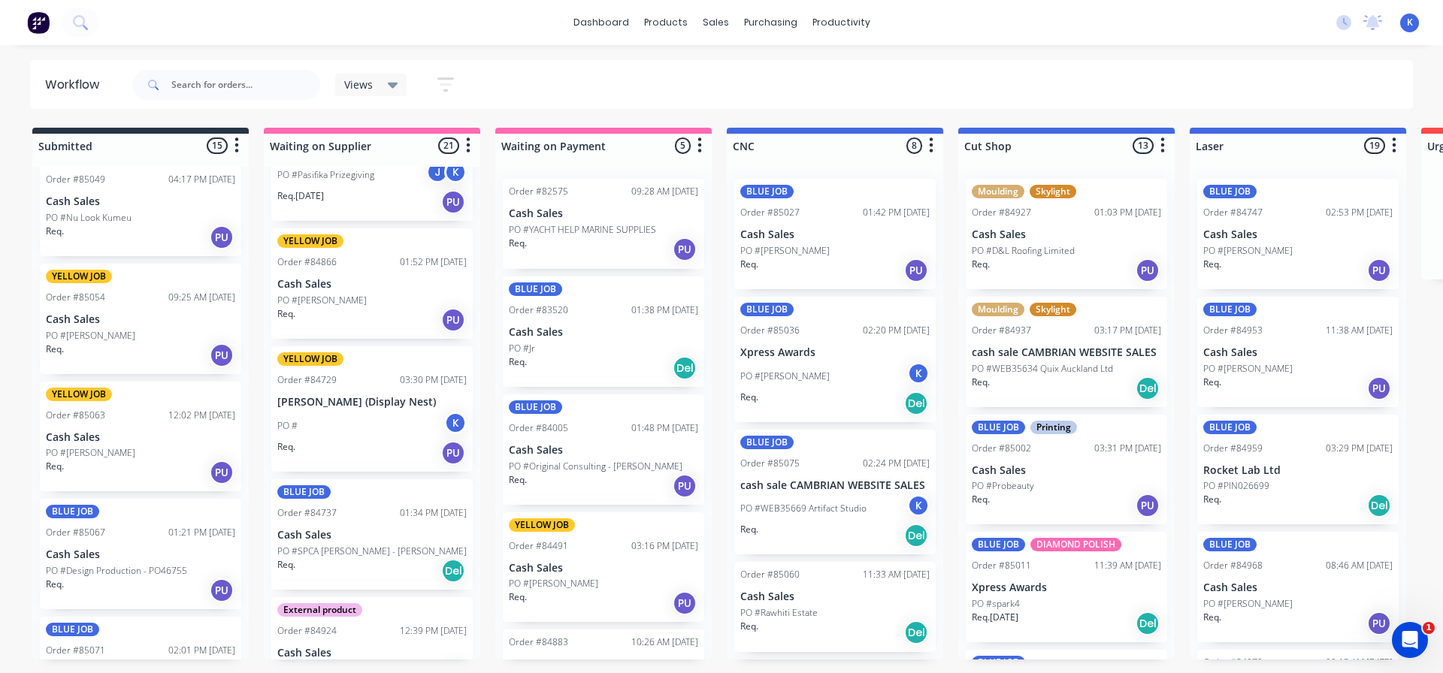
scroll to position [1073, 0]
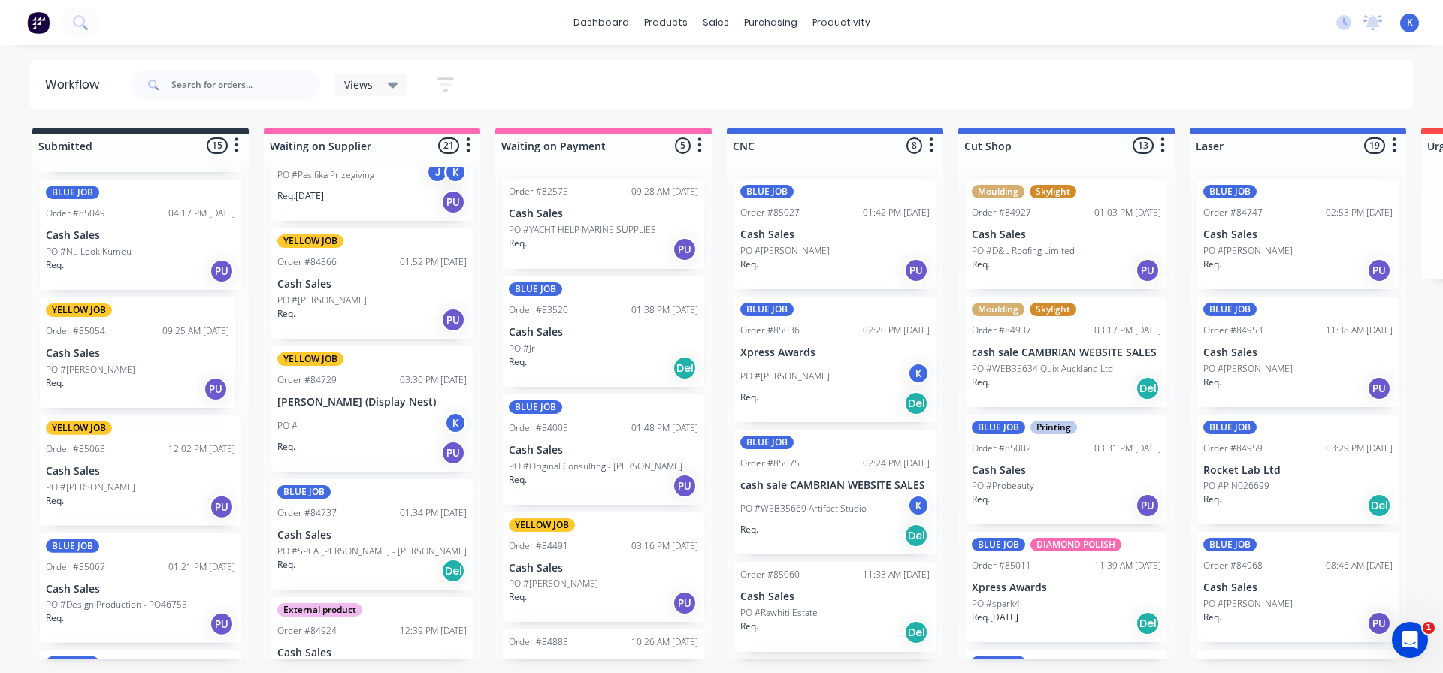
click at [92, 369] on div "BLUE JOB Order #84542 04:12 PM [DATE] ABB Limited PO #3164208817 Req. [DATE] De…" at bounding box center [140, 413] width 216 height 493
click at [92, 368] on p "PO #[PERSON_NAME]" at bounding box center [90, 370] width 89 height 14
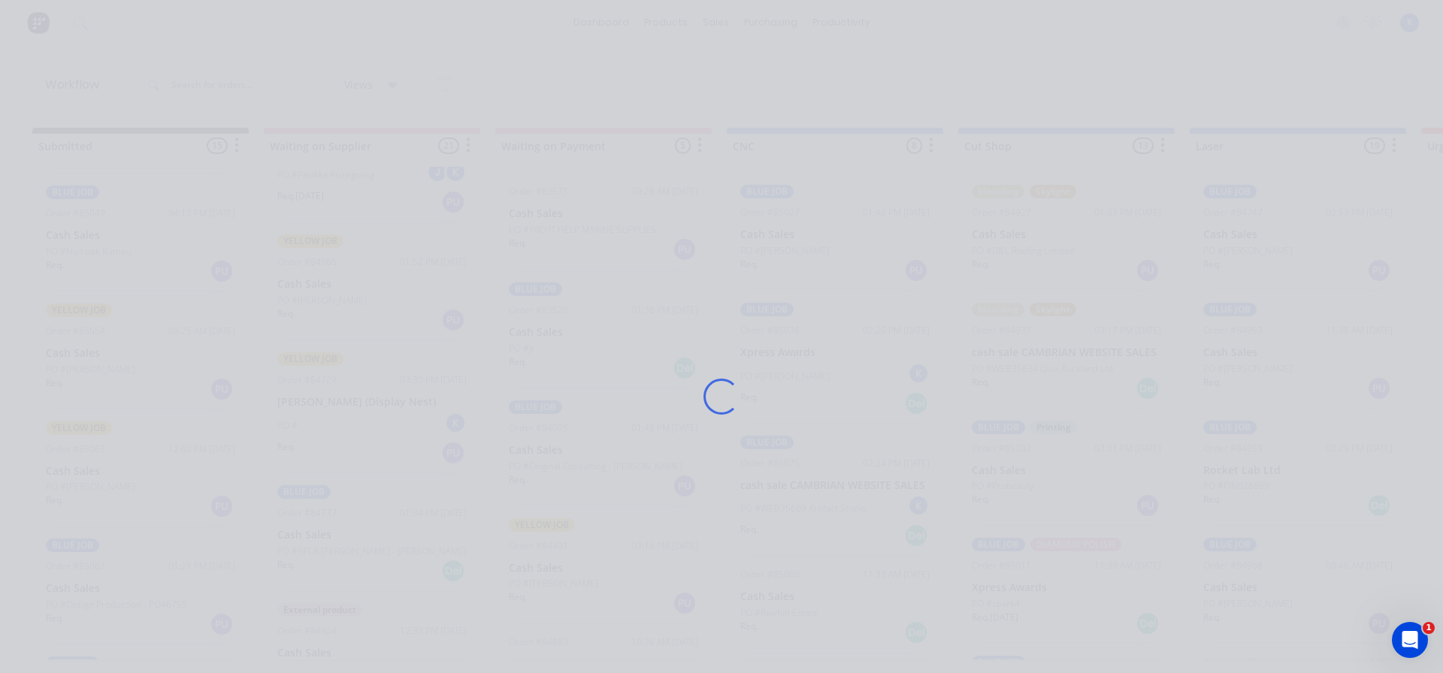
click at [92, 368] on div "Loading..." at bounding box center [721, 336] width 1443 height 673
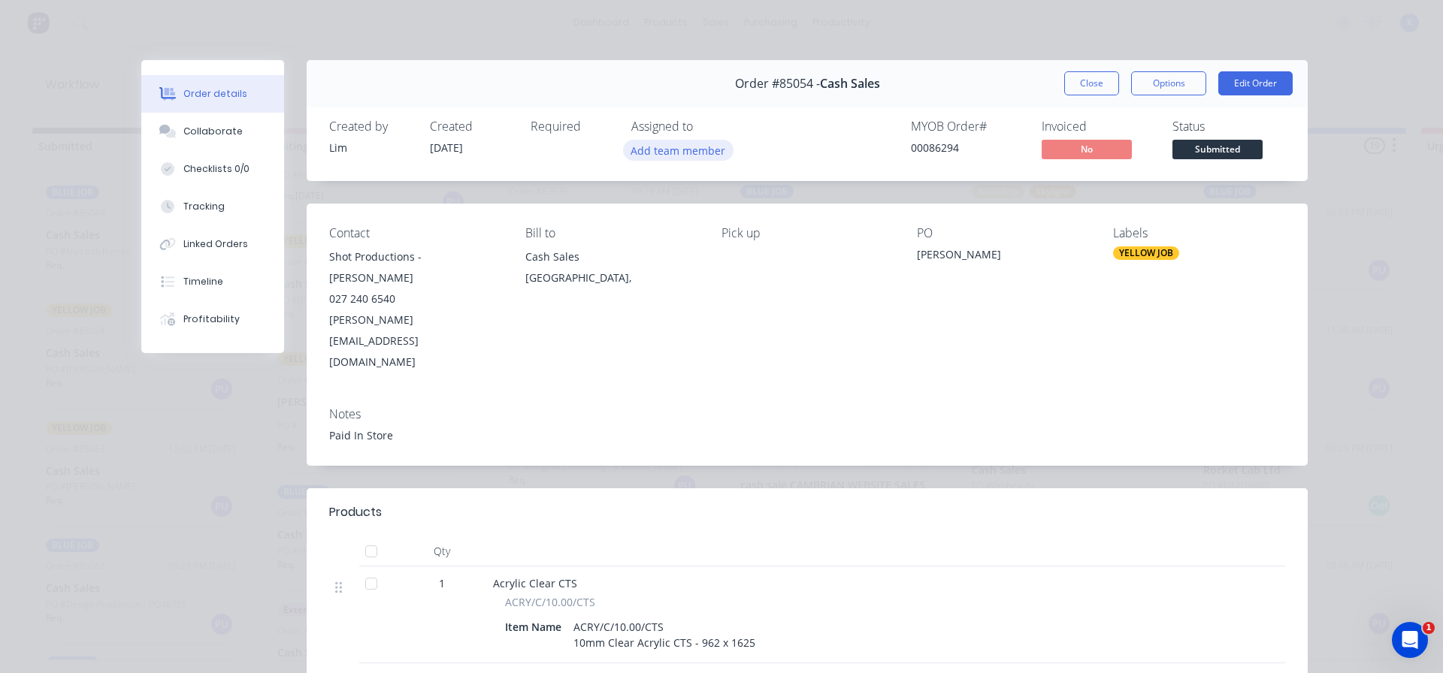
click at [644, 150] on button "Add team member" at bounding box center [678, 150] width 110 height 20
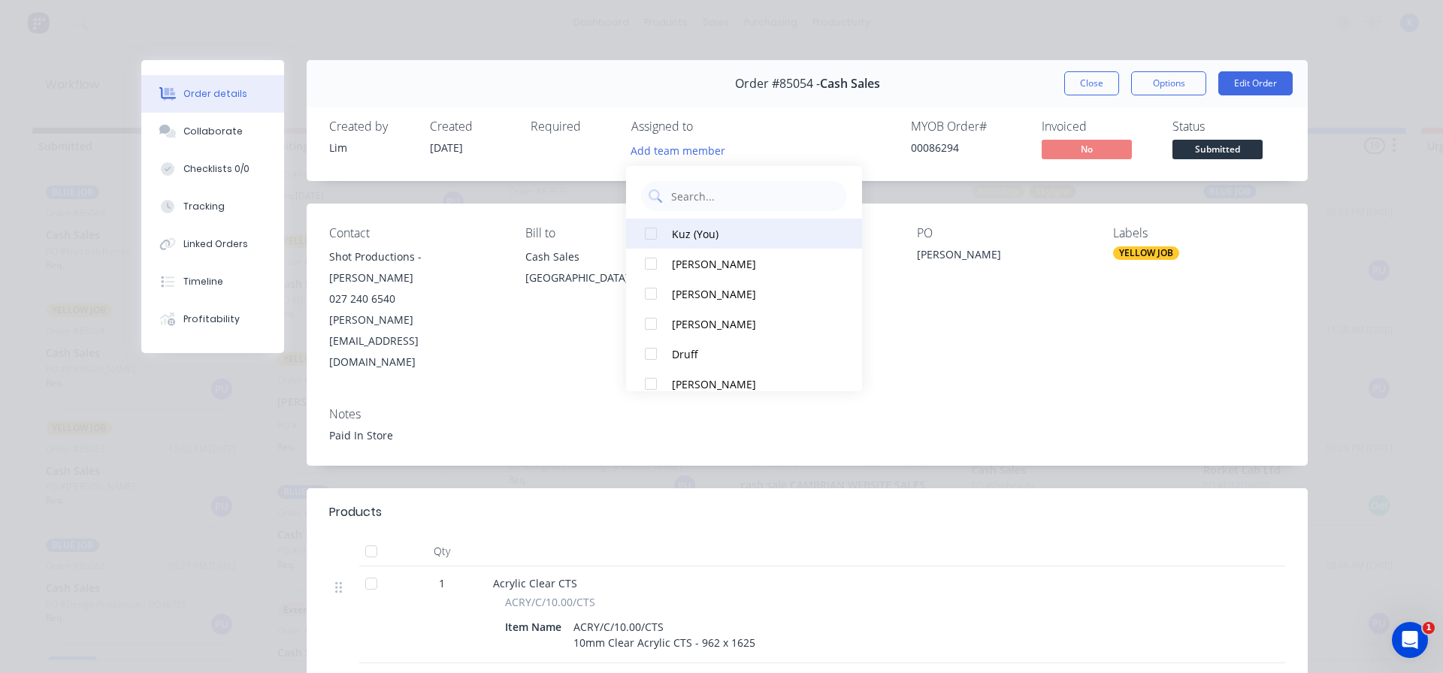
click at [662, 234] on div at bounding box center [651, 234] width 30 height 30
click at [1180, 149] on span "Submitted" at bounding box center [1217, 149] width 90 height 19
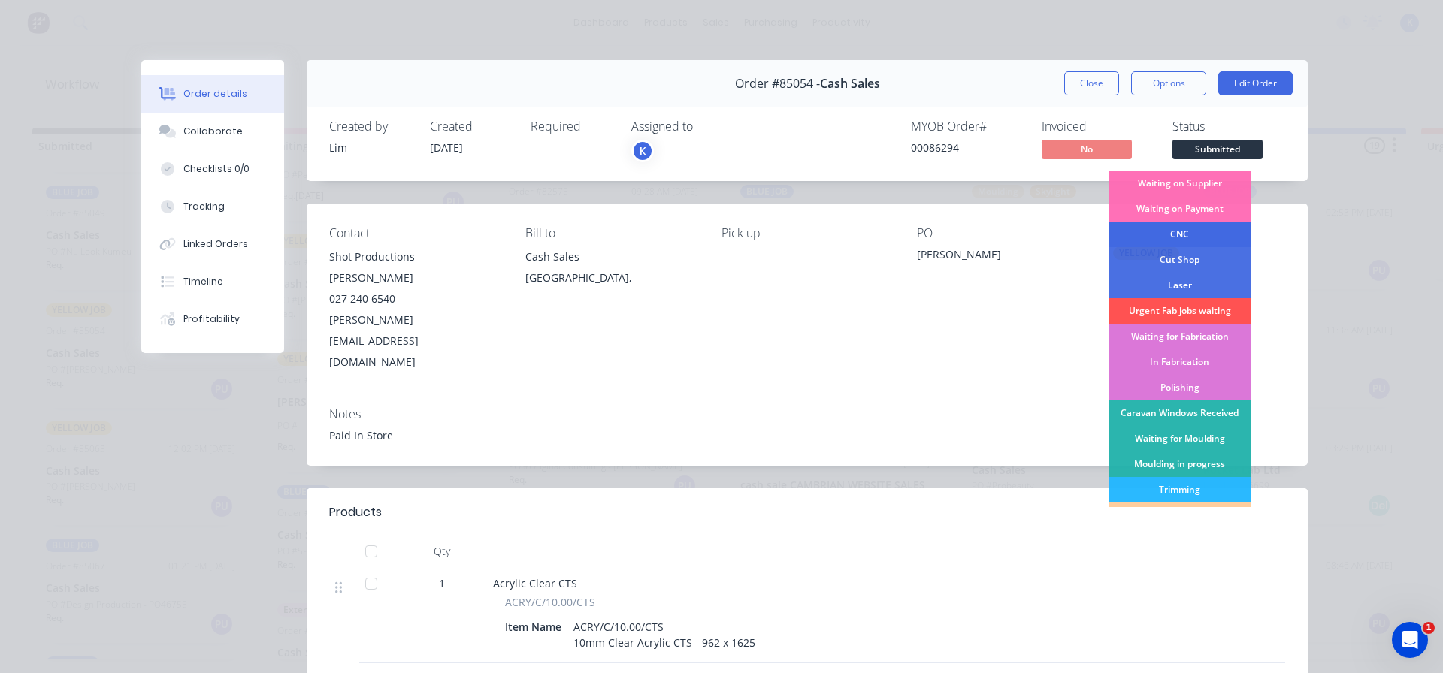
click at [1168, 233] on div "CNC" at bounding box center [1180, 235] width 142 height 26
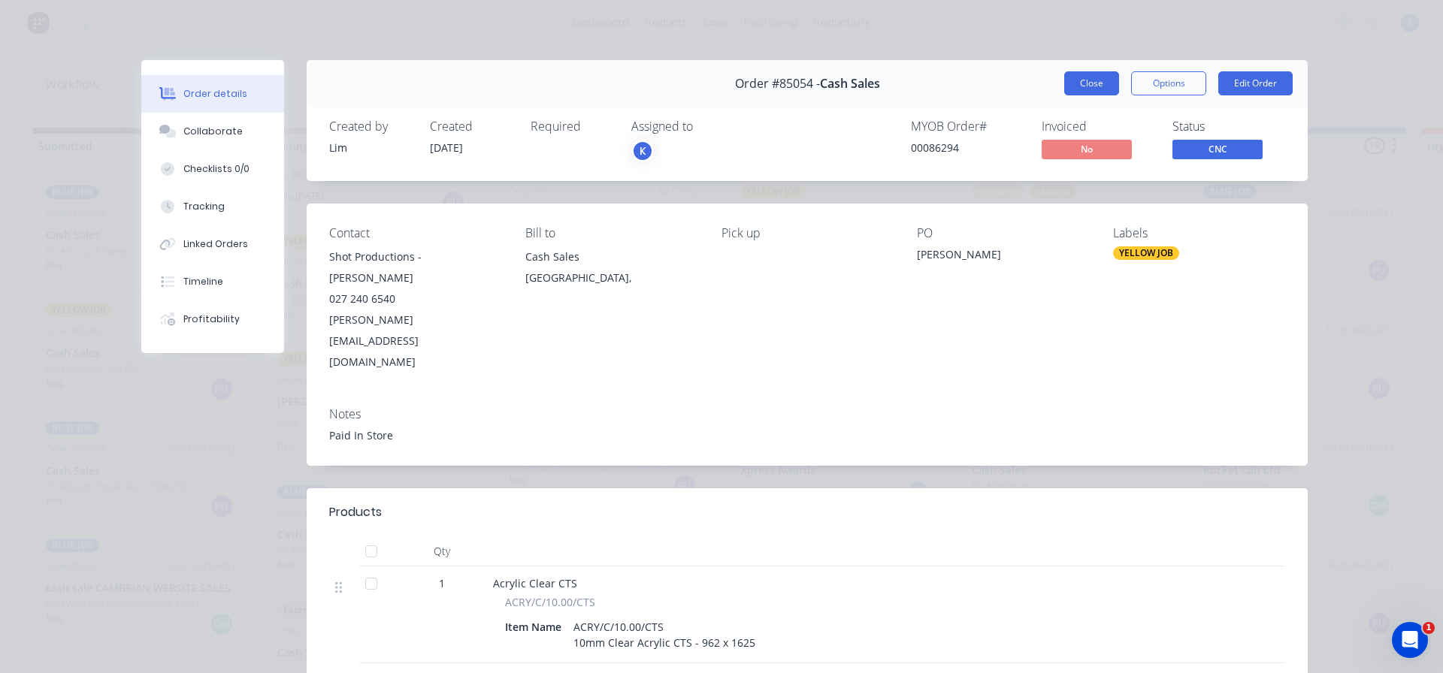
click at [1072, 80] on button "Close" at bounding box center [1091, 83] width 55 height 24
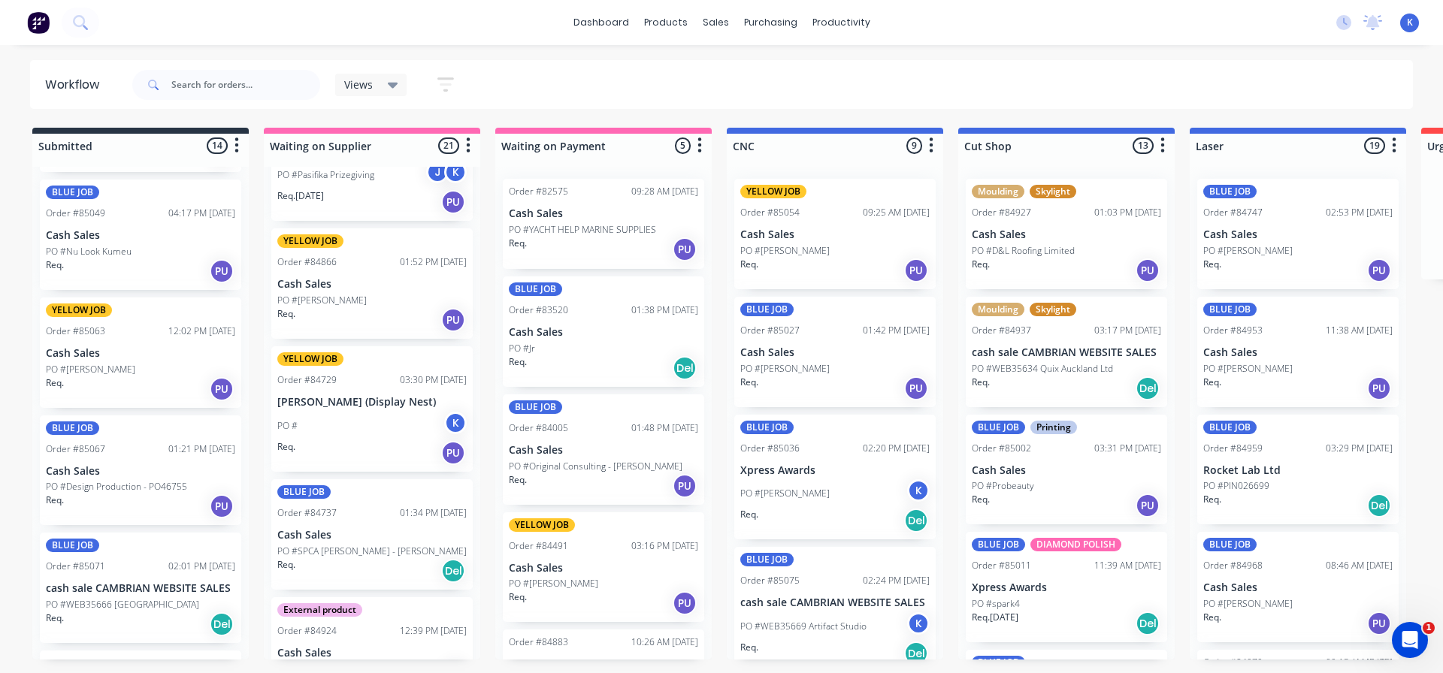
click at [112, 373] on div "PO #[PERSON_NAME]" at bounding box center [140, 370] width 189 height 14
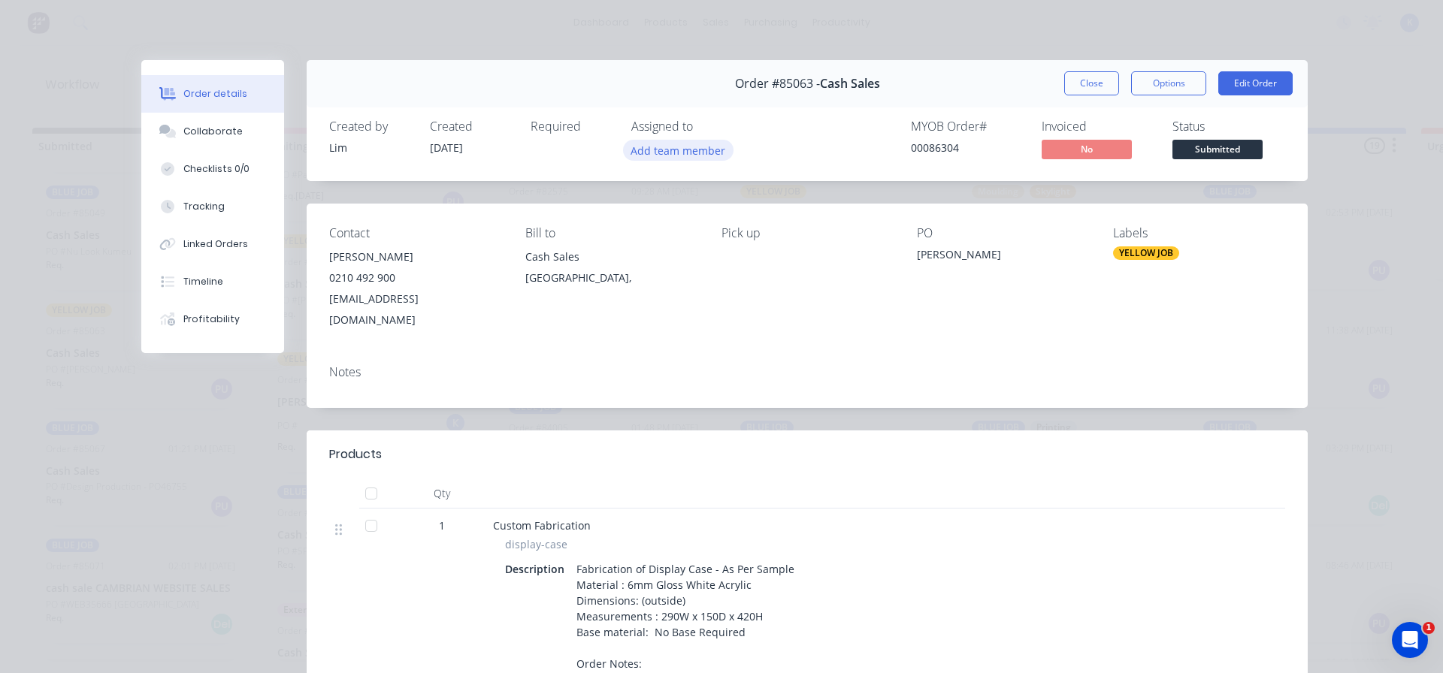
click at [689, 154] on button "Add team member" at bounding box center [678, 150] width 110 height 20
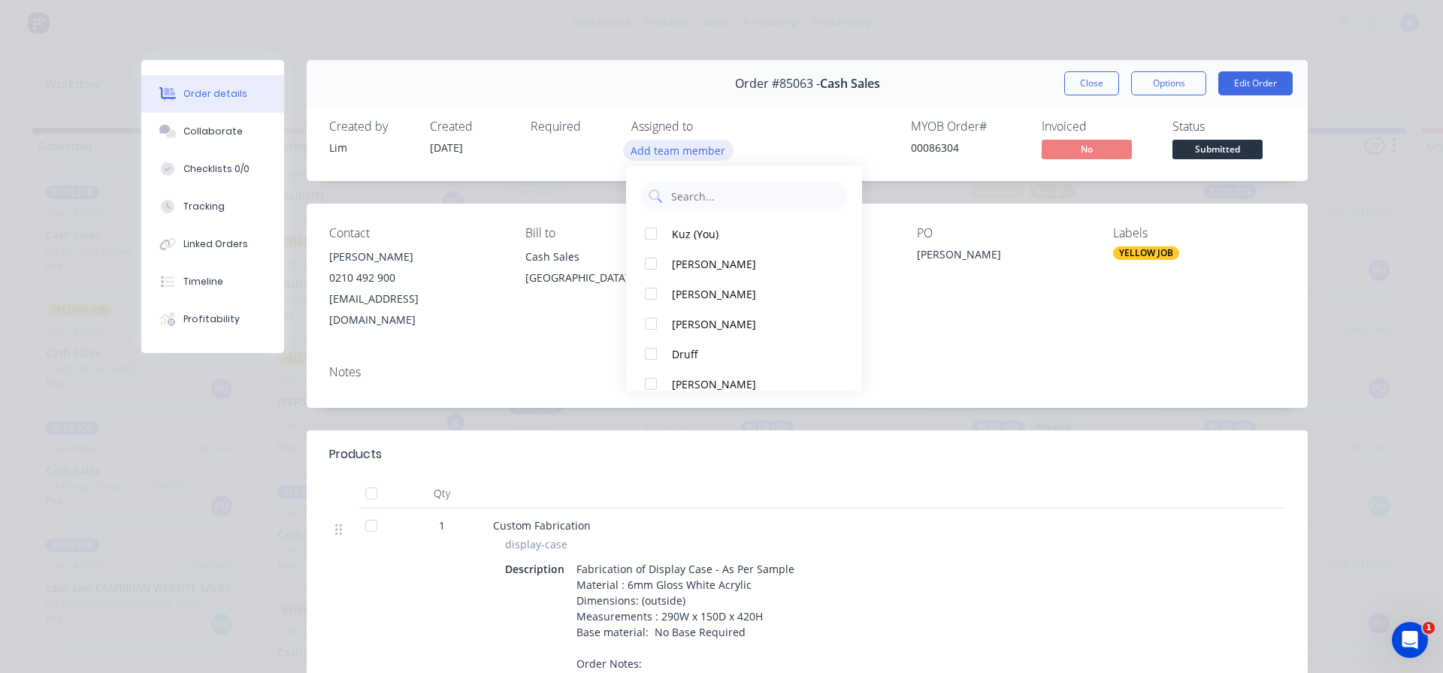
click at [689, 154] on button "Add team member" at bounding box center [678, 150] width 110 height 20
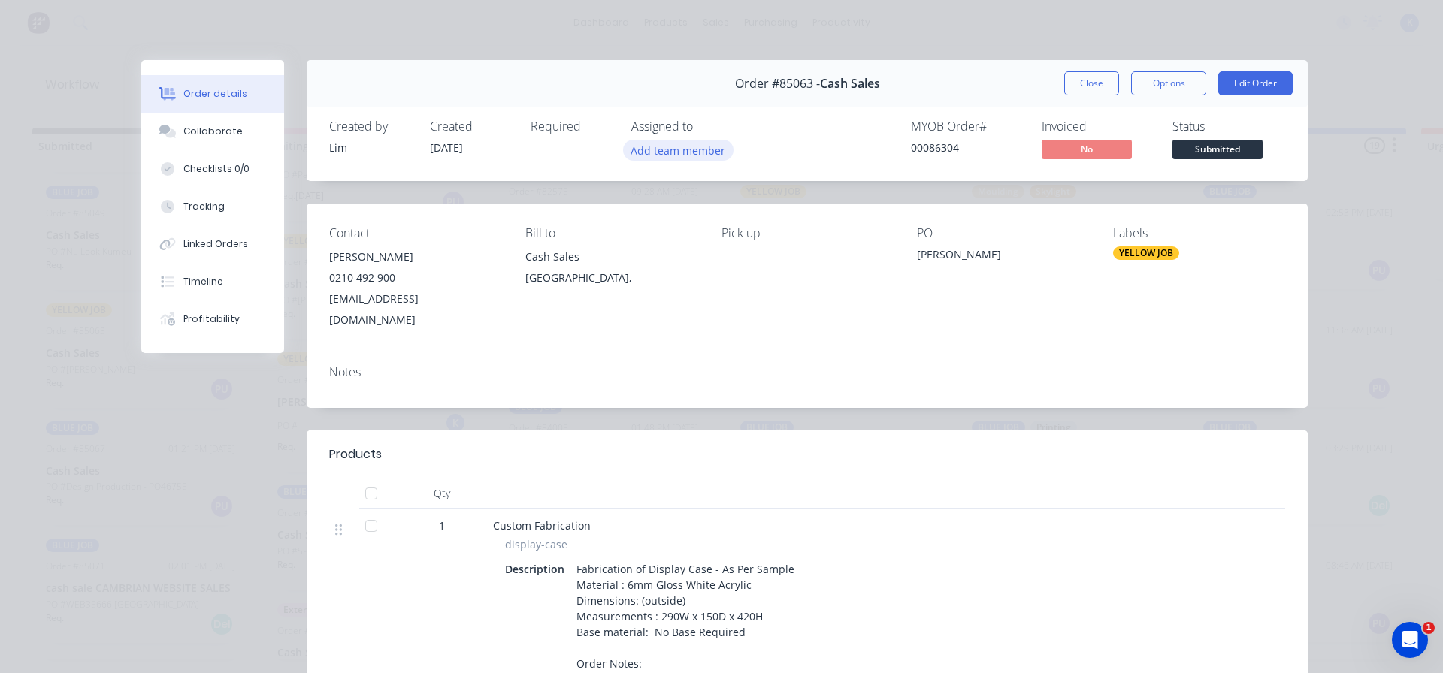
click at [687, 156] on button "Add team member" at bounding box center [678, 150] width 110 height 20
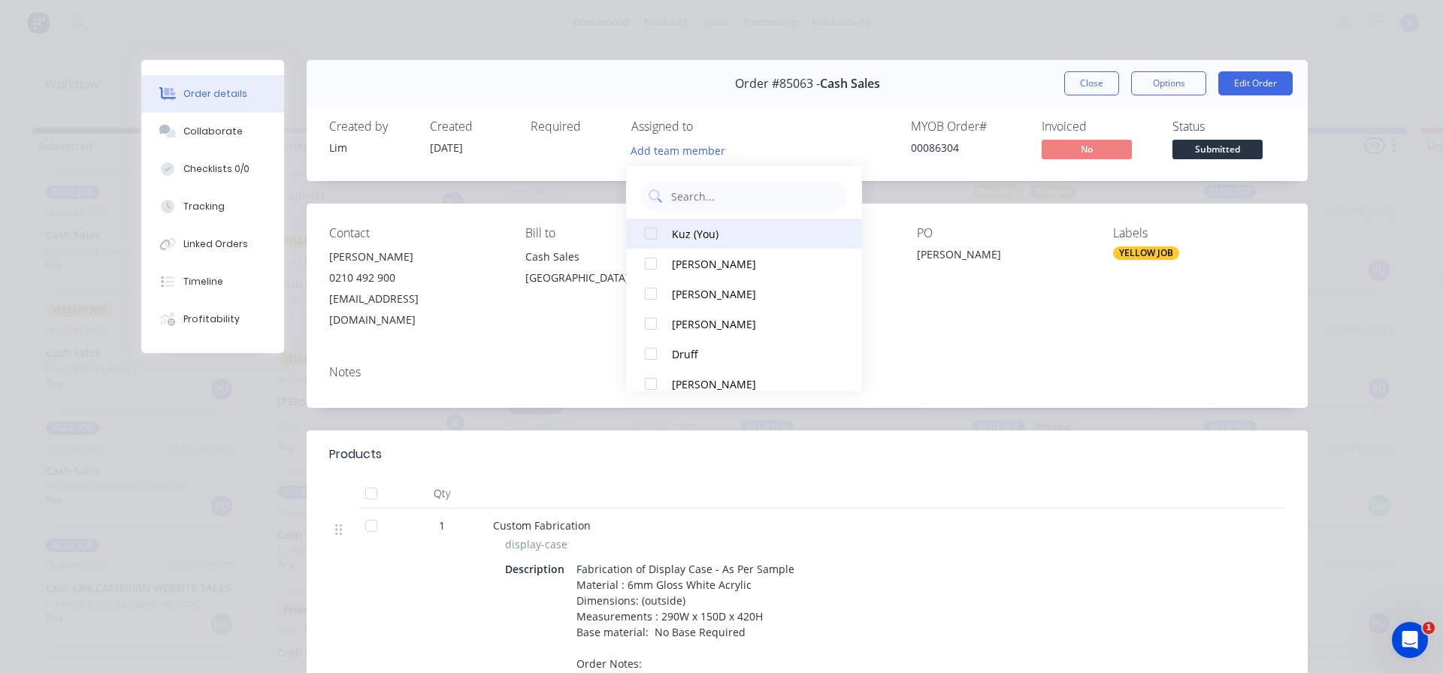
drag, startPoint x: 660, startPoint y: 234, endPoint x: 710, endPoint y: 233, distance: 50.4
click at [660, 234] on div at bounding box center [651, 234] width 30 height 30
click at [1174, 144] on span "Submitted" at bounding box center [1217, 149] width 90 height 19
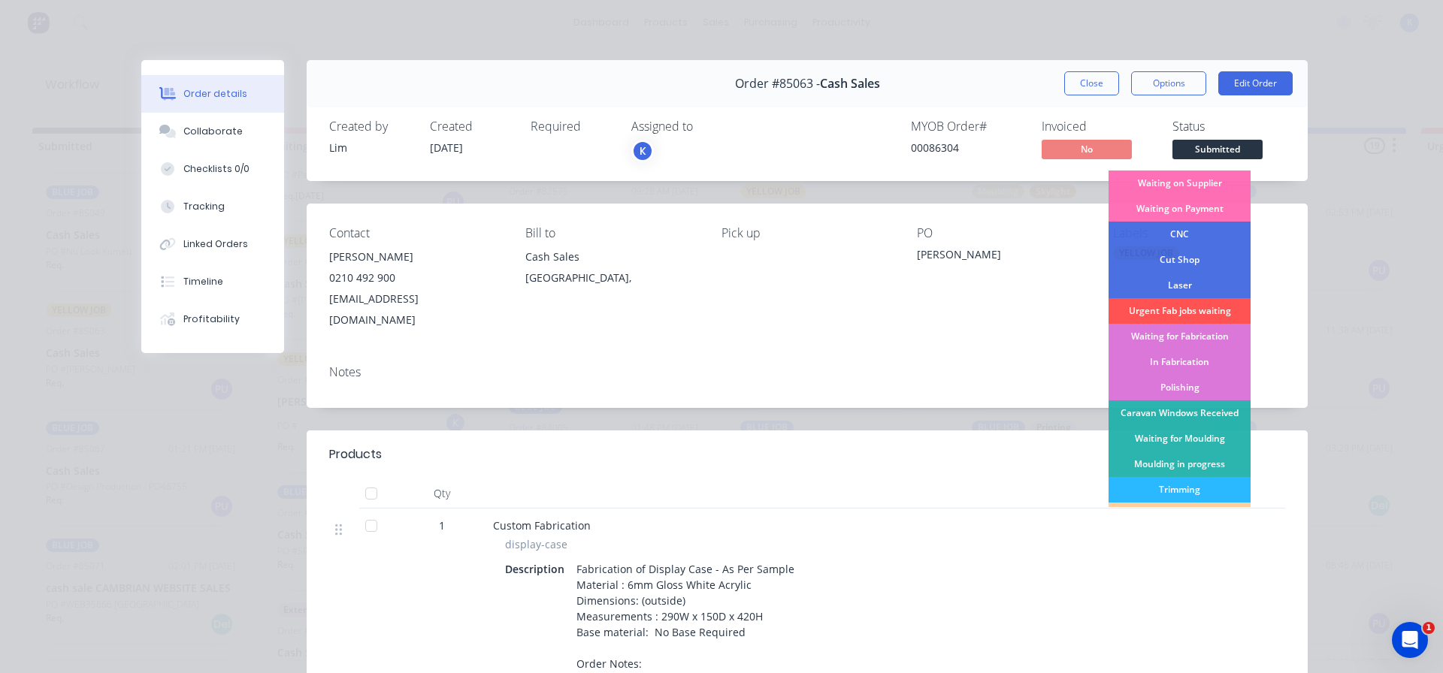
click at [1164, 227] on div "CNC" at bounding box center [1180, 235] width 142 height 26
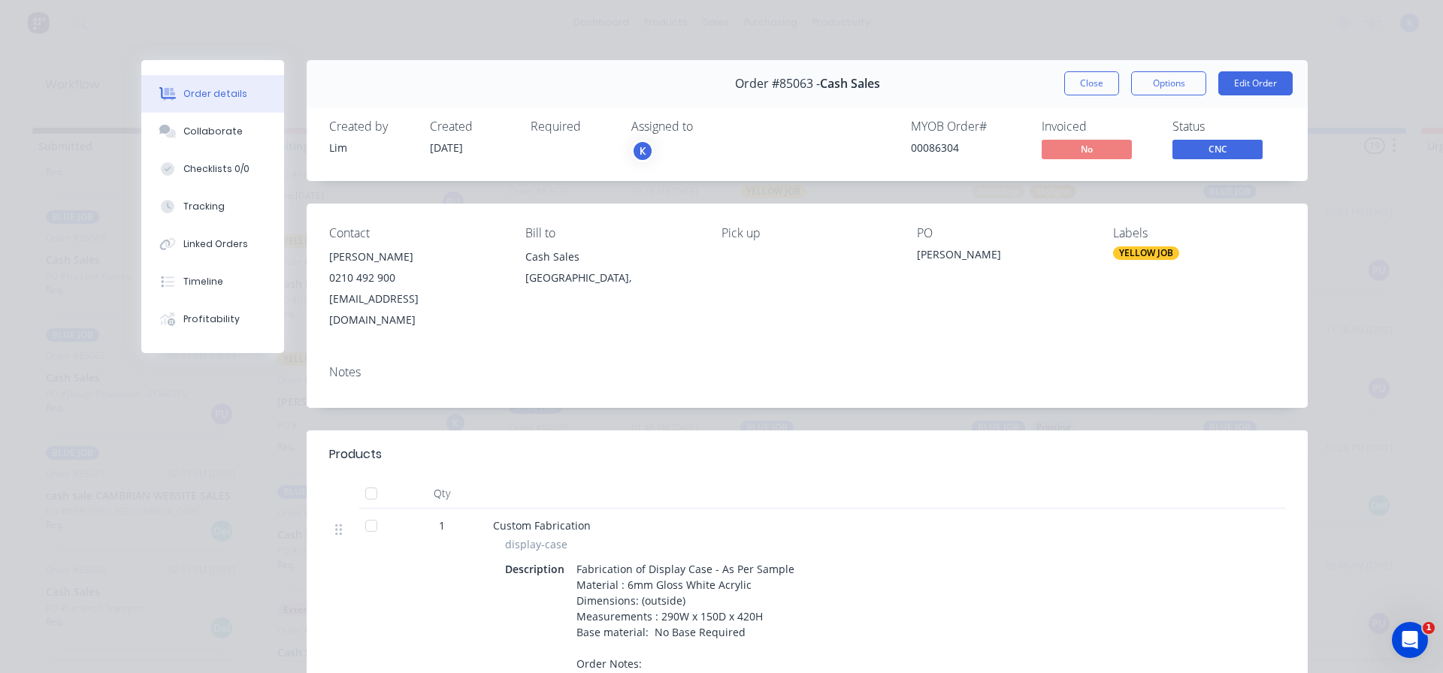
scroll to position [1036, 0]
click at [1082, 76] on button "Close" at bounding box center [1091, 83] width 55 height 24
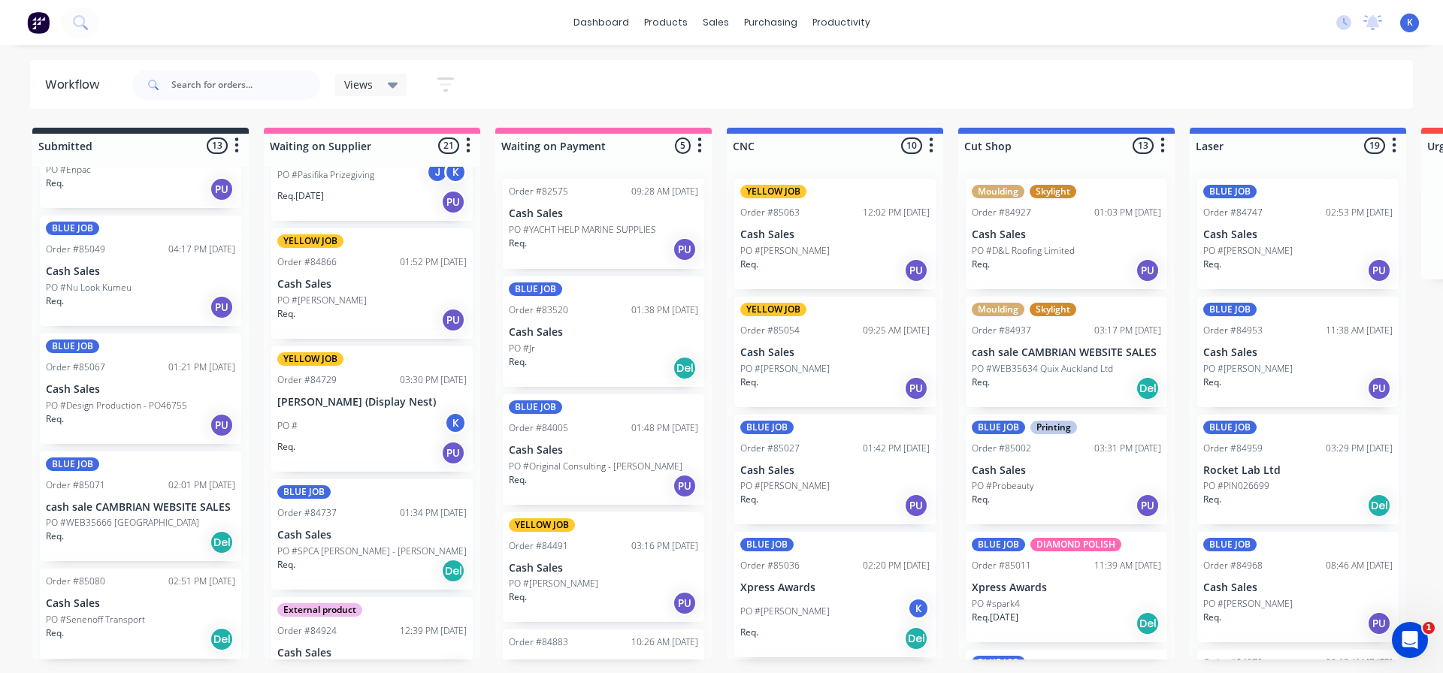
click at [361, 91] on div "Views" at bounding box center [371, 85] width 72 height 23
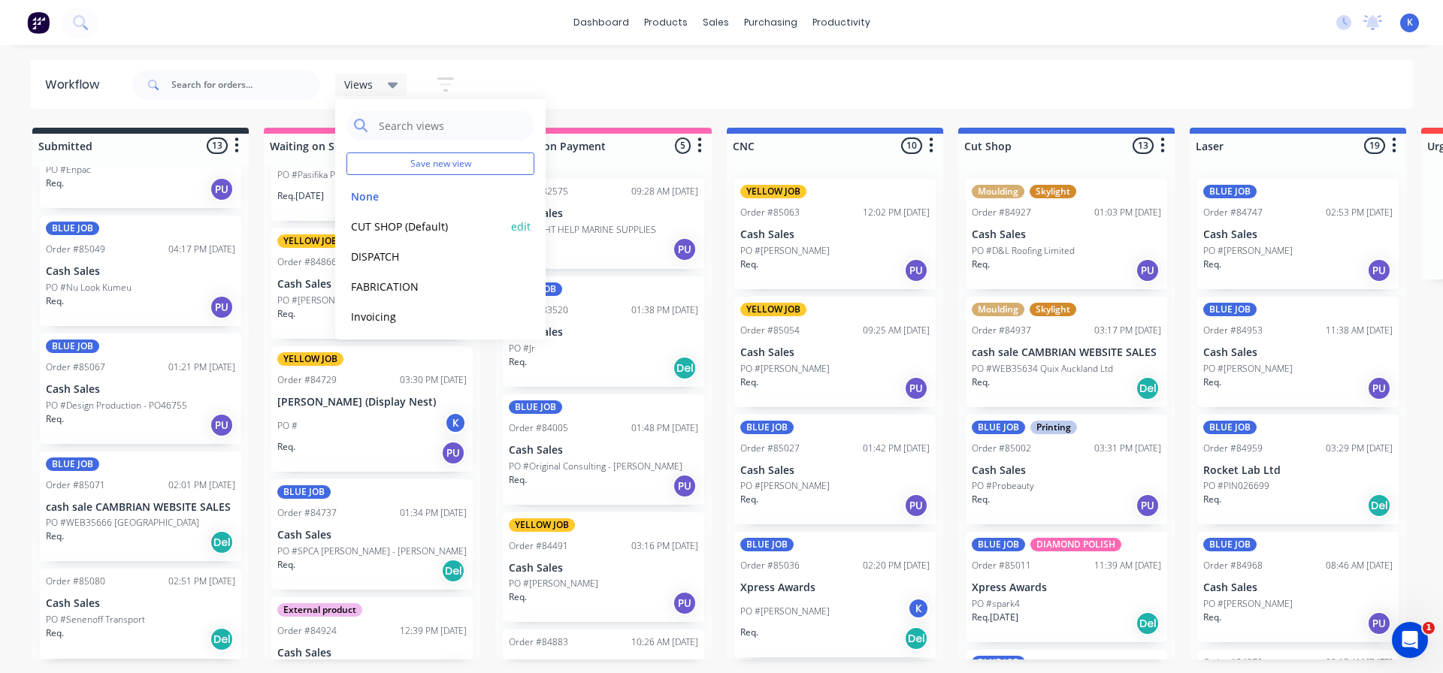
click at [412, 222] on button "CUT SHOP (Default)" at bounding box center [426, 226] width 160 height 17
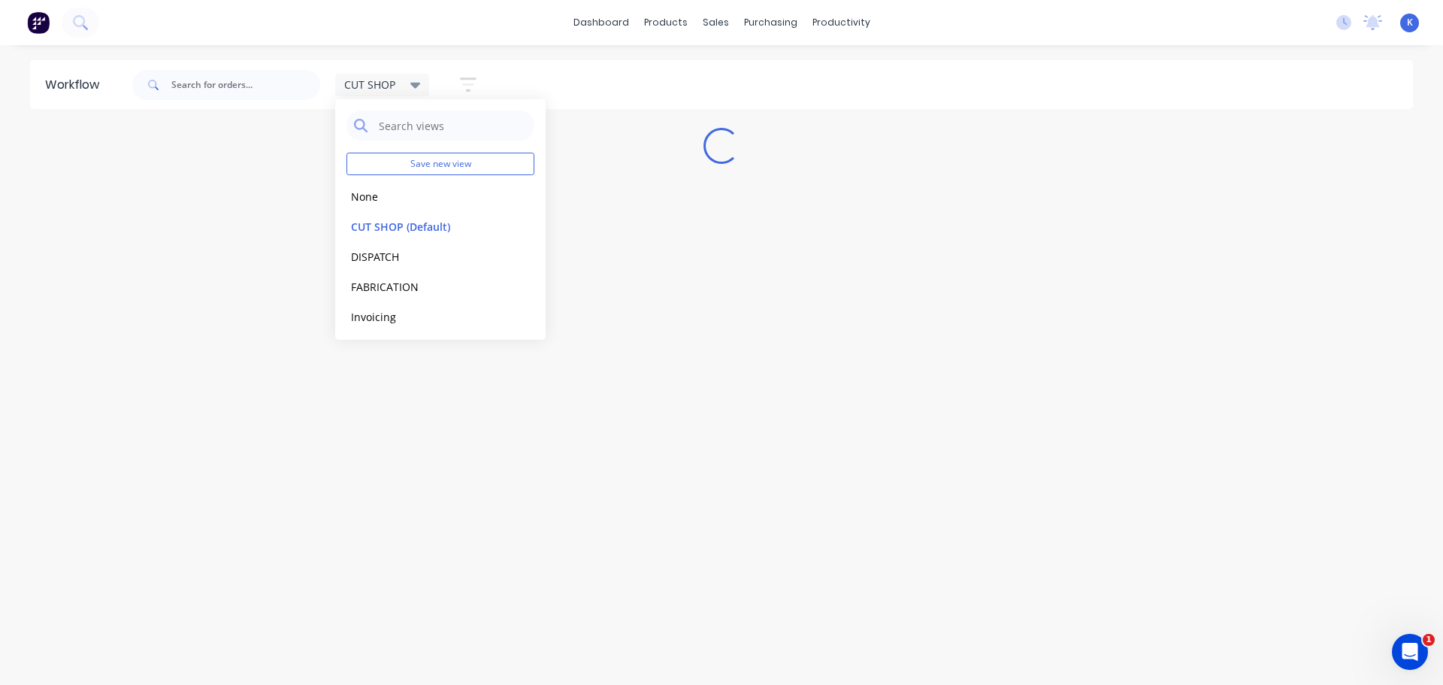
click at [635, 434] on div "Workflow CUT SHOP Save new view None edit CUT SHOP (Default) edit DISPATCH edit…" at bounding box center [721, 357] width 1443 height 595
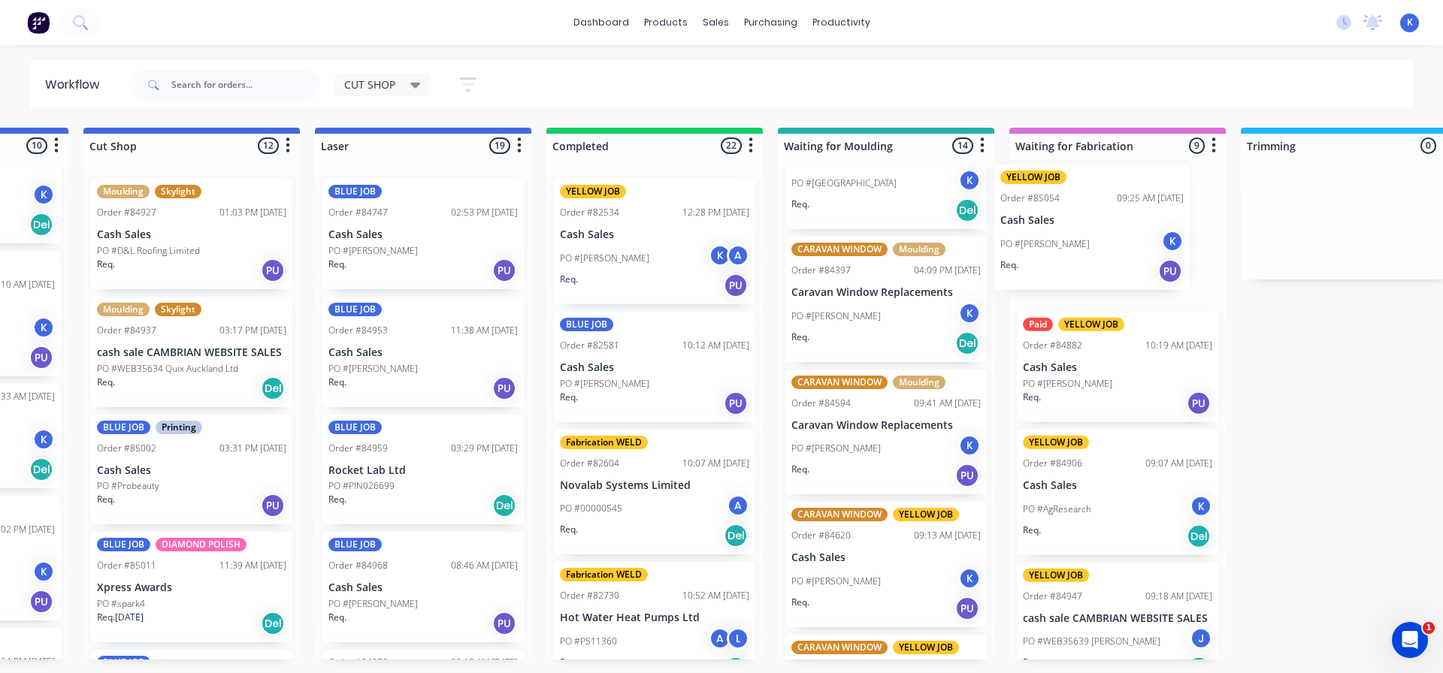
scroll to position [0, 416]
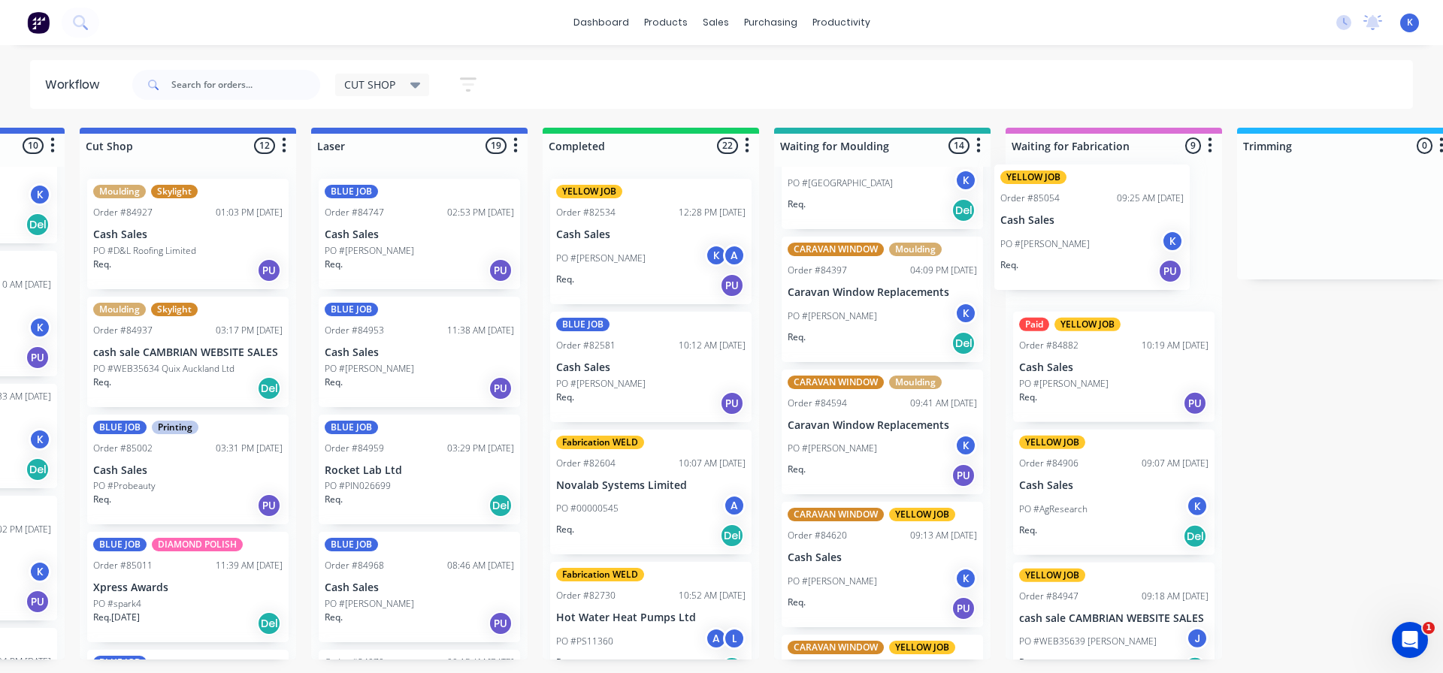
drag, startPoint x: 313, startPoint y: 321, endPoint x: 1039, endPoint y: 236, distance: 731.7
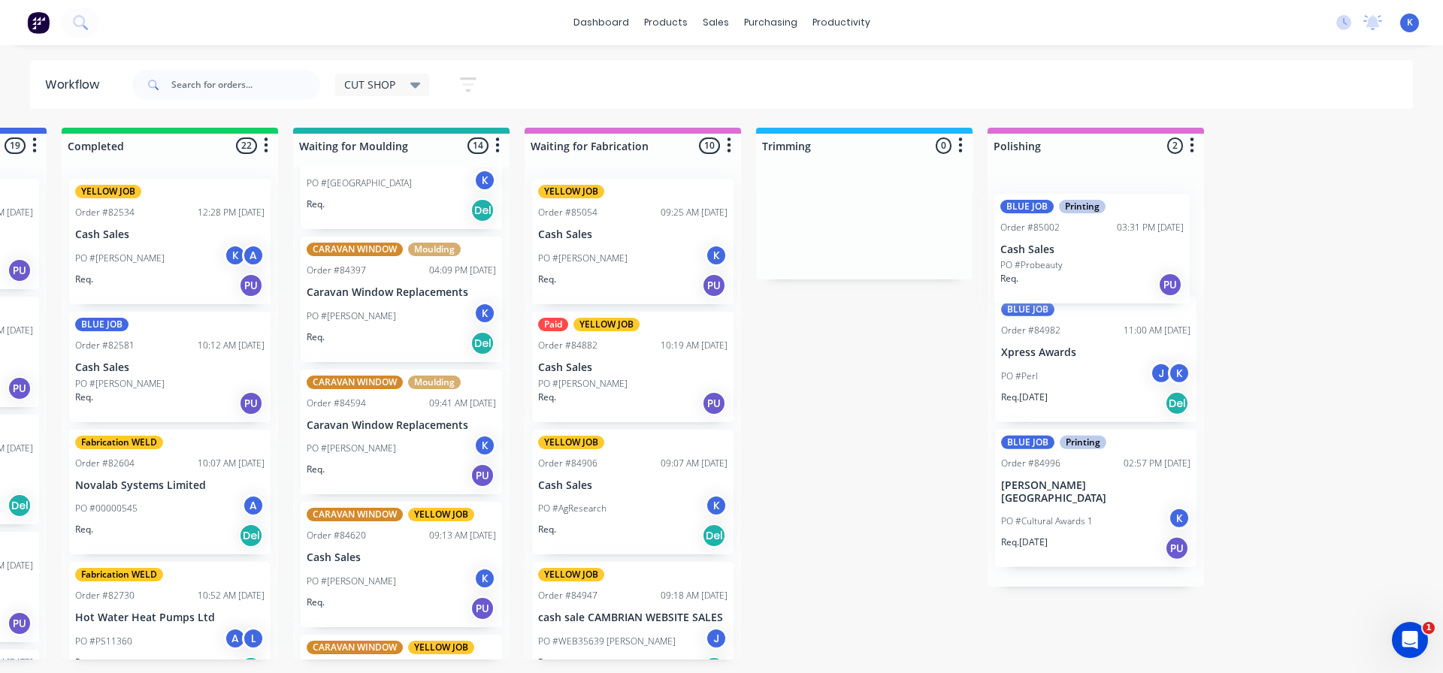
scroll to position [0, 902]
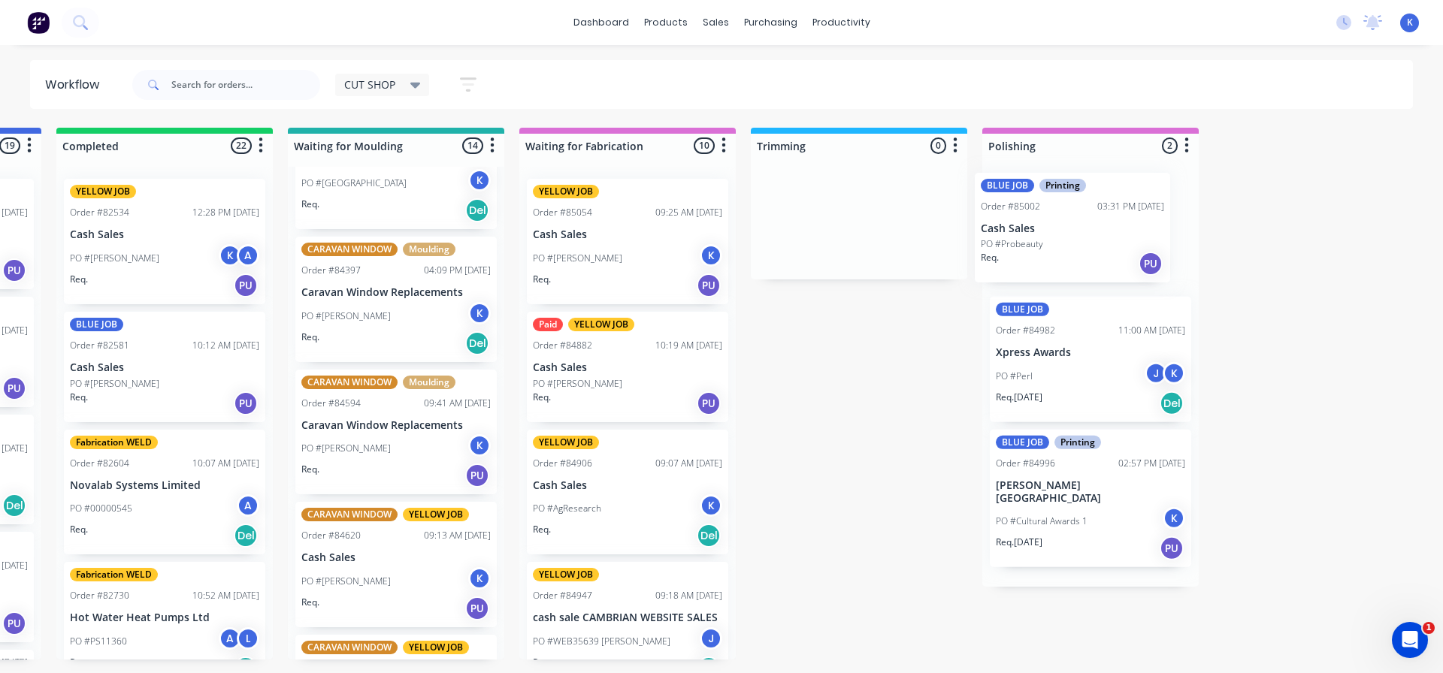
drag, startPoint x: 132, startPoint y: 467, endPoint x: 1022, endPoint y: 230, distance: 921.8
click at [1049, 239] on p "Cash Sales" at bounding box center [1090, 234] width 189 height 13
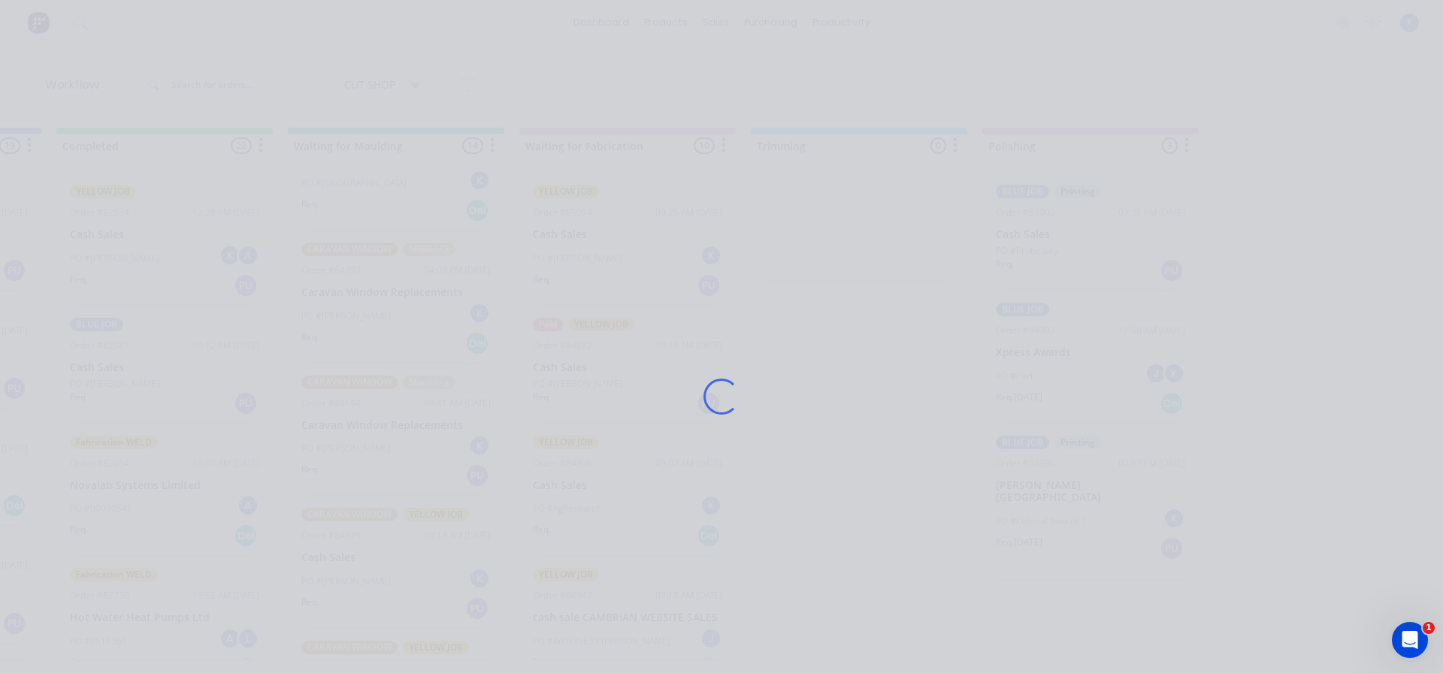
click at [1049, 239] on div "Loading..." at bounding box center [721, 396] width 1203 height 673
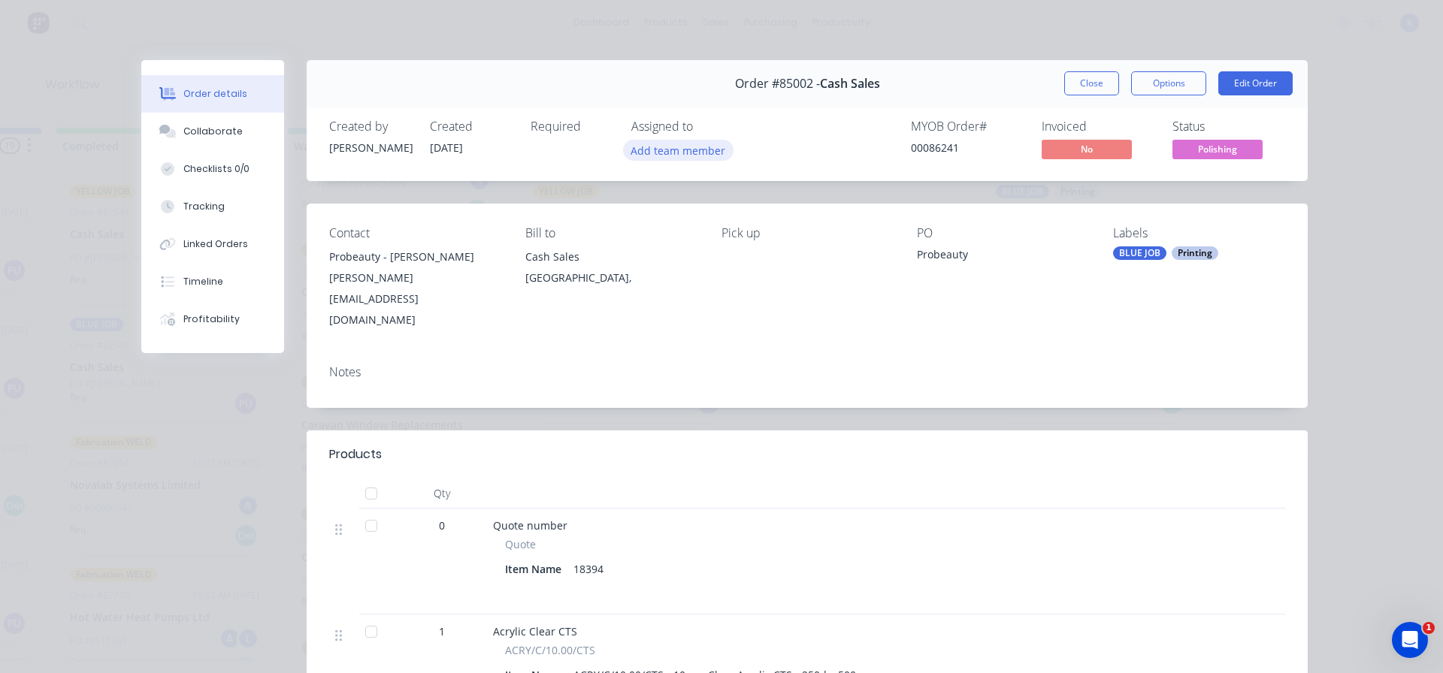
click at [652, 154] on button "Add team member" at bounding box center [678, 150] width 110 height 20
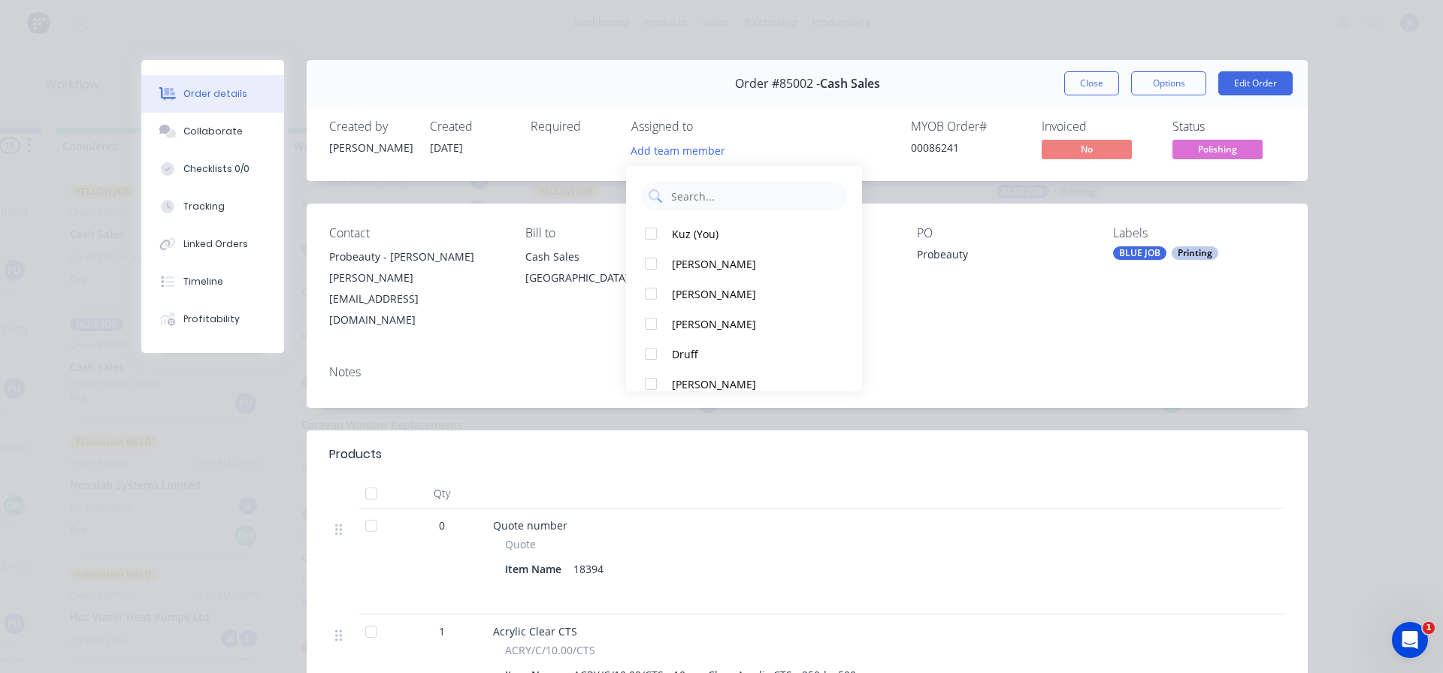
drag, startPoint x: 660, startPoint y: 233, endPoint x: 828, endPoint y: 215, distance: 169.3
click at [668, 233] on button "Kuz (You)" at bounding box center [744, 234] width 236 height 30
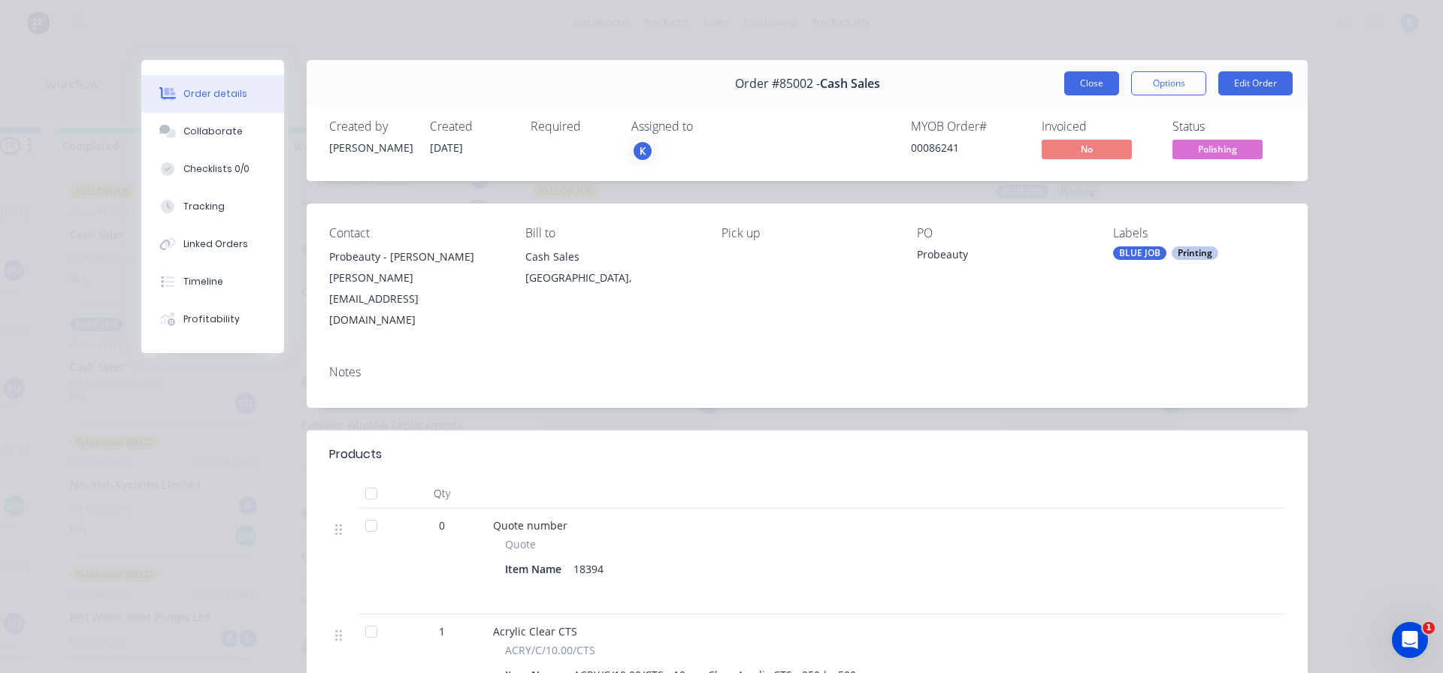
click at [1084, 78] on button "Close" at bounding box center [1091, 83] width 55 height 24
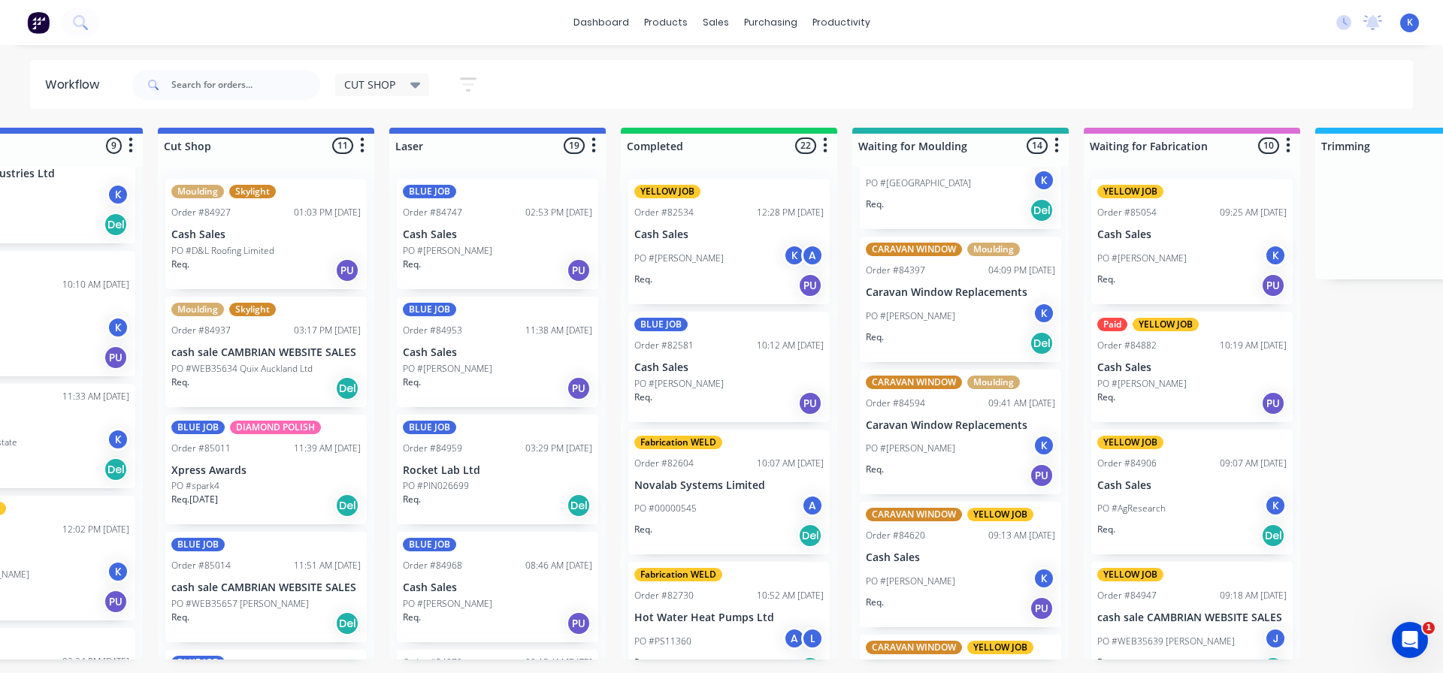
scroll to position [0, 0]
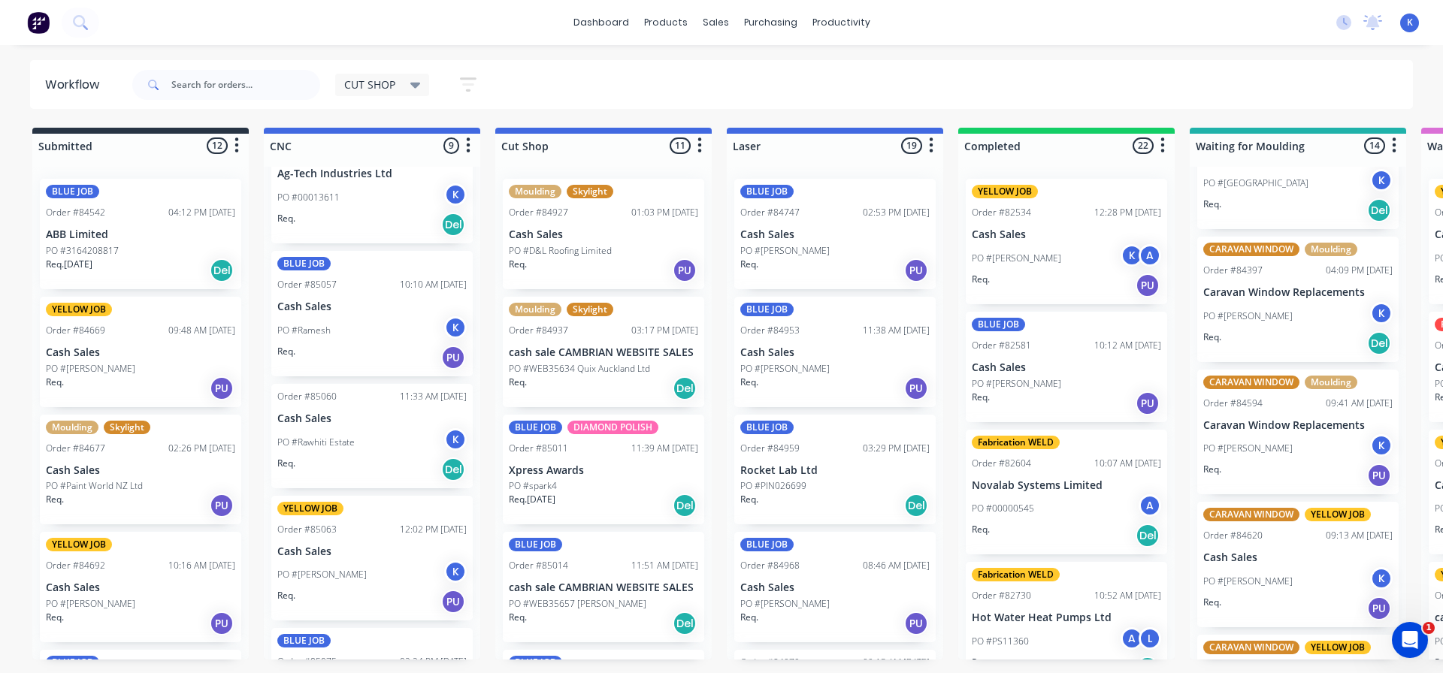
click at [316, 555] on p "Cash Sales" at bounding box center [371, 552] width 189 height 13
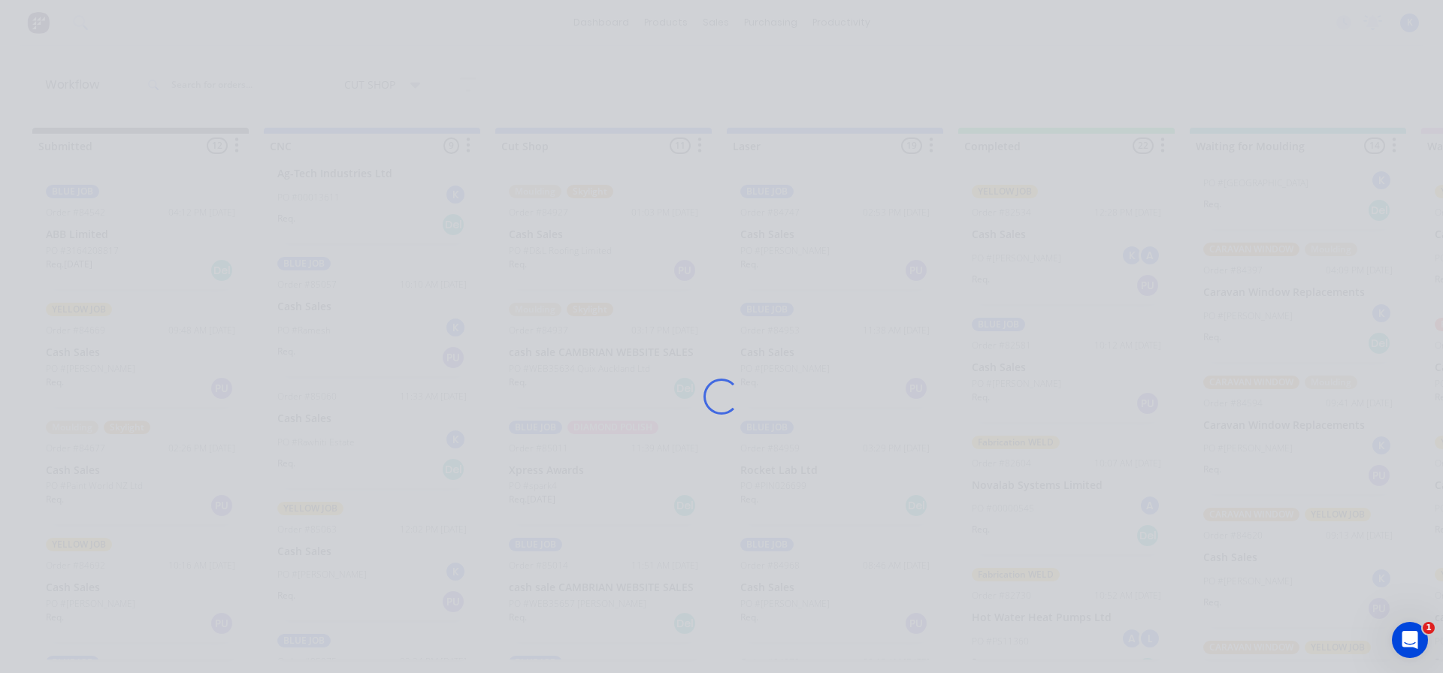
click at [316, 555] on div "Loading..." at bounding box center [721, 396] width 1203 height 673
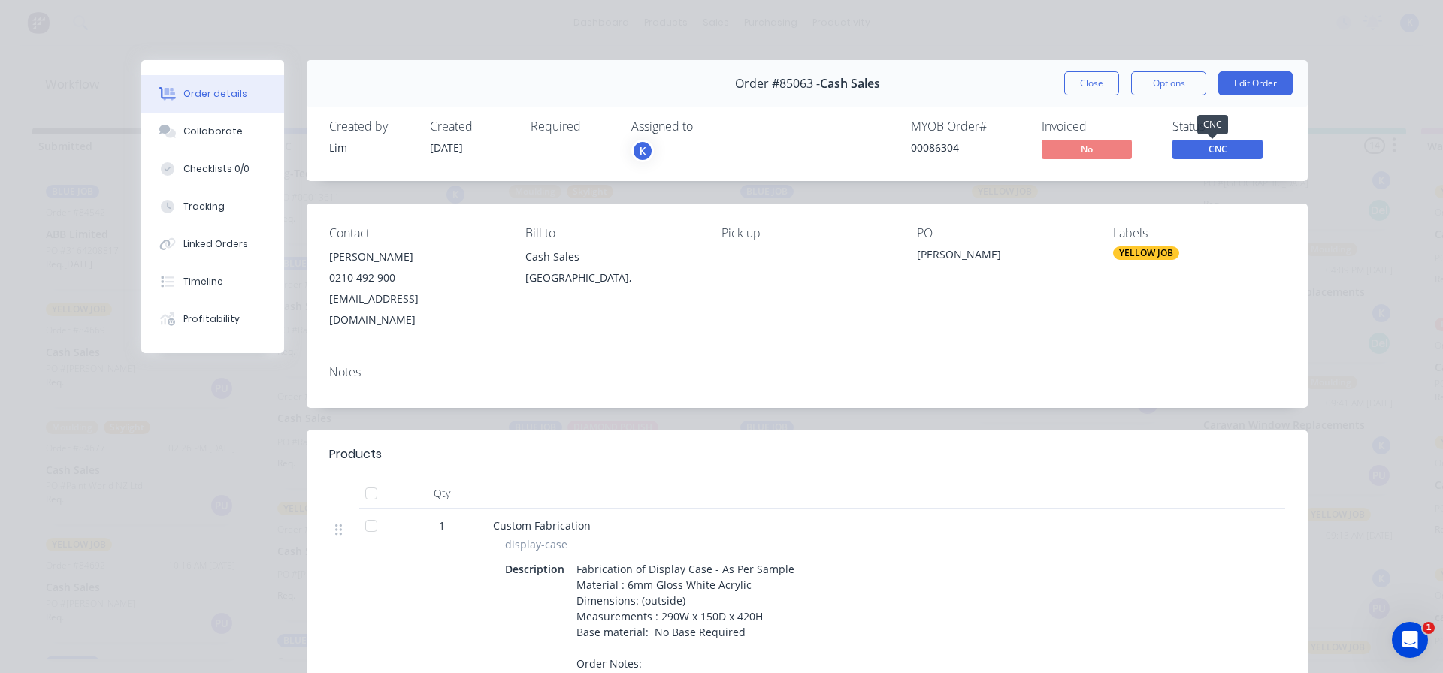
click at [1218, 147] on span "CNC" at bounding box center [1217, 149] width 90 height 19
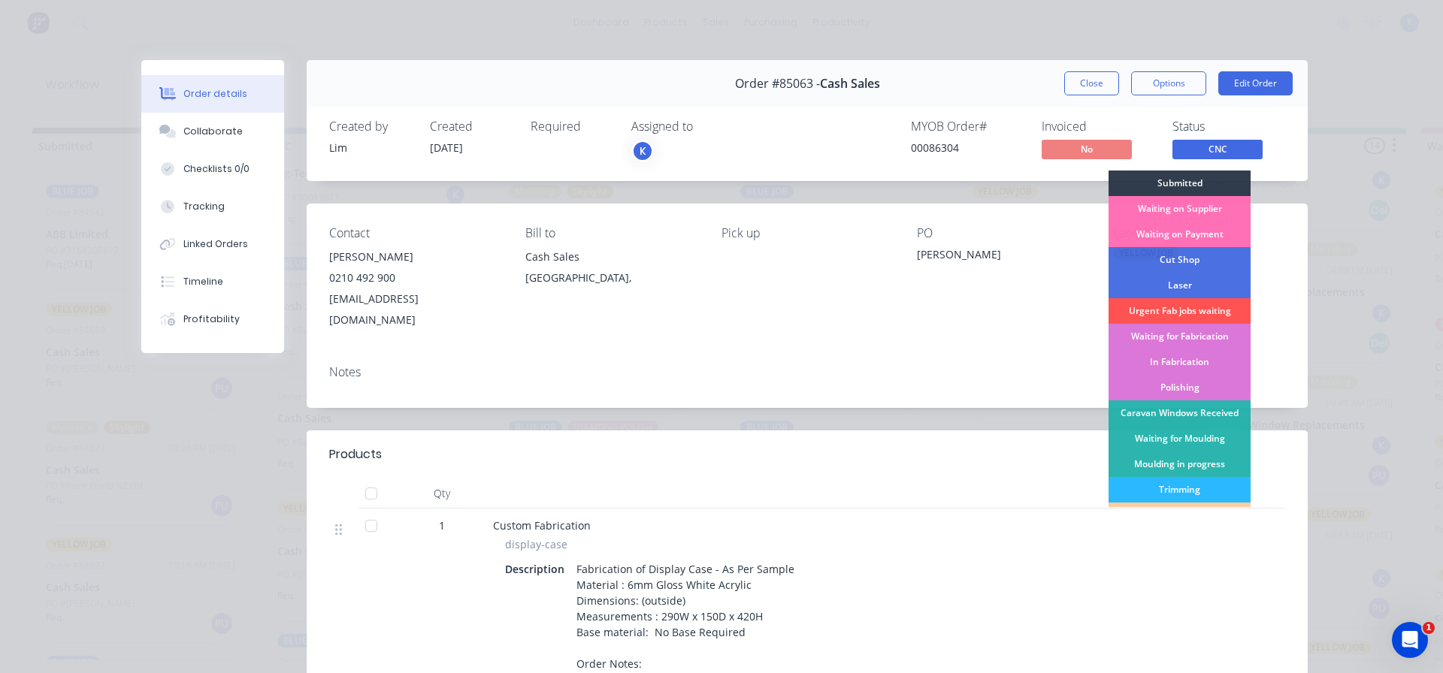
click at [1184, 336] on div "Waiting for Fabrication" at bounding box center [1180, 337] width 142 height 26
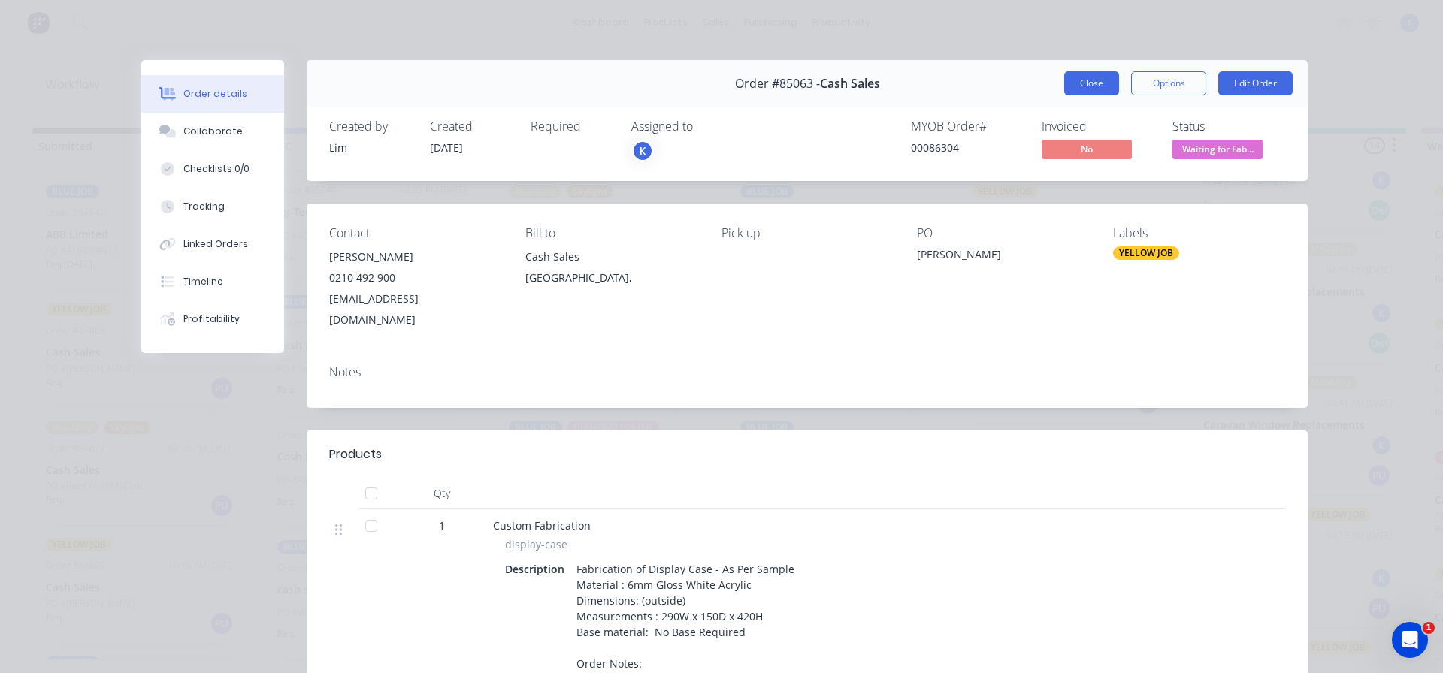
click at [1069, 84] on button "Close" at bounding box center [1091, 83] width 55 height 24
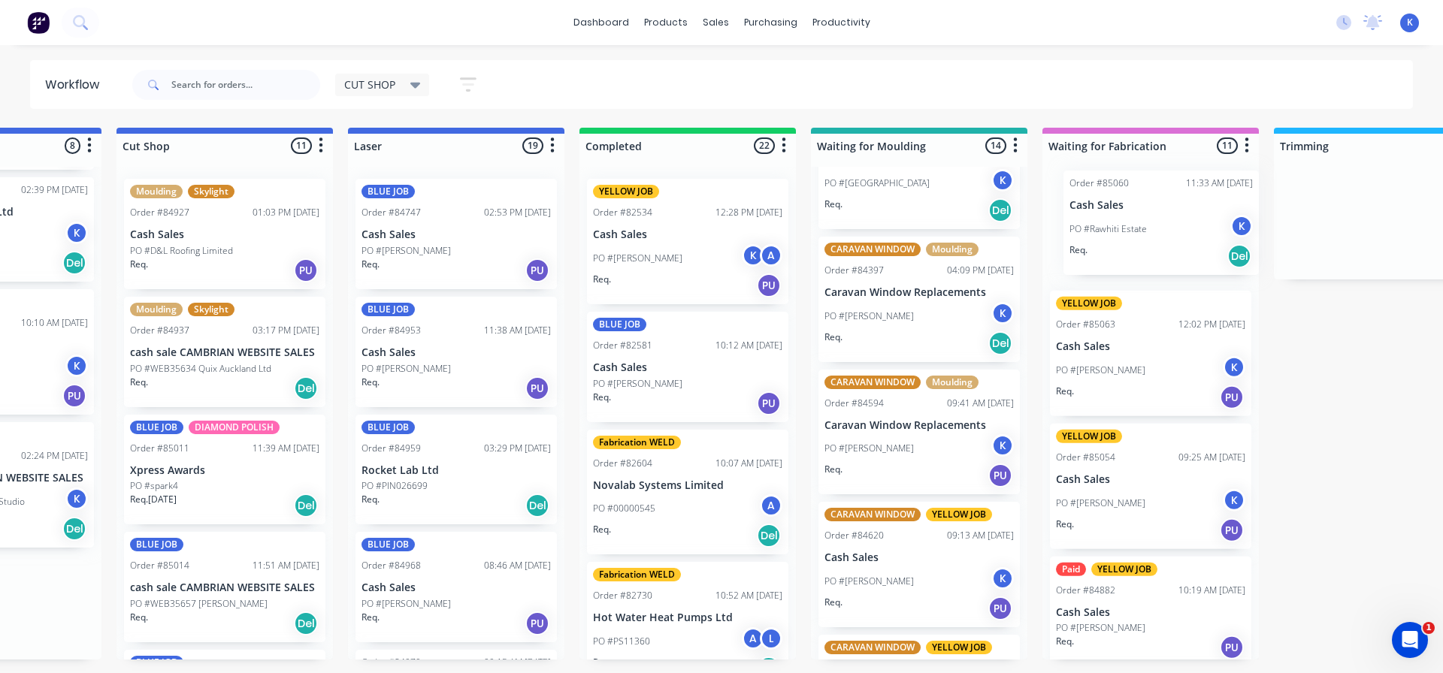
scroll to position [0, 395]
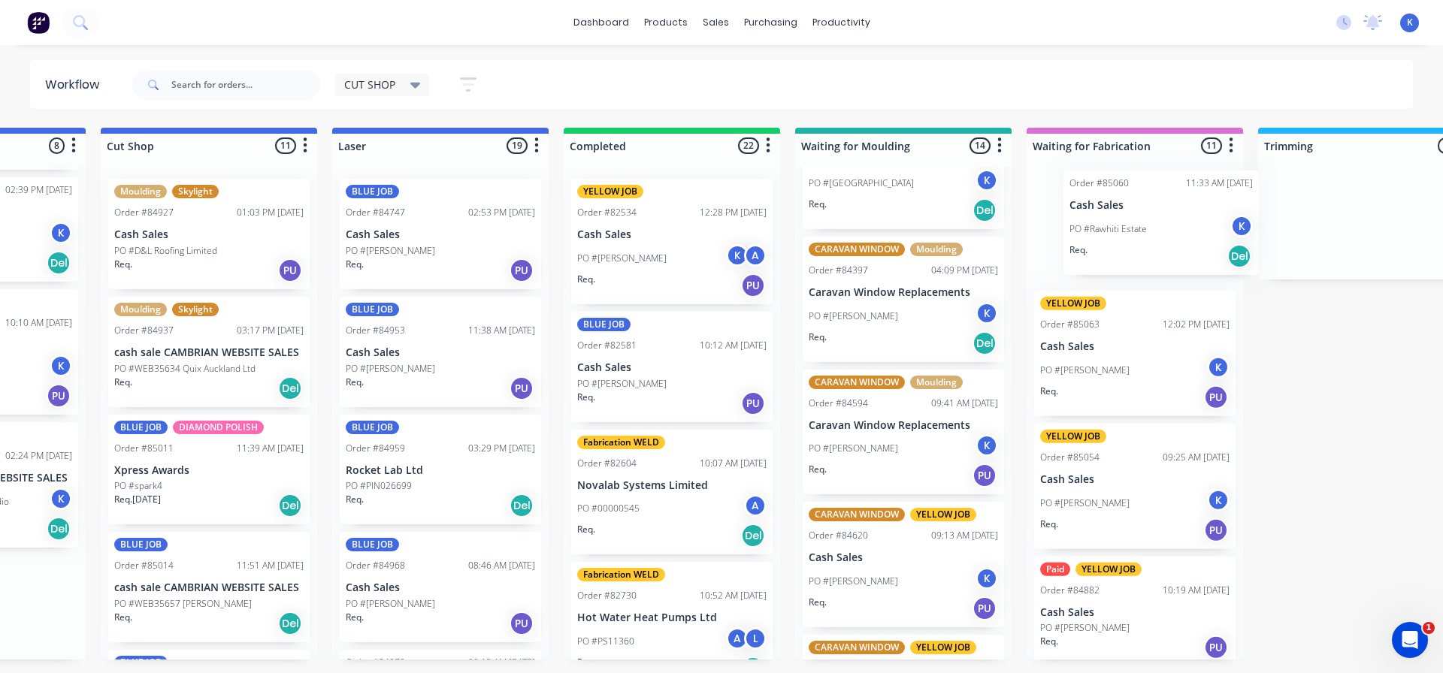
drag, startPoint x: 316, startPoint y: 489, endPoint x: 1111, endPoint y: 241, distance: 832.8
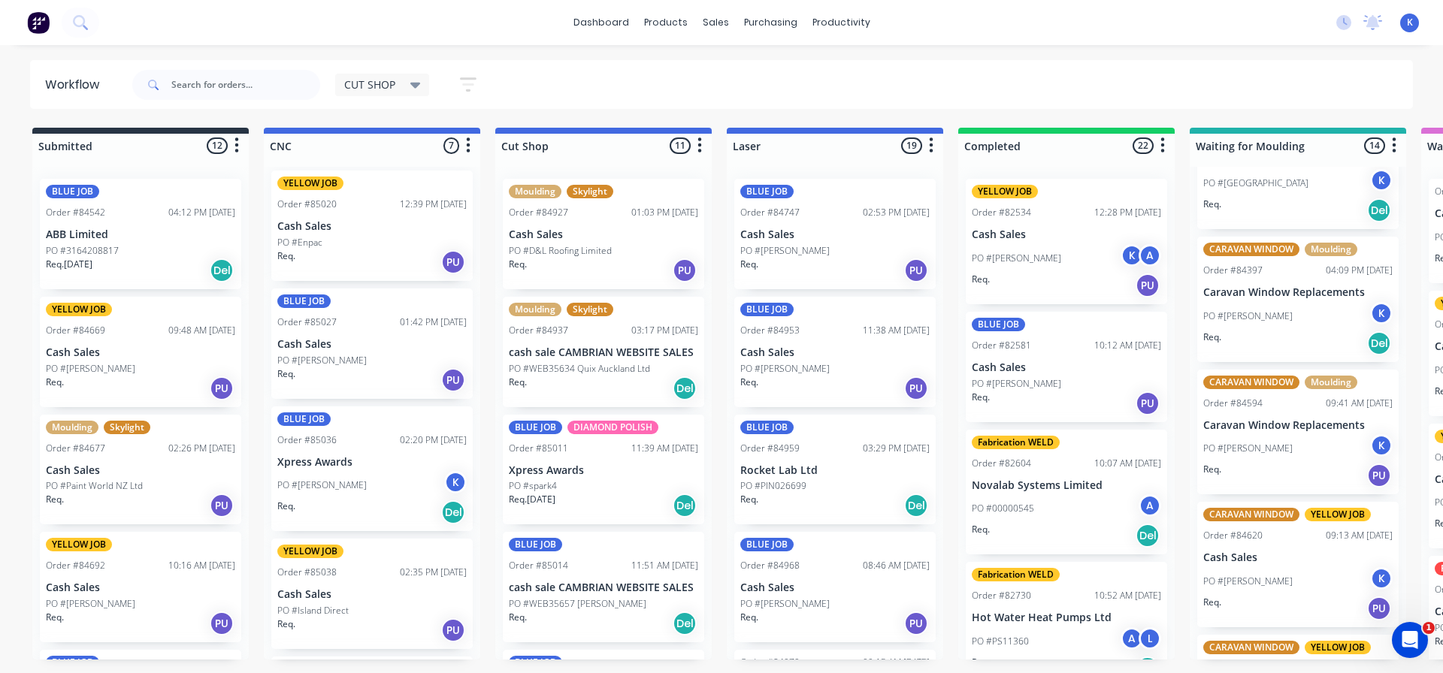
scroll to position [0, 0]
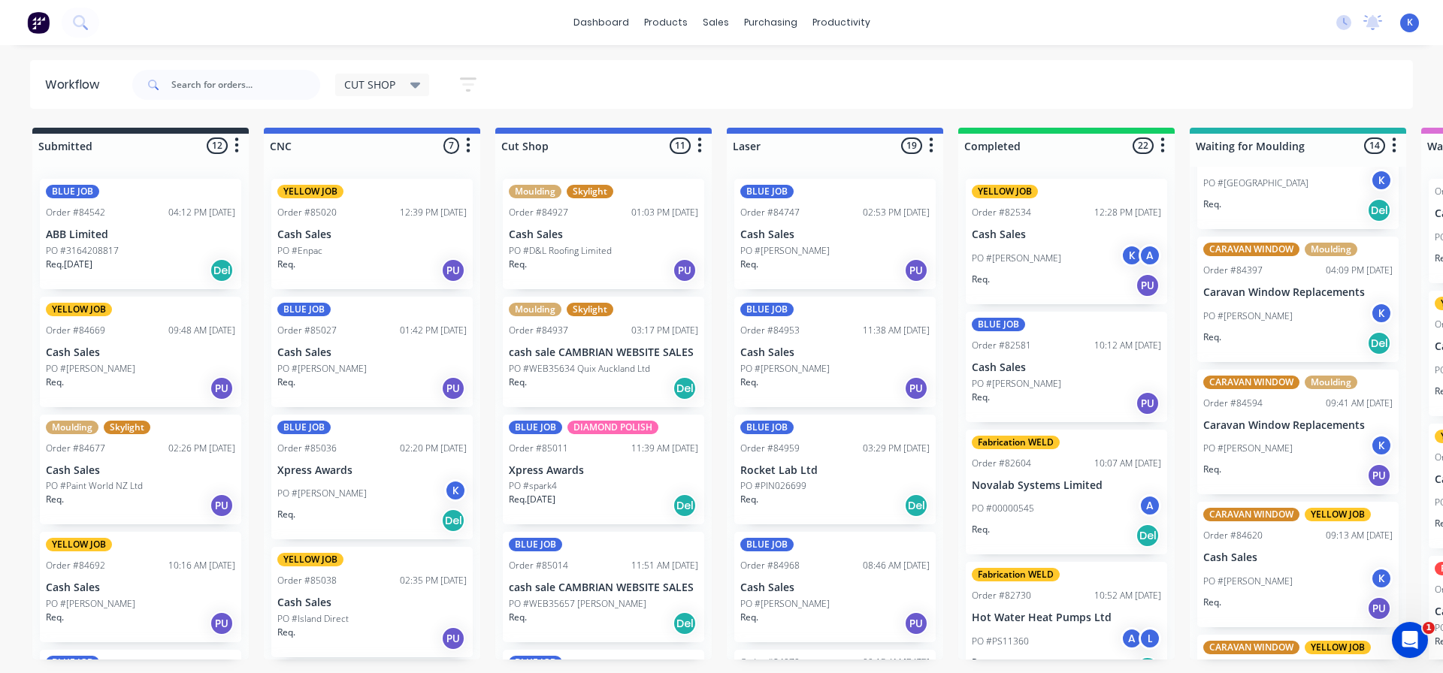
click at [305, 473] on p "Xpress Awards" at bounding box center [371, 470] width 189 height 13
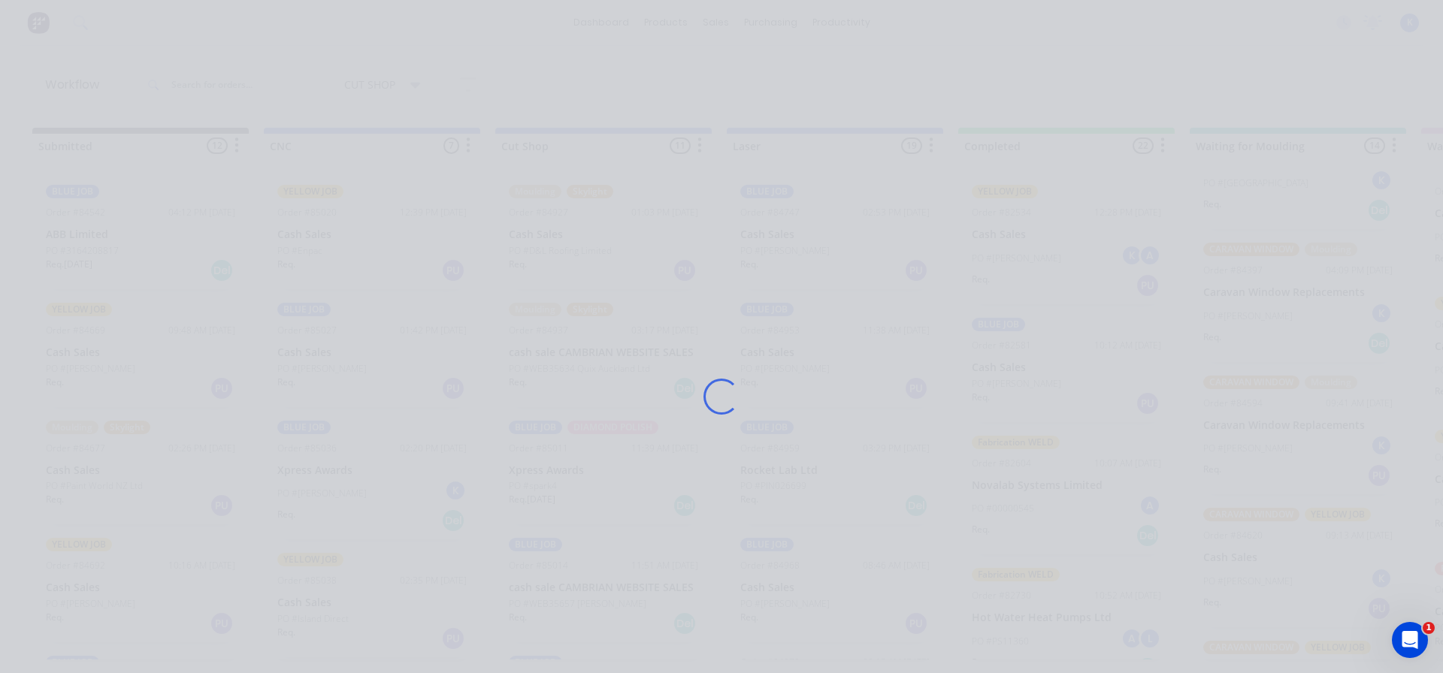
click at [305, 473] on div "Loading..." at bounding box center [721, 396] width 1203 height 673
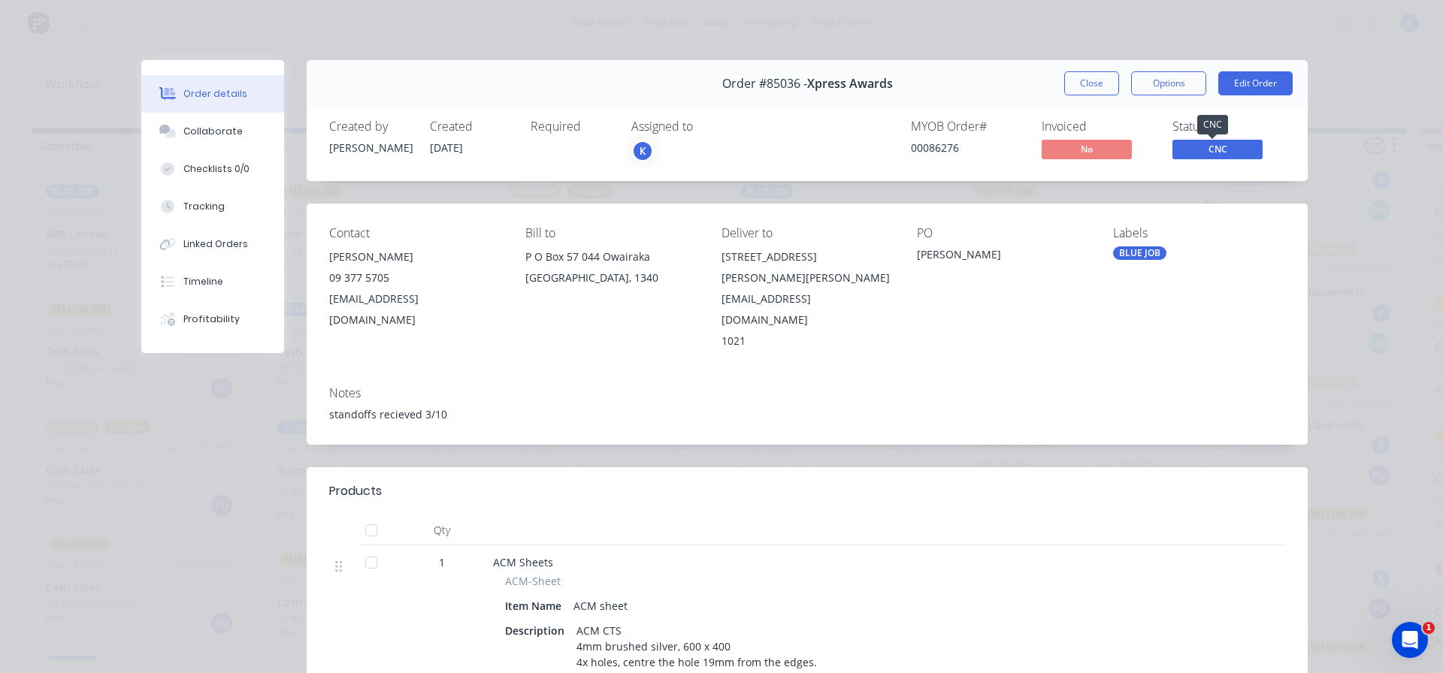
click at [1218, 155] on span "CNC" at bounding box center [1217, 149] width 90 height 19
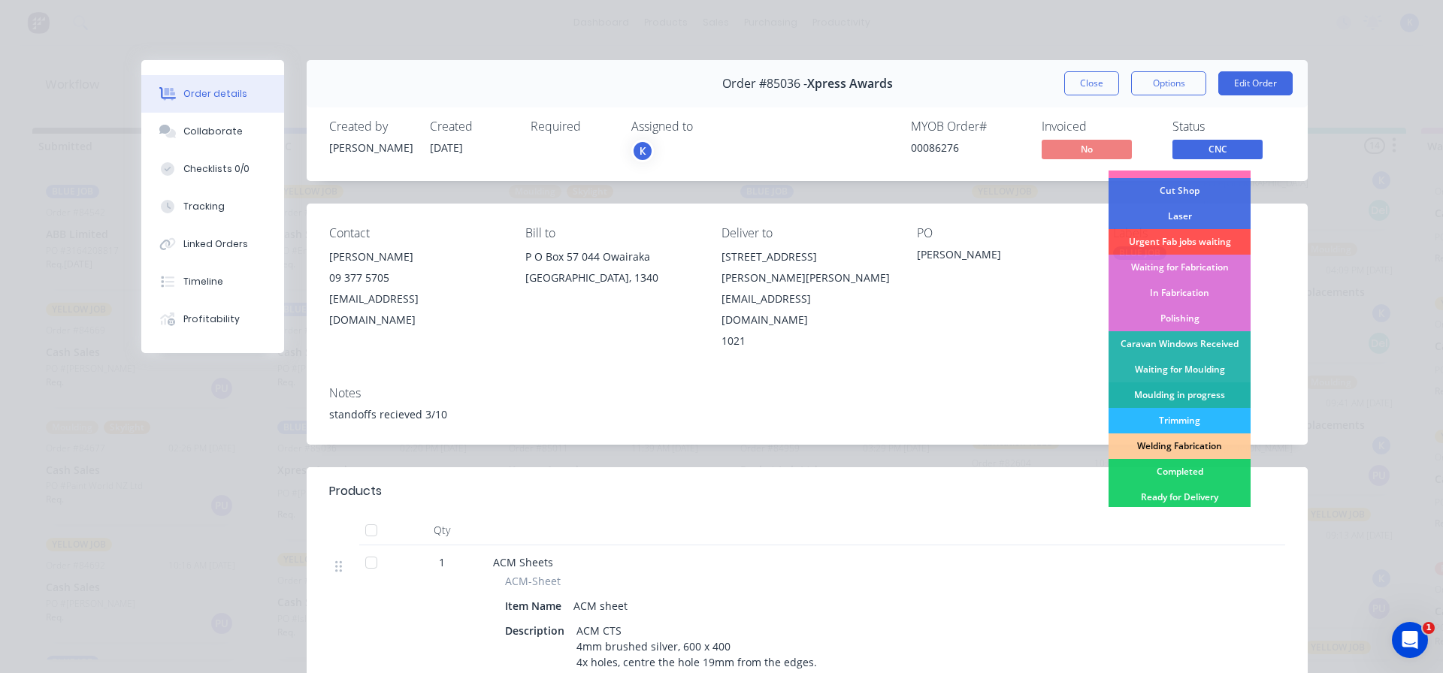
scroll to position [150, 0]
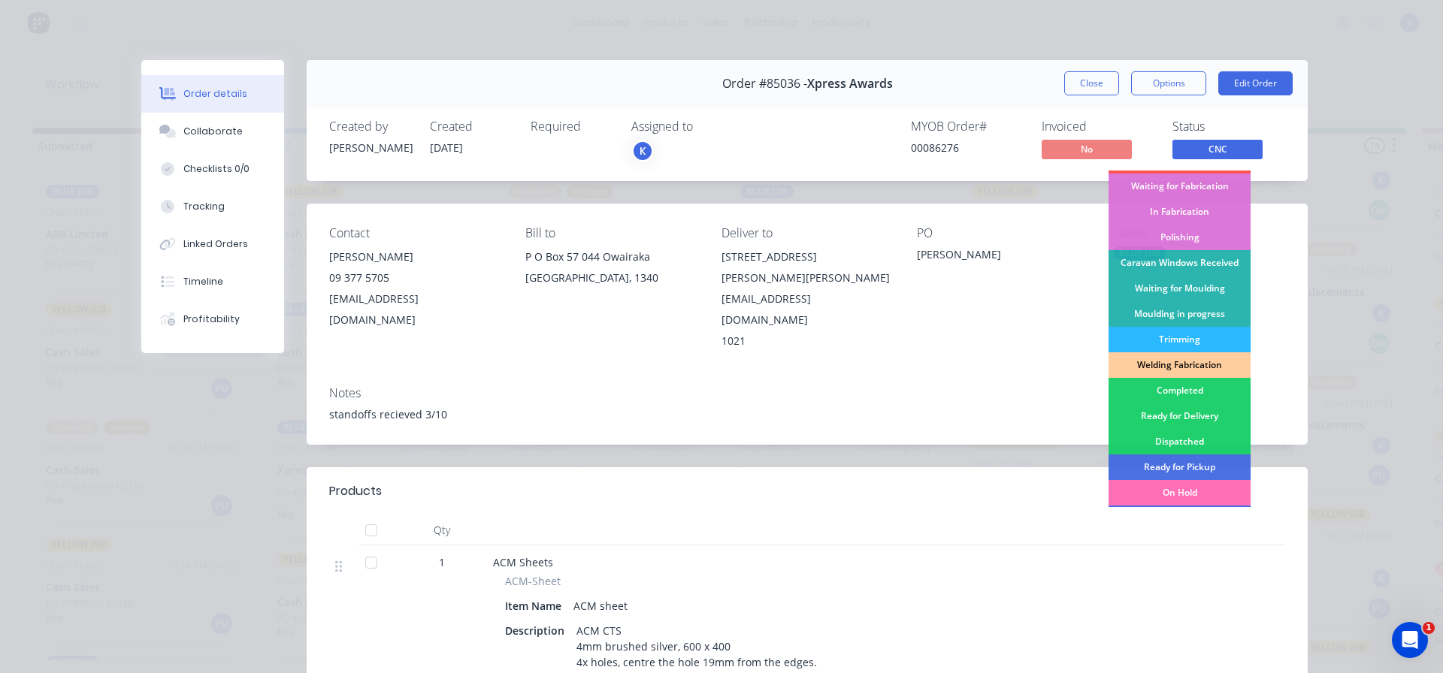
click at [1190, 384] on div "Completed" at bounding box center [1180, 391] width 142 height 26
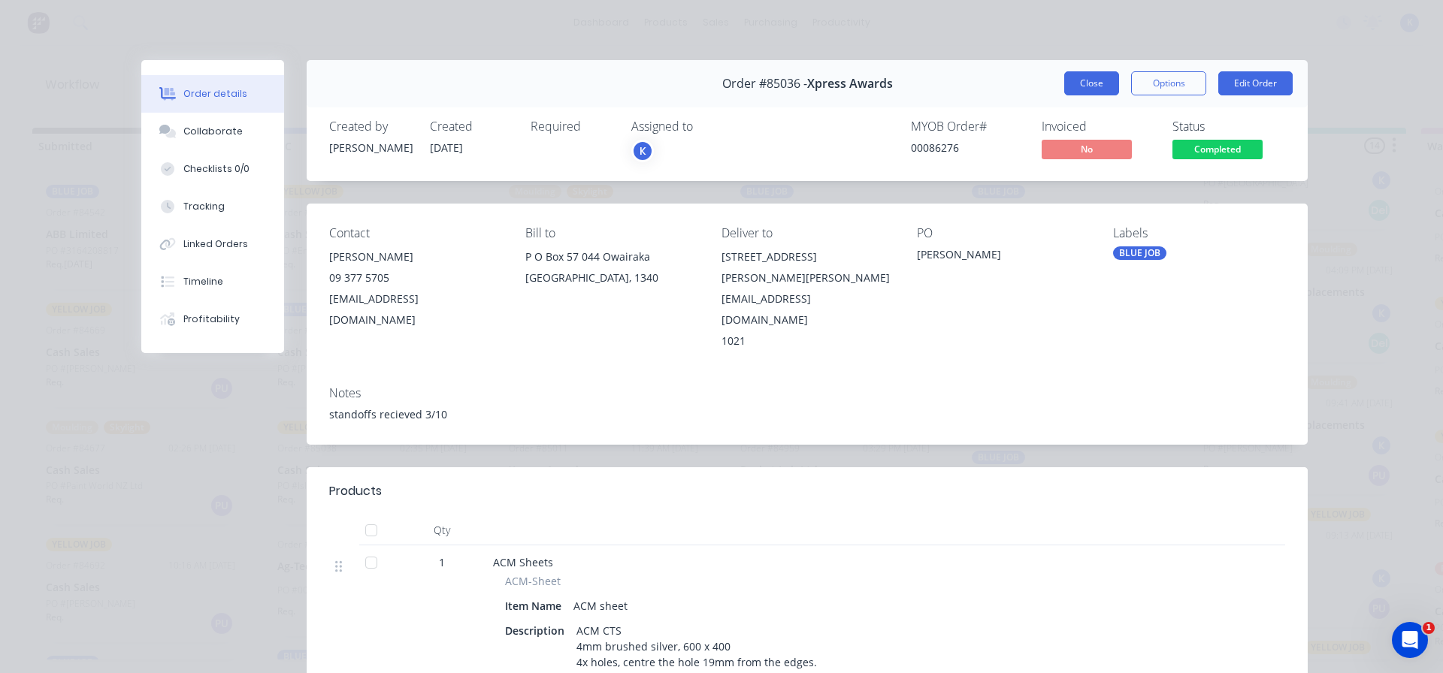
click at [1096, 80] on button "Close" at bounding box center [1091, 83] width 55 height 24
